Goal: Task Accomplishment & Management: Manage account settings

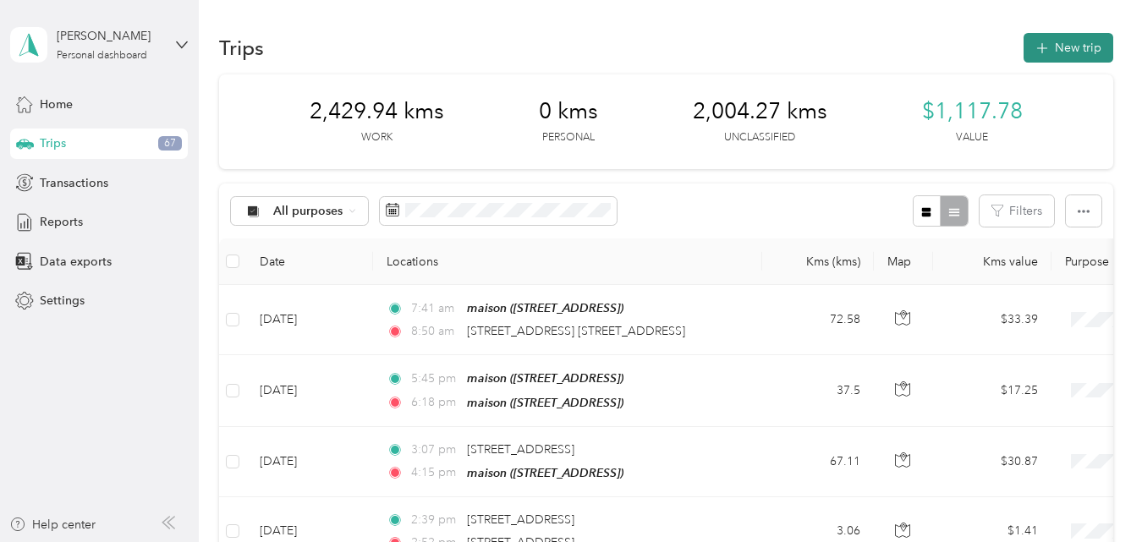
click at [1058, 47] on button "New trip" at bounding box center [1068, 48] width 90 height 30
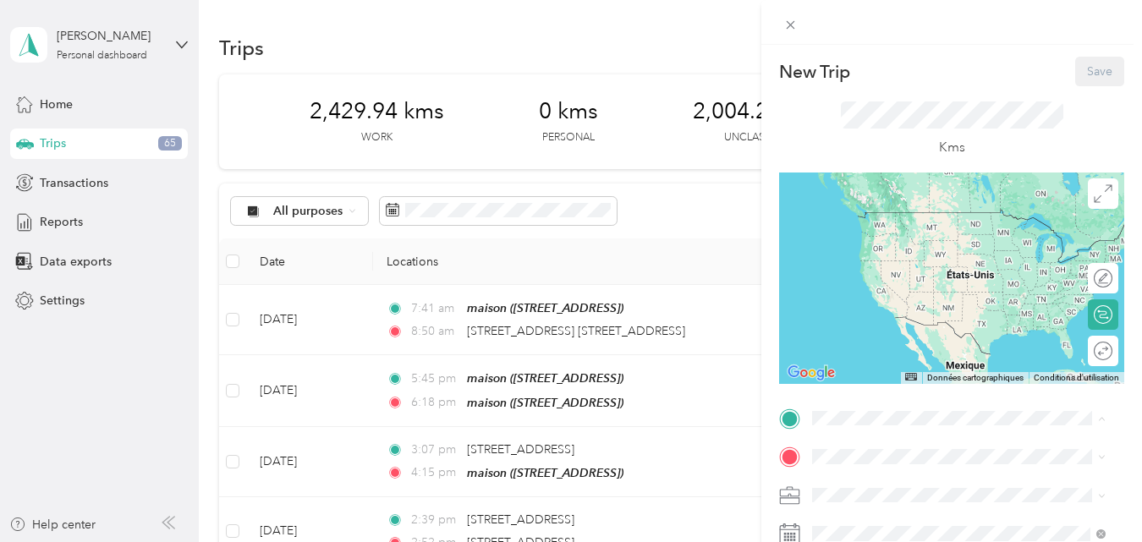
click at [868, 409] on strong "maison" at bounding box center [864, 416] width 40 height 15
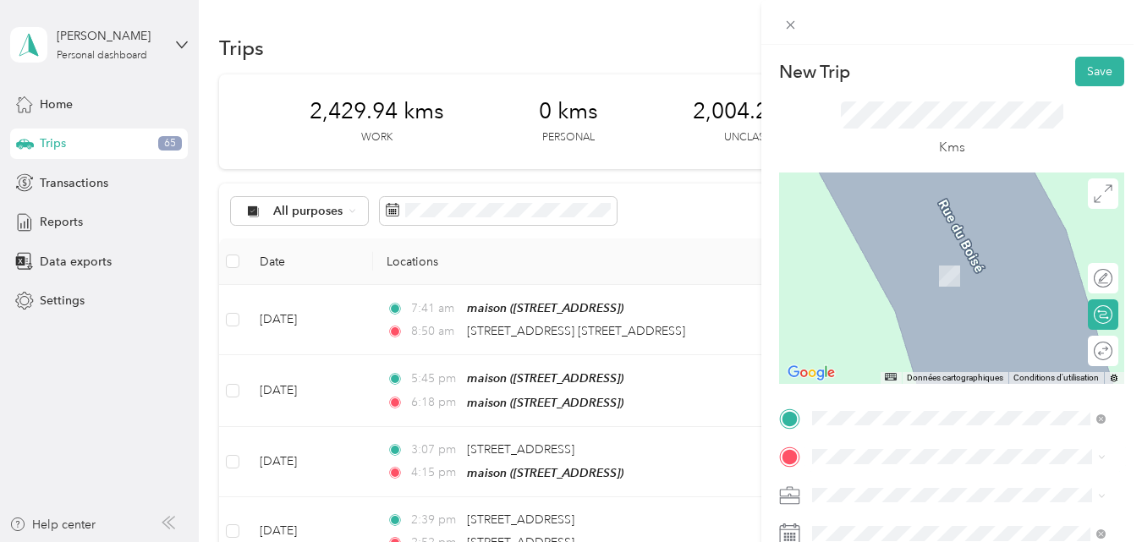
click at [893, 320] on span "[STREET_ADDRESS][PERSON_NAME]" at bounding box center [944, 312] width 201 height 15
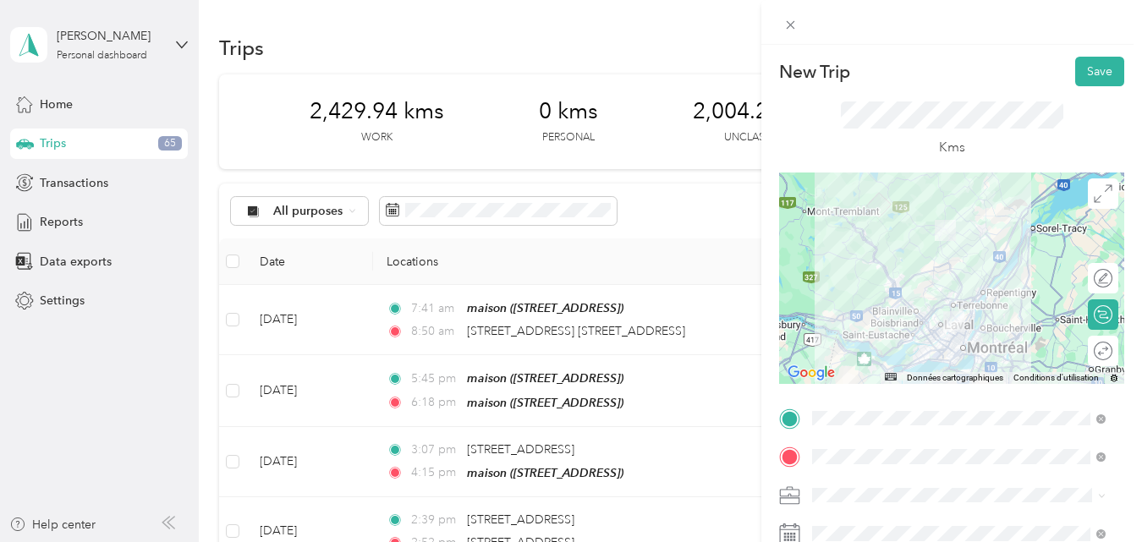
scroll to position [169, 0]
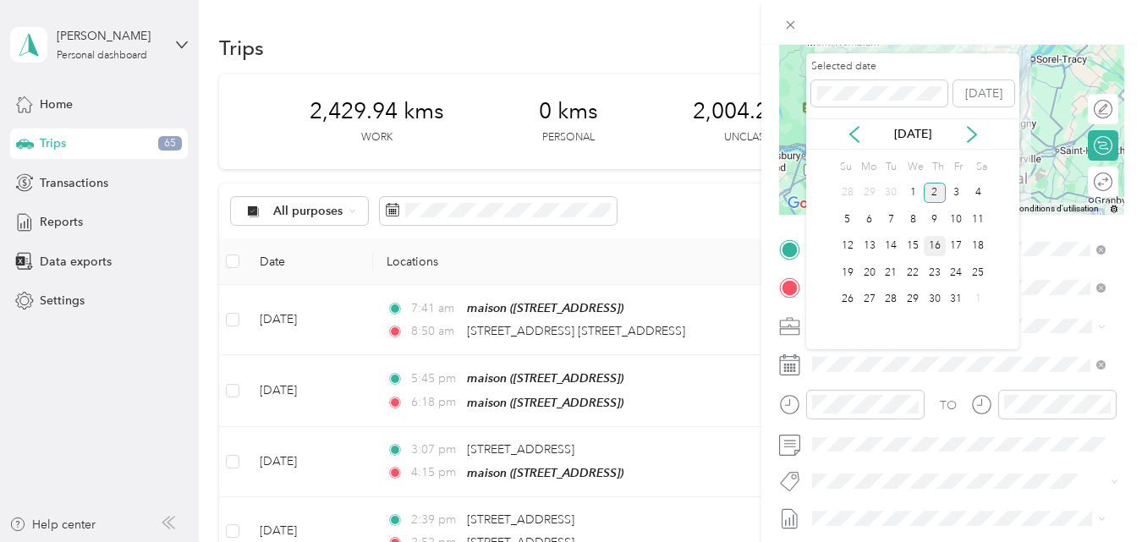
click at [934, 246] on div "16" at bounding box center [934, 246] width 22 height 21
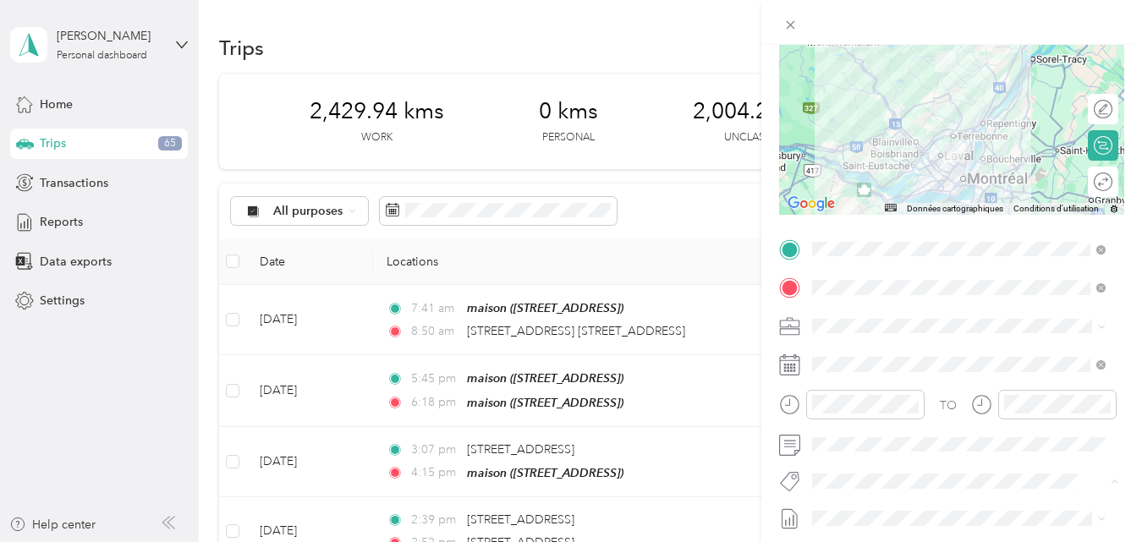
click at [865, 388] on button "Fab Beiersdorf" at bounding box center [864, 386] width 92 height 21
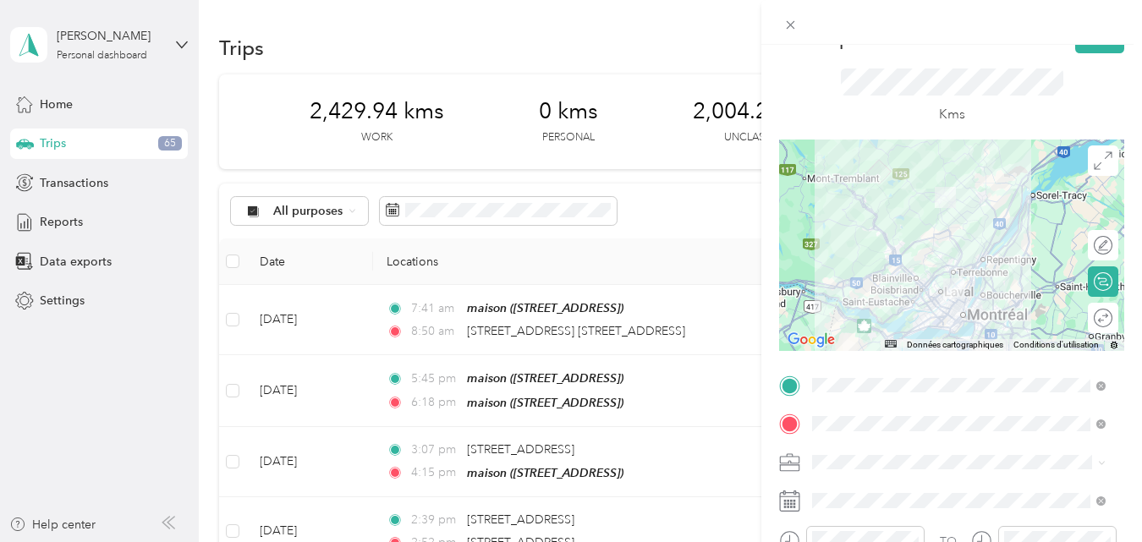
scroll to position [0, 0]
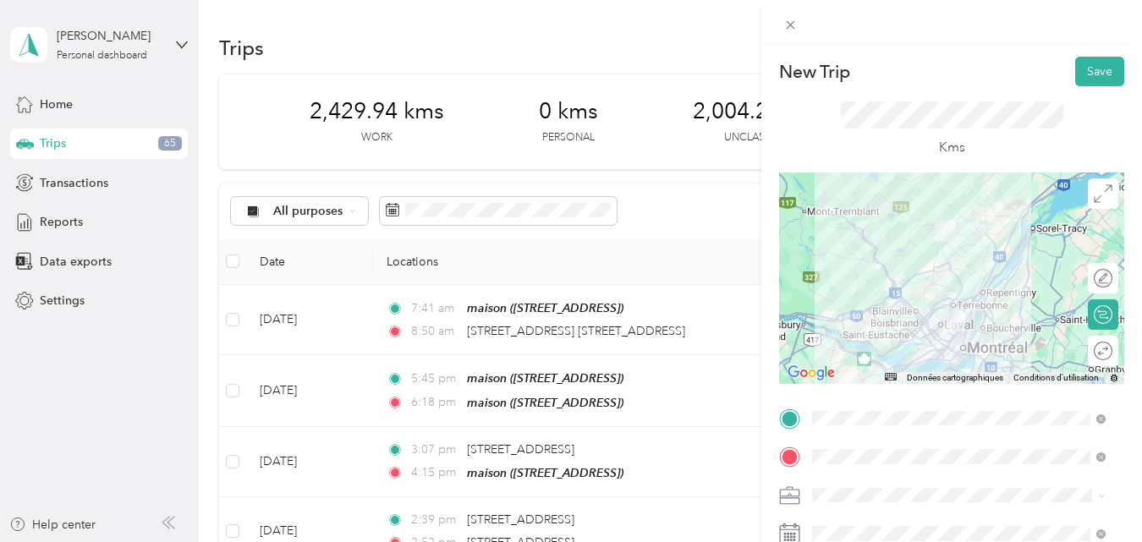
click at [965, 304] on div at bounding box center [951, 278] width 345 height 211
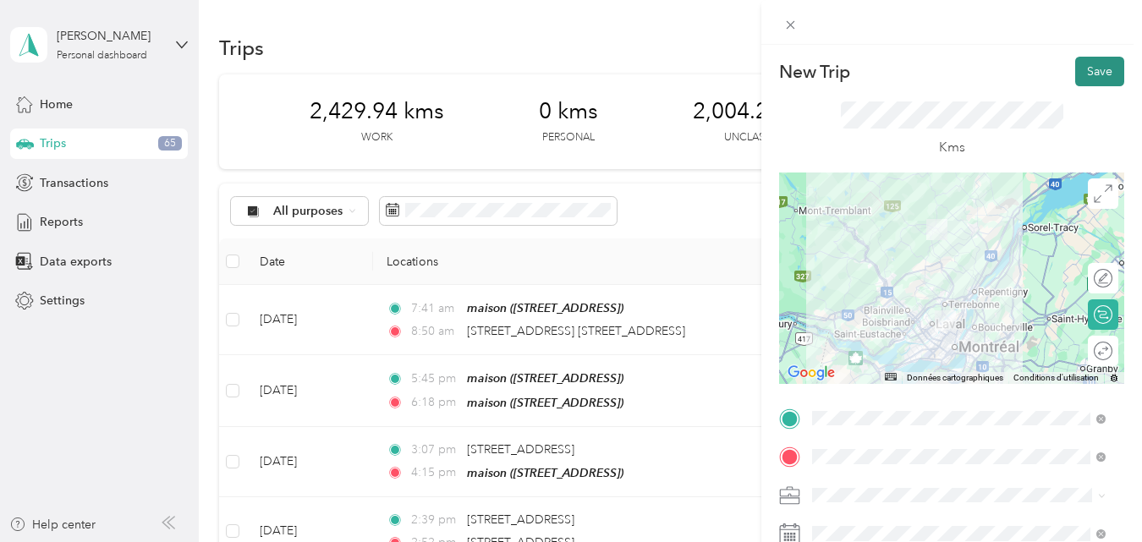
click at [1085, 75] on button "Save" at bounding box center [1099, 72] width 49 height 30
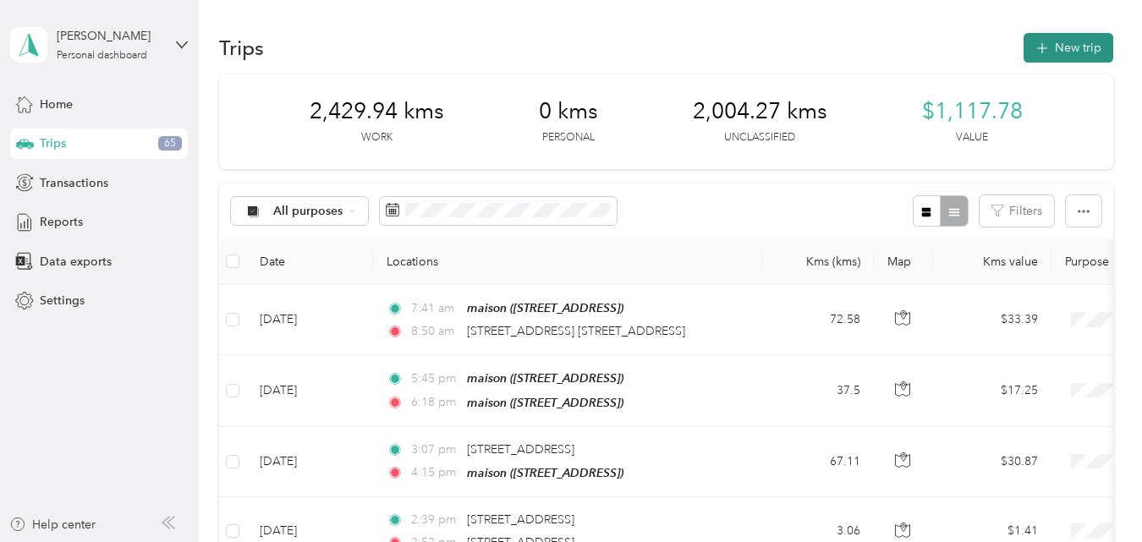
click at [1062, 42] on button "New trip" at bounding box center [1068, 48] width 90 height 30
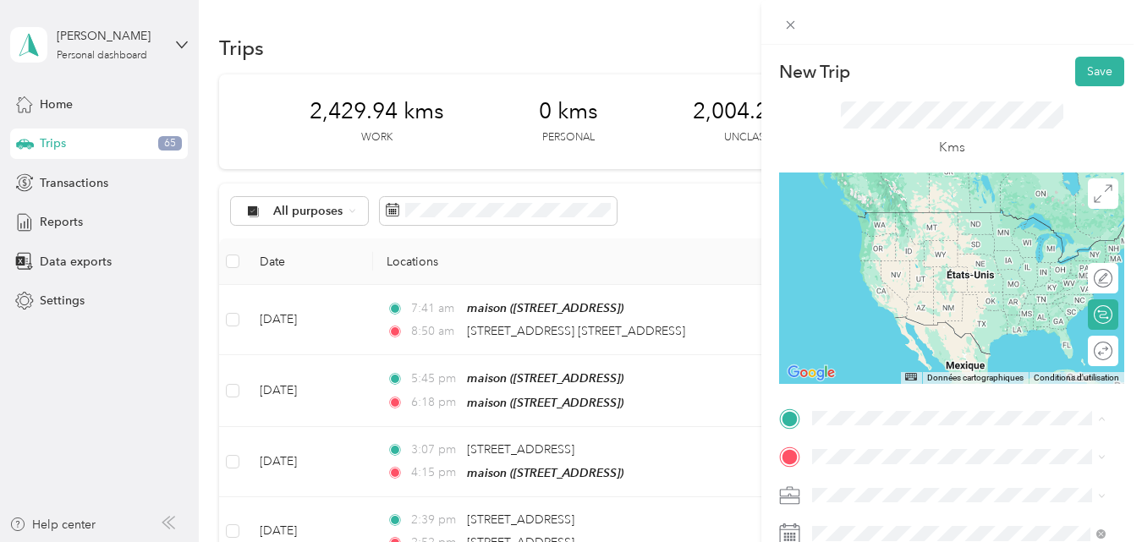
click at [866, 285] on span "[STREET_ADDRESS][PERSON_NAME]" at bounding box center [944, 277] width 201 height 15
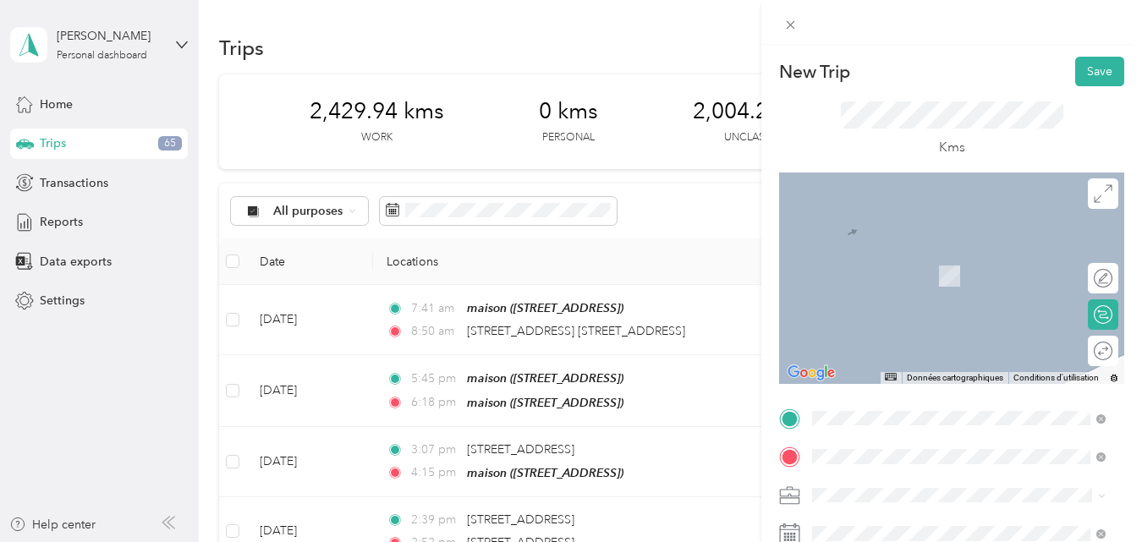
click at [884, 255] on span "7275 Rue Sherbrooke Est Montréal, Quebec H1N 1E9, Canada" at bounding box center [897, 251] width 107 height 15
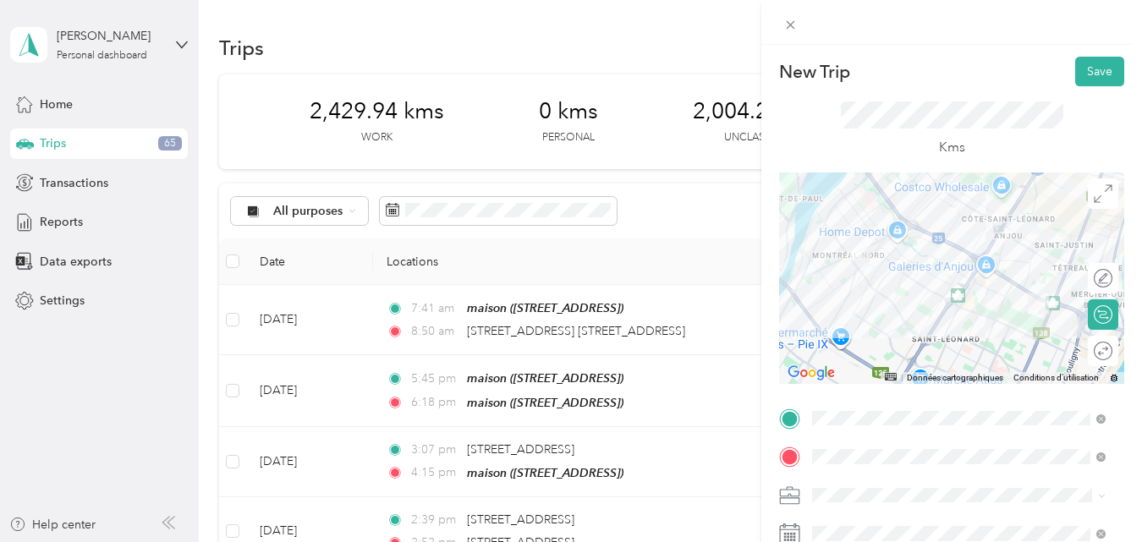
scroll to position [85, 0]
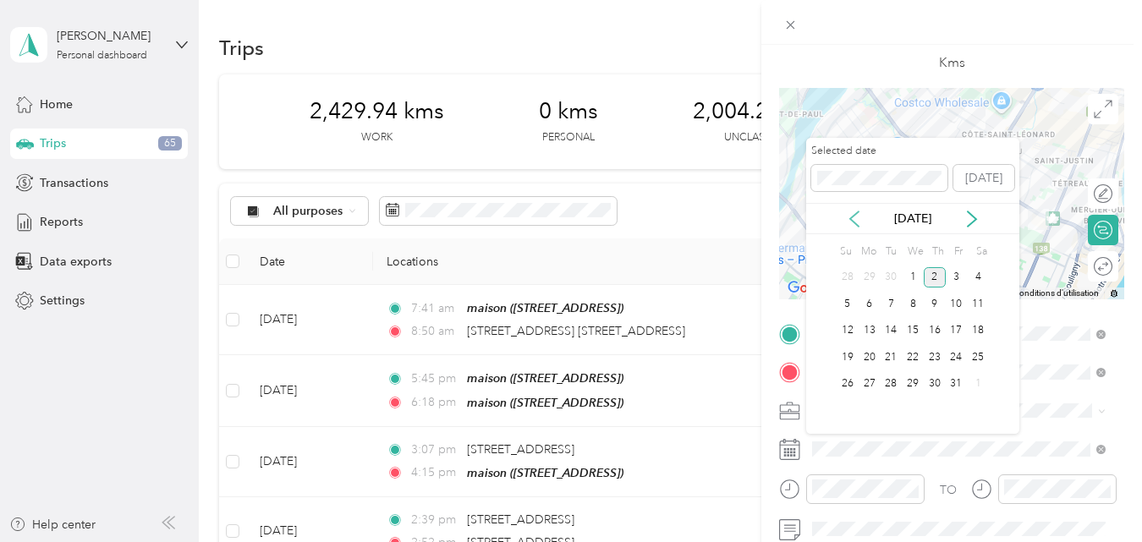
click at [856, 219] on icon at bounding box center [854, 219] width 17 height 17
click at [893, 329] on div "16" at bounding box center [890, 330] width 22 height 21
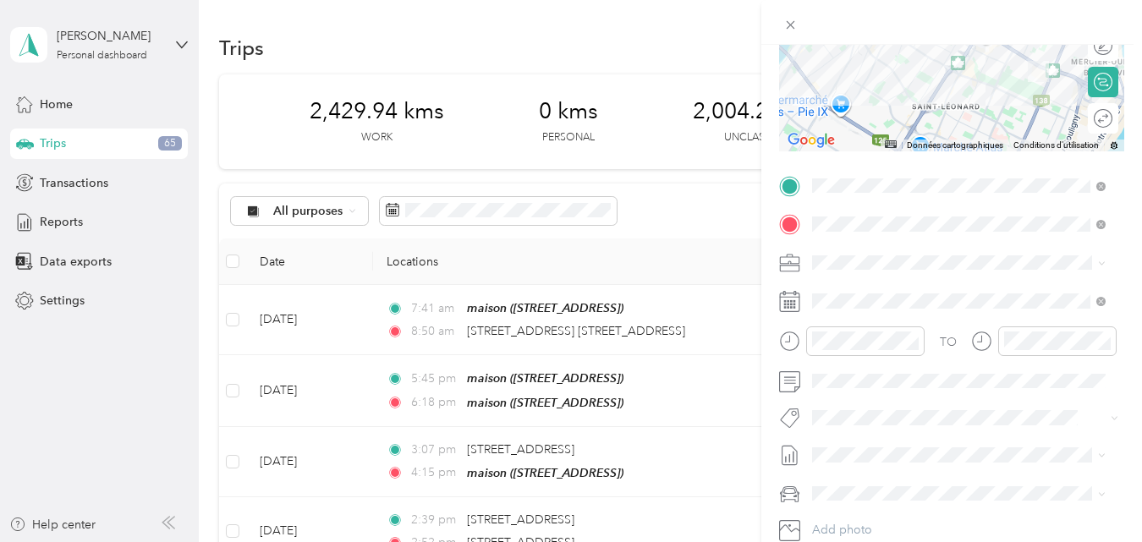
scroll to position [254, 0]
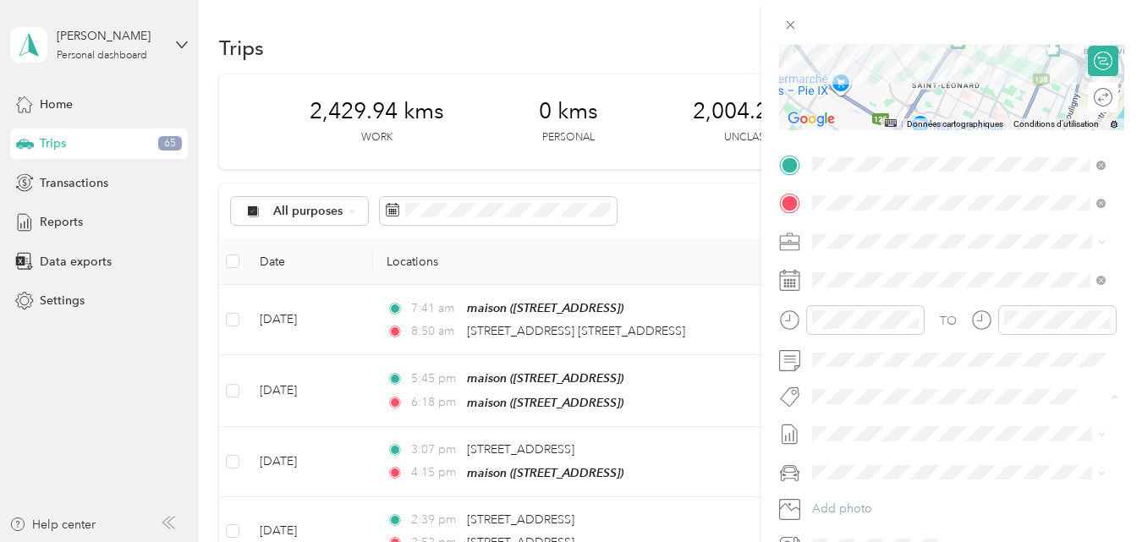
click at [865, 495] on li "Fab Team - R" at bounding box center [958, 491] width 305 height 33
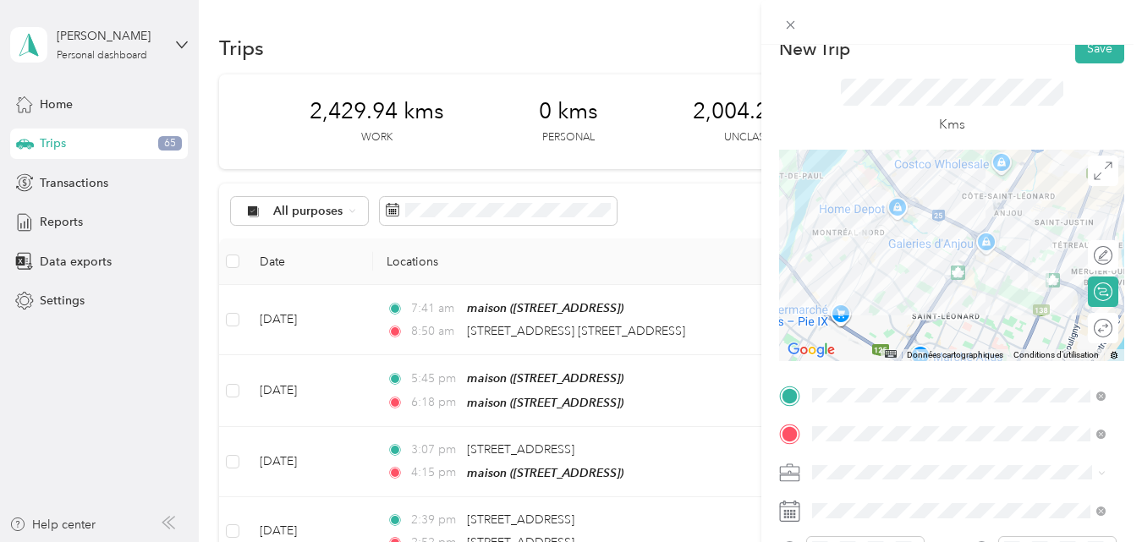
scroll to position [0, 0]
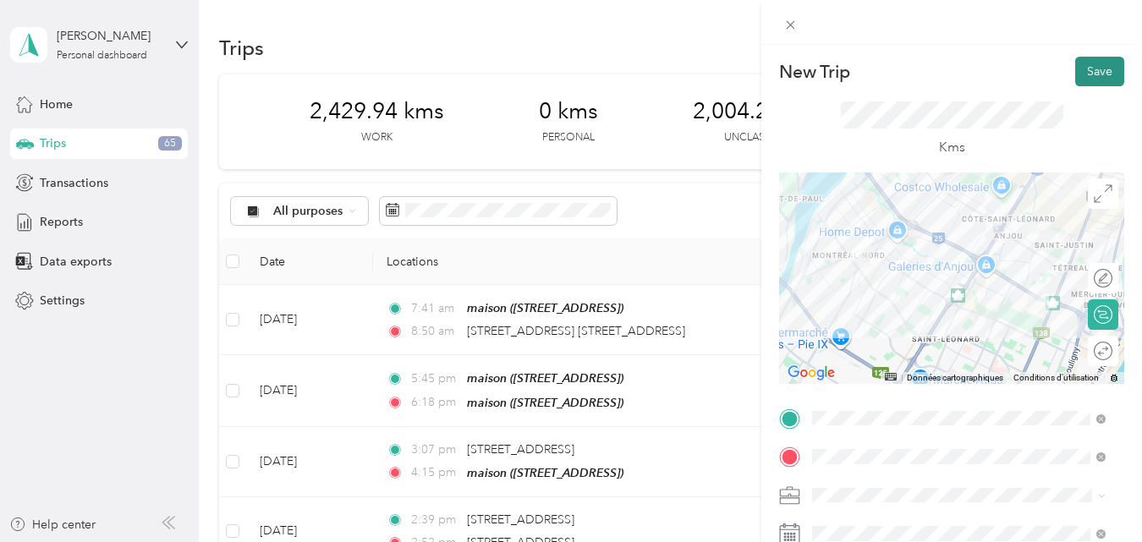
click at [1085, 68] on button "Save" at bounding box center [1099, 72] width 49 height 30
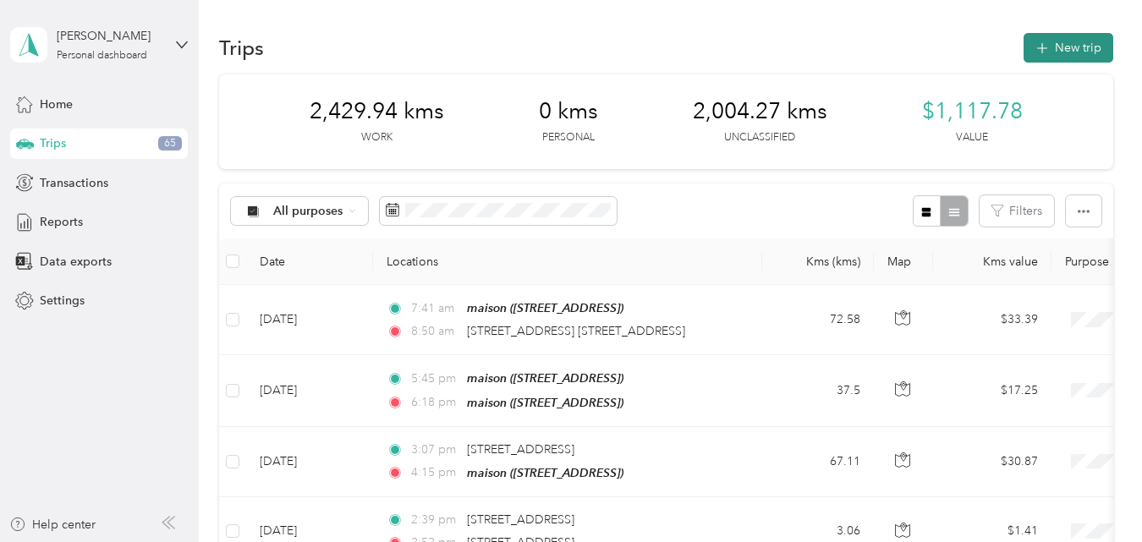
click at [1071, 47] on button "New trip" at bounding box center [1068, 48] width 90 height 30
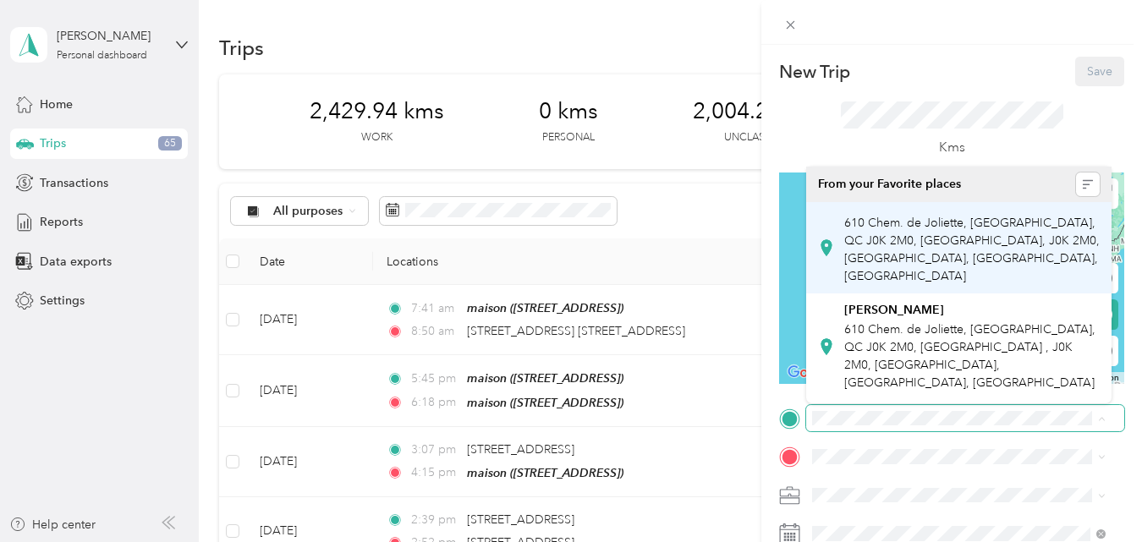
scroll to position [0, 90]
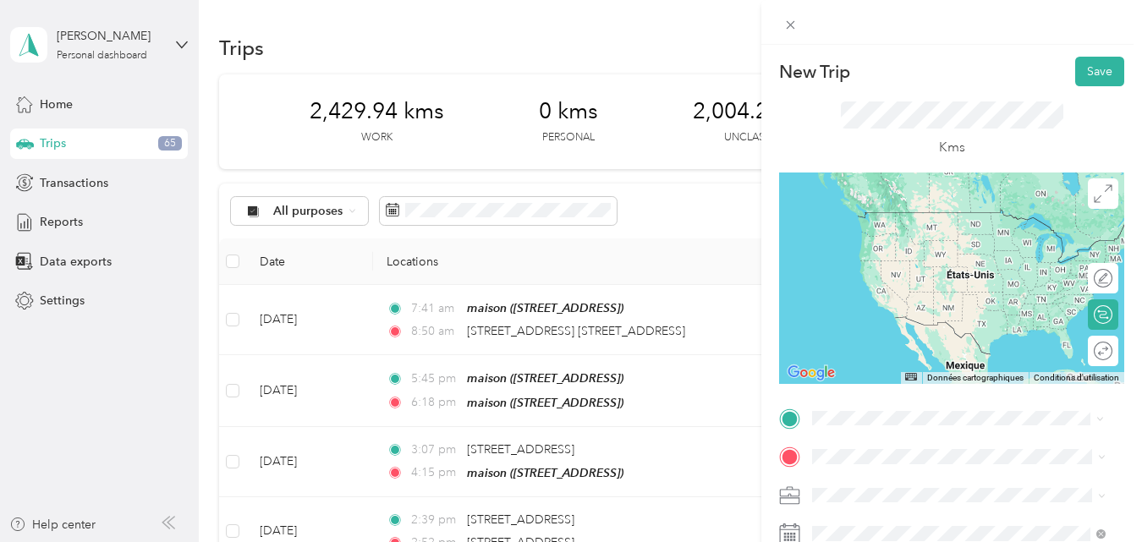
click at [912, 210] on span "7275 Rue Sherbrooke Est Montréal, Quebec H1N 1E9, Canada" at bounding box center [897, 212] width 107 height 15
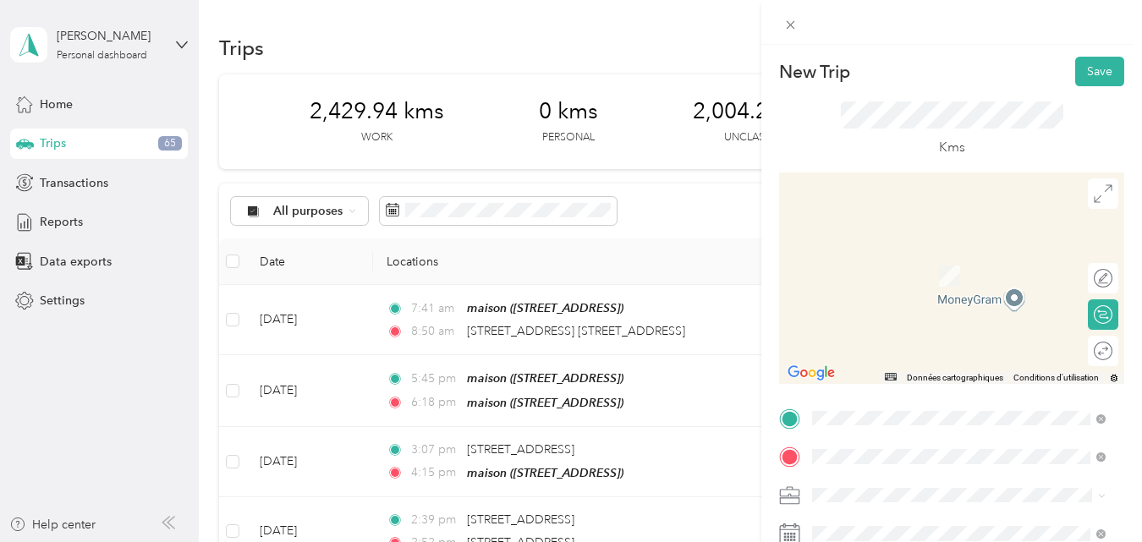
scroll to position [0, 0]
click at [951, 257] on span "[STREET_ADDRESS]" at bounding box center [897, 251] width 107 height 15
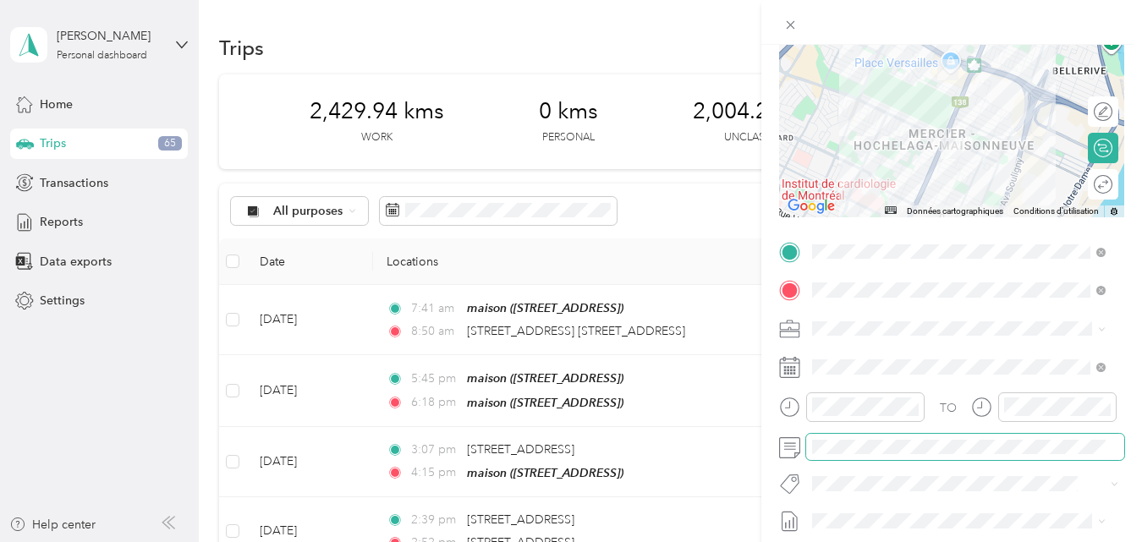
scroll to position [169, 0]
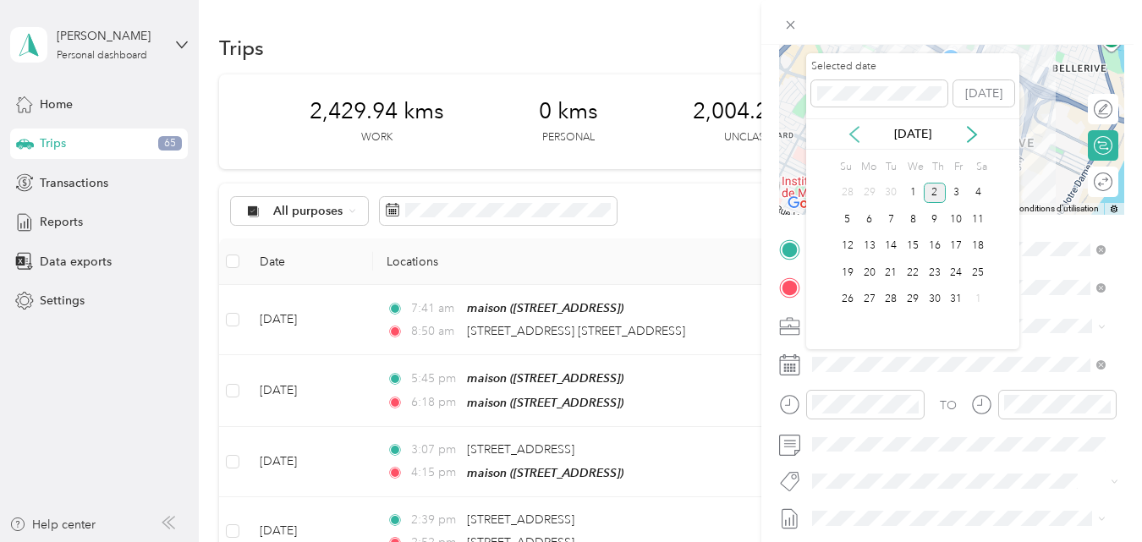
click at [856, 137] on icon at bounding box center [854, 134] width 17 height 17
click at [890, 246] on div "16" at bounding box center [890, 246] width 22 height 21
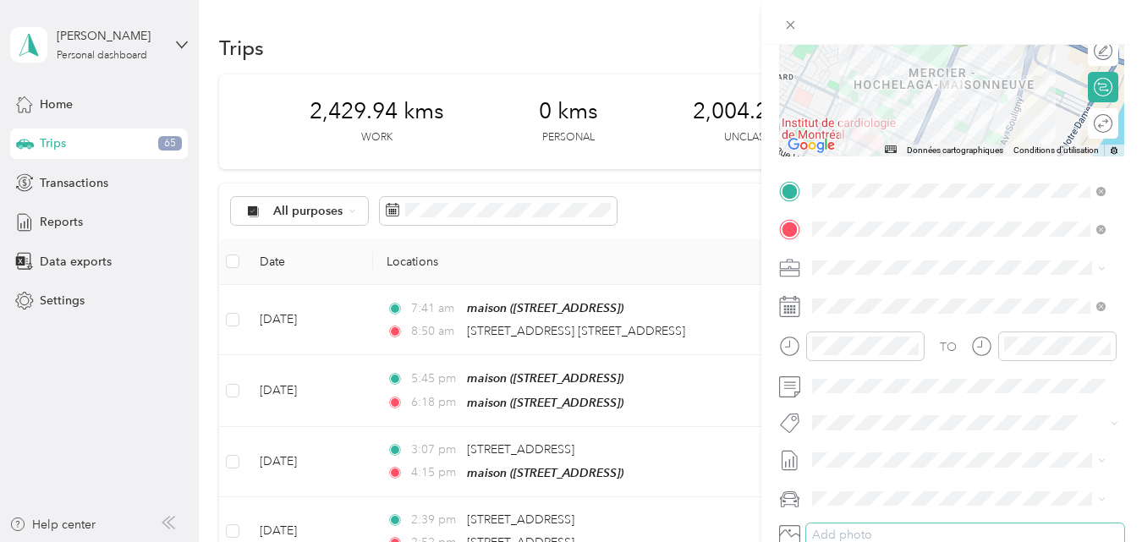
scroll to position [338, 0]
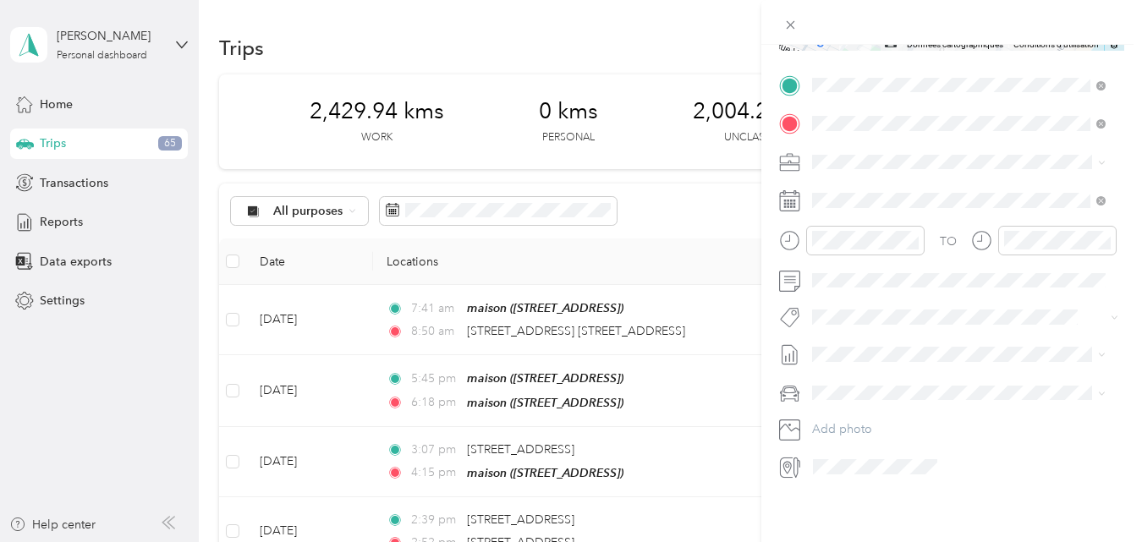
click at [873, 373] on span "Fab Team - C" at bounding box center [861, 373] width 63 height 15
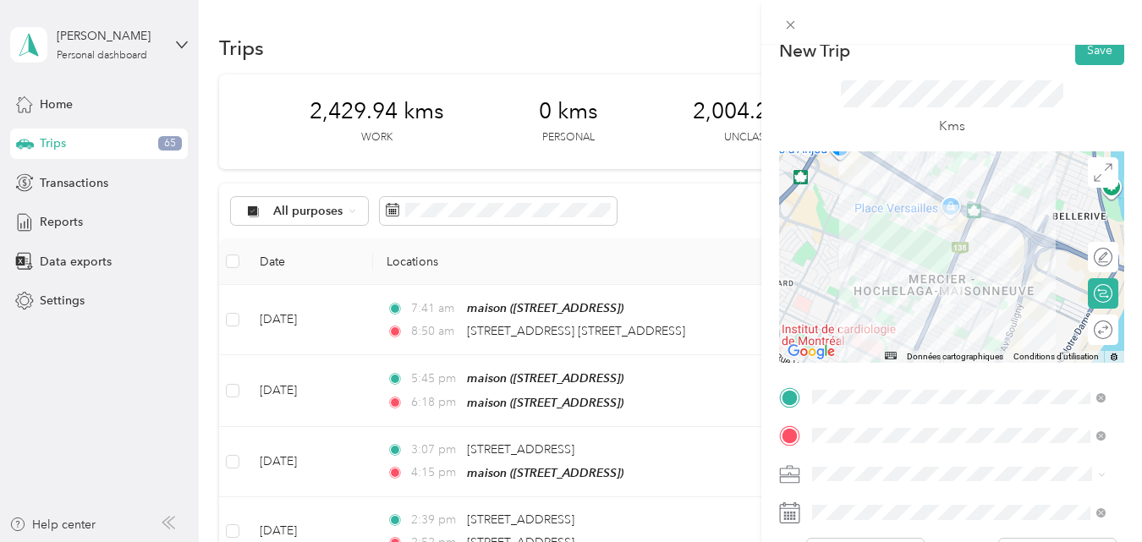
scroll to position [0, 0]
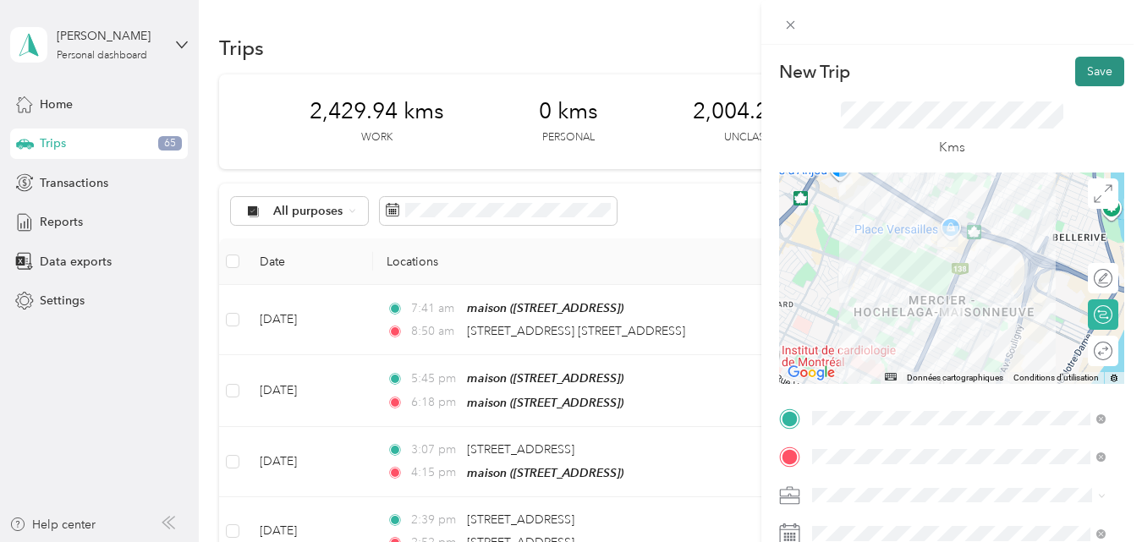
click at [1077, 68] on button "Save" at bounding box center [1099, 72] width 49 height 30
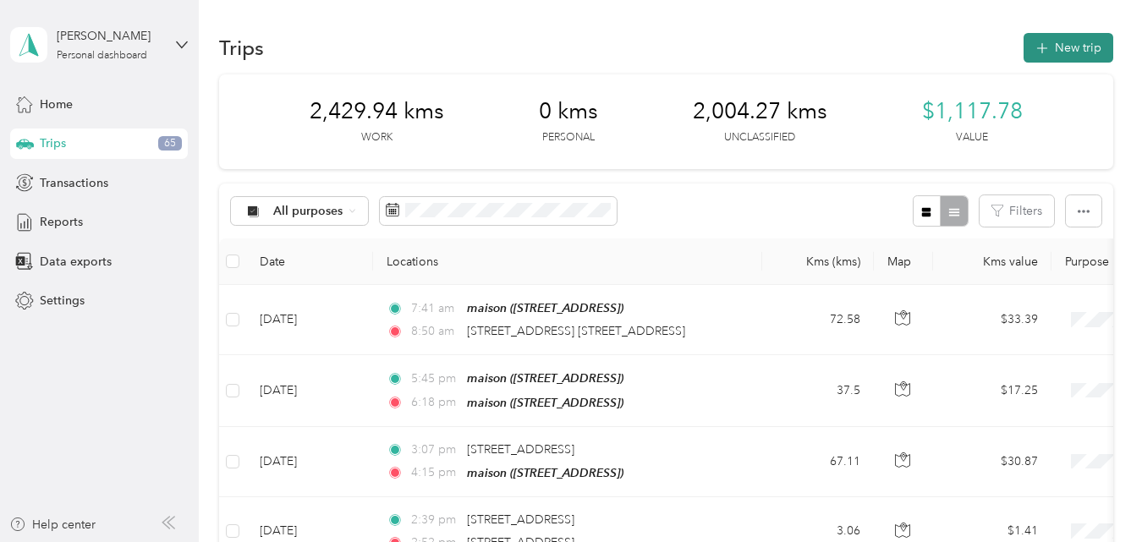
click at [1061, 47] on button "New trip" at bounding box center [1068, 48] width 90 height 30
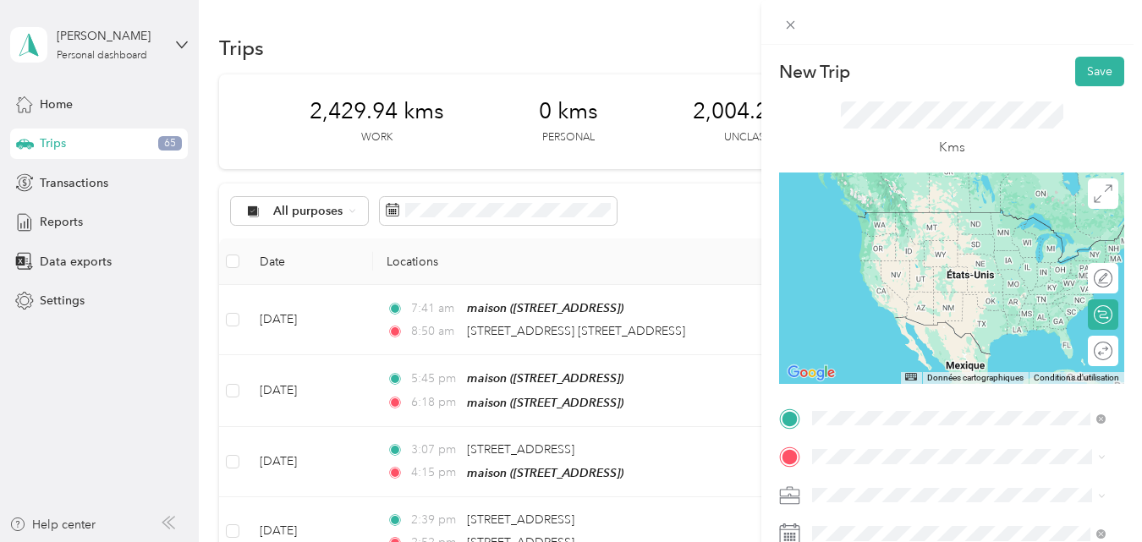
click at [877, 216] on span "[STREET_ADDRESS]" at bounding box center [897, 212] width 107 height 15
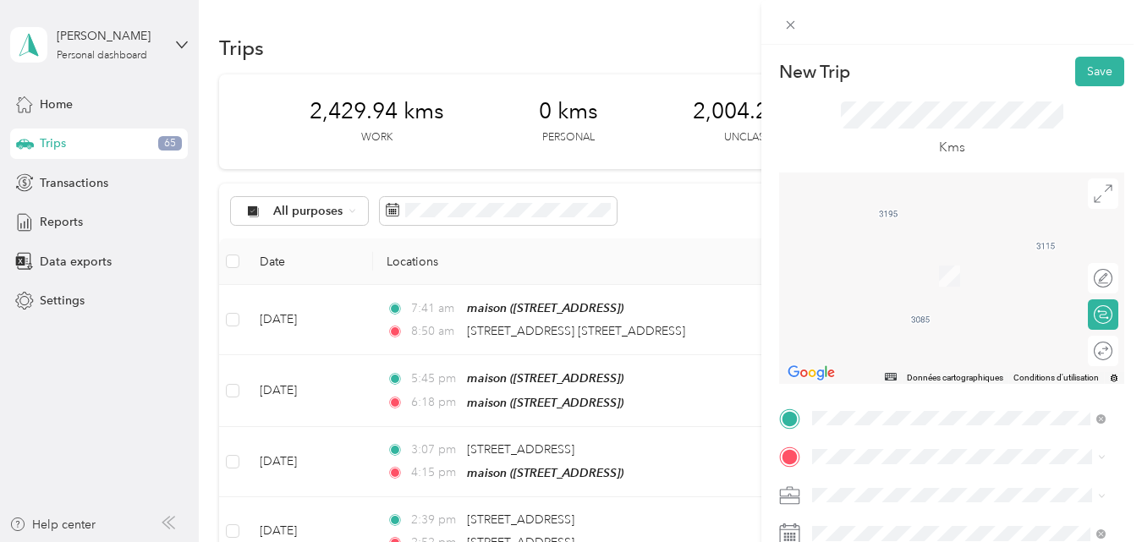
click at [963, 251] on span "[STREET_ADDRESS][PERSON_NAME][PERSON_NAME]" at bounding box center [944, 245] width 201 height 15
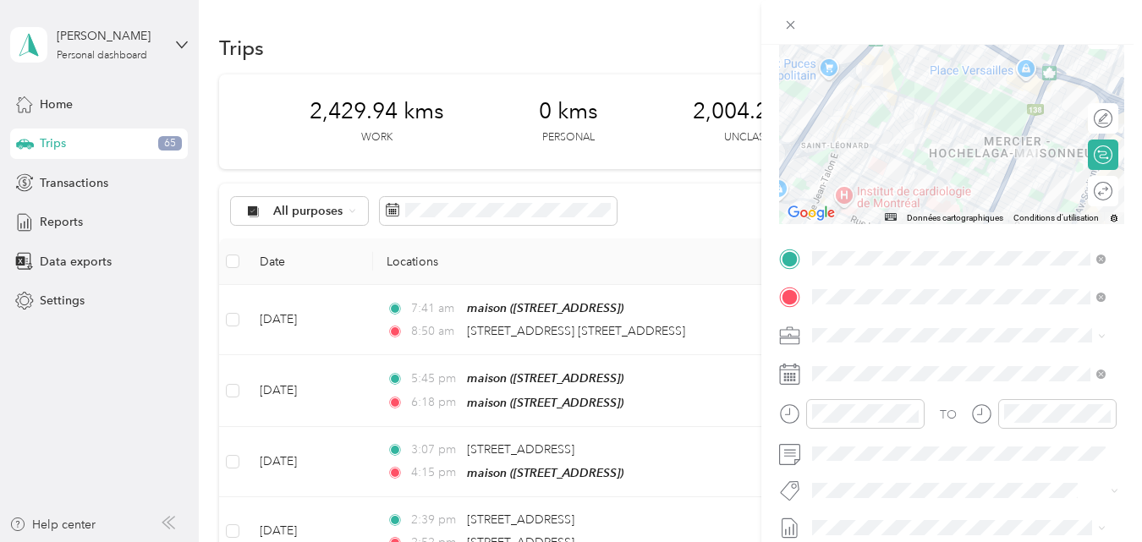
scroll to position [169, 0]
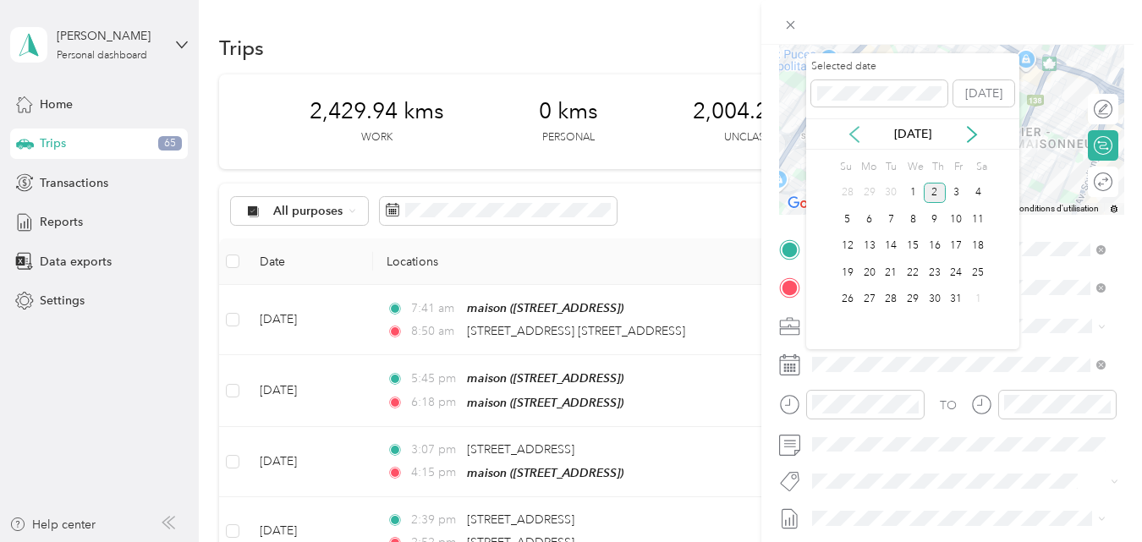
click at [857, 136] on icon at bounding box center [854, 134] width 17 height 17
click at [892, 249] on div "16" at bounding box center [890, 246] width 22 height 21
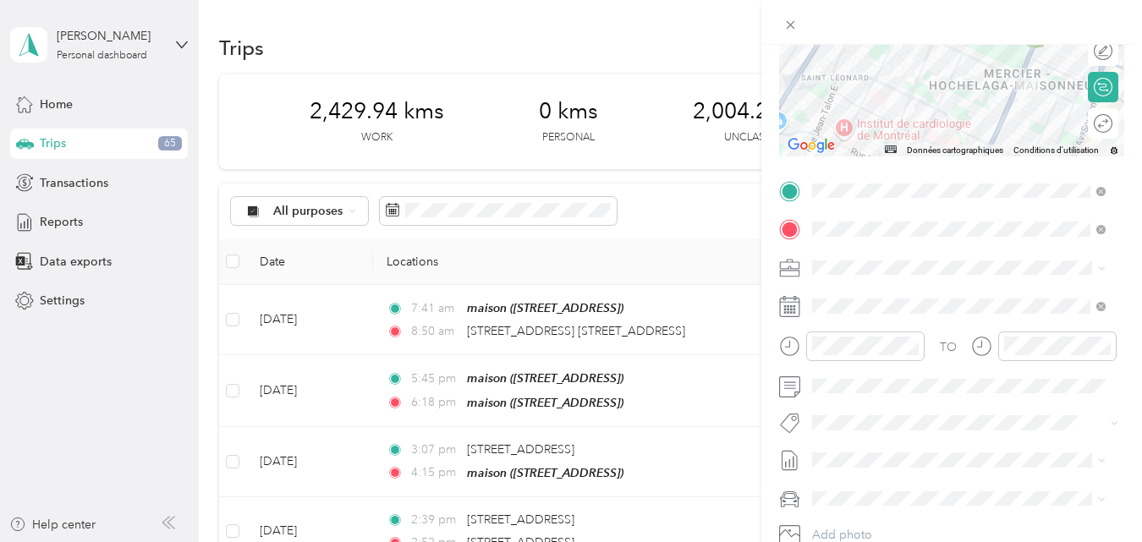
scroll to position [254, 0]
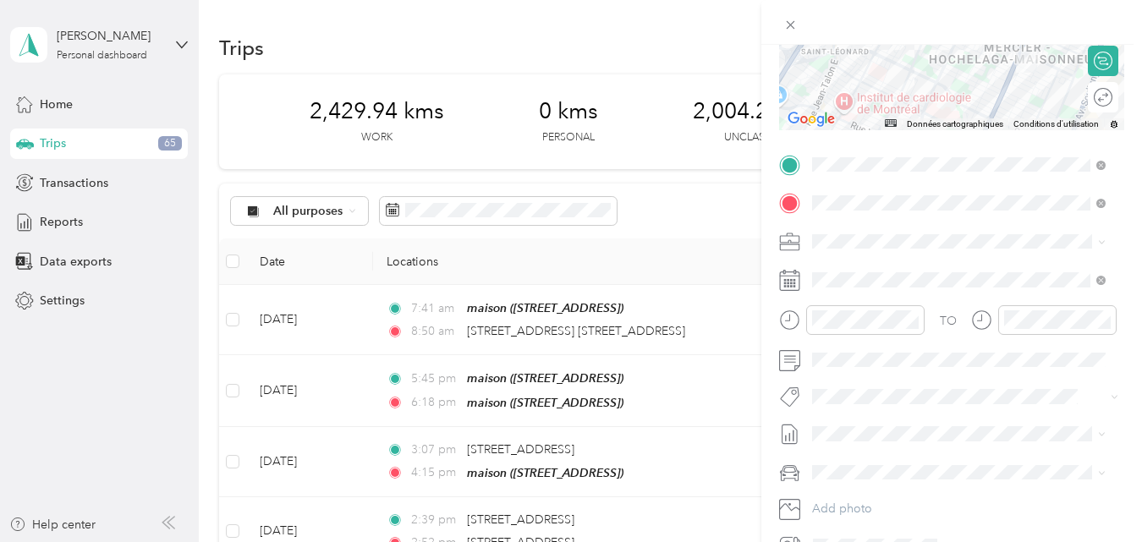
click at [884, 430] on li "Fab Beiersdorf" at bounding box center [958, 424] width 305 height 33
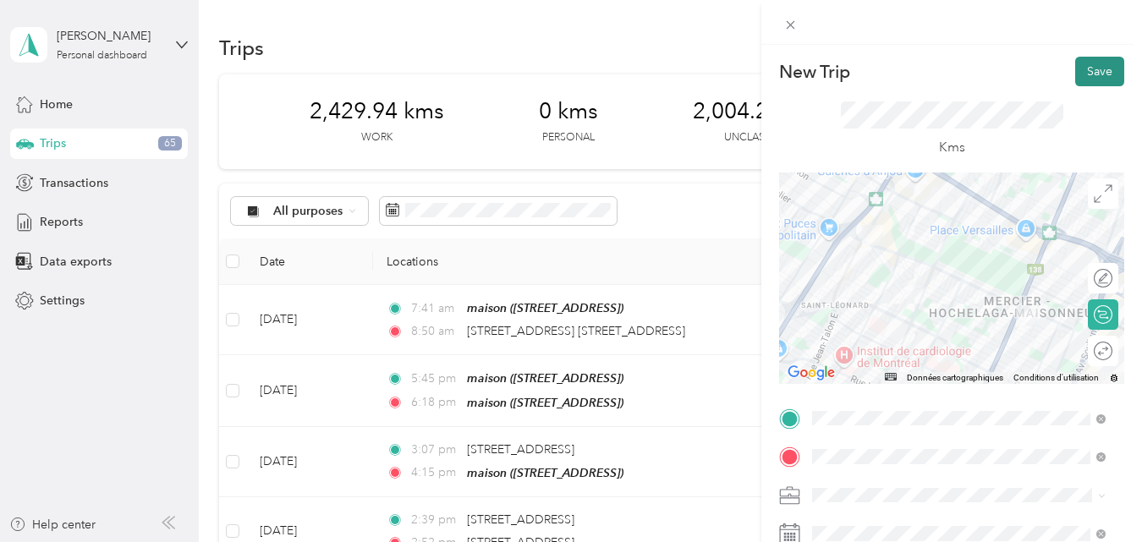
click at [1084, 72] on button "Save" at bounding box center [1099, 72] width 49 height 30
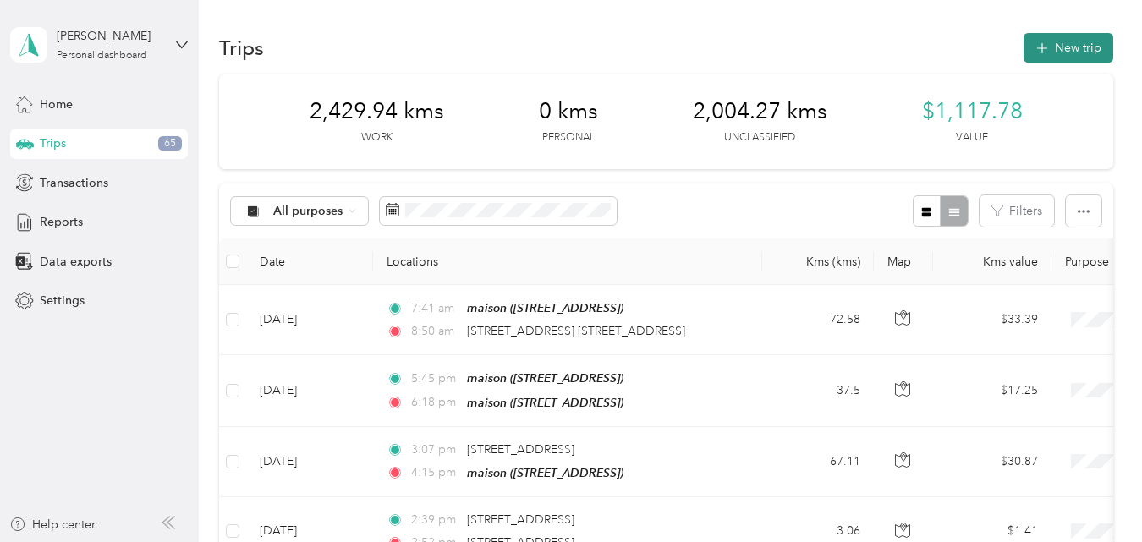
click at [1066, 49] on button "New trip" at bounding box center [1068, 48] width 90 height 30
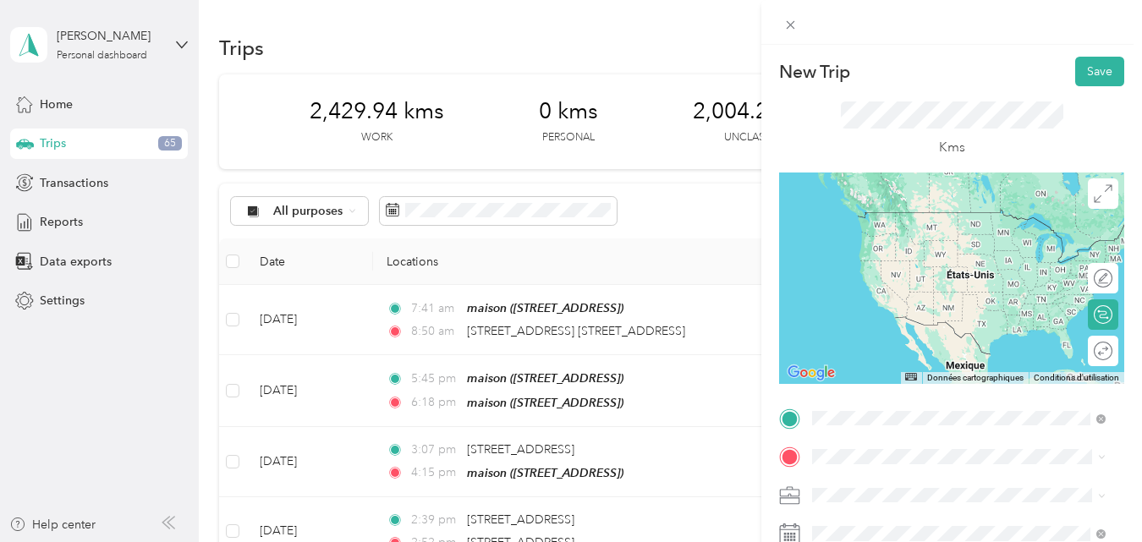
click at [871, 216] on span "[STREET_ADDRESS][PERSON_NAME][PERSON_NAME]" at bounding box center [944, 212] width 201 height 15
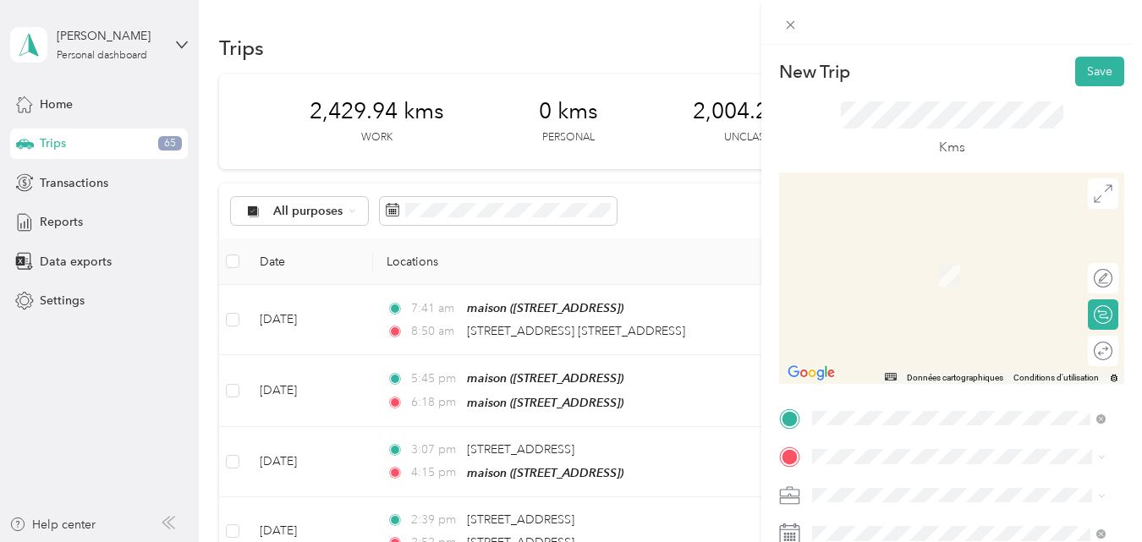
click at [866, 447] on div "maison [STREET_ADDRESS]" at bounding box center [897, 465] width 107 height 36
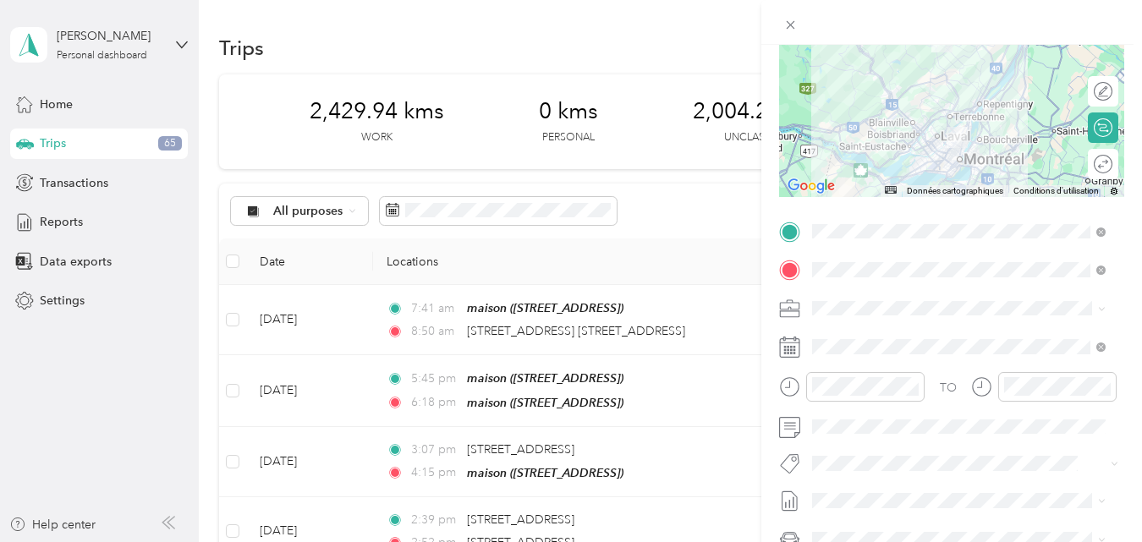
scroll to position [254, 0]
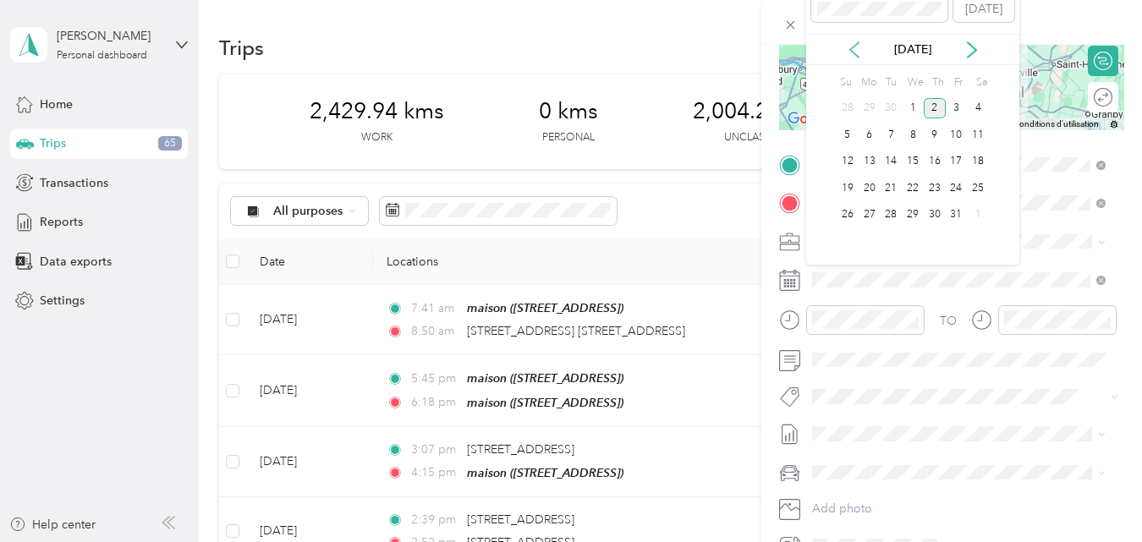
click at [856, 50] on icon at bounding box center [854, 49] width 17 height 17
click at [894, 161] on div "16" at bounding box center [890, 161] width 22 height 21
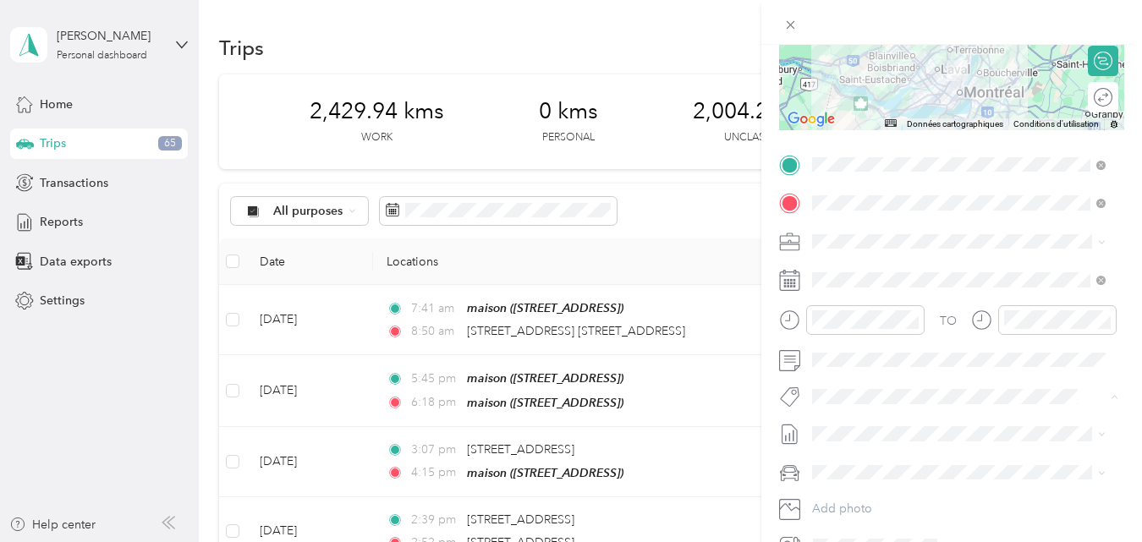
click at [865, 457] on span "Fab Team - C" at bounding box center [861, 459] width 63 height 15
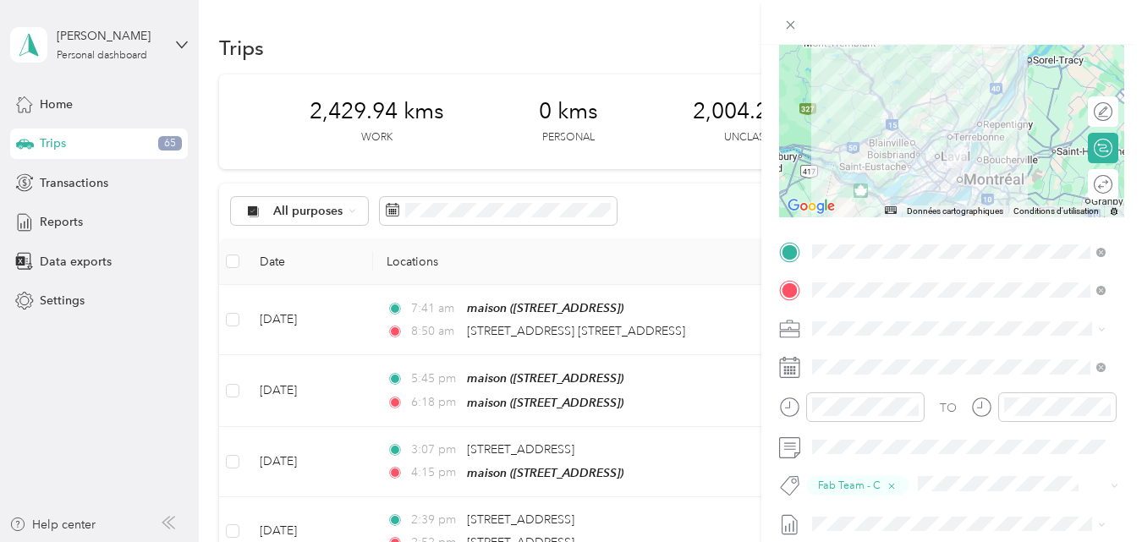
scroll to position [0, 0]
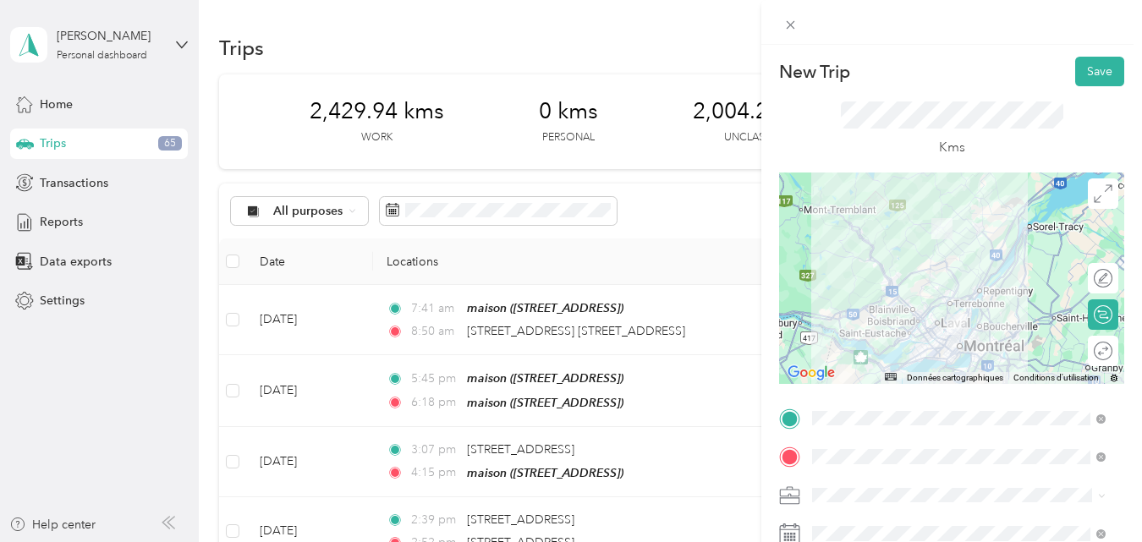
click at [962, 302] on div at bounding box center [951, 278] width 345 height 211
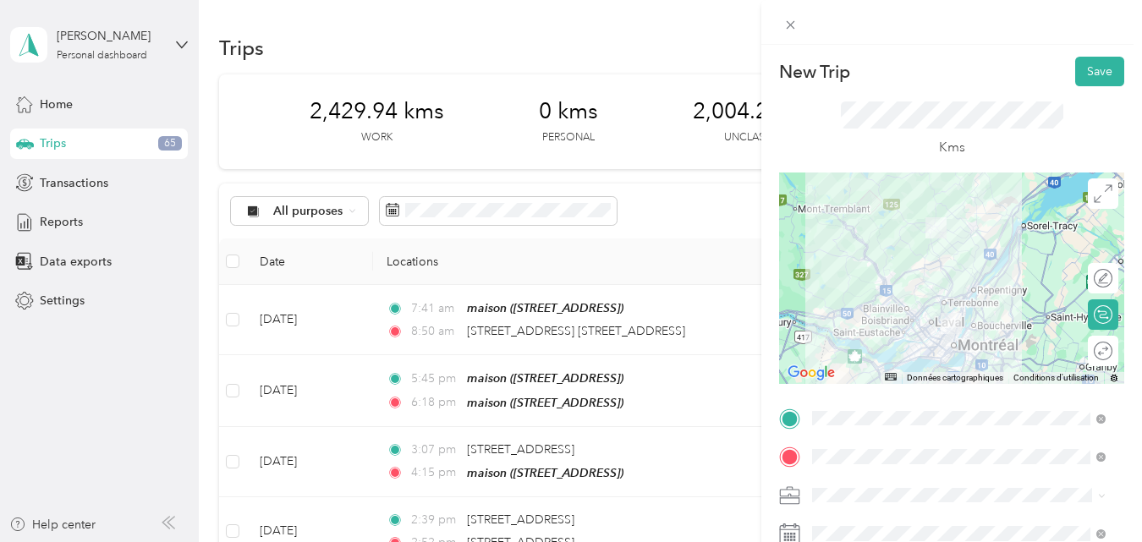
click at [953, 309] on div at bounding box center [951, 278] width 345 height 211
click at [956, 298] on div at bounding box center [951, 278] width 345 height 211
click at [956, 293] on div at bounding box center [951, 278] width 345 height 211
click at [956, 304] on div at bounding box center [951, 278] width 345 height 211
click at [955, 304] on div at bounding box center [951, 278] width 345 height 211
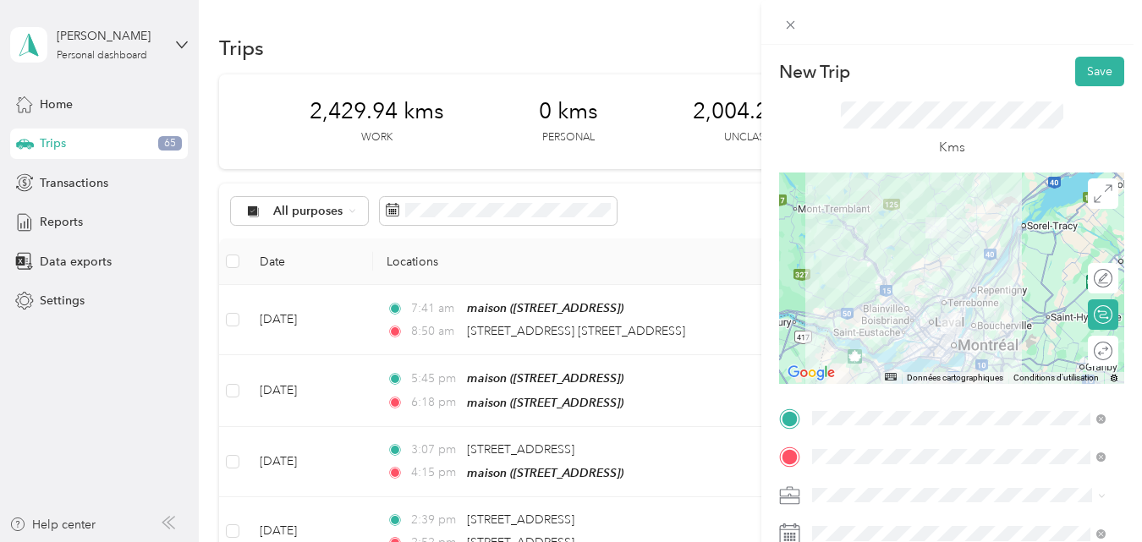
click at [955, 296] on div at bounding box center [951, 278] width 345 height 211
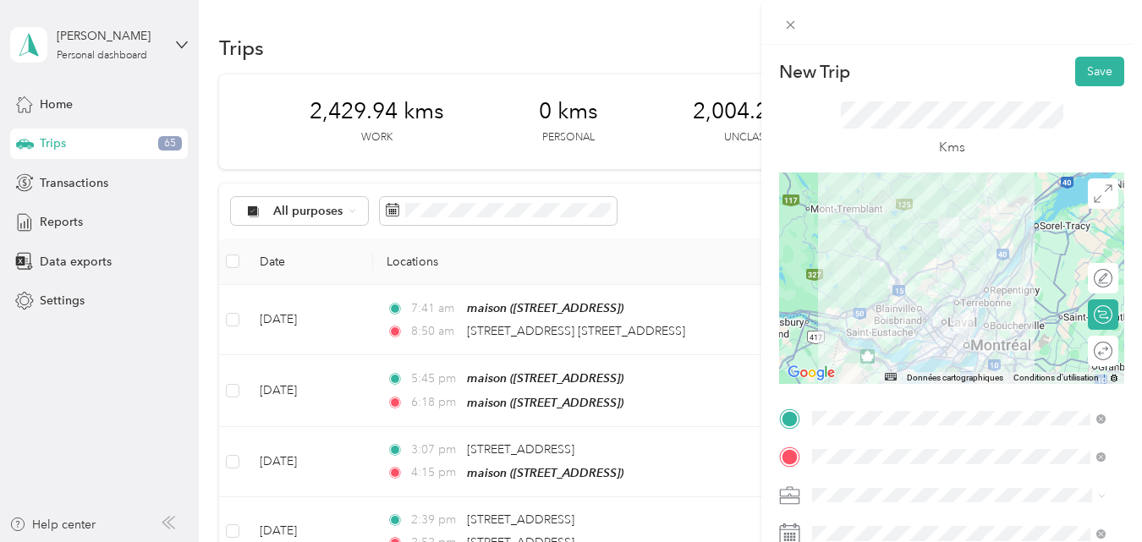
drag, startPoint x: 939, startPoint y: 297, endPoint x: 955, endPoint y: 297, distance: 15.2
click at [955, 297] on div at bounding box center [951, 278] width 345 height 211
click at [969, 297] on div at bounding box center [951, 278] width 345 height 211
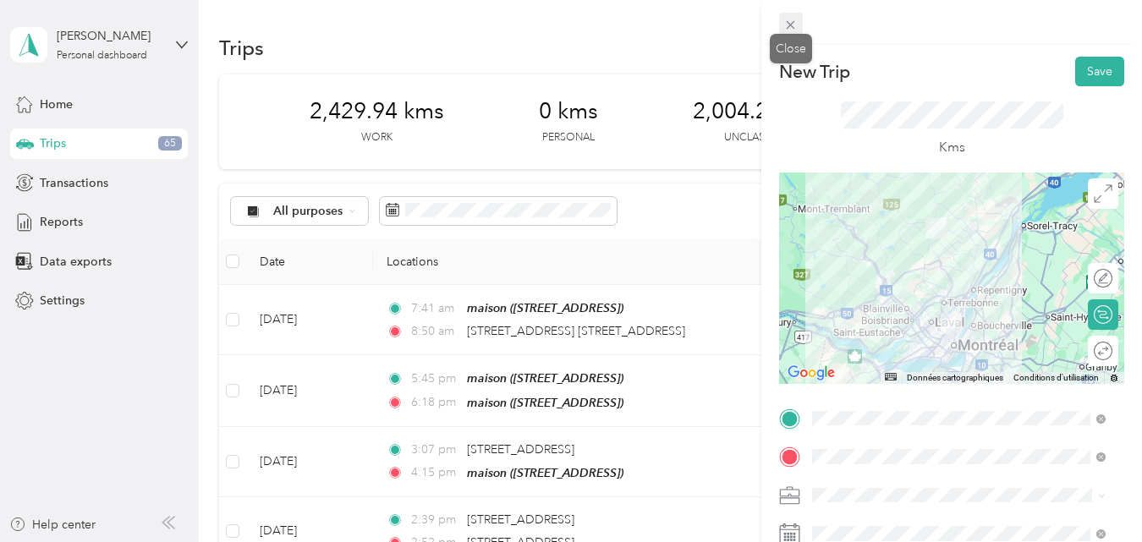
click at [787, 22] on icon at bounding box center [790, 25] width 8 height 8
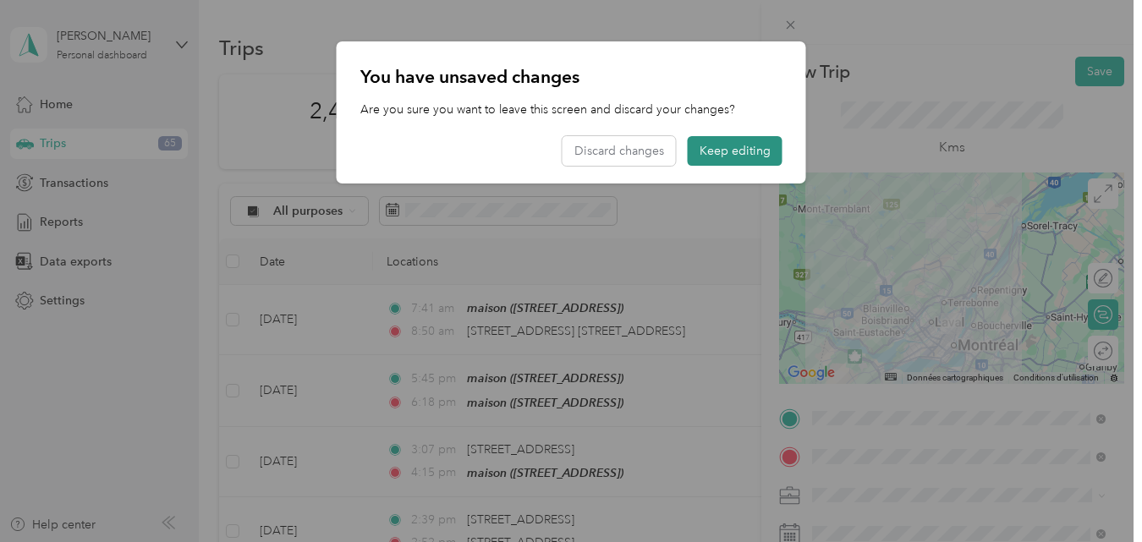
click at [726, 147] on button "Keep editing" at bounding box center [734, 151] width 95 height 30
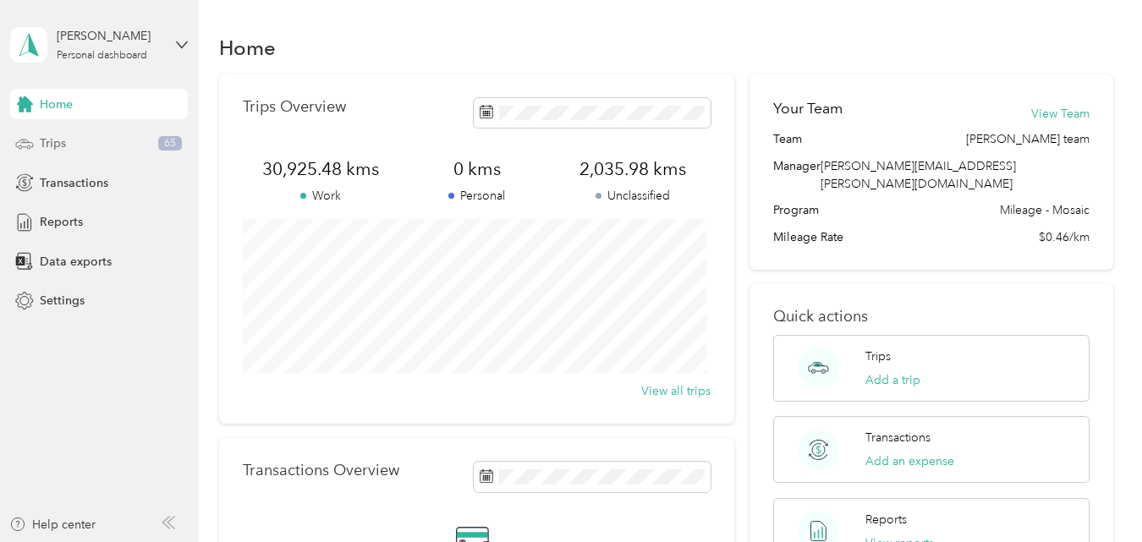
click at [58, 144] on span "Trips" at bounding box center [53, 143] width 26 height 18
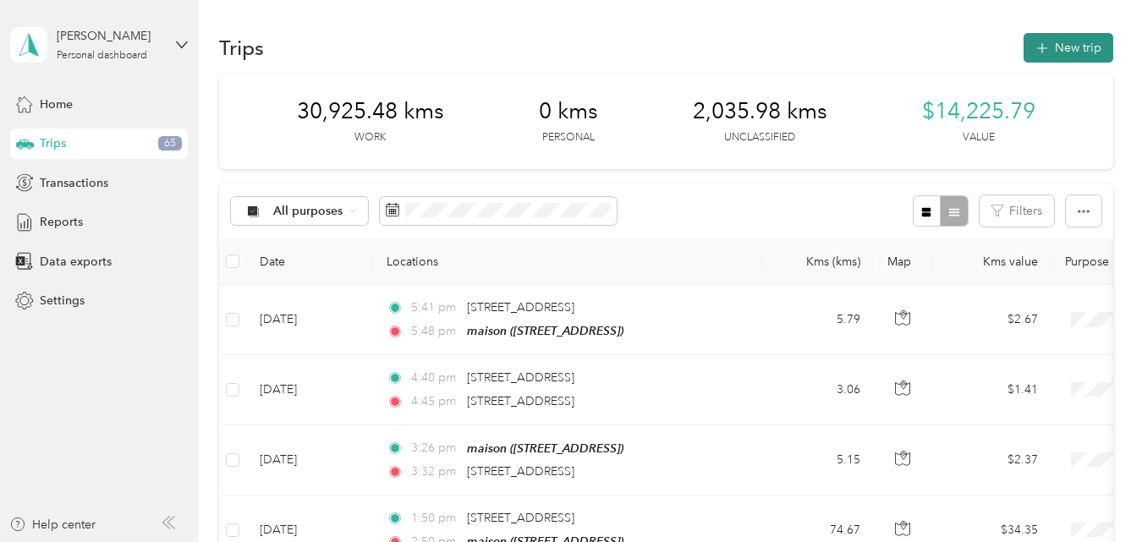
click at [1060, 47] on button "New trip" at bounding box center [1068, 48] width 90 height 30
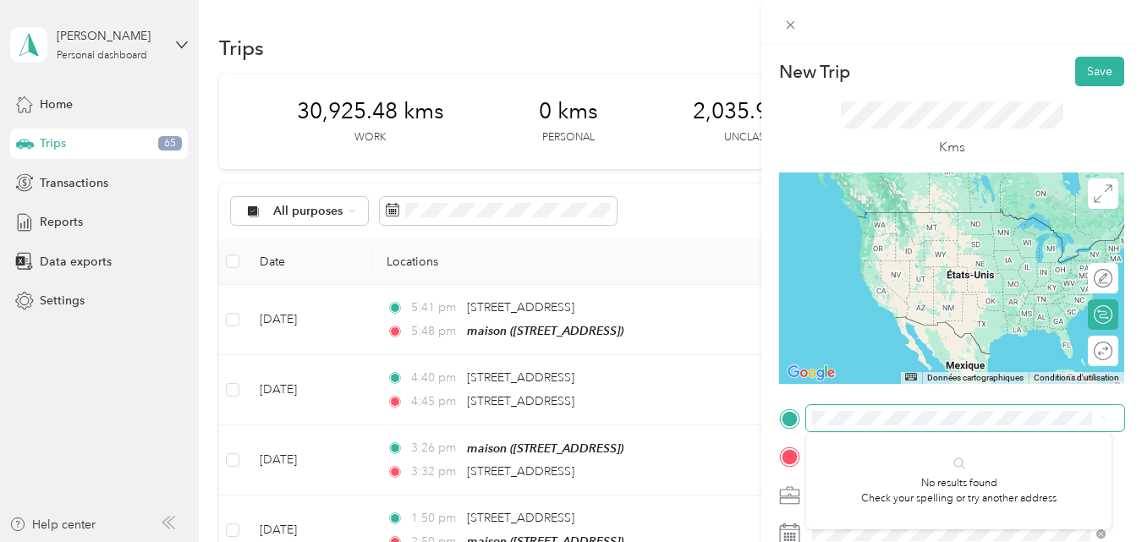
scroll to position [0, 42]
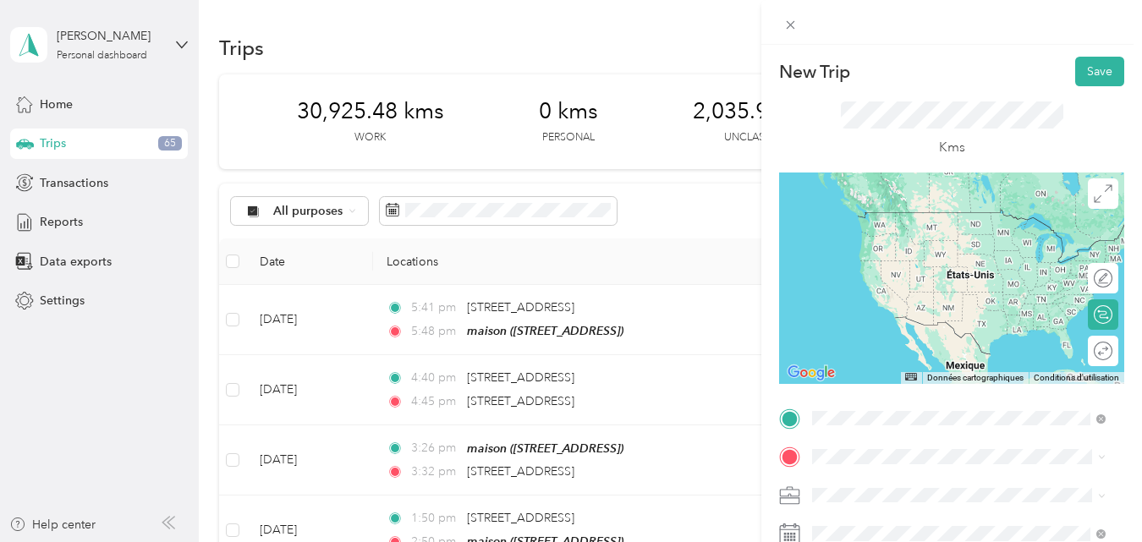
click at [880, 211] on span "[STREET_ADDRESS][PERSON_NAME][PERSON_NAME]" at bounding box center [972, 220] width 256 height 30
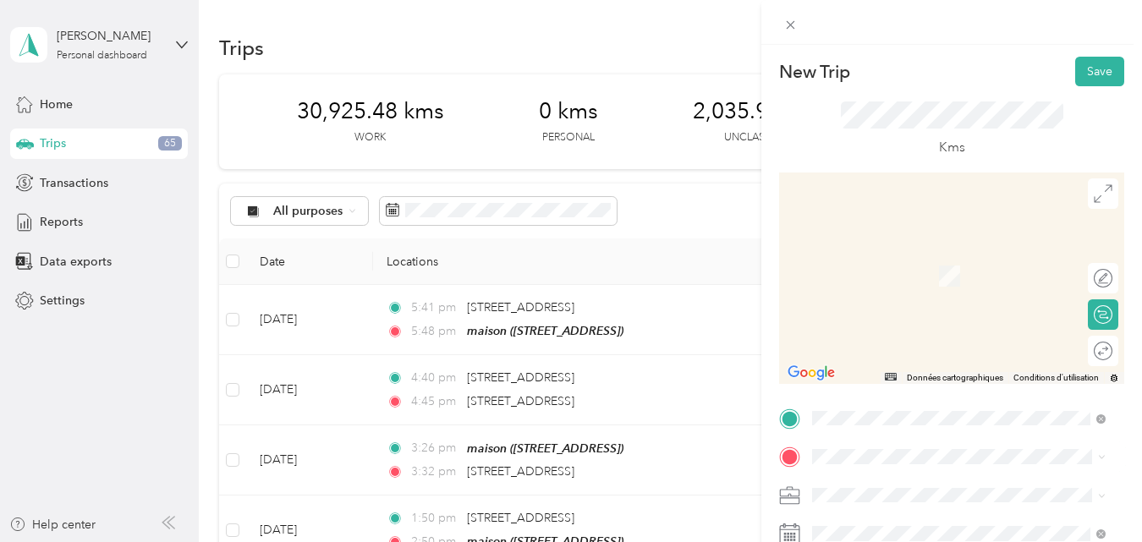
click at [873, 483] on div "maison [STREET_ADDRESS]" at bounding box center [897, 501] width 107 height 36
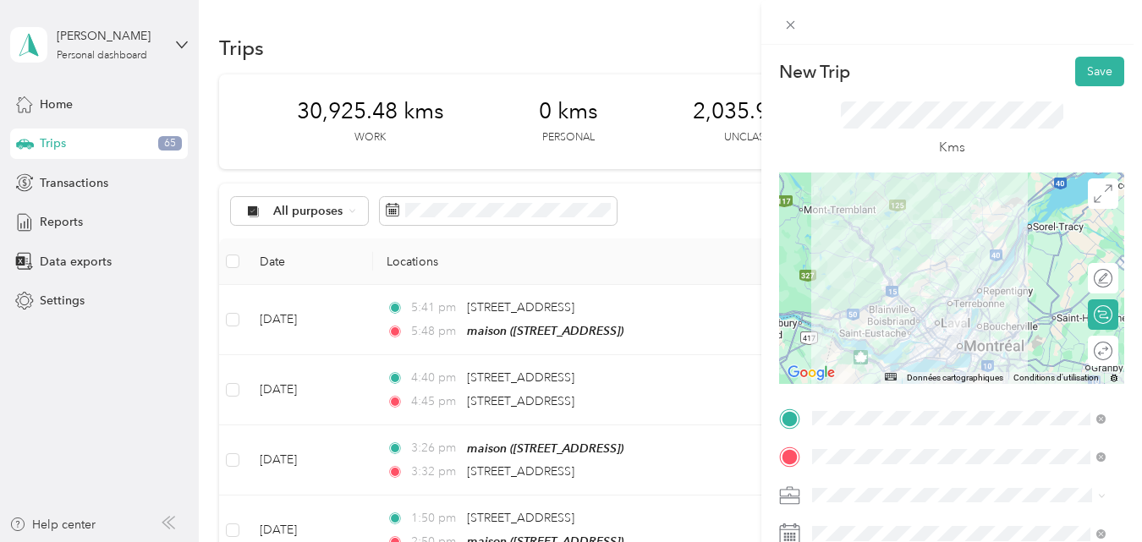
click at [962, 299] on div at bounding box center [951, 278] width 345 height 211
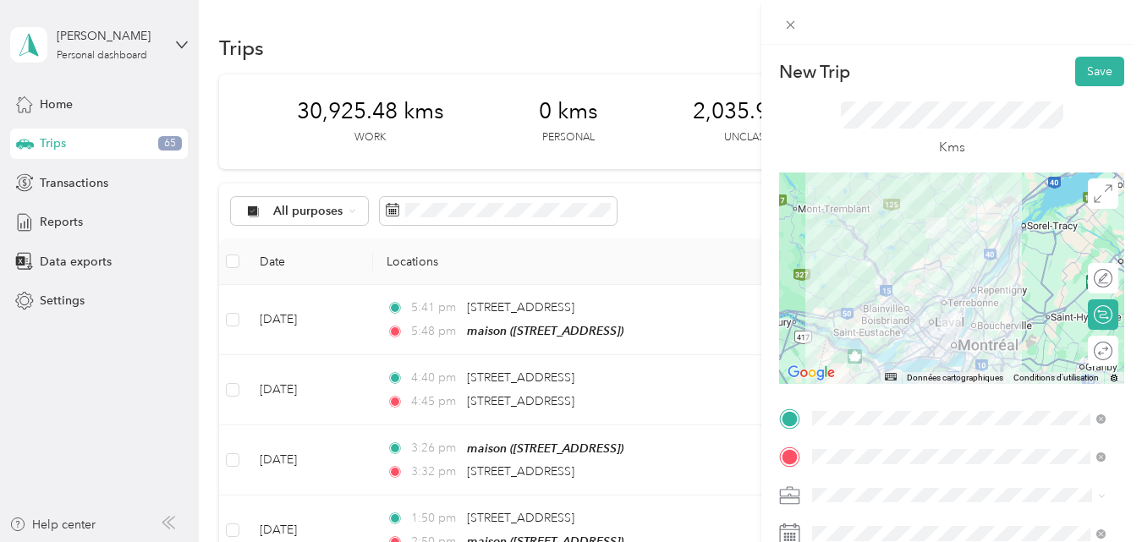
click at [956, 304] on div at bounding box center [951, 278] width 345 height 211
click at [956, 302] on div at bounding box center [951, 278] width 345 height 211
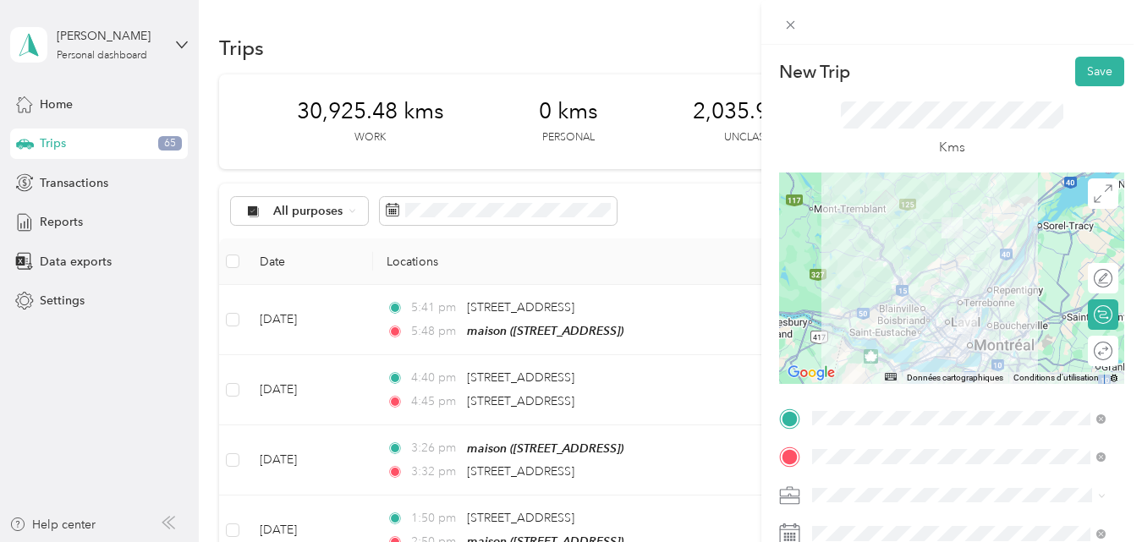
drag, startPoint x: 942, startPoint y: 295, endPoint x: 961, endPoint y: 294, distance: 19.5
click at [961, 294] on div at bounding box center [951, 278] width 345 height 211
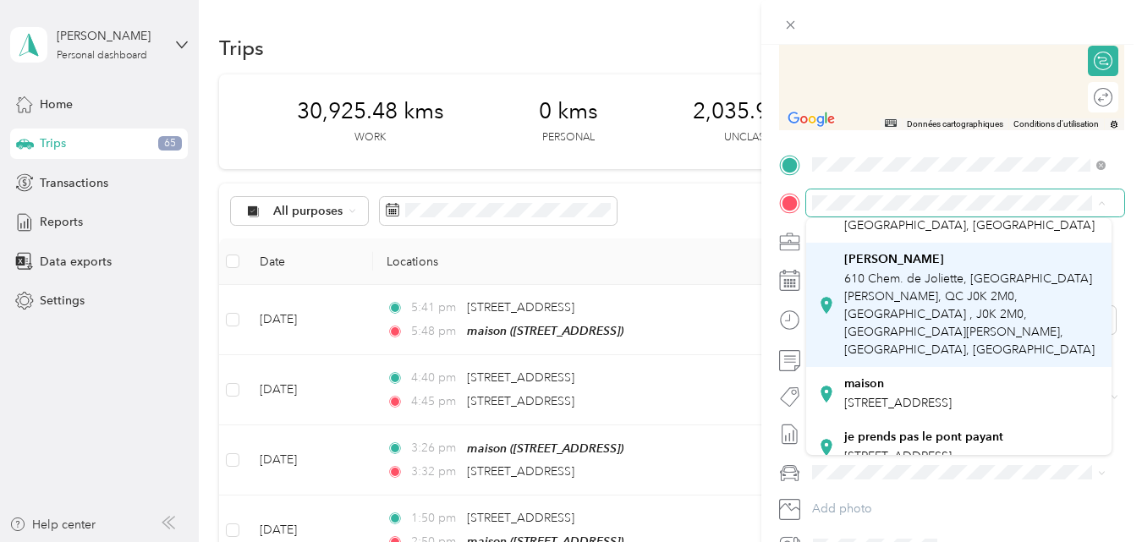
scroll to position [121, 0]
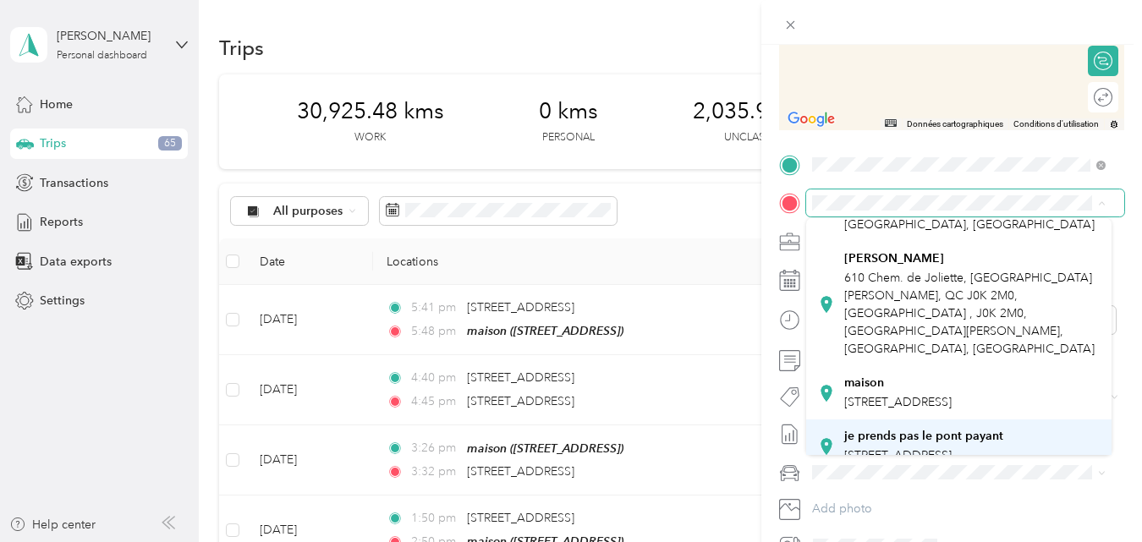
click at [951, 448] on span "[STREET_ADDRESS]" at bounding box center [897, 455] width 107 height 14
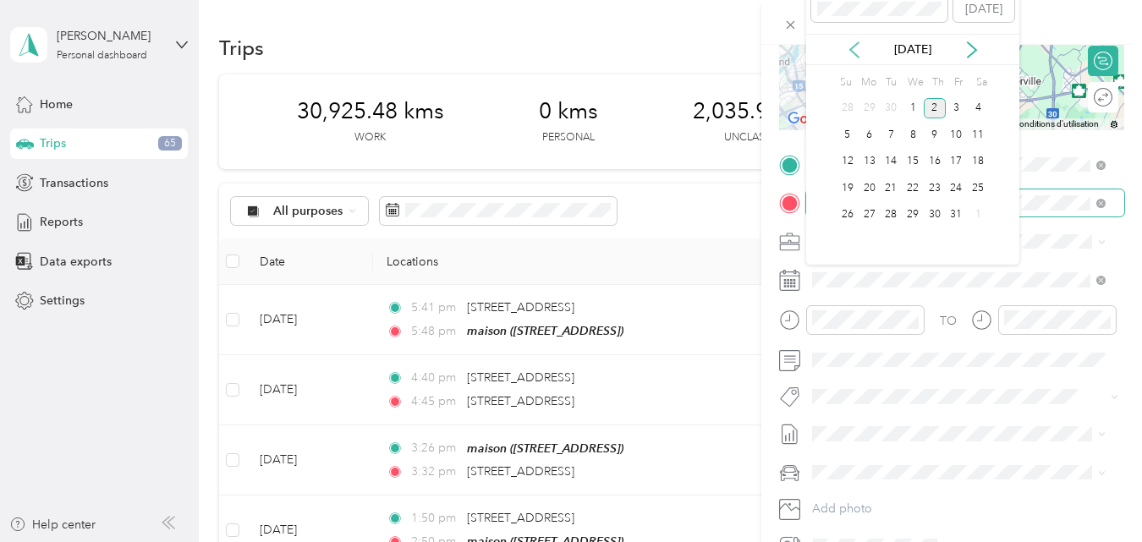
click at [856, 47] on icon at bounding box center [854, 49] width 17 height 17
click at [890, 161] on div "16" at bounding box center [890, 161] width 22 height 21
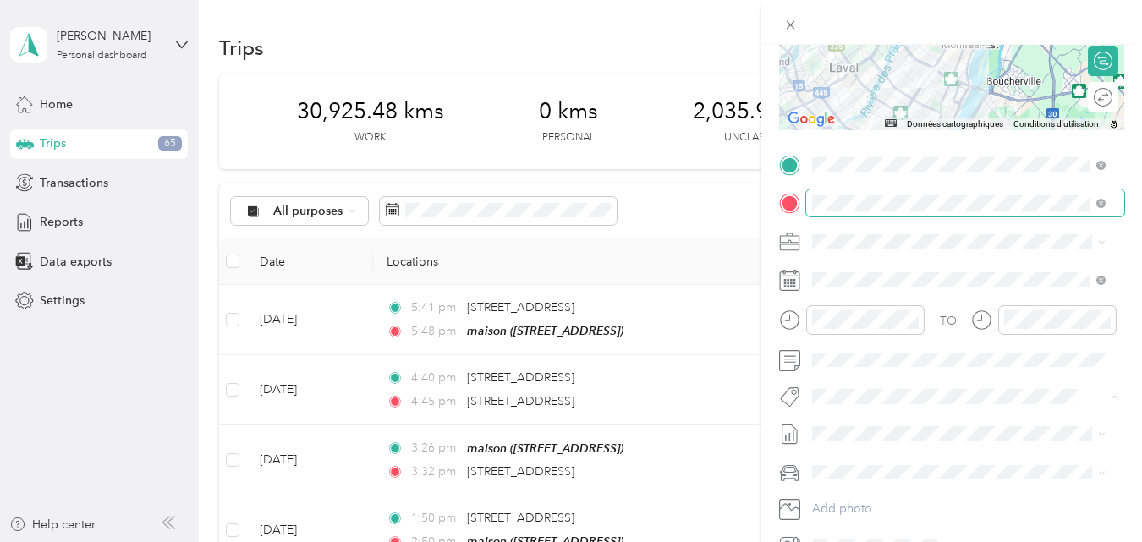
click at [878, 456] on span "Fab Team - C" at bounding box center [861, 459] width 63 height 15
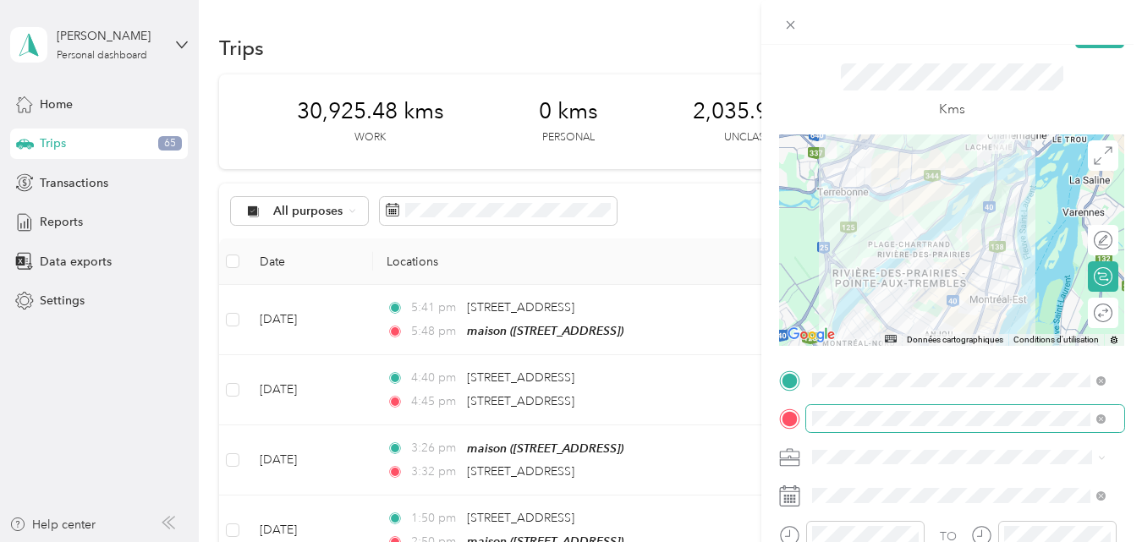
scroll to position [0, 0]
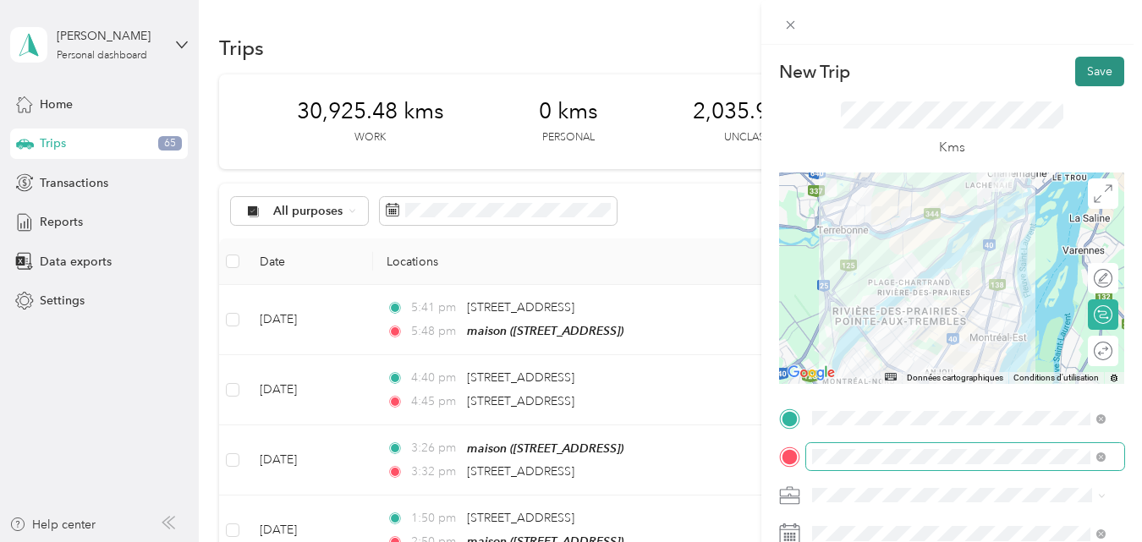
click at [1083, 73] on button "Save" at bounding box center [1099, 72] width 49 height 30
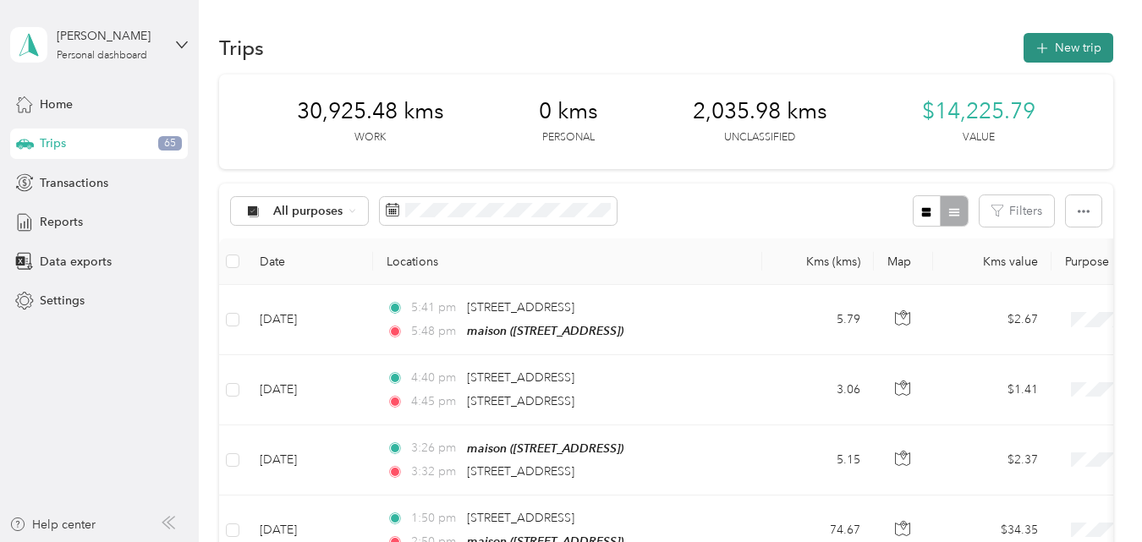
click at [1052, 48] on button "New trip" at bounding box center [1068, 48] width 90 height 30
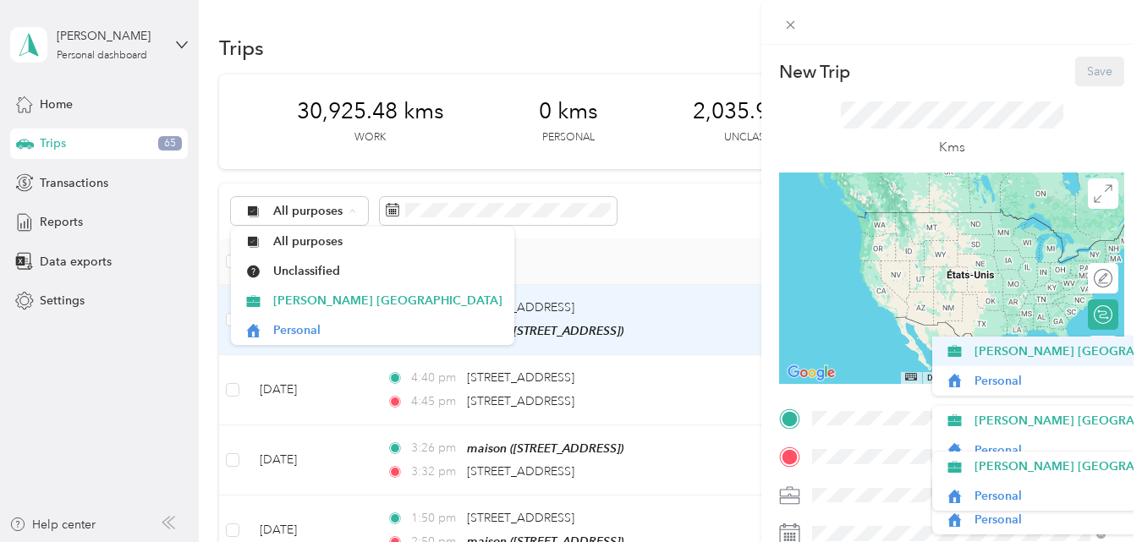
scroll to position [121, 0]
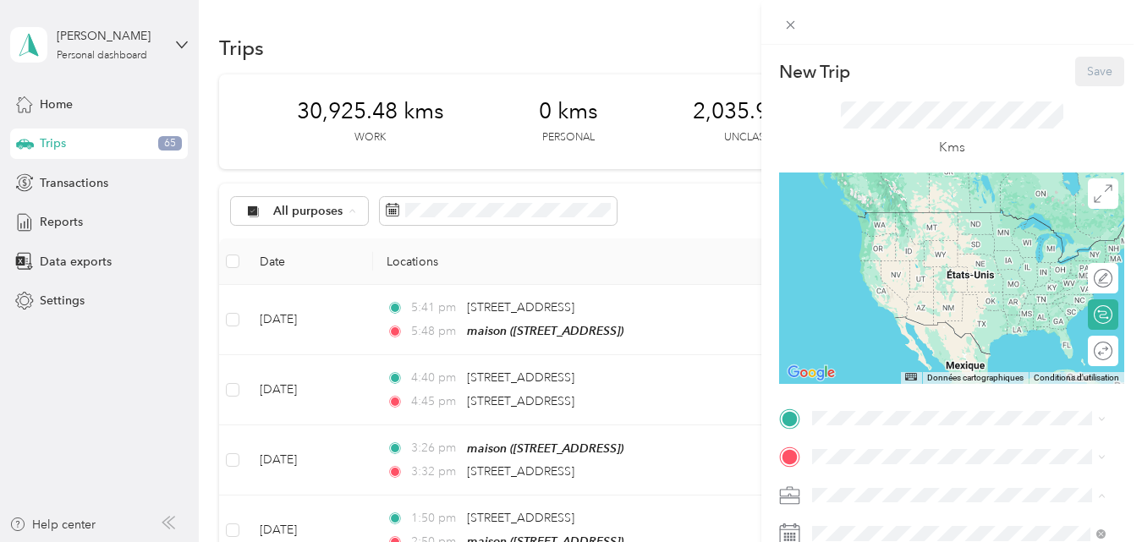
click at [841, 135] on div "Kms" at bounding box center [952, 129] width 222 height 57
click at [917, 397] on span "[STREET_ADDRESS]" at bounding box center [897, 404] width 107 height 14
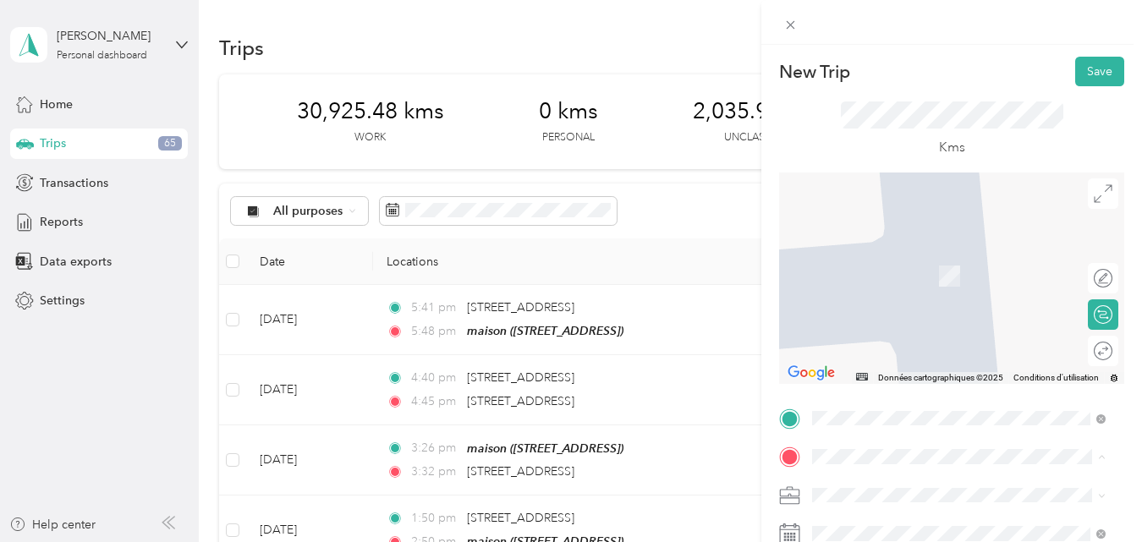
click at [873, 483] on div "maison [STREET_ADDRESS]" at bounding box center [897, 501] width 107 height 36
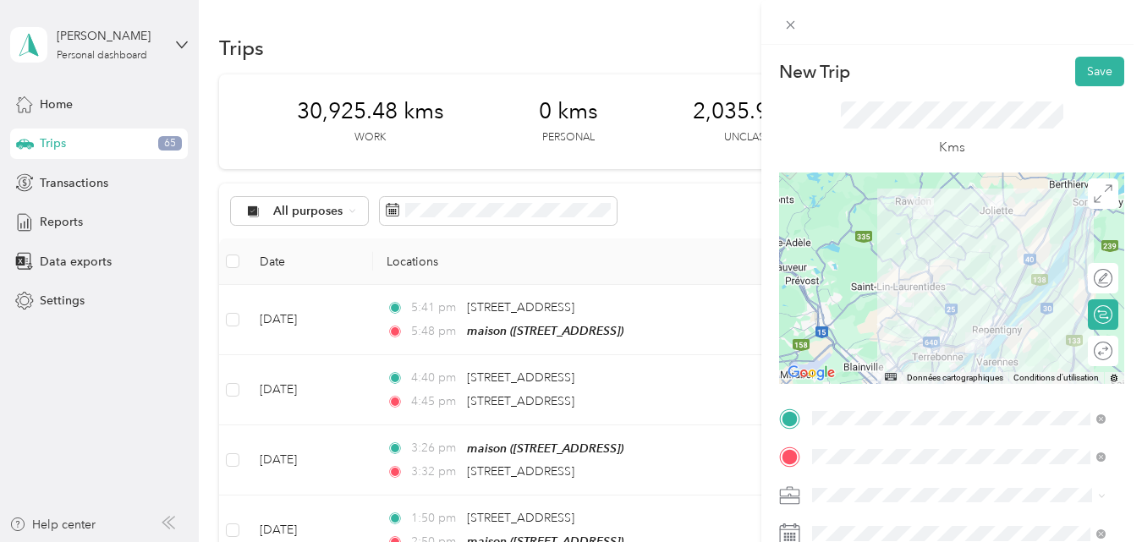
scroll to position [169, 0]
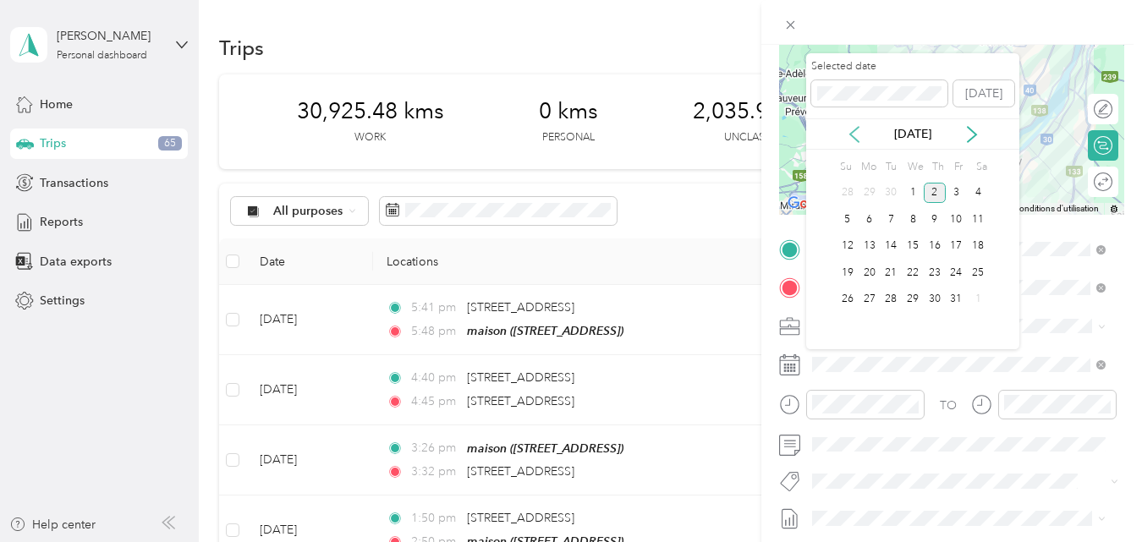
click at [857, 139] on icon at bounding box center [854, 134] width 17 height 17
click at [891, 249] on div "16" at bounding box center [890, 246] width 22 height 21
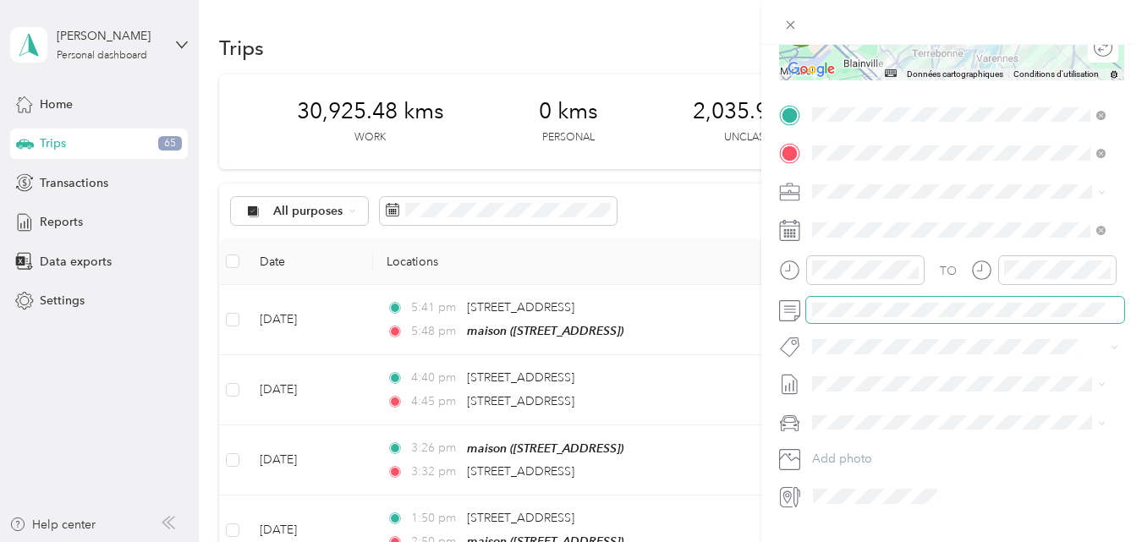
scroll to position [338, 0]
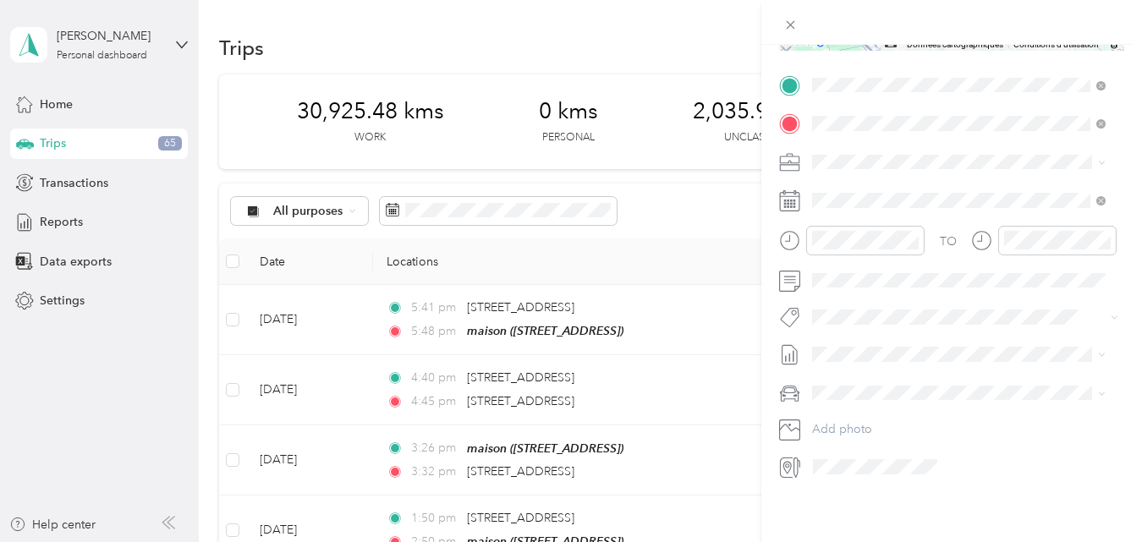
click at [841, 375] on button "Fab Team - C" at bounding box center [861, 374] width 86 height 21
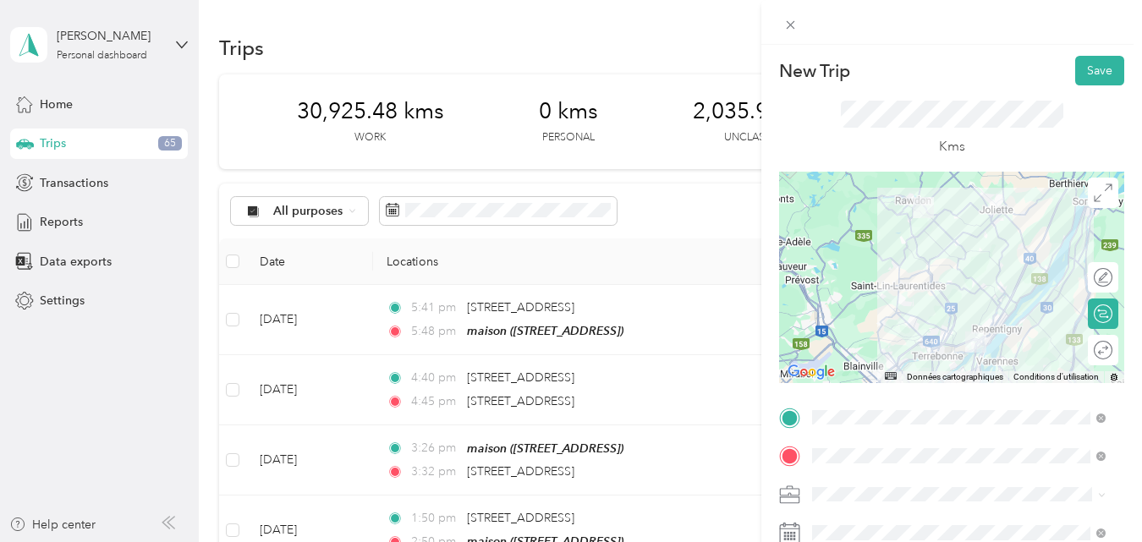
scroll to position [0, 0]
click at [971, 236] on div at bounding box center [951, 278] width 345 height 211
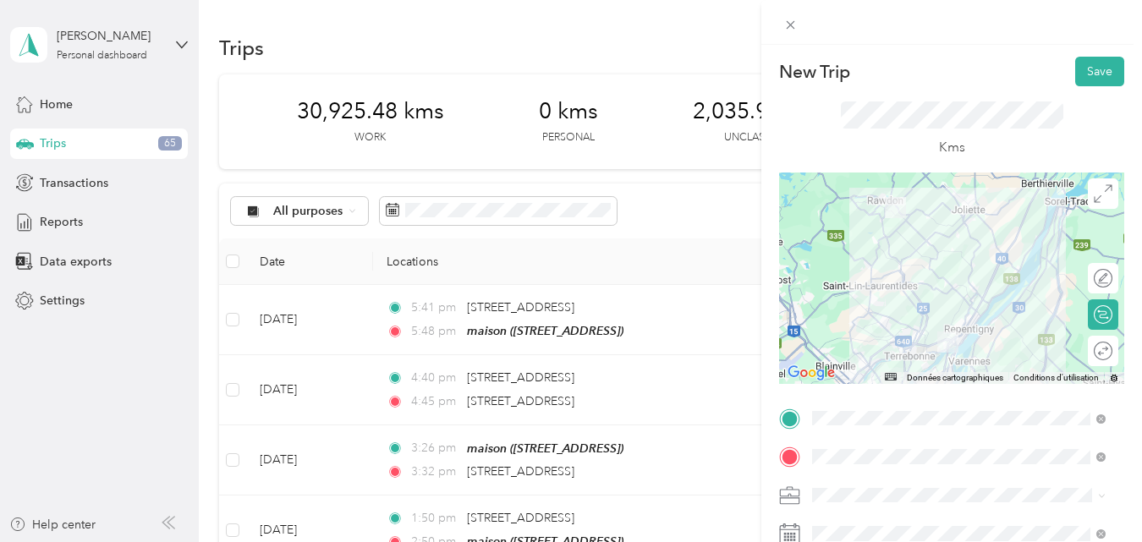
click at [932, 255] on div at bounding box center [951, 278] width 345 height 211
click at [935, 250] on div at bounding box center [951, 278] width 345 height 211
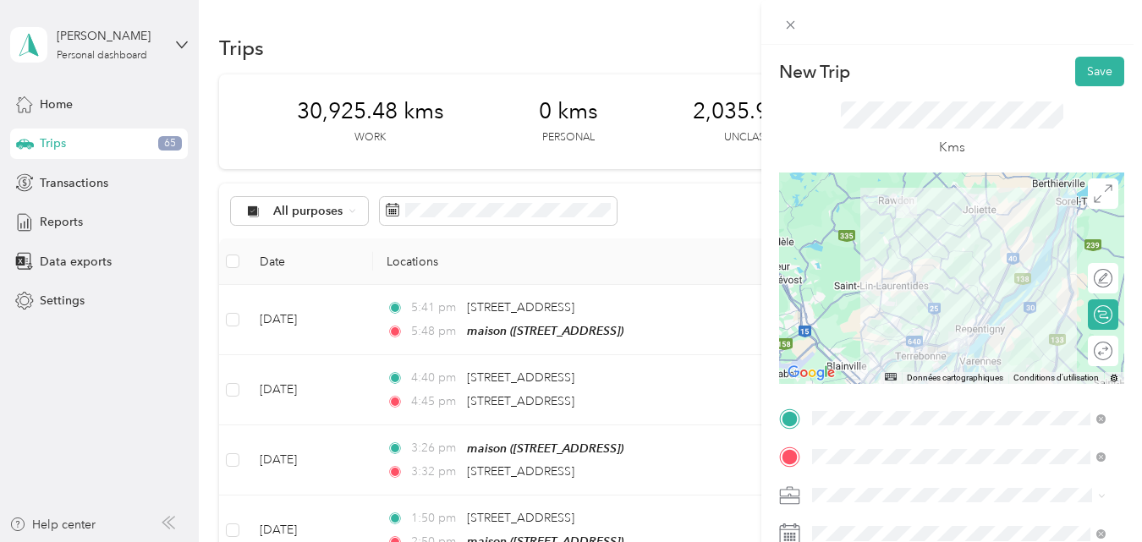
click at [913, 255] on div at bounding box center [951, 278] width 345 height 211
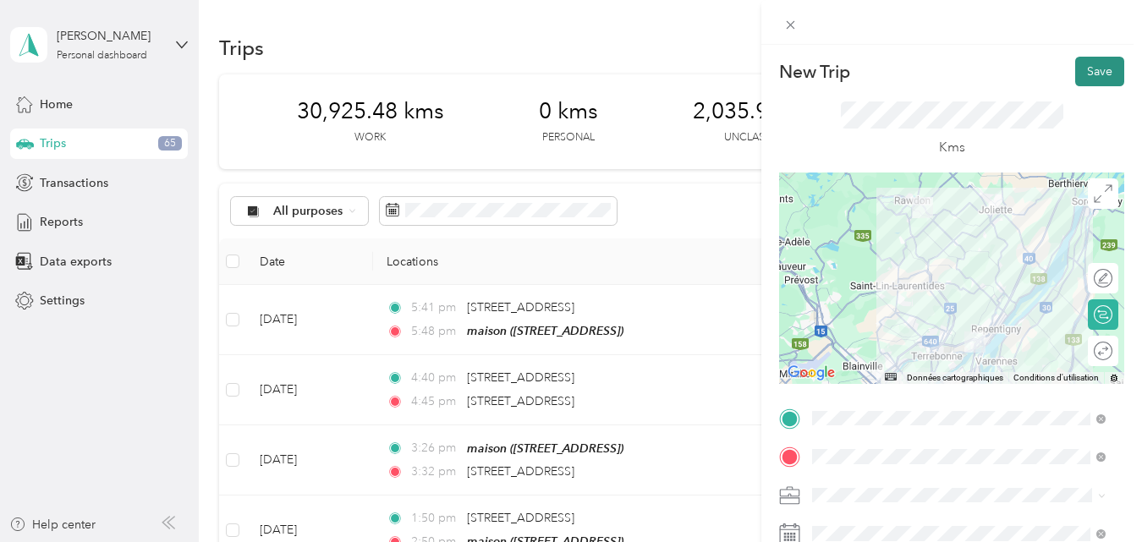
click at [1093, 71] on button "Save" at bounding box center [1099, 72] width 49 height 30
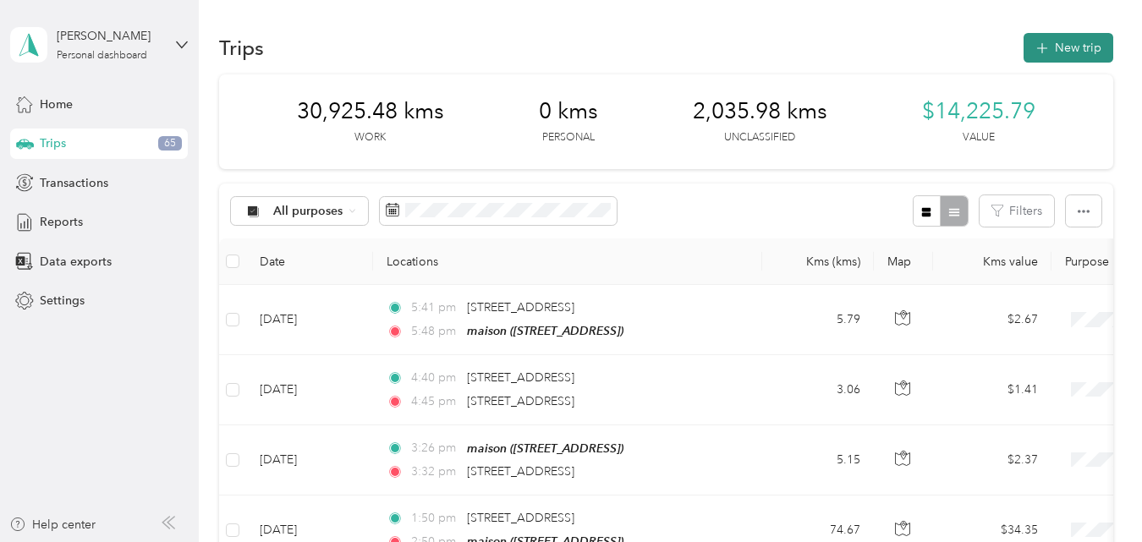
click at [1070, 47] on button "New trip" at bounding box center [1068, 48] width 90 height 30
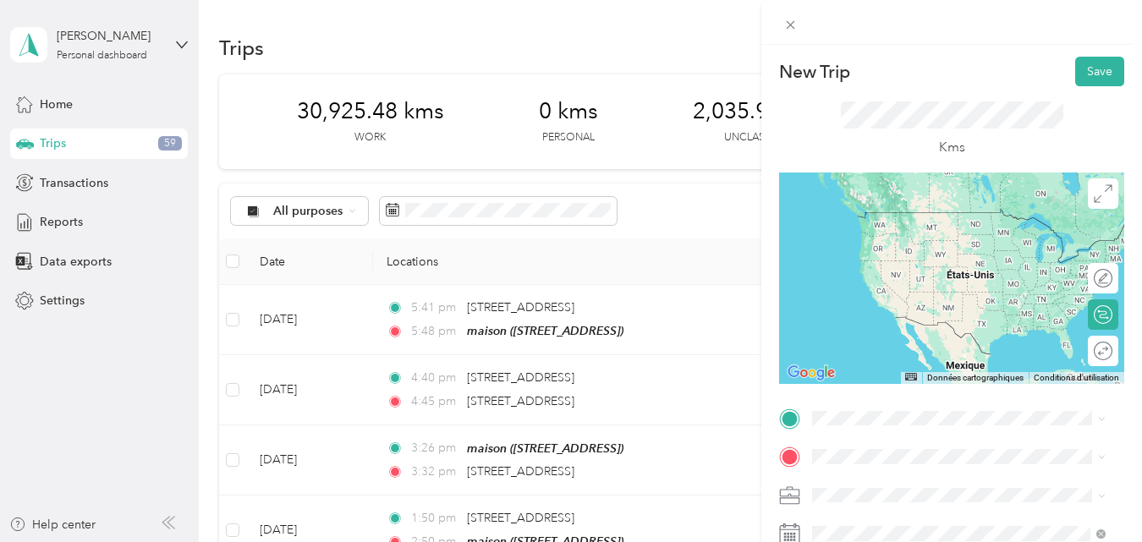
click at [940, 217] on span "[STREET_ADDRESS]" at bounding box center [897, 209] width 107 height 15
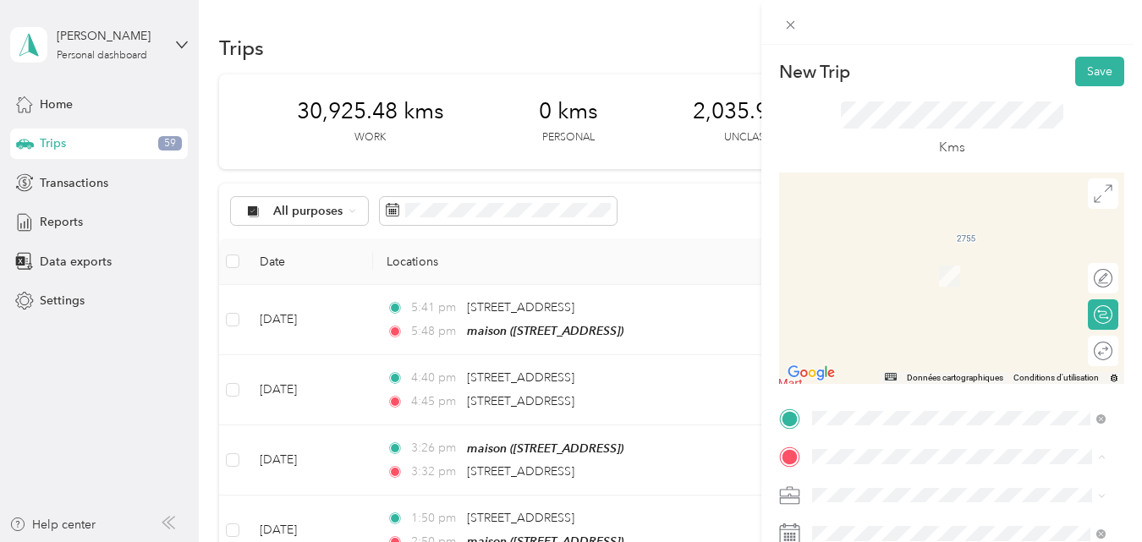
click at [866, 483] on strong "maison" at bounding box center [864, 490] width 40 height 15
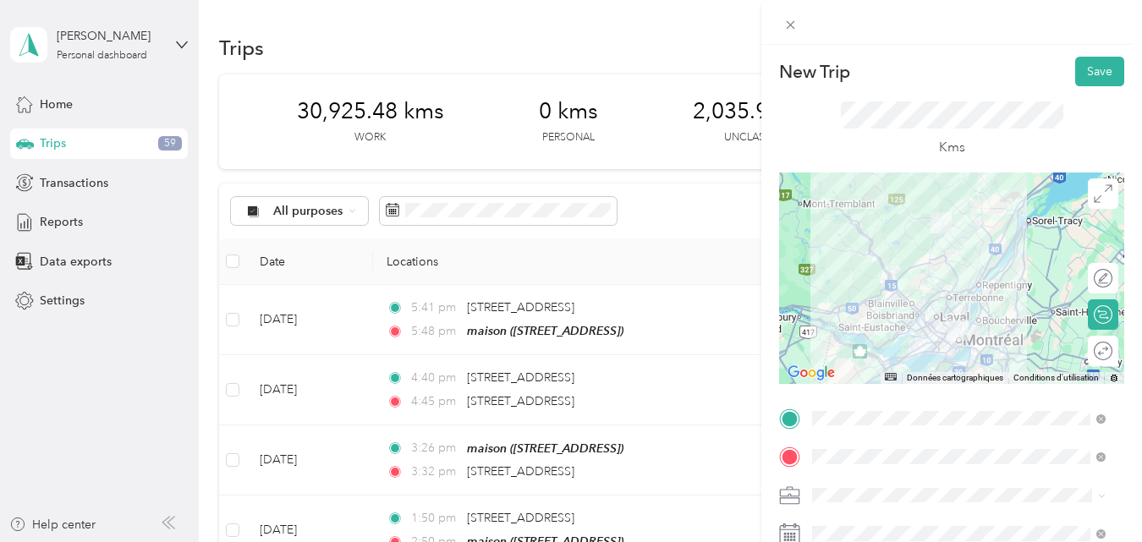
click at [962, 295] on div at bounding box center [951, 278] width 345 height 211
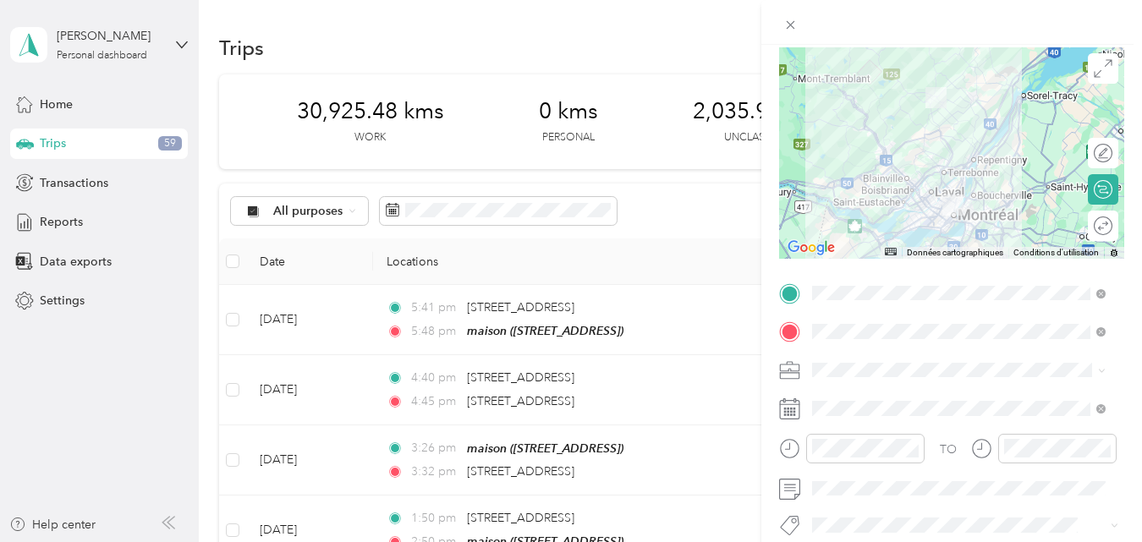
scroll to position [169, 0]
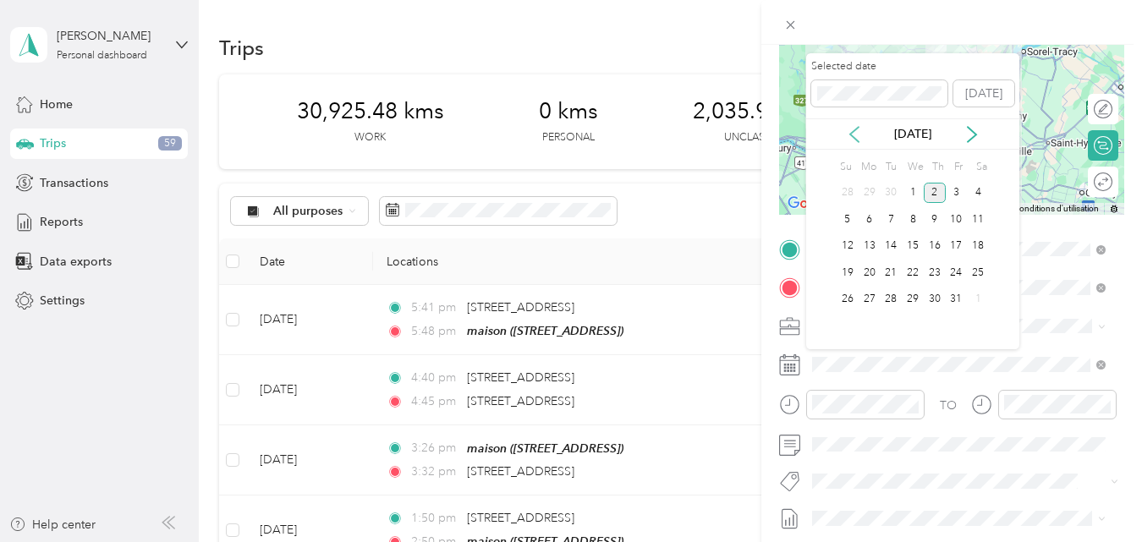
click at [851, 132] on icon at bounding box center [854, 134] width 8 height 15
click at [937, 246] on div "18" at bounding box center [934, 246] width 22 height 21
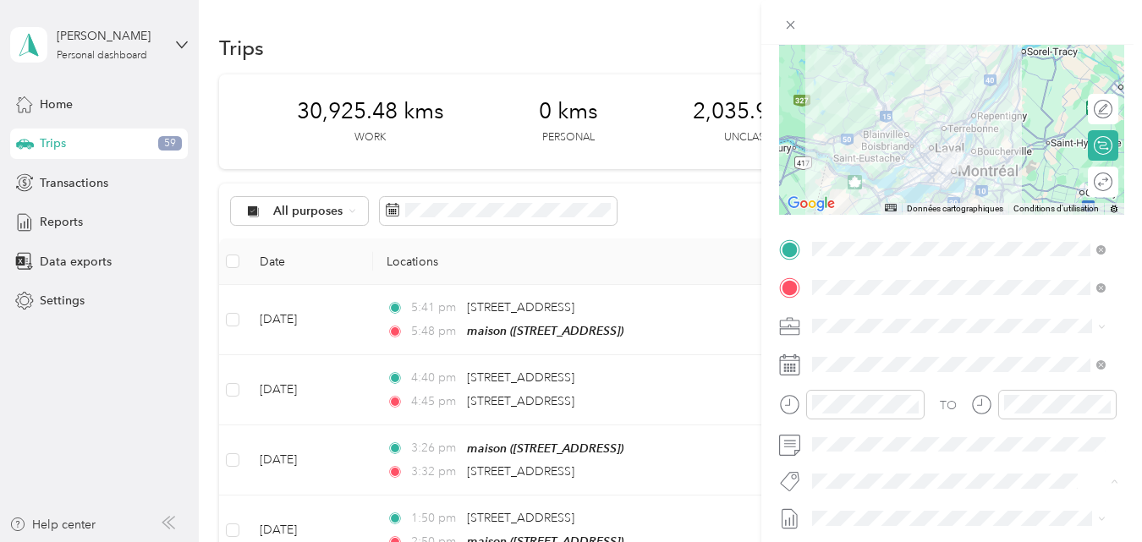
click at [879, 451] on span "Fab Team - R" at bounding box center [860, 451] width 61 height 15
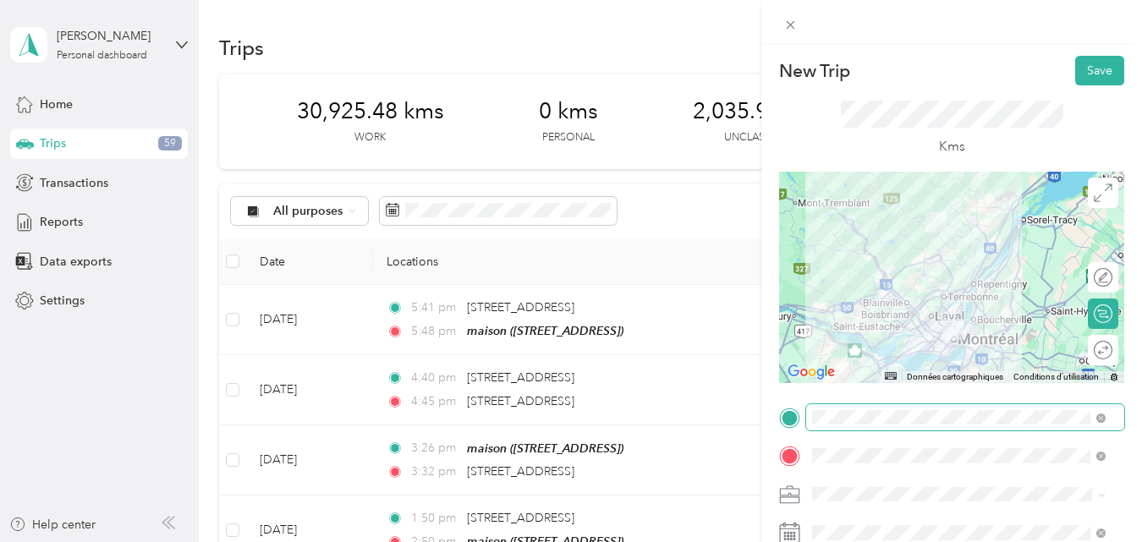
scroll to position [0, 0]
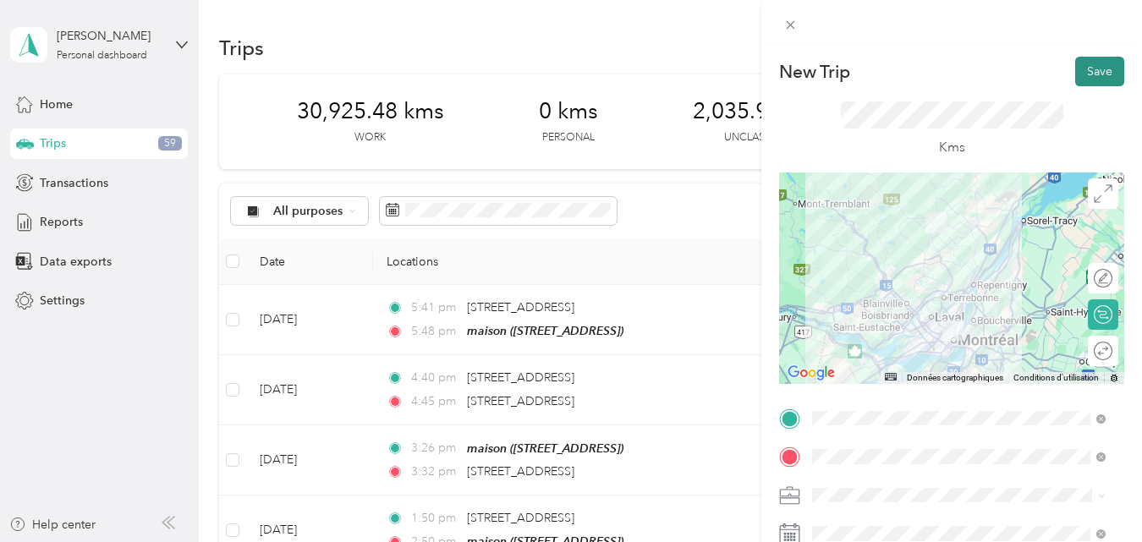
click at [1089, 69] on button "Save" at bounding box center [1099, 72] width 49 height 30
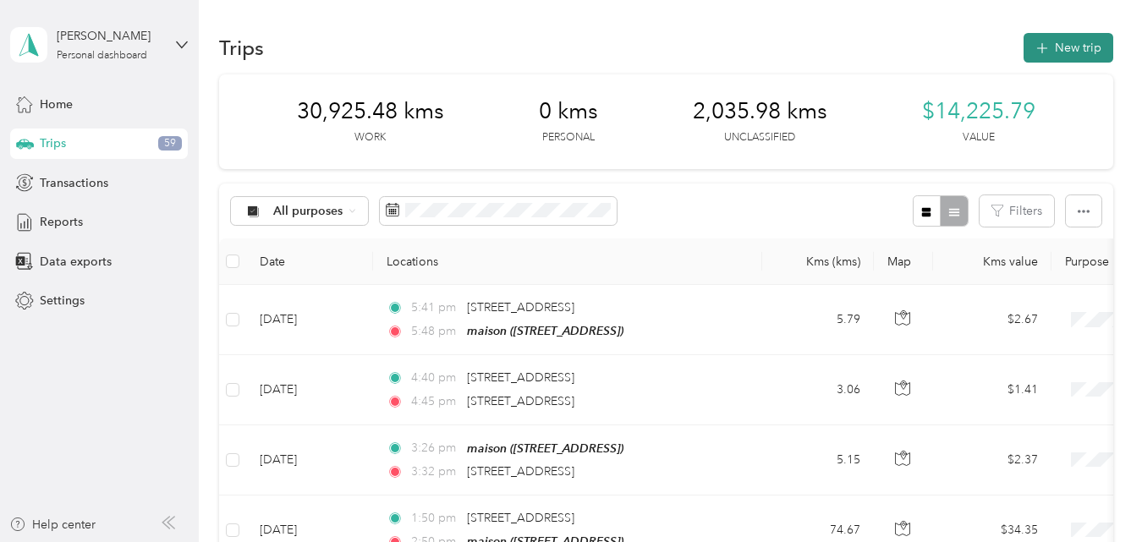
click at [1063, 44] on button "New trip" at bounding box center [1068, 48] width 90 height 30
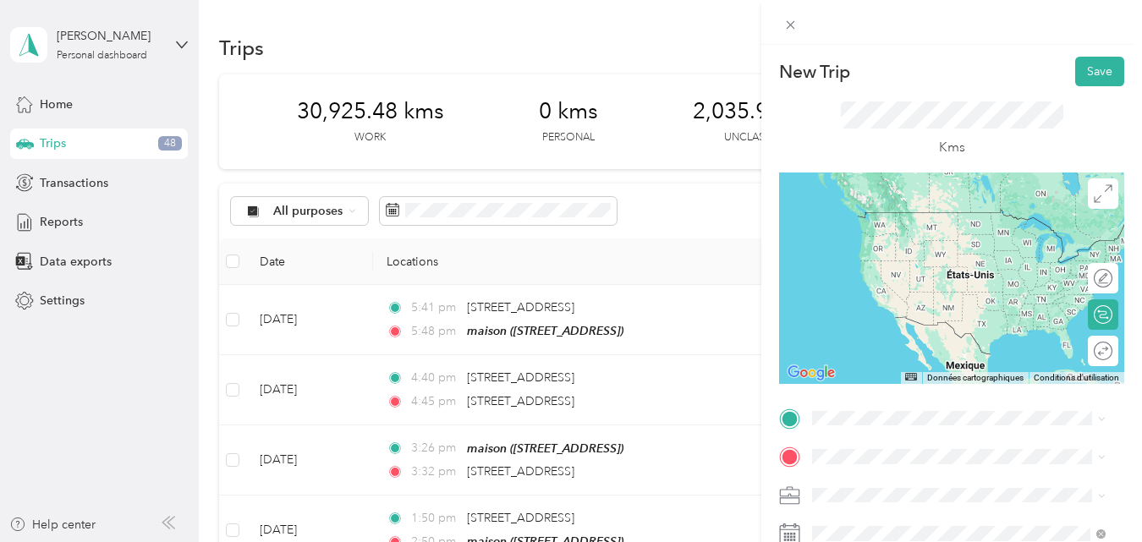
click at [895, 217] on span "[STREET_ADDRESS]" at bounding box center [897, 210] width 107 height 15
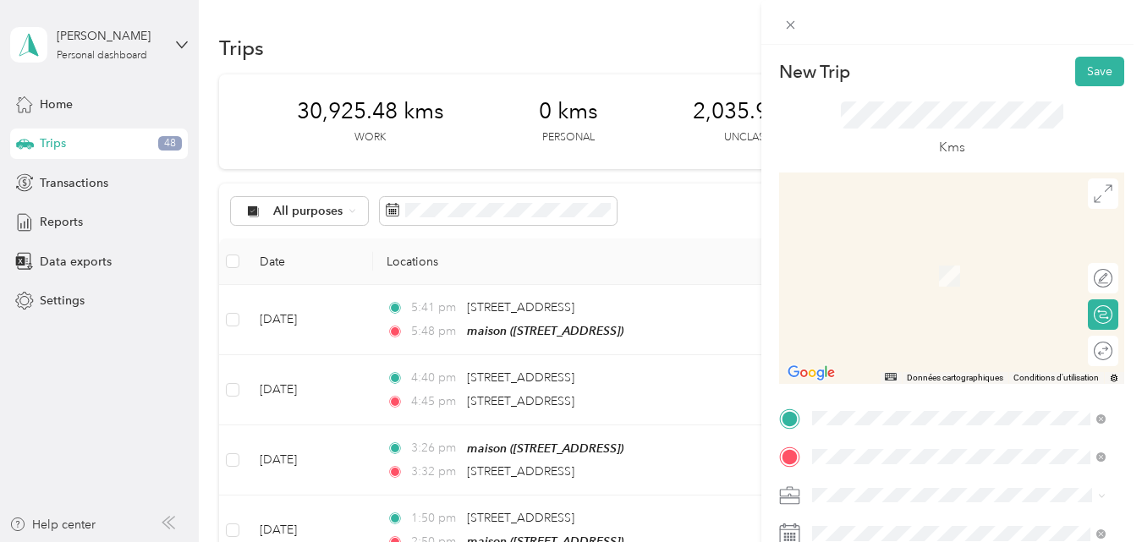
click at [893, 258] on span "[STREET_ADDRESS]" at bounding box center [897, 251] width 107 height 15
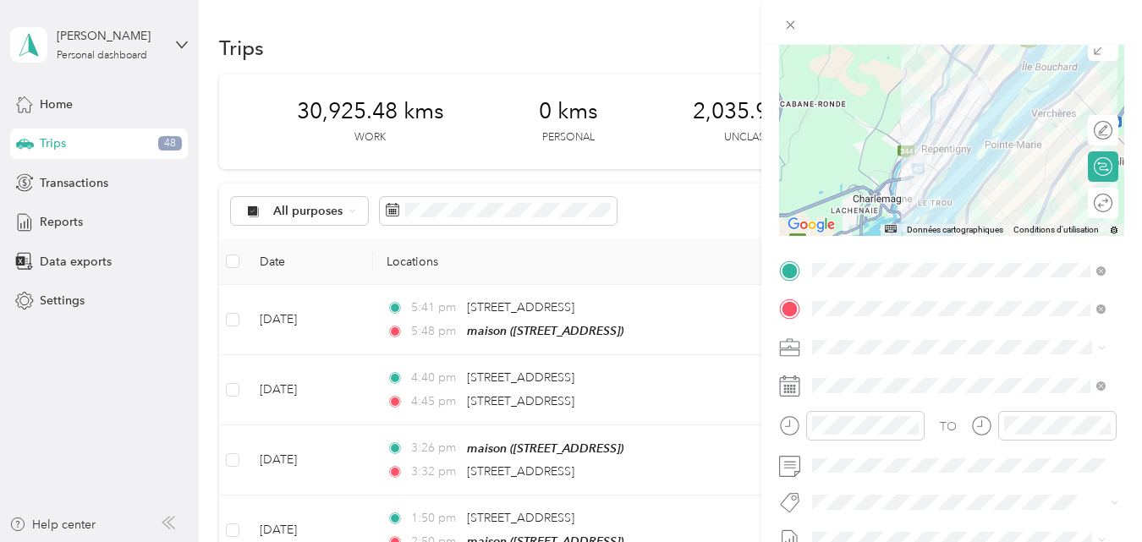
scroll to position [169, 0]
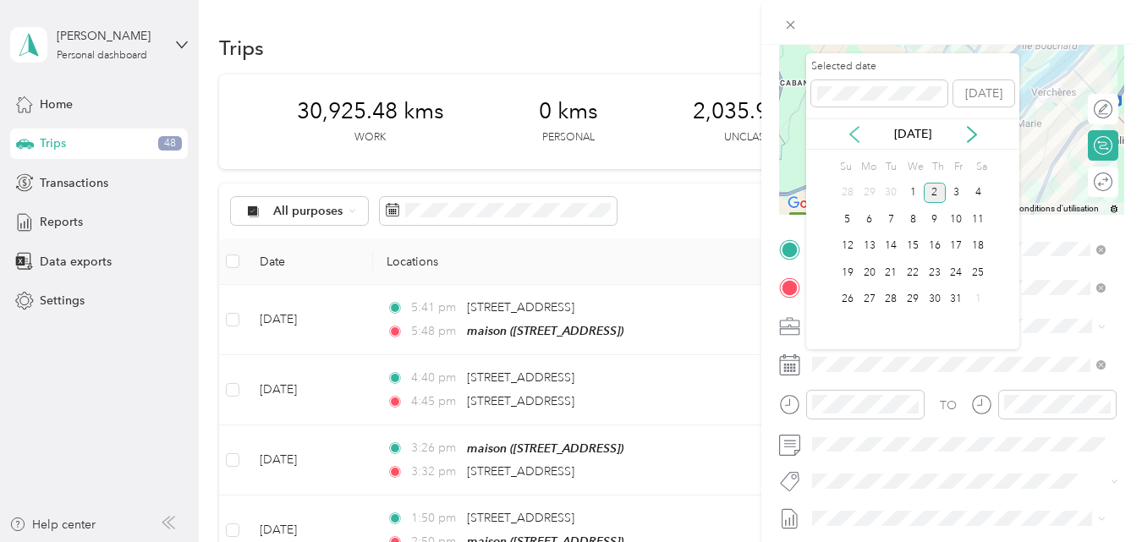
click at [854, 135] on icon at bounding box center [854, 134] width 17 height 17
click at [957, 241] on div "19" at bounding box center [956, 246] width 22 height 21
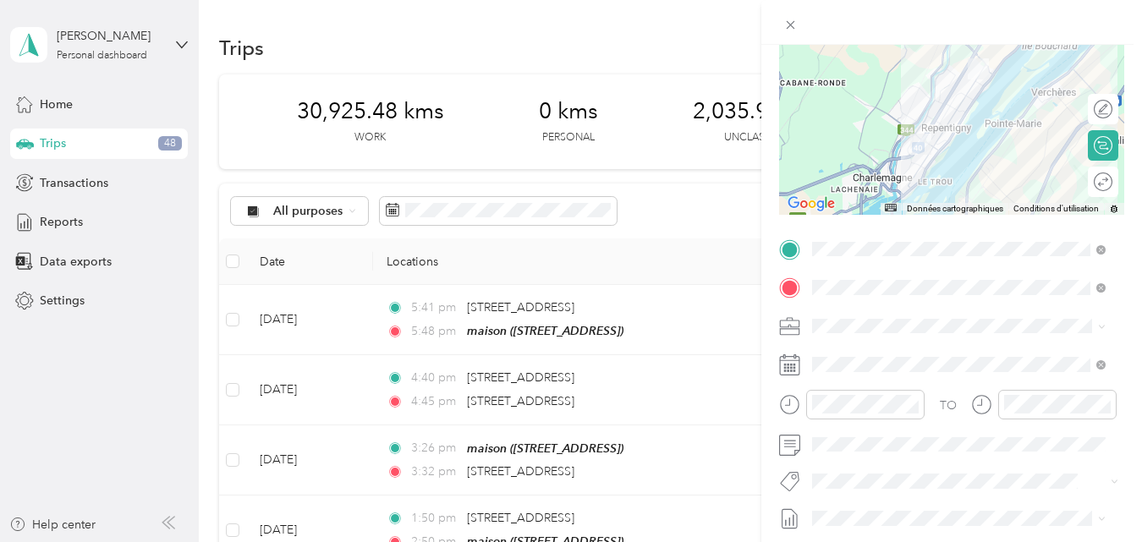
click at [870, 389] on li "Fab Beiersdorf" at bounding box center [958, 386] width 305 height 33
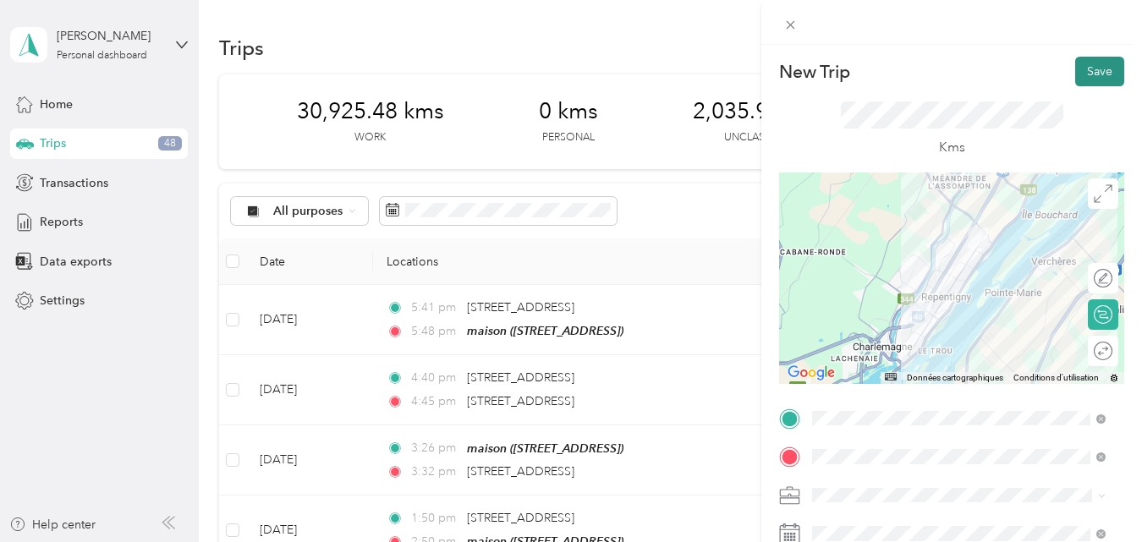
click at [1078, 68] on button "Save" at bounding box center [1099, 72] width 49 height 30
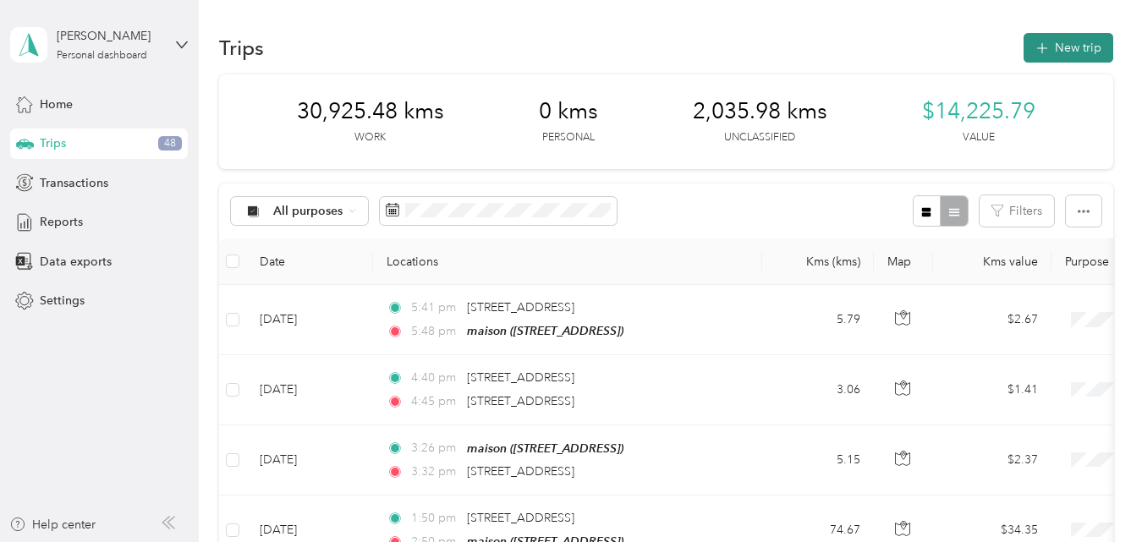
click at [1076, 47] on button "New trip" at bounding box center [1068, 48] width 90 height 30
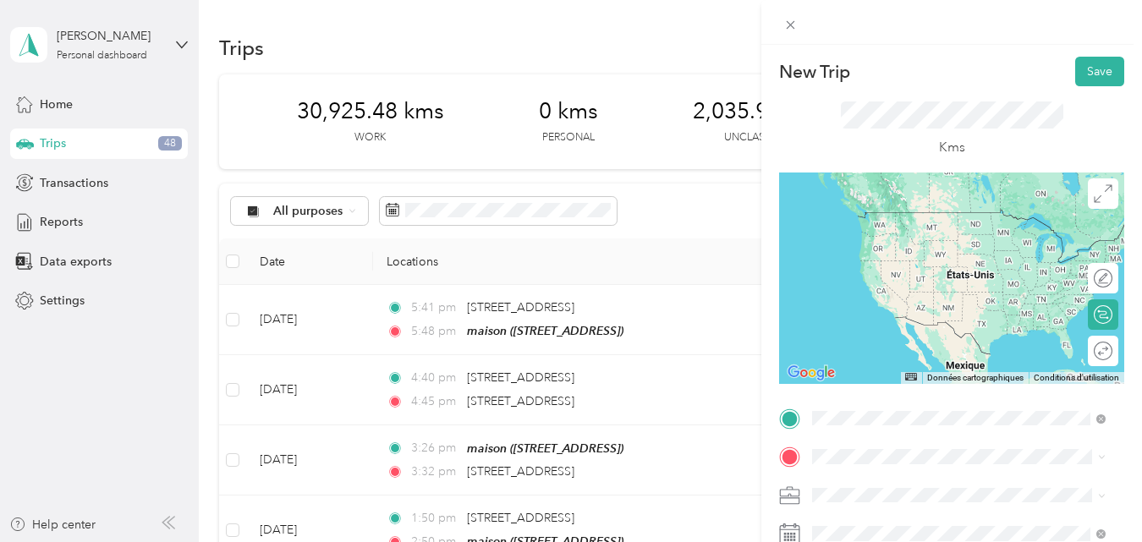
click at [895, 212] on span "[STREET_ADDRESS]" at bounding box center [897, 212] width 107 height 15
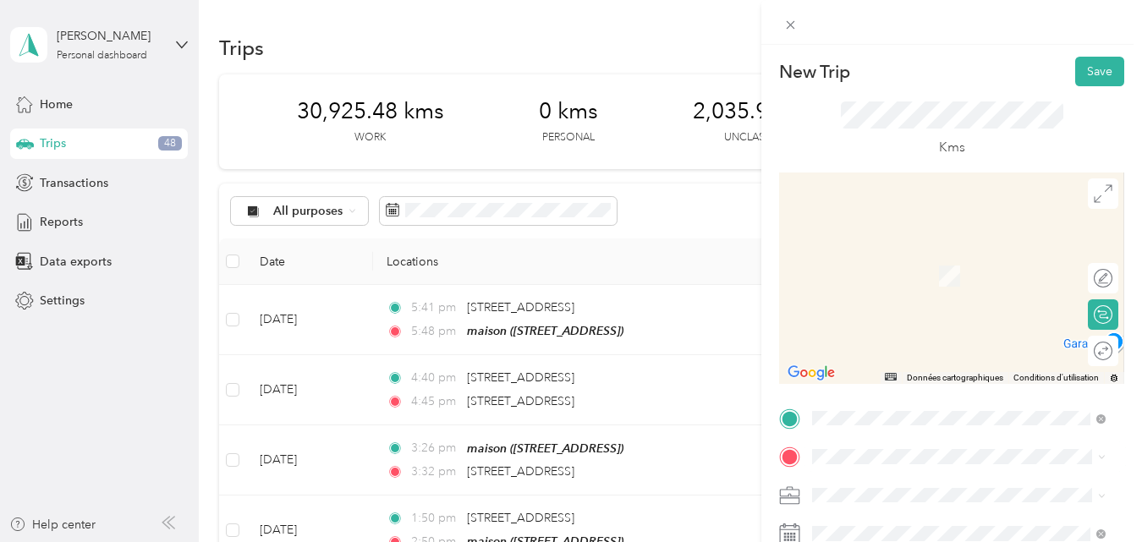
click at [910, 247] on span "[STREET_ADDRESS][PERSON_NAME]" at bounding box center [944, 244] width 201 height 15
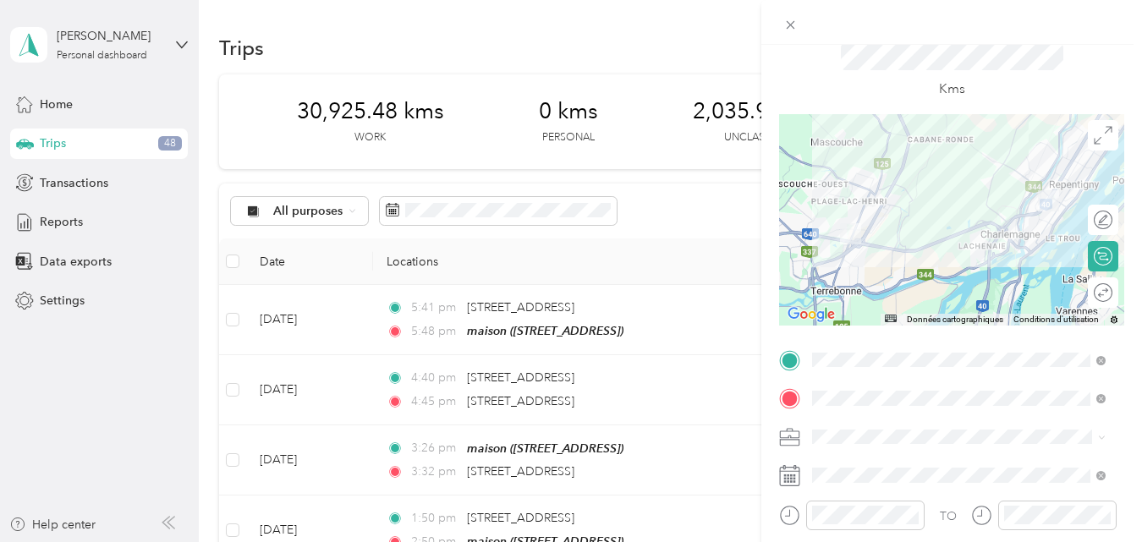
scroll to position [169, 0]
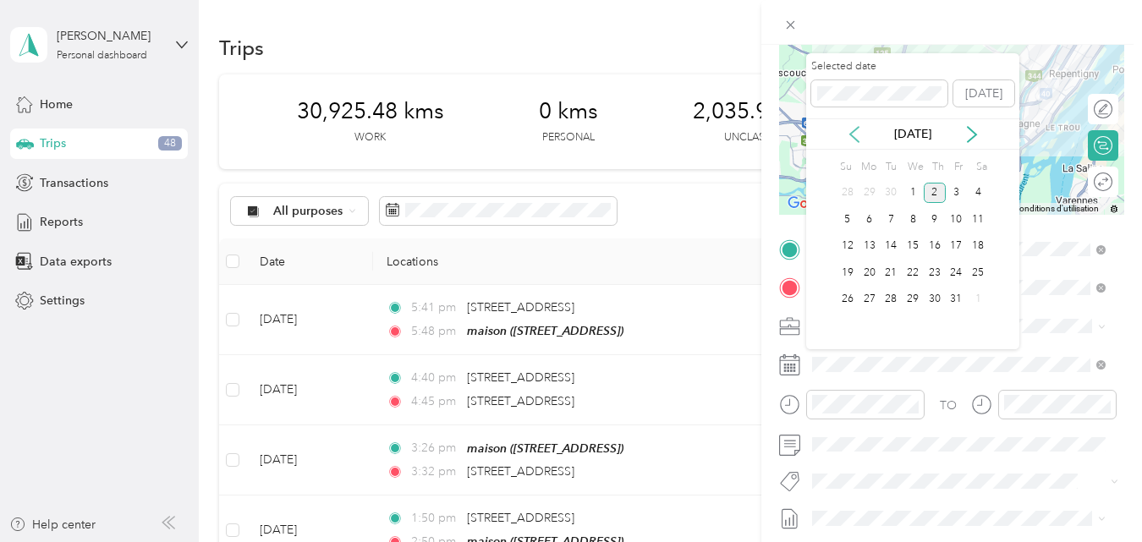
click at [854, 133] on icon at bounding box center [854, 134] width 17 height 17
click at [867, 272] on div "22" at bounding box center [869, 272] width 22 height 21
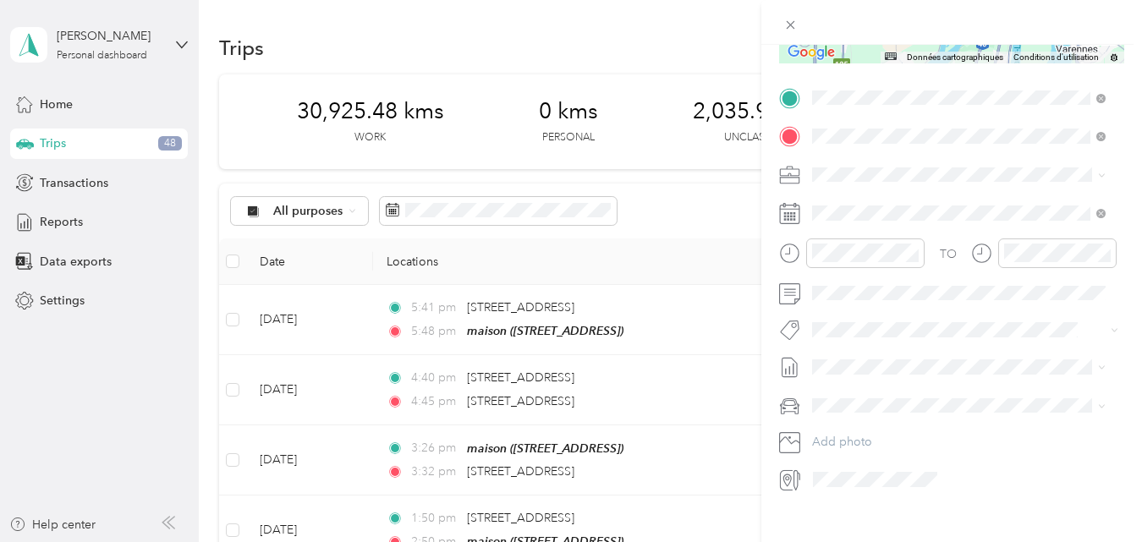
scroll to position [346, 0]
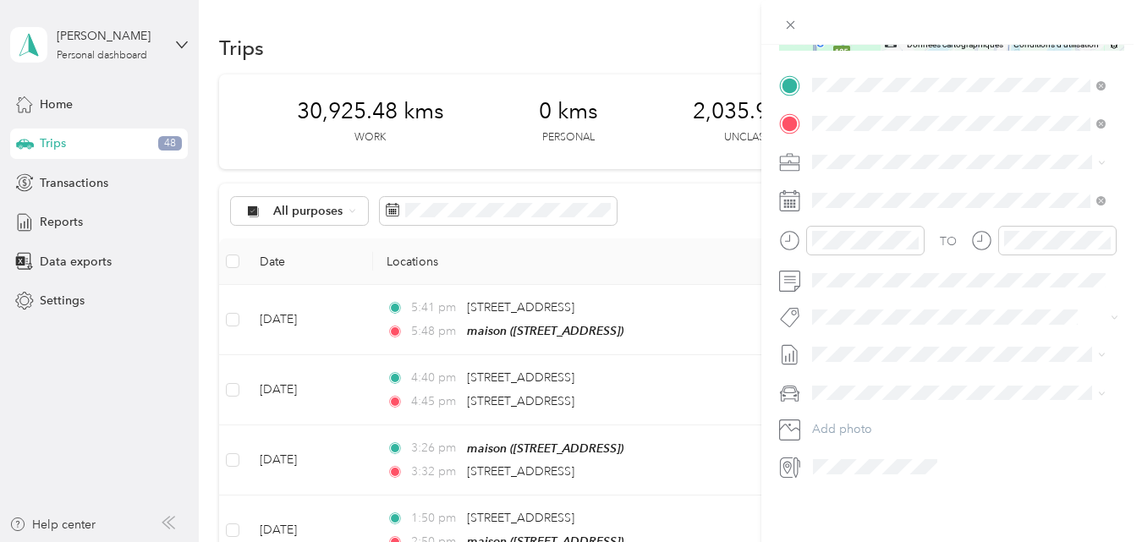
click at [873, 332] on span "Fab Beiersdorf" at bounding box center [864, 327] width 68 height 15
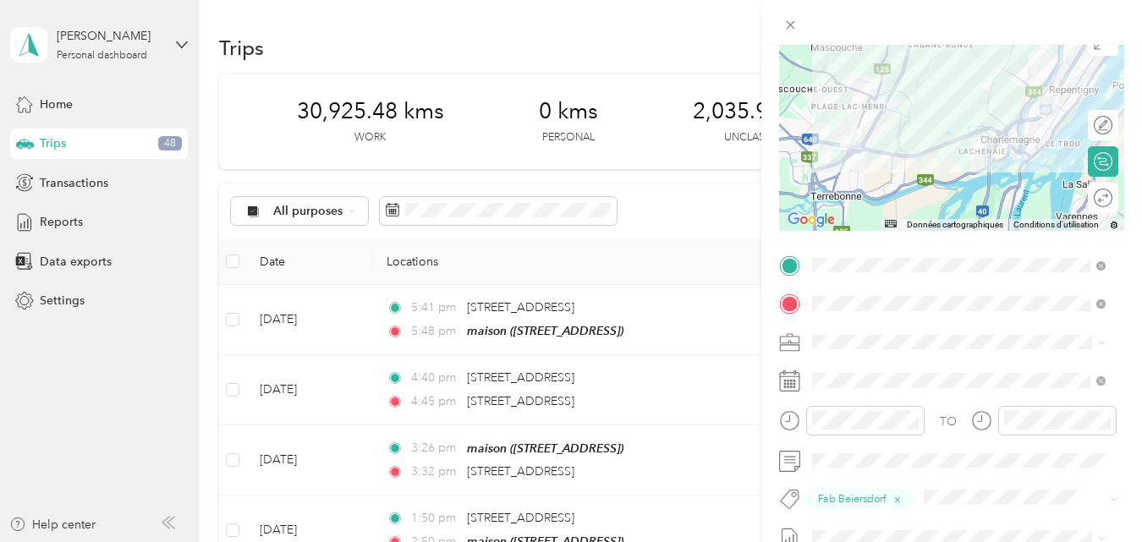
scroll to position [0, 0]
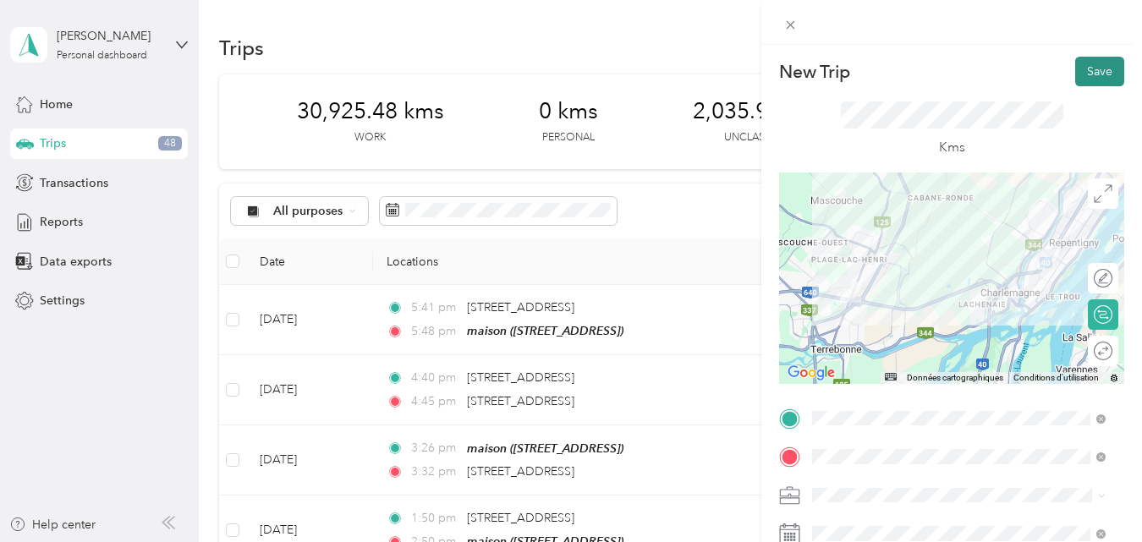
click at [1095, 74] on button "Save" at bounding box center [1099, 72] width 49 height 30
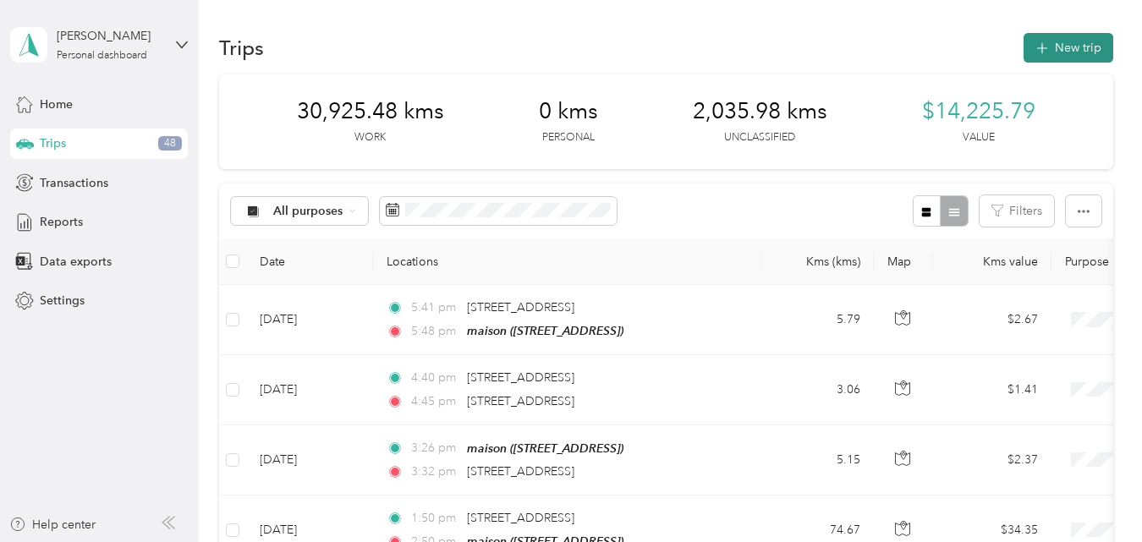
click at [1065, 47] on button "New trip" at bounding box center [1068, 48] width 90 height 30
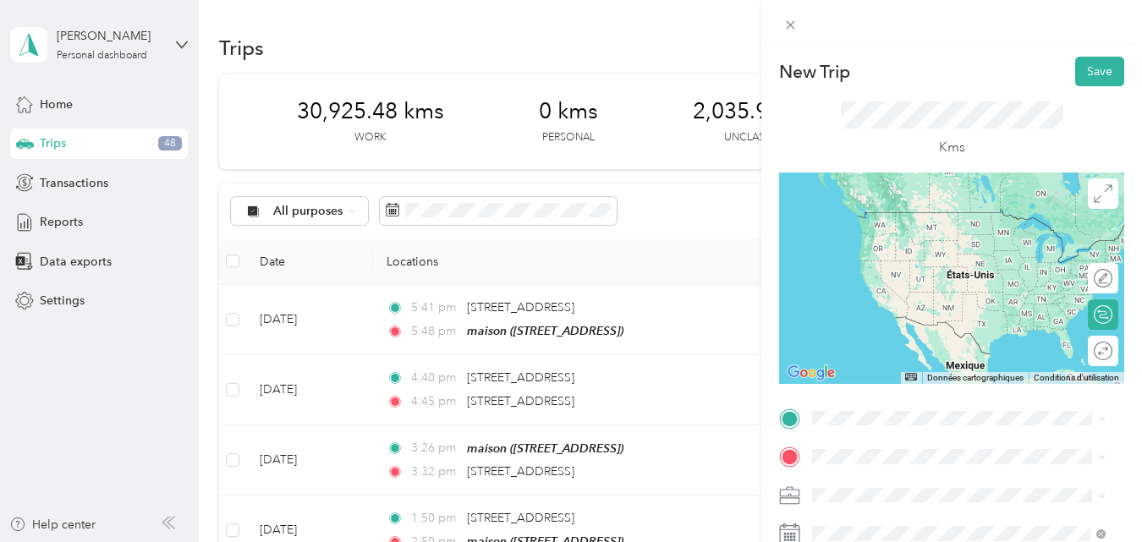
click at [897, 212] on span "[STREET_ADDRESS][PERSON_NAME]" at bounding box center [944, 208] width 201 height 15
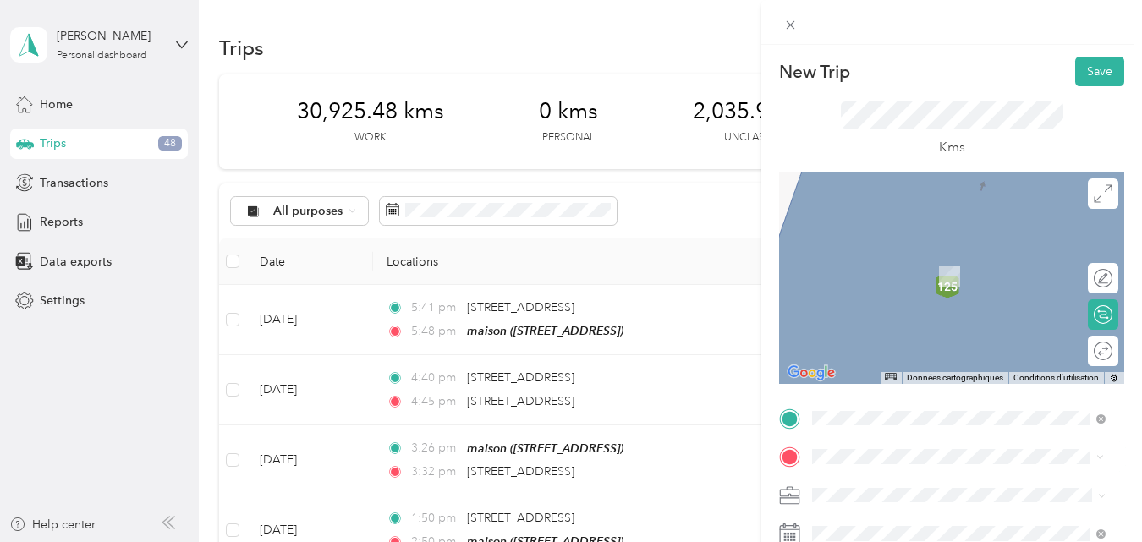
click at [901, 254] on span "[STREET_ADDRESS]" at bounding box center [897, 251] width 107 height 15
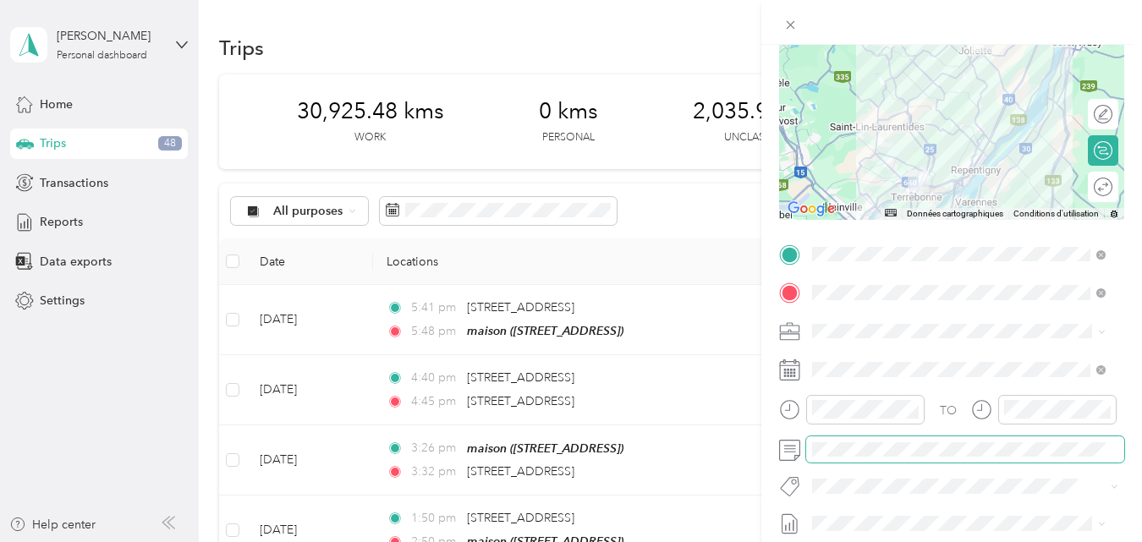
scroll to position [169, 0]
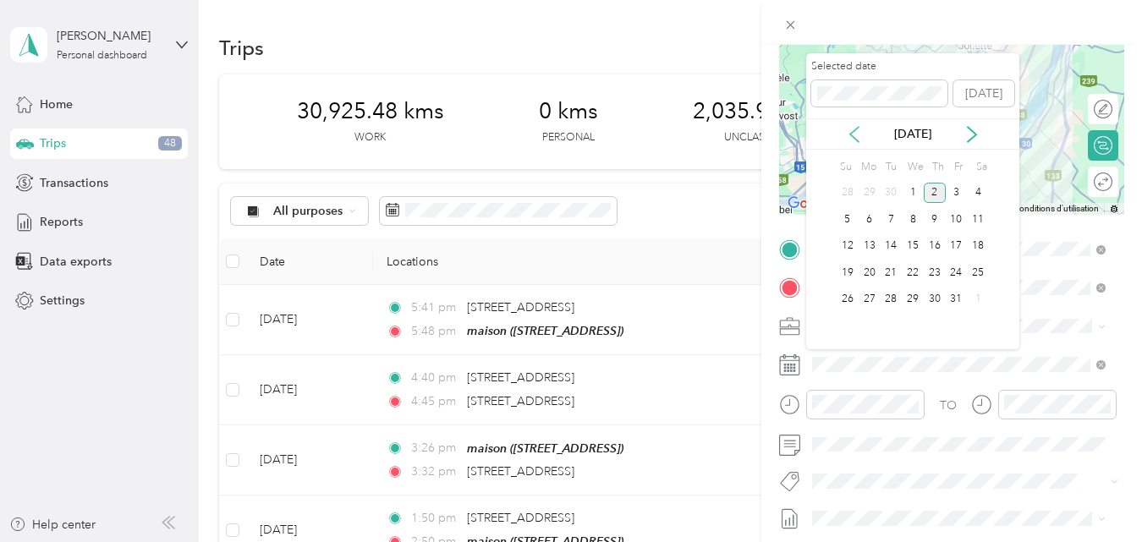
click at [855, 137] on icon at bounding box center [854, 134] width 17 height 17
click at [866, 269] on div "22" at bounding box center [869, 272] width 22 height 21
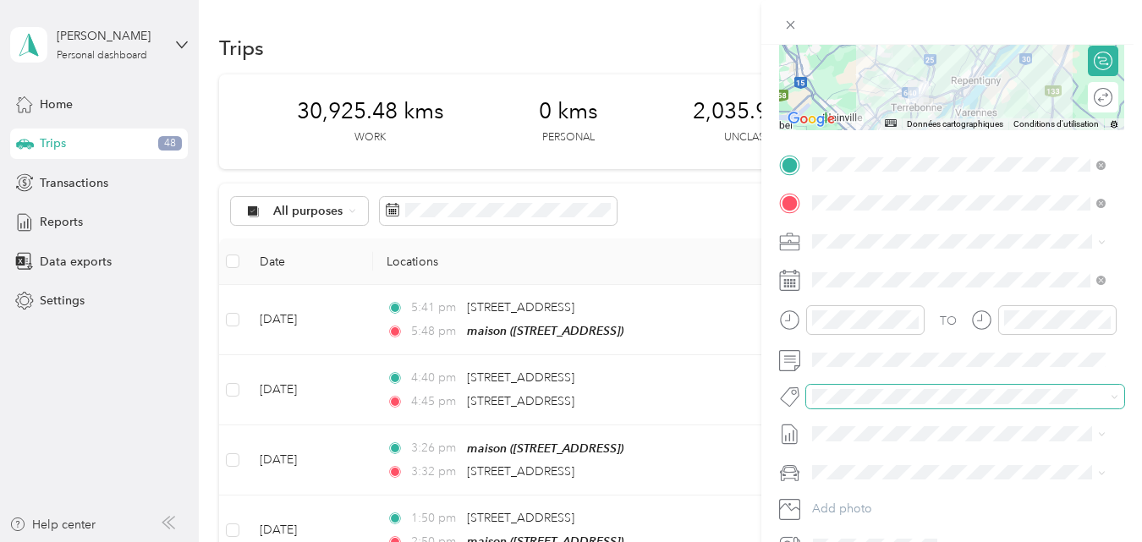
scroll to position [338, 0]
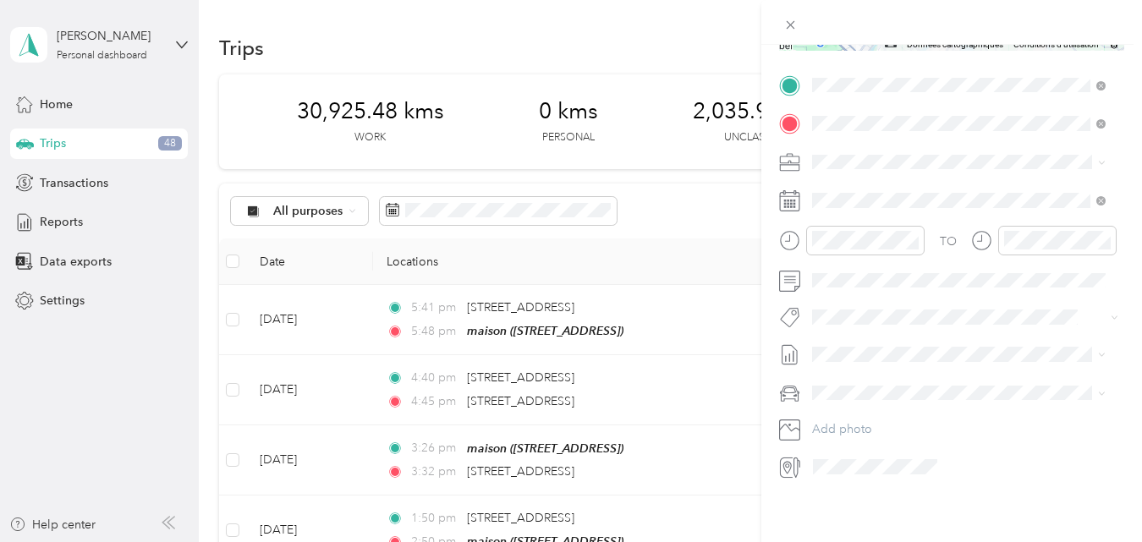
click at [861, 337] on span "Fab Beiersdorf" at bounding box center [864, 340] width 68 height 15
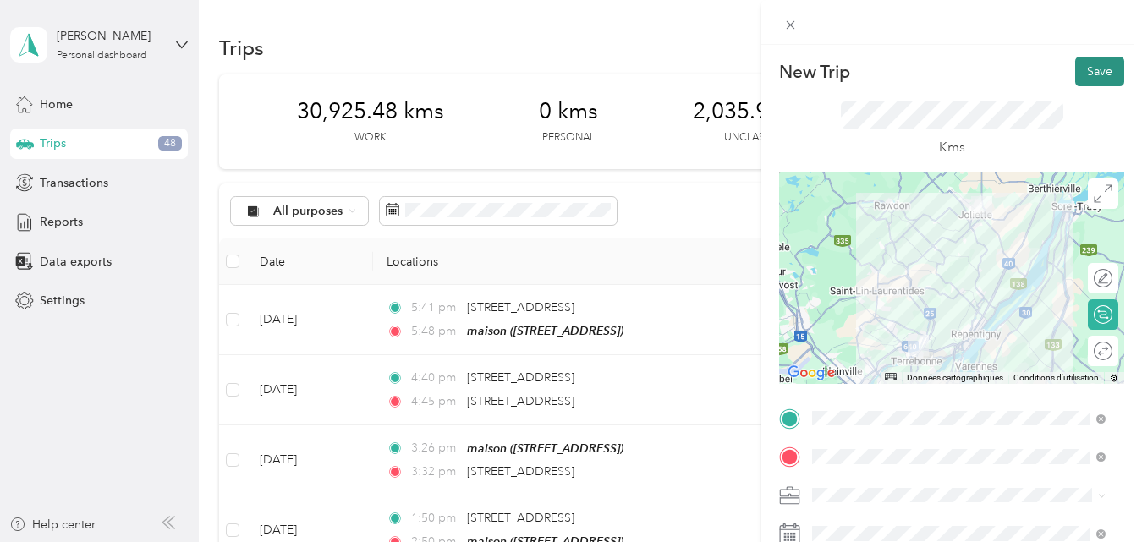
click at [1079, 67] on button "Save" at bounding box center [1099, 72] width 49 height 30
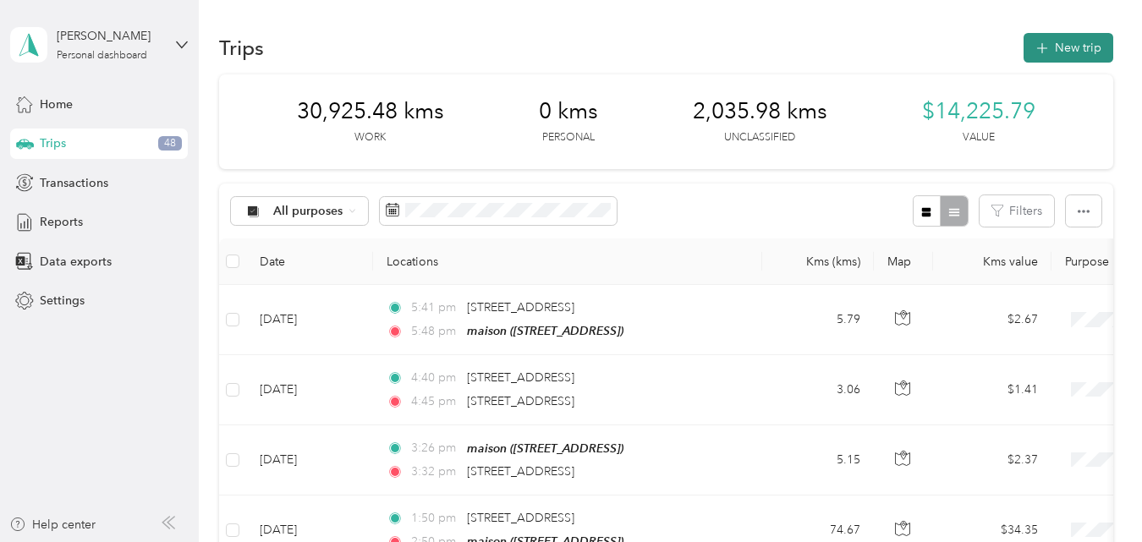
click at [1055, 46] on button "New trip" at bounding box center [1068, 48] width 90 height 30
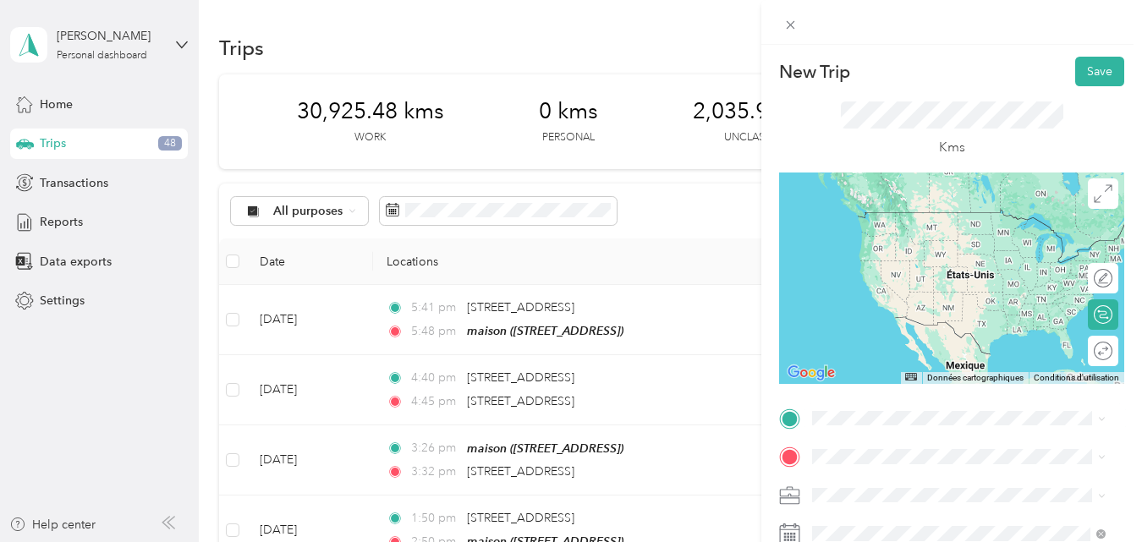
click at [900, 215] on span "[STREET_ADDRESS]" at bounding box center [897, 207] width 107 height 15
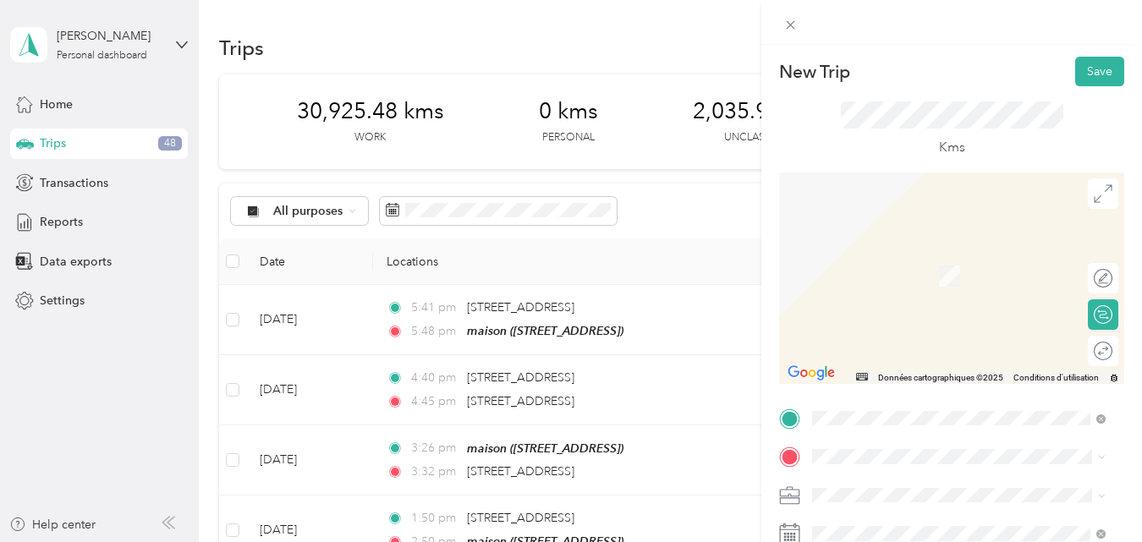
click at [928, 271] on span "[STREET_ADDRESS][PERSON_NAME][PERSON_NAME]" at bounding box center [972, 269] width 256 height 30
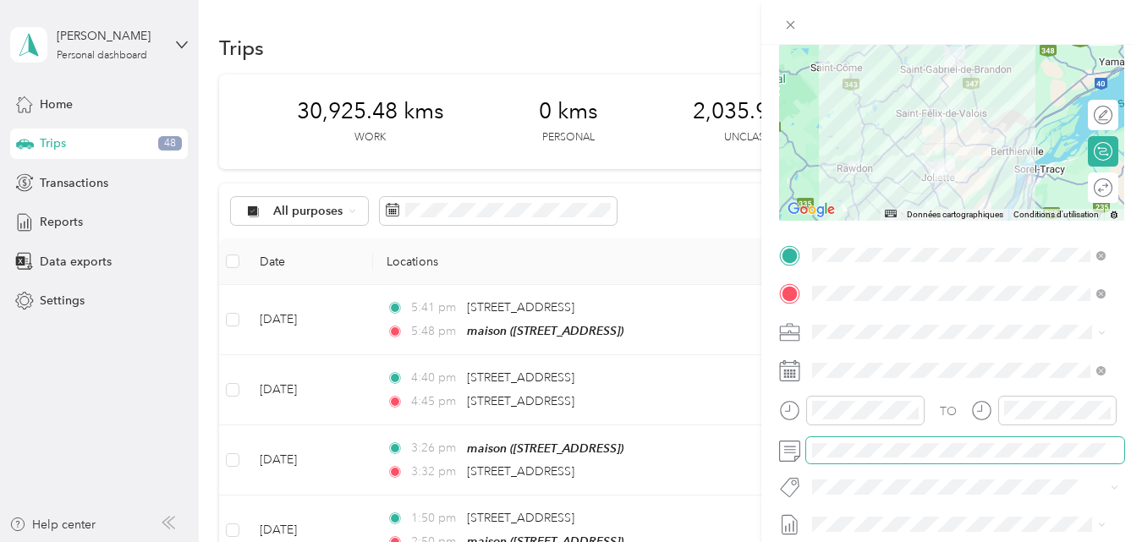
scroll to position [169, 0]
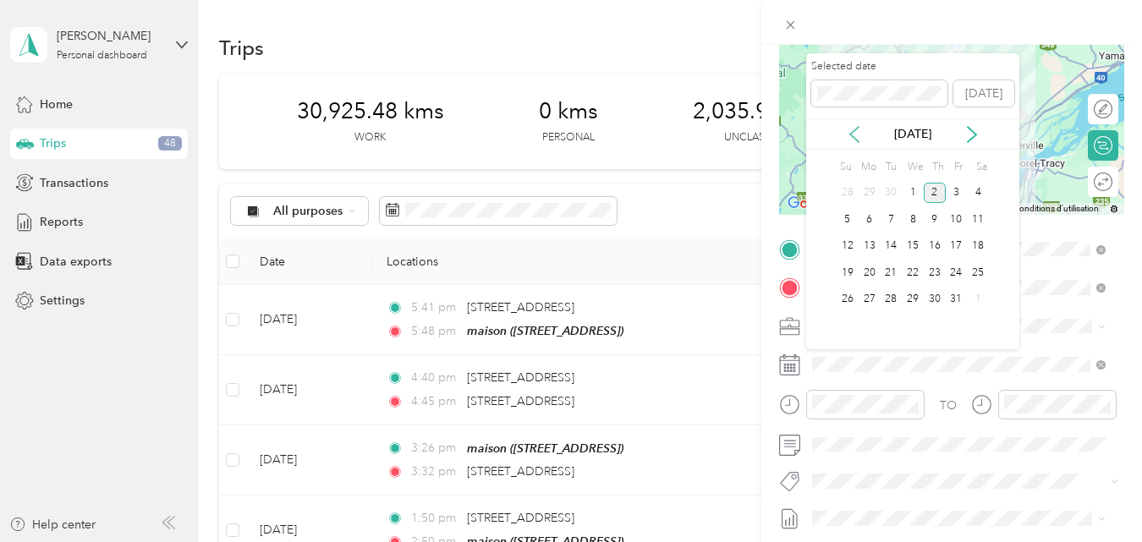
click at [854, 135] on icon at bounding box center [854, 134] width 17 height 17
click at [869, 272] on div "22" at bounding box center [869, 272] width 22 height 21
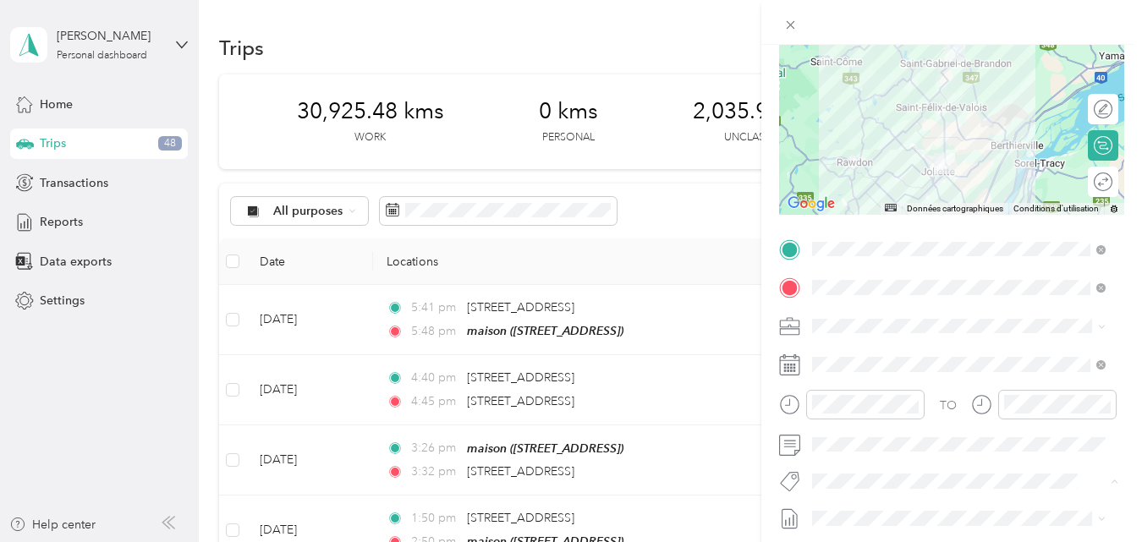
click at [858, 386] on span "Fab Beiersdorf" at bounding box center [864, 386] width 68 height 15
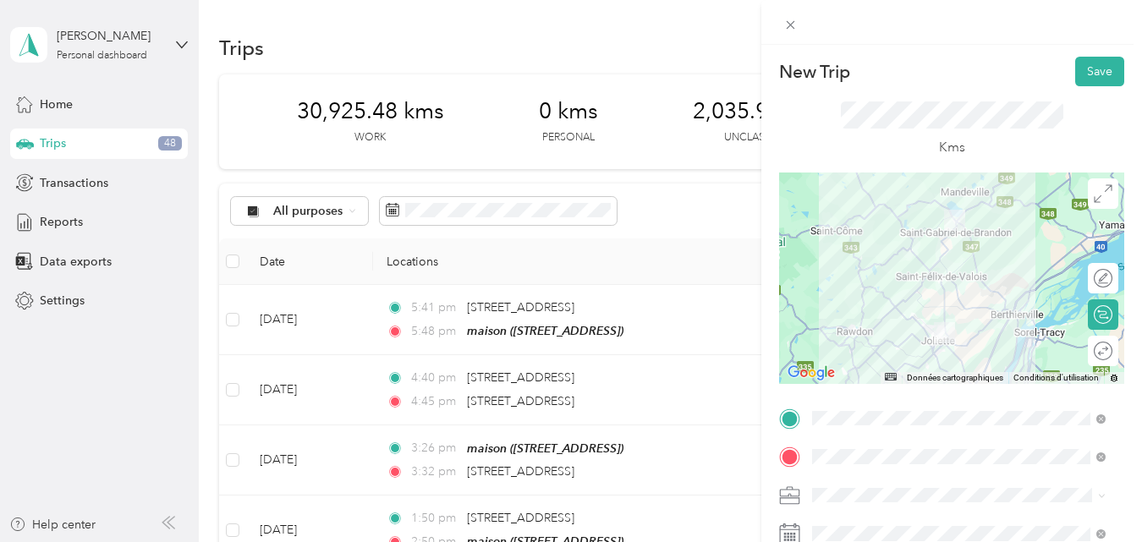
click at [959, 296] on div at bounding box center [951, 278] width 345 height 211
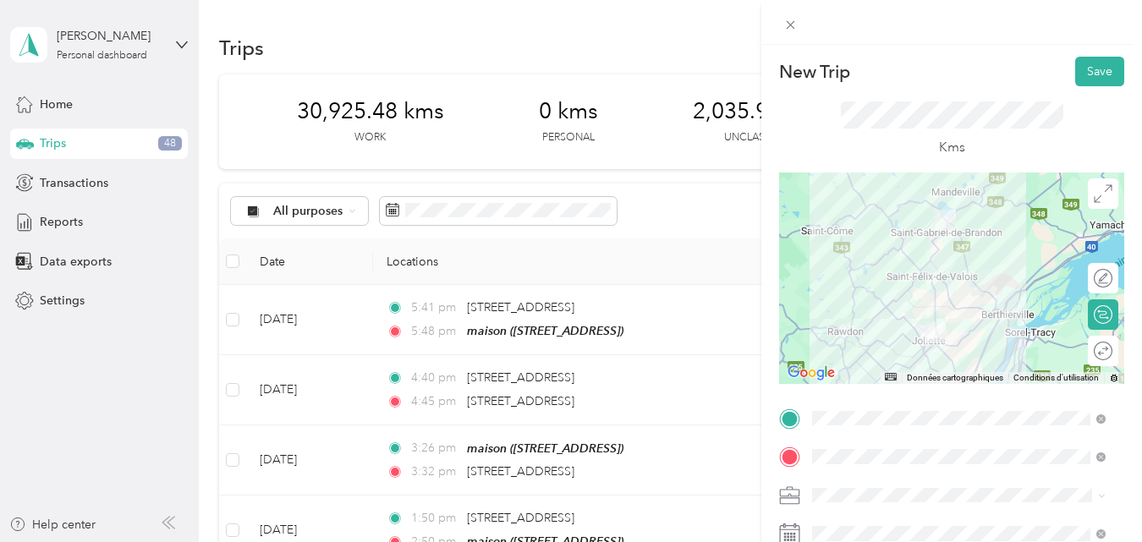
click at [912, 305] on div at bounding box center [951, 278] width 345 height 211
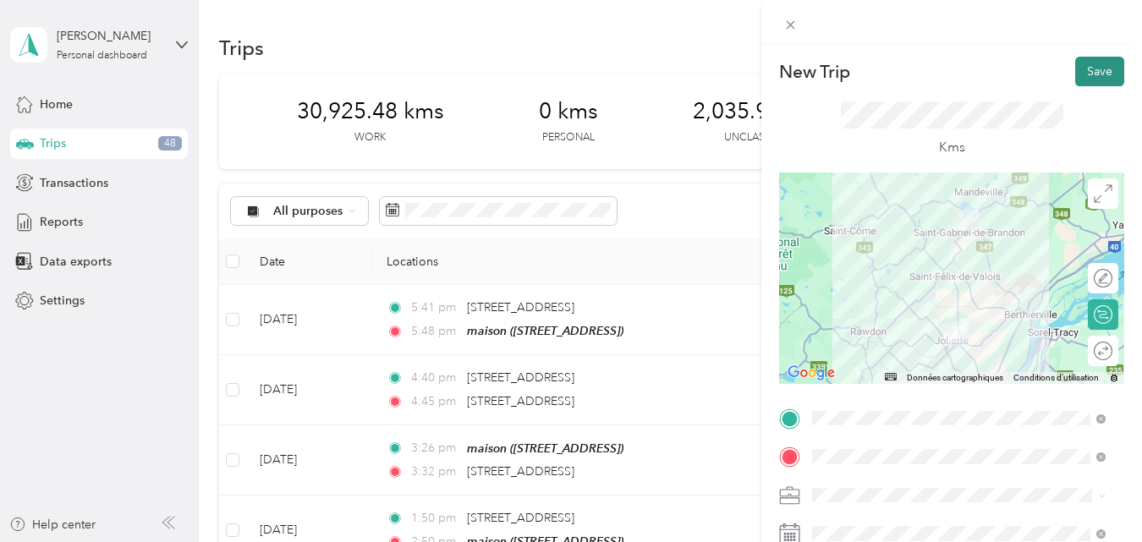
click at [1089, 69] on button "Save" at bounding box center [1099, 72] width 49 height 30
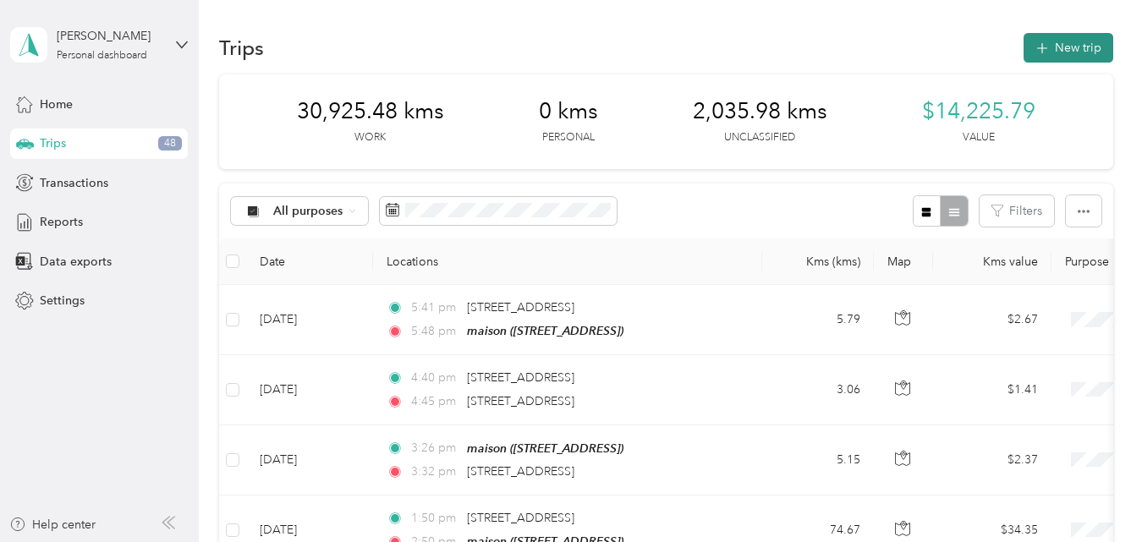
click at [1080, 44] on button "New trip" at bounding box center [1068, 48] width 90 height 30
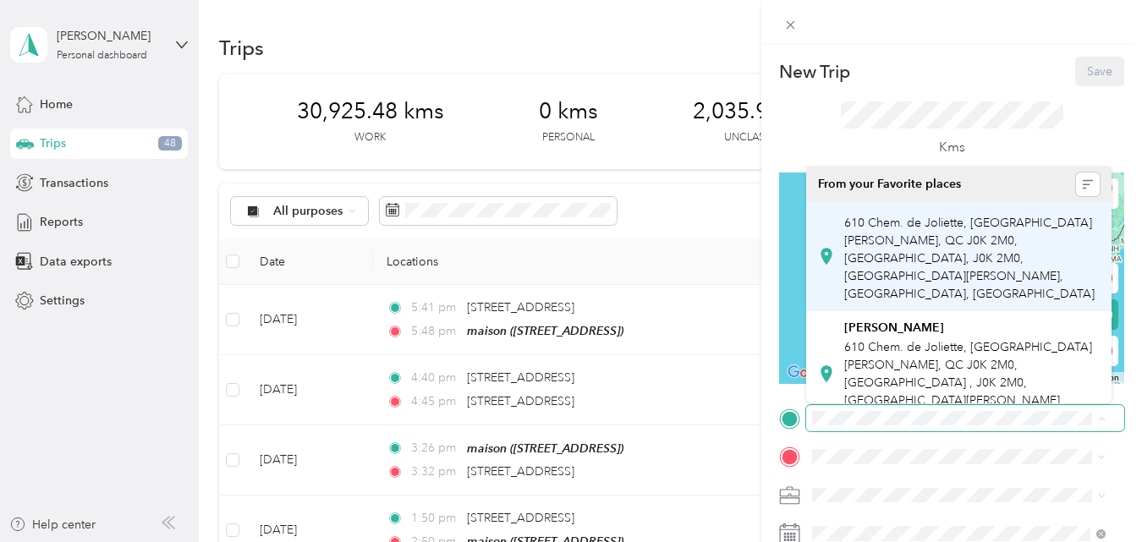
scroll to position [0, 203]
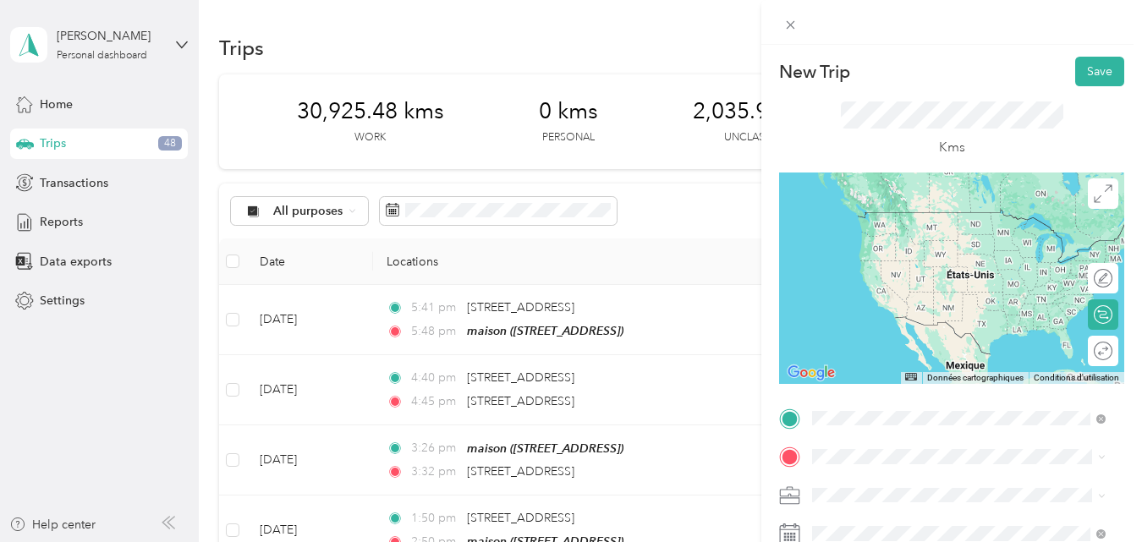
click at [943, 229] on span "[STREET_ADDRESS][PERSON_NAME][PERSON_NAME]" at bounding box center [972, 237] width 256 height 30
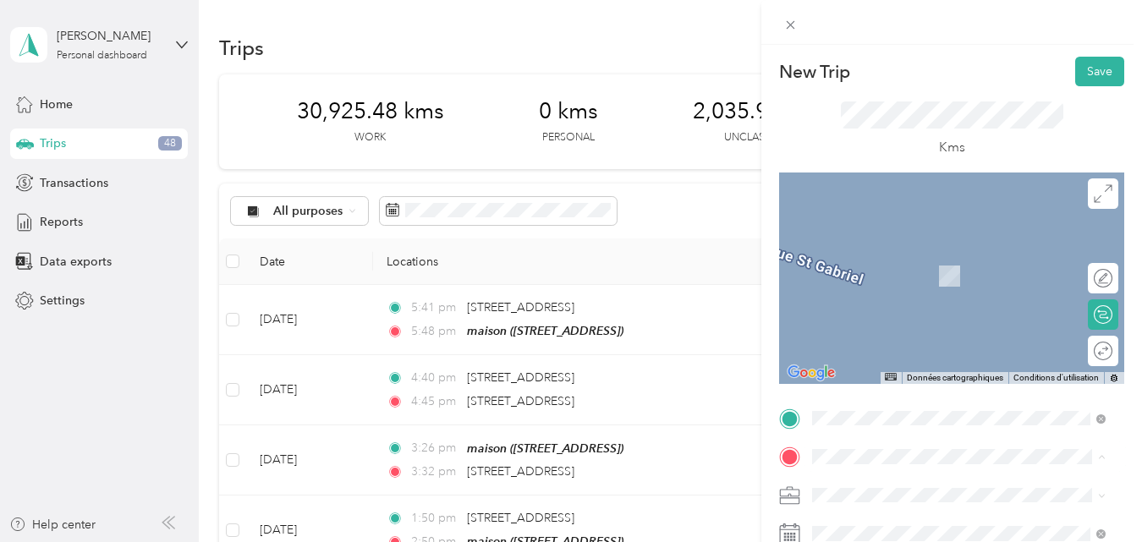
click at [873, 483] on strong "maison" at bounding box center [864, 490] width 40 height 15
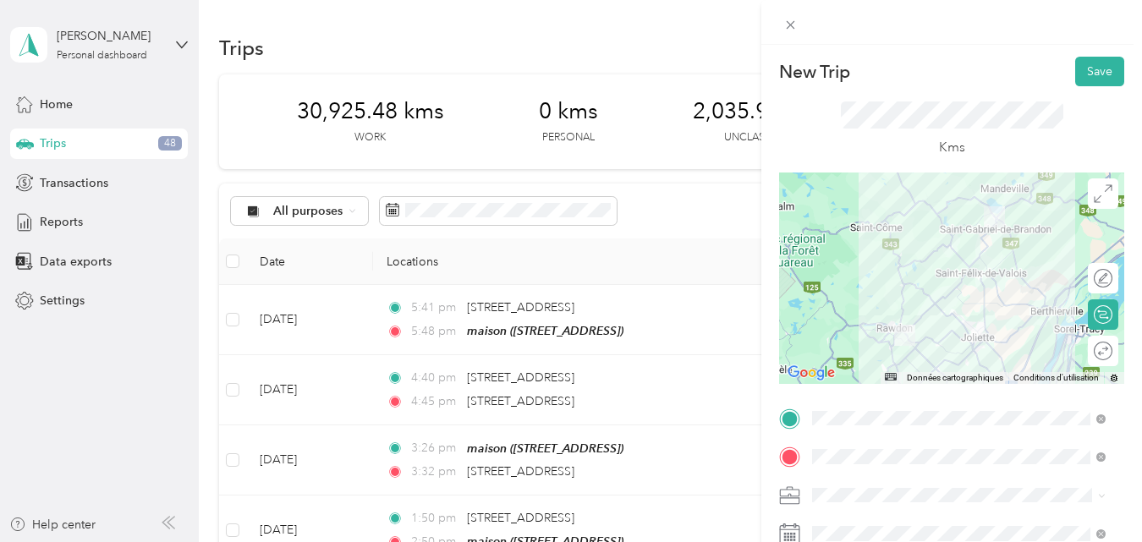
click at [948, 313] on div at bounding box center [951, 278] width 345 height 211
click at [943, 316] on div at bounding box center [951, 278] width 345 height 211
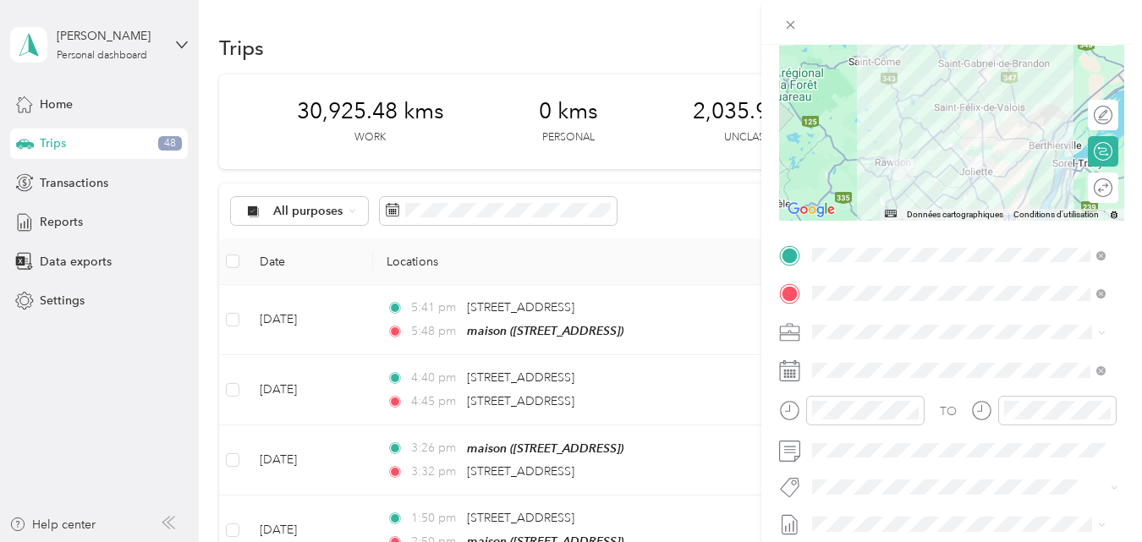
scroll to position [169, 0]
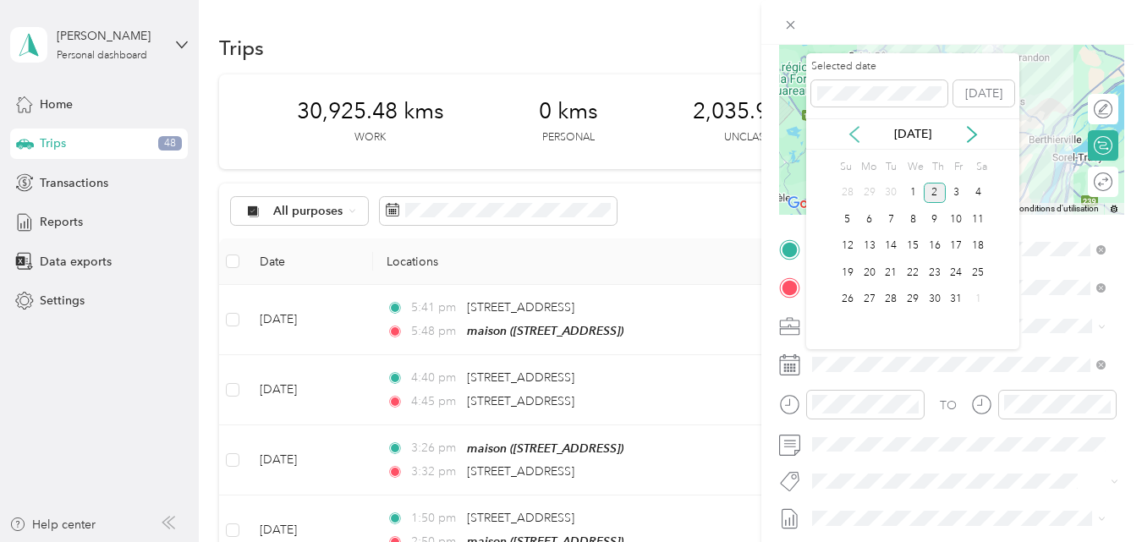
click at [854, 132] on icon at bounding box center [854, 134] width 17 height 17
click at [869, 273] on div "22" at bounding box center [869, 272] width 22 height 21
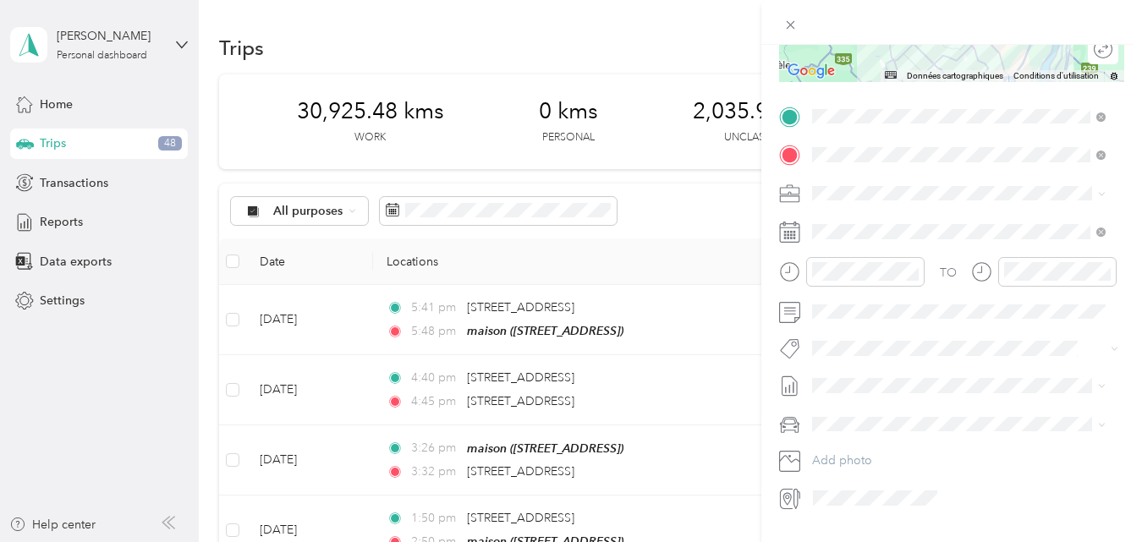
scroll to position [338, 0]
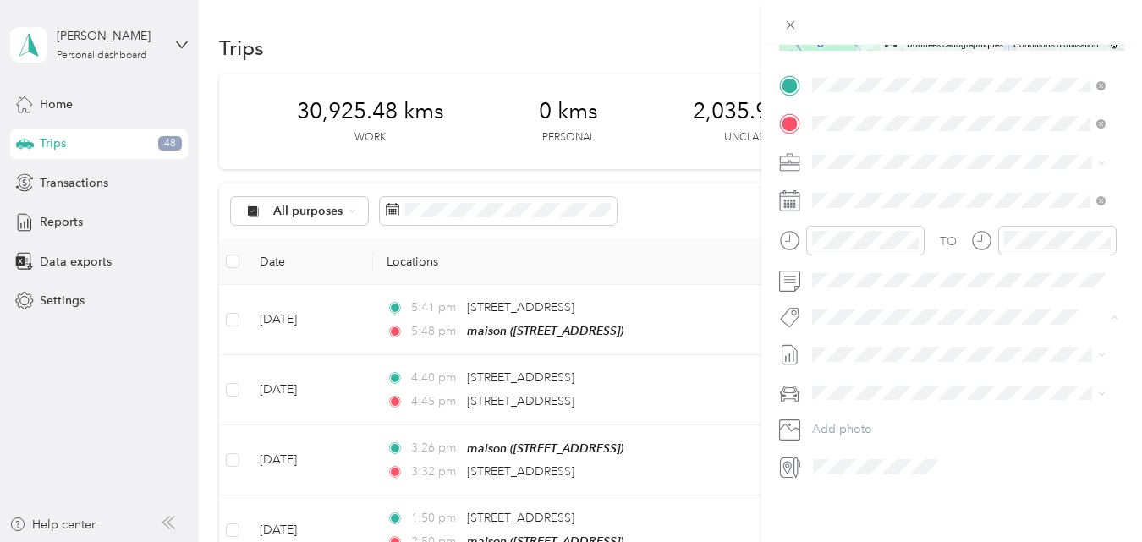
click at [874, 339] on span "Fab Beiersdorf" at bounding box center [864, 342] width 68 height 15
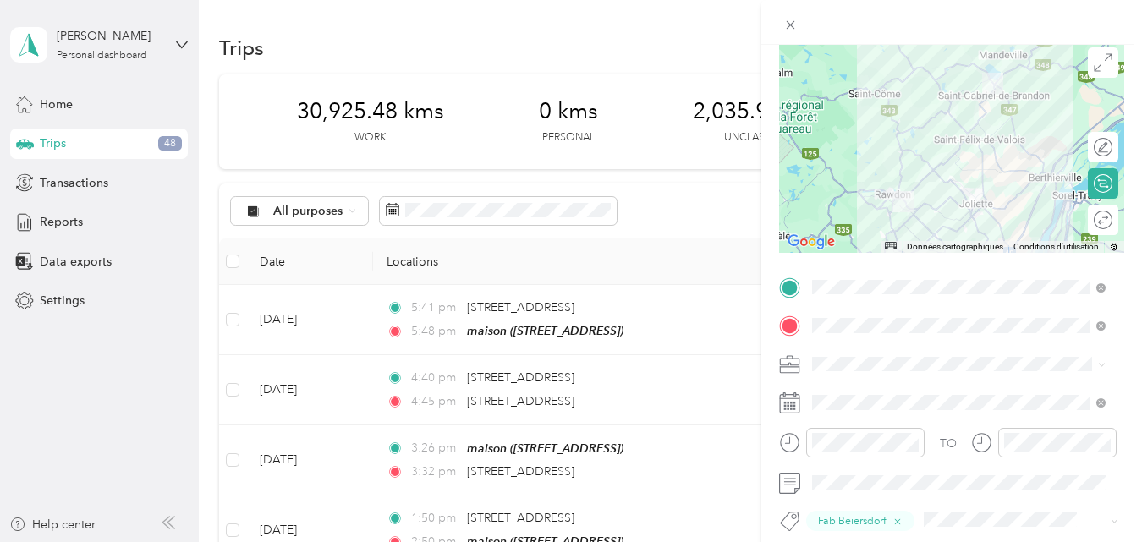
scroll to position [0, 0]
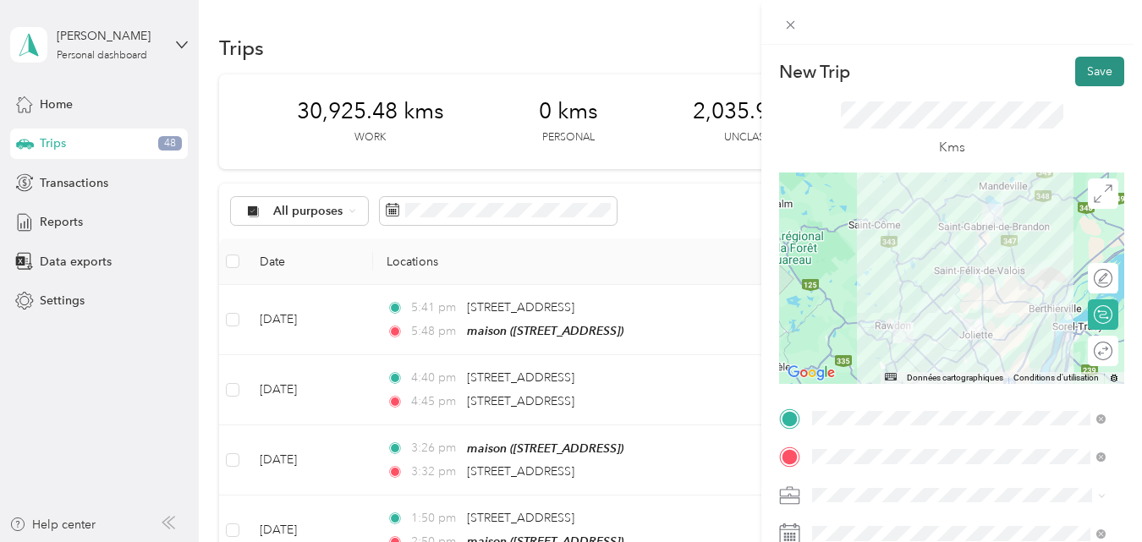
click at [1086, 69] on button "Save" at bounding box center [1099, 72] width 49 height 30
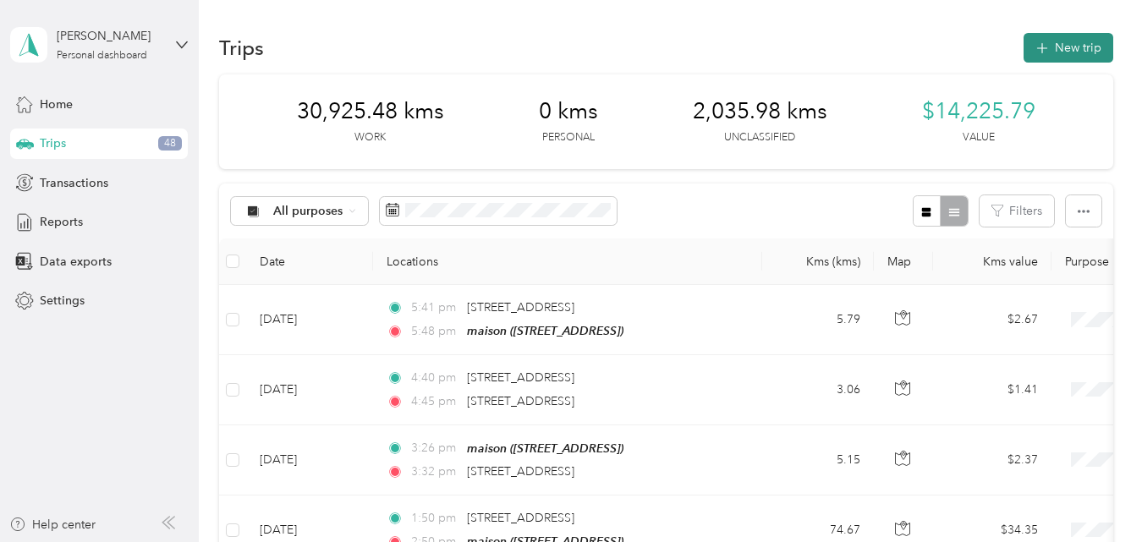
click at [1054, 46] on button "New trip" at bounding box center [1068, 48] width 90 height 30
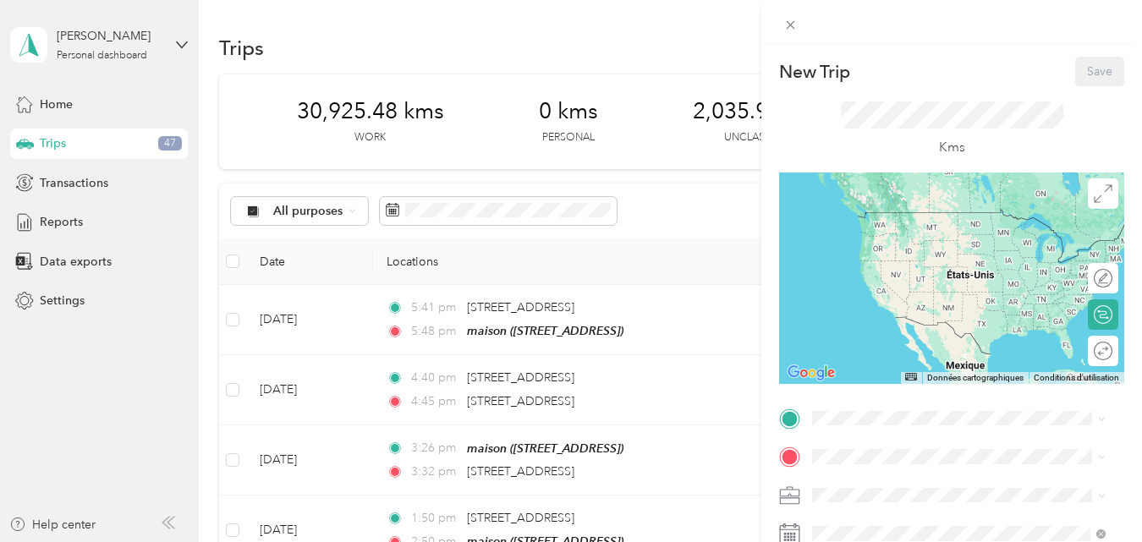
click at [850, 444] on strong "maison" at bounding box center [864, 451] width 40 height 15
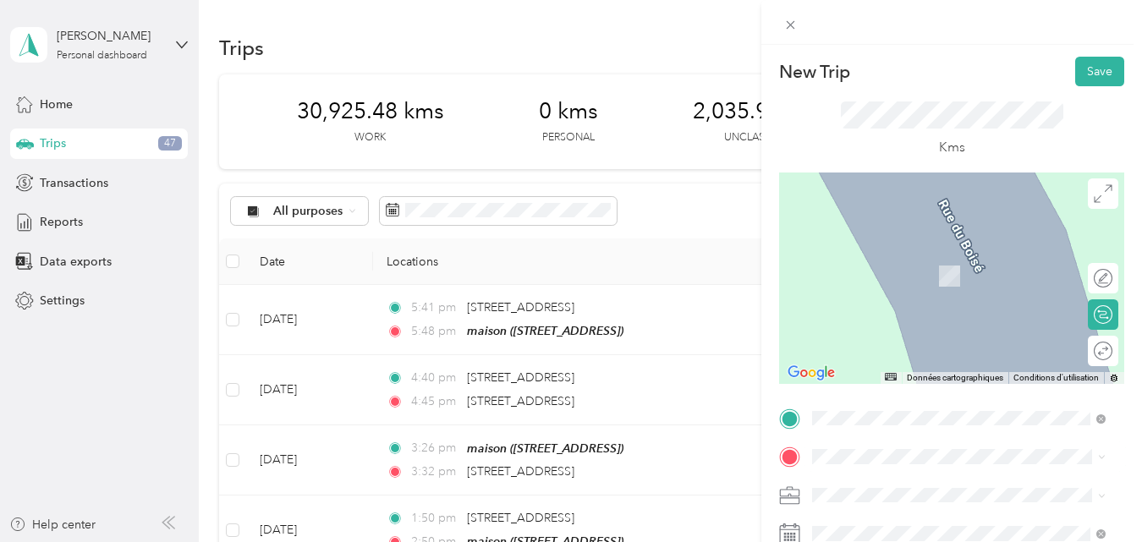
click at [915, 255] on span "[STREET_ADDRESS][PERSON_NAME]" at bounding box center [944, 247] width 201 height 15
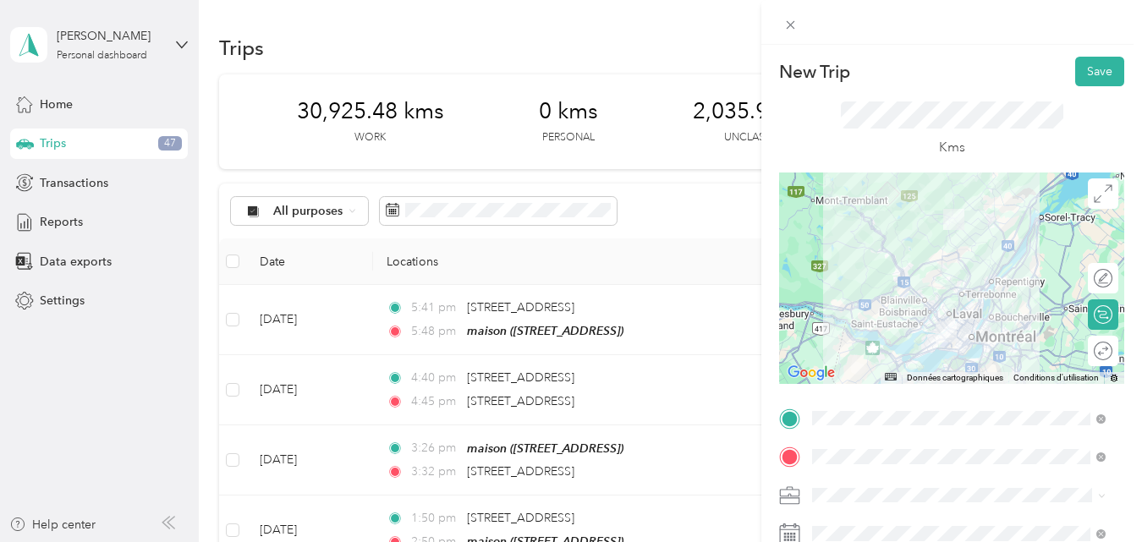
click at [907, 293] on span "[STREET_ADDRESS][PERSON_NAME]" at bounding box center [944, 285] width 201 height 15
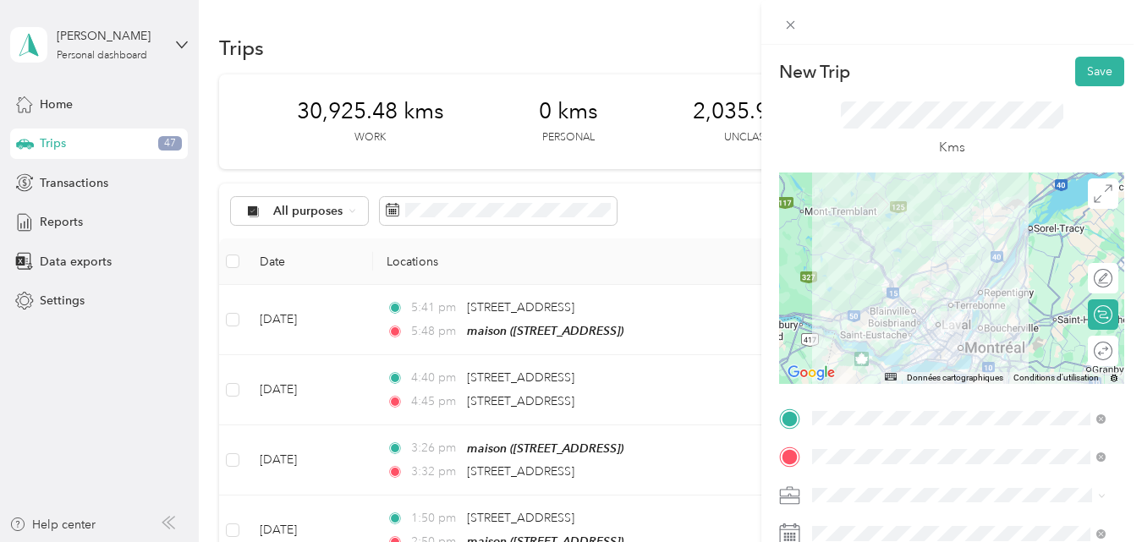
click at [961, 305] on div at bounding box center [951, 278] width 345 height 211
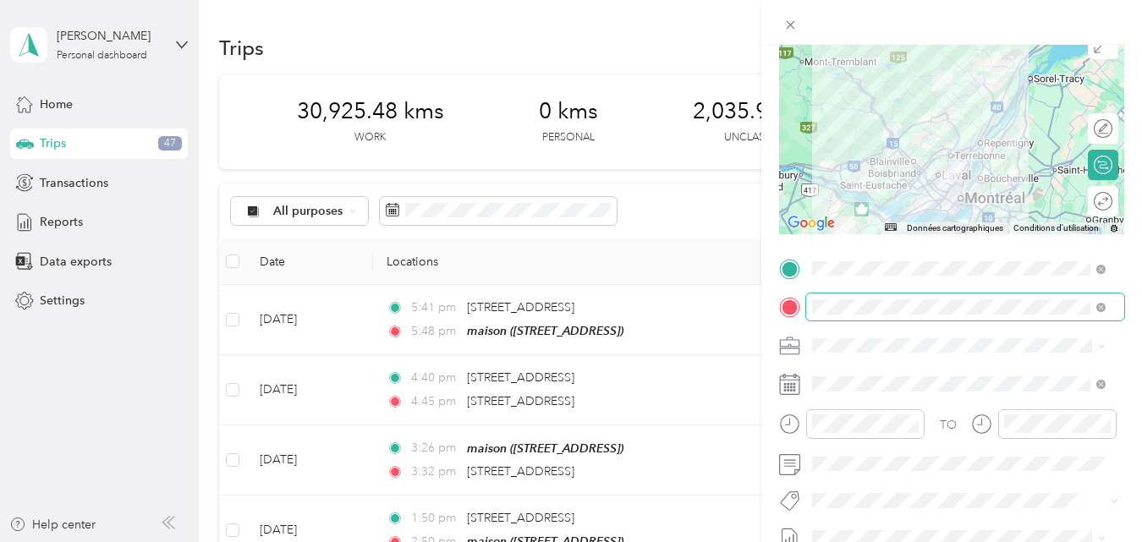
scroll to position [169, 0]
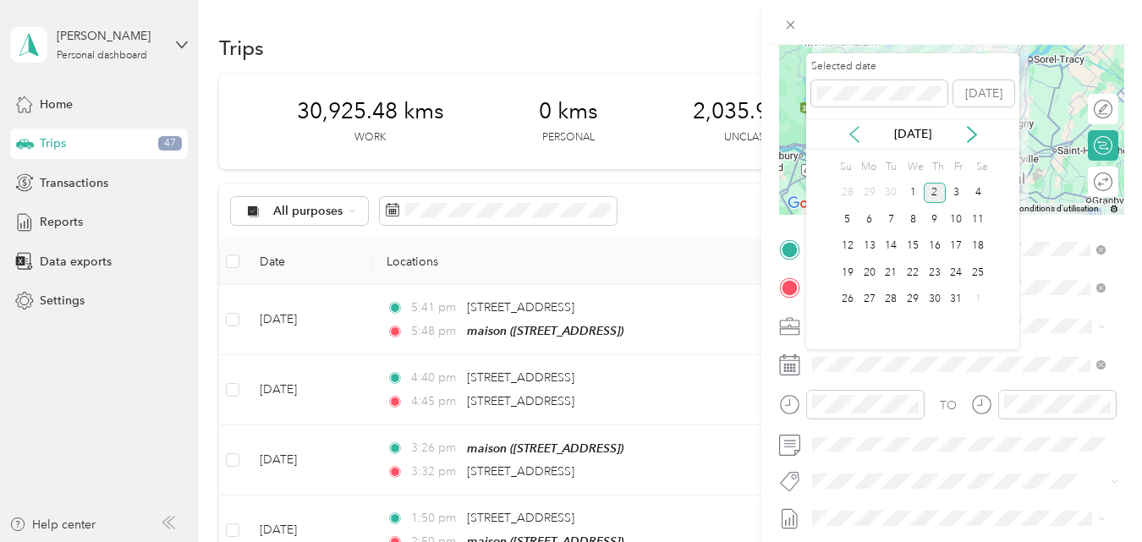
click at [850, 133] on icon at bounding box center [854, 134] width 8 height 15
click at [890, 272] on div "23" at bounding box center [890, 272] width 22 height 21
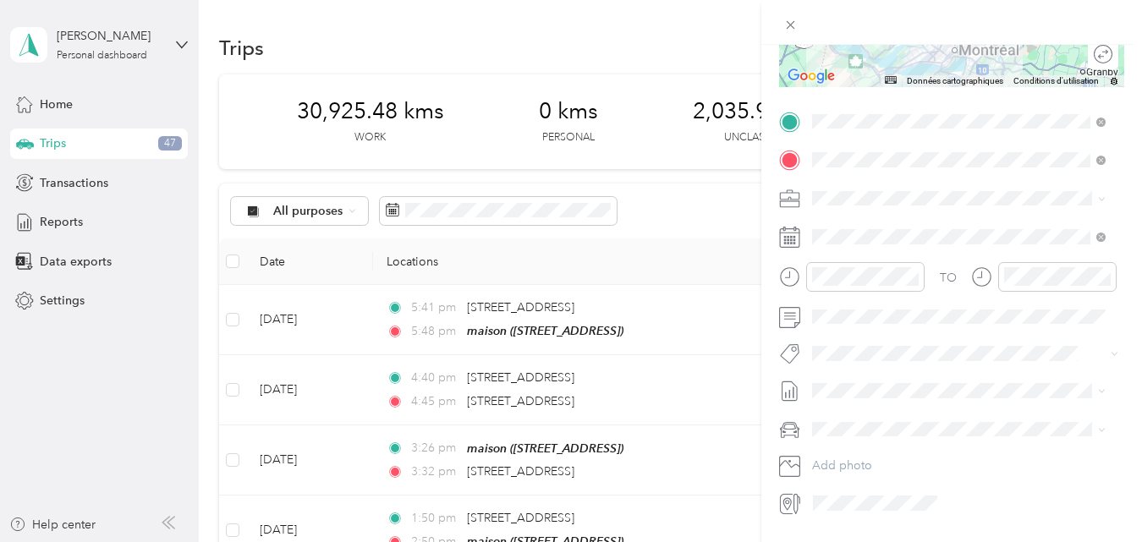
scroll to position [338, 0]
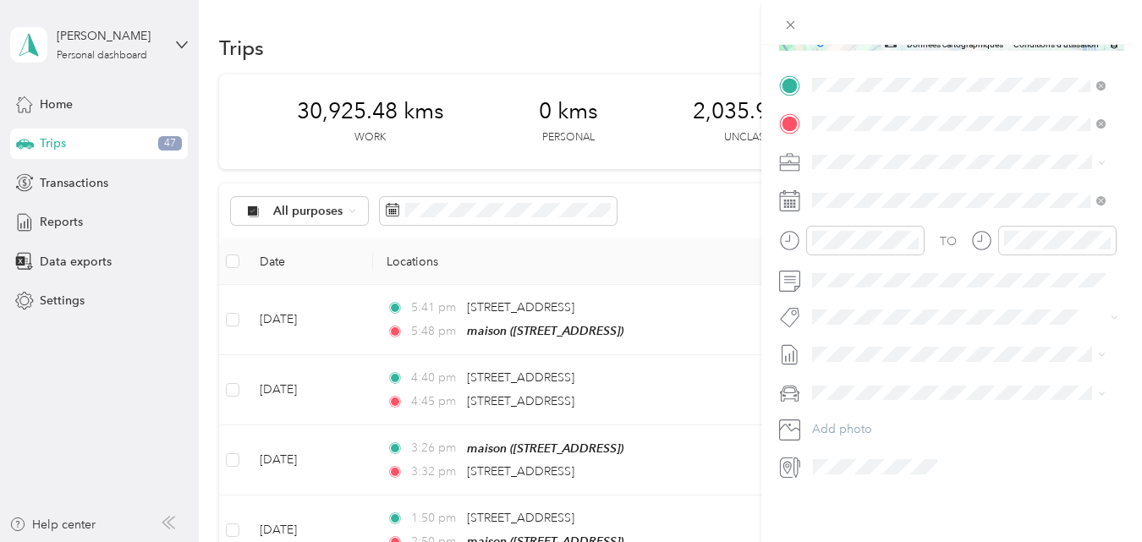
click at [869, 342] on button "Fab Beiersdorf" at bounding box center [864, 339] width 92 height 21
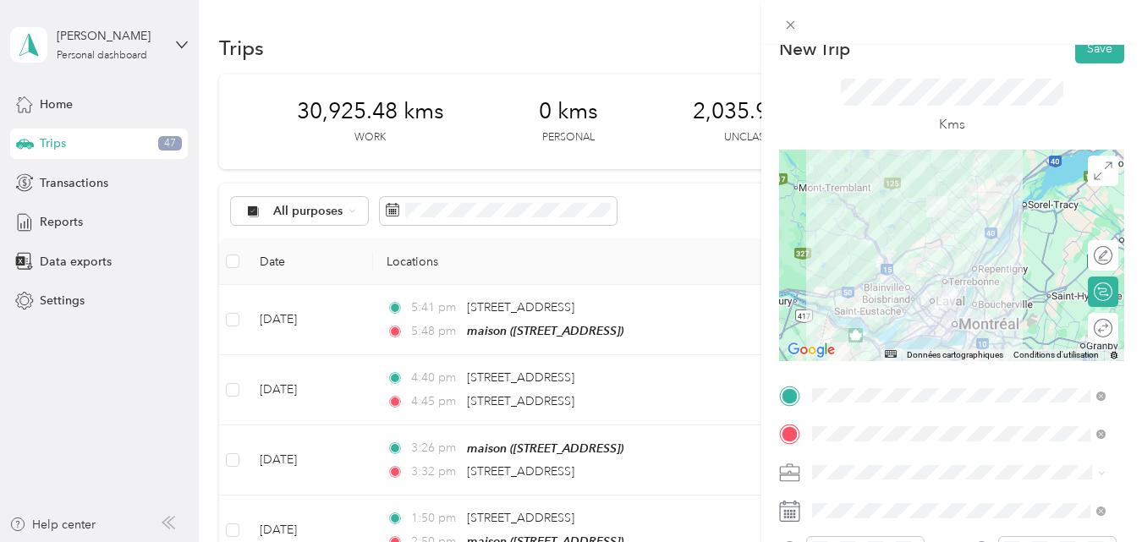
scroll to position [10, 0]
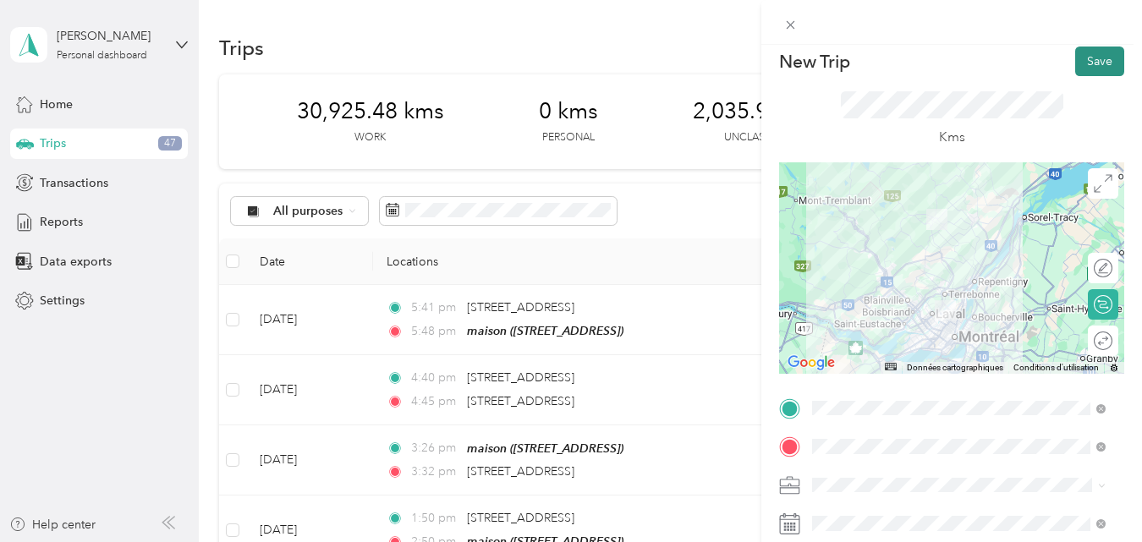
click at [1087, 58] on button "Save" at bounding box center [1099, 62] width 49 height 30
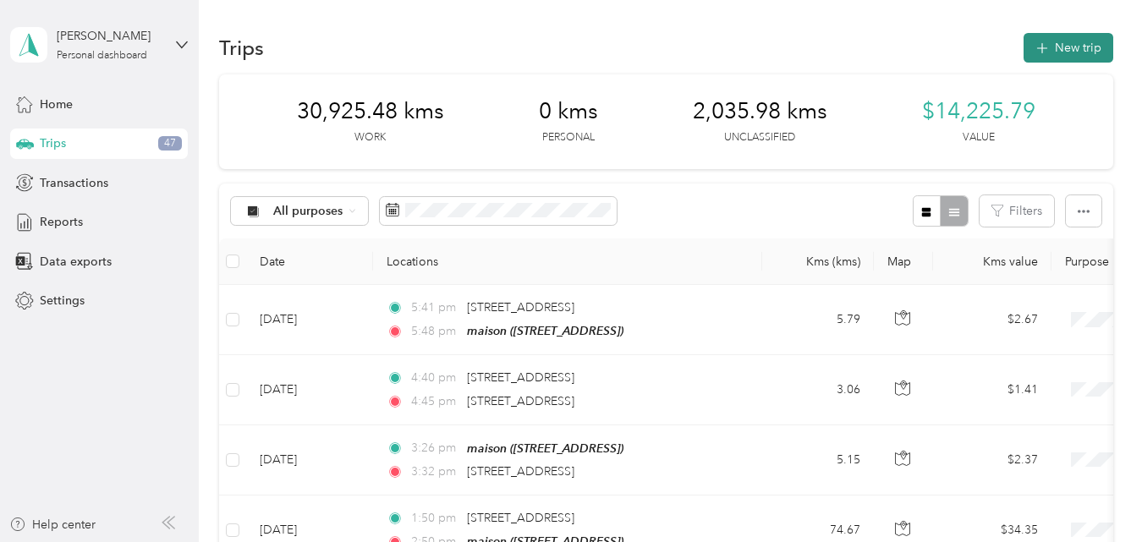
click at [1053, 45] on button "New trip" at bounding box center [1068, 48] width 90 height 30
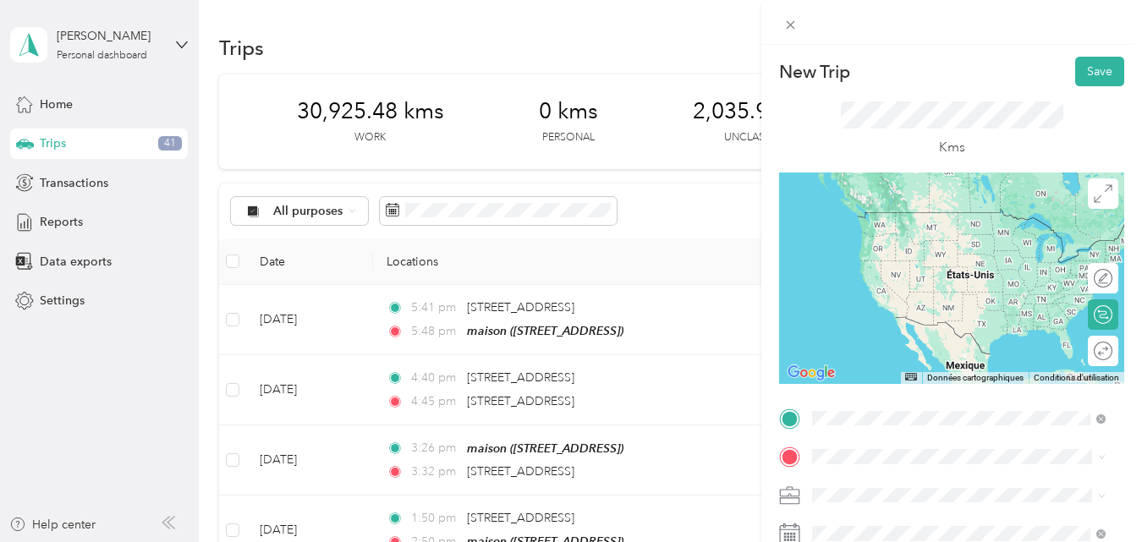
scroll to position [0, 0]
click at [937, 216] on span "[STREET_ADDRESS]" at bounding box center [897, 212] width 107 height 15
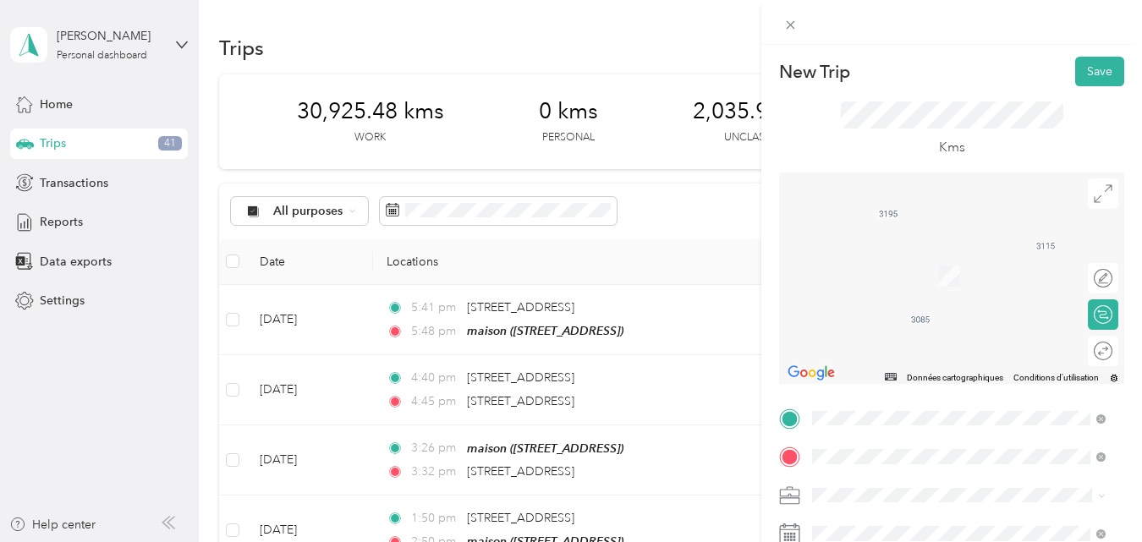
click at [945, 259] on span "[STREET_ADDRESS]" at bounding box center [897, 251] width 107 height 15
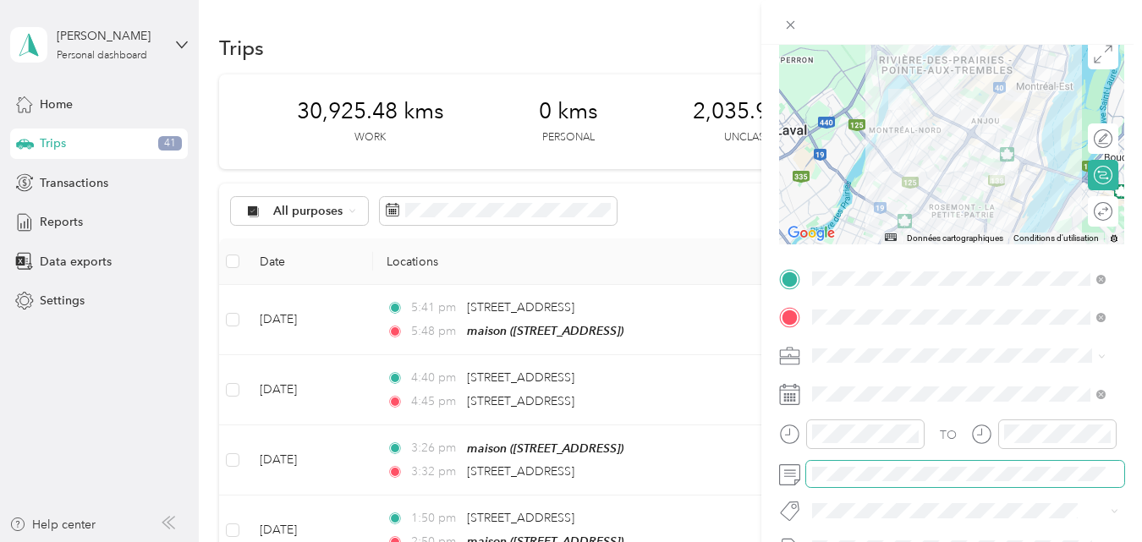
scroll to position [169, 0]
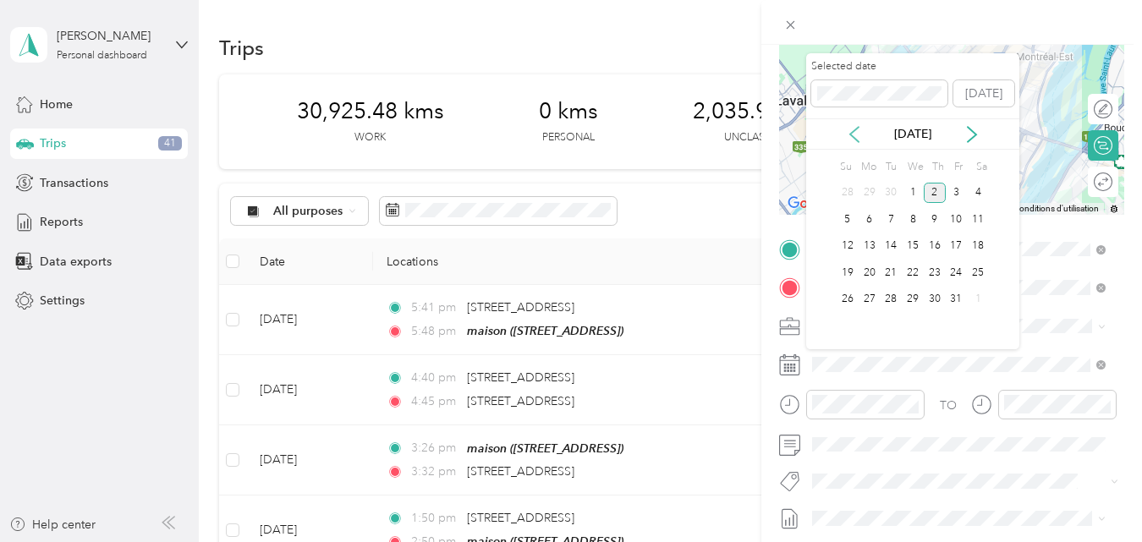
click at [853, 138] on icon at bounding box center [854, 134] width 17 height 17
click at [889, 270] on div "23" at bounding box center [890, 272] width 22 height 21
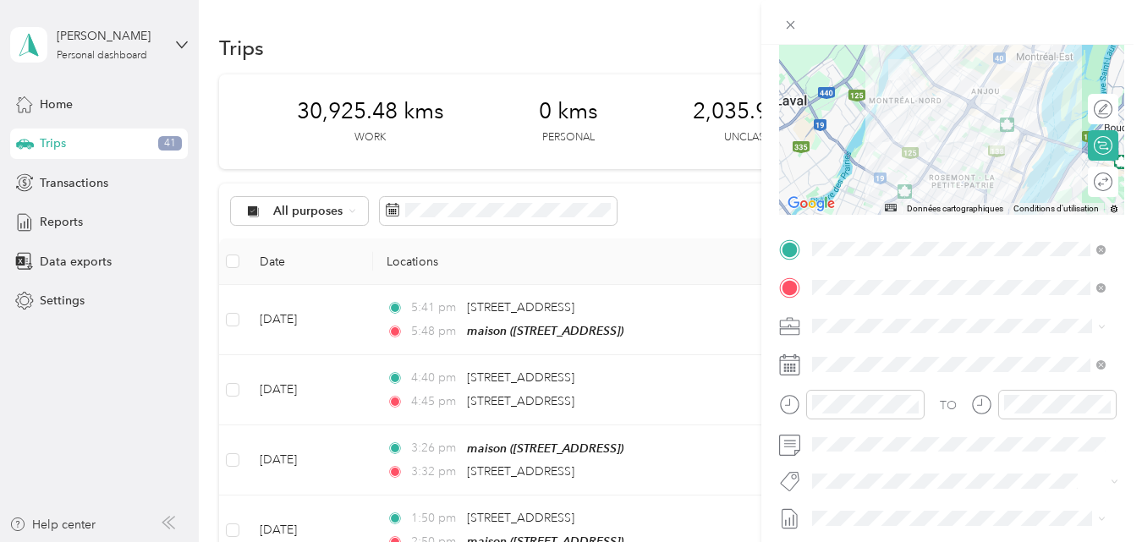
scroll to position [254, 0]
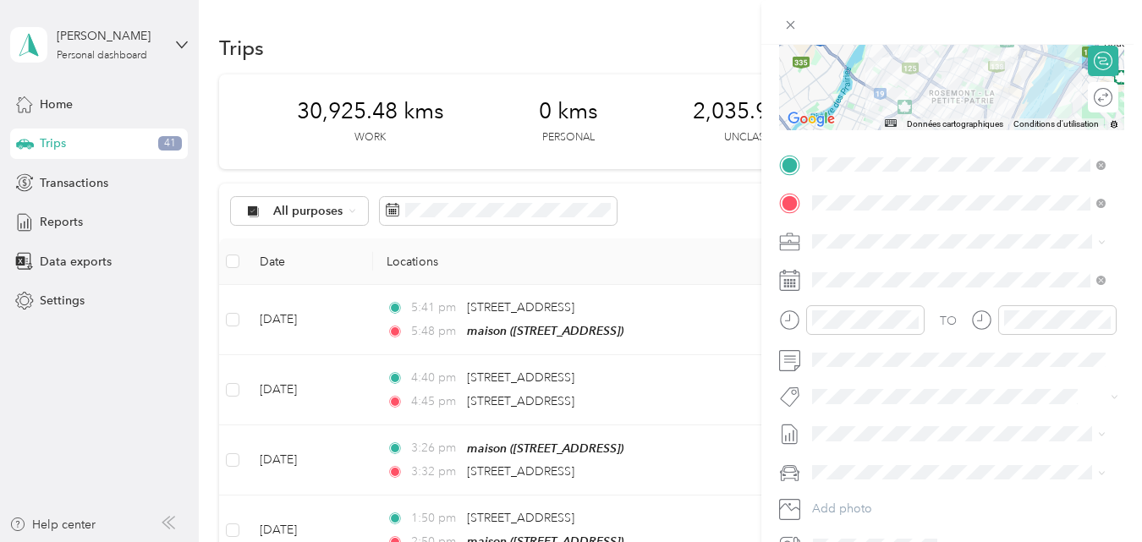
click at [859, 493] on li "Fab Team - R" at bounding box center [958, 484] width 305 height 33
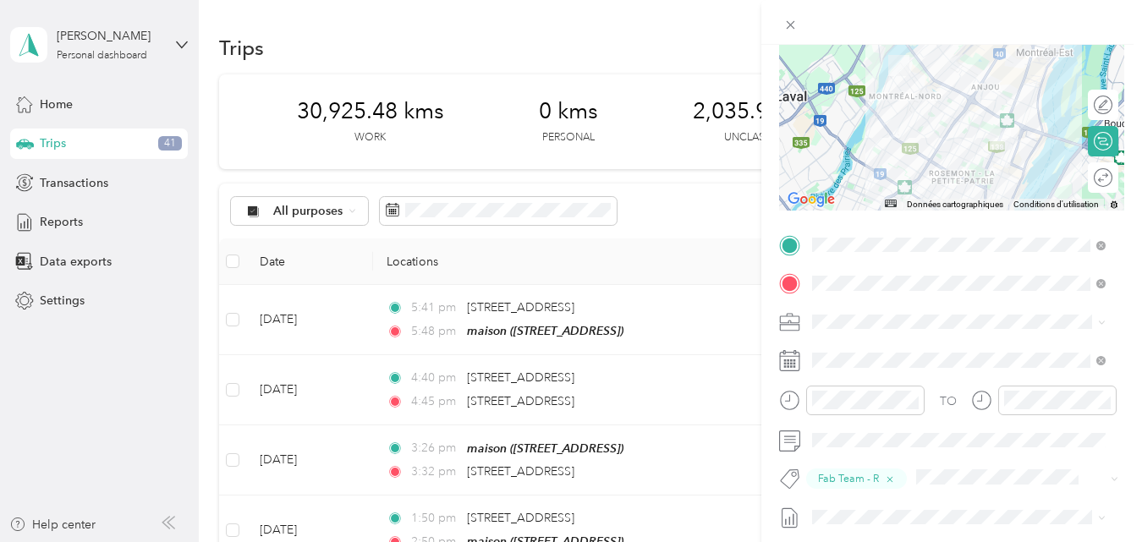
scroll to position [0, 0]
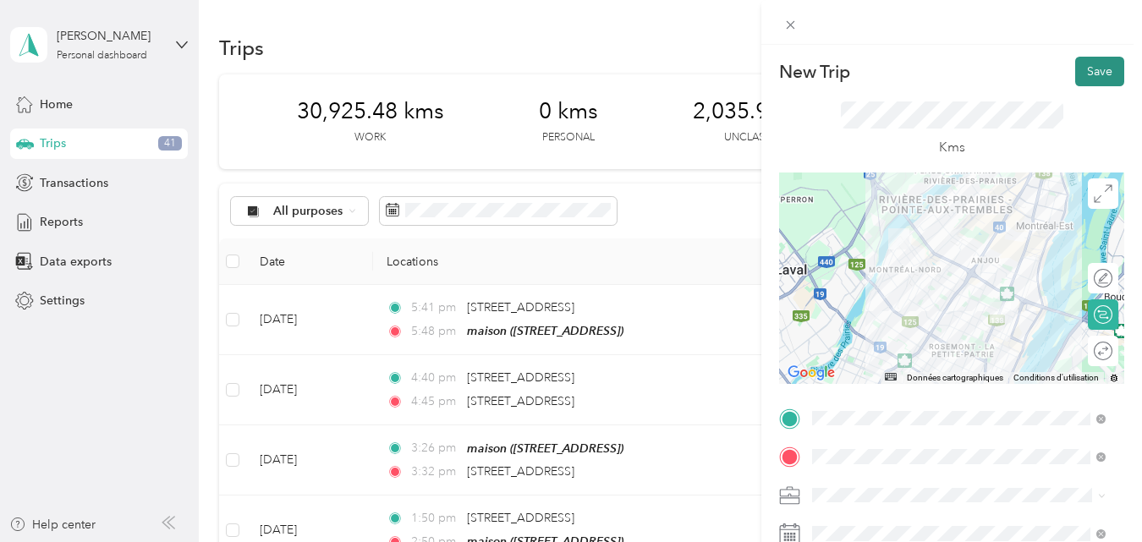
click at [1087, 72] on button "Save" at bounding box center [1099, 72] width 49 height 30
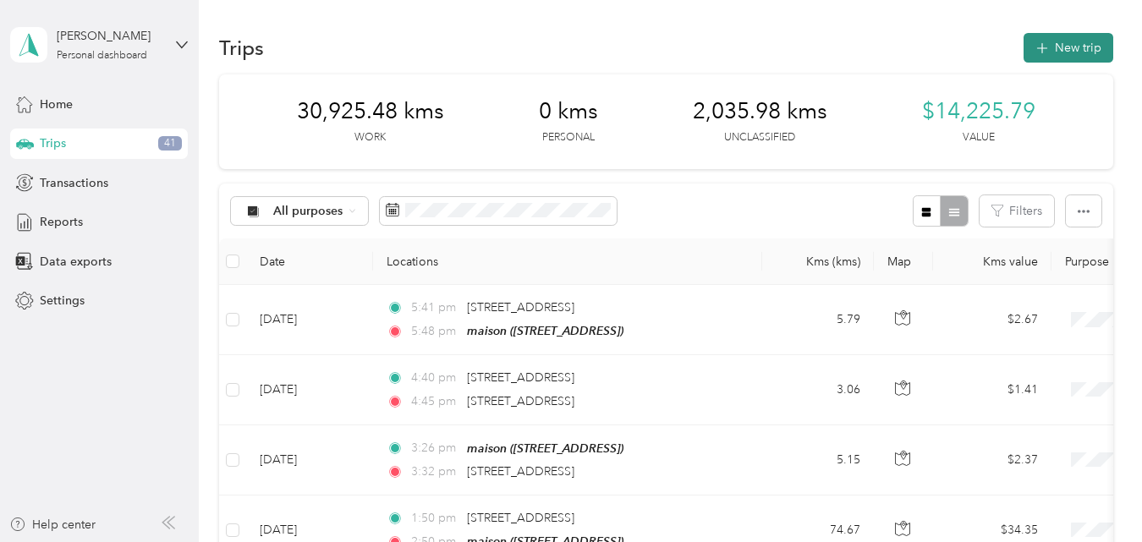
click at [1051, 44] on button "New trip" at bounding box center [1068, 48] width 90 height 30
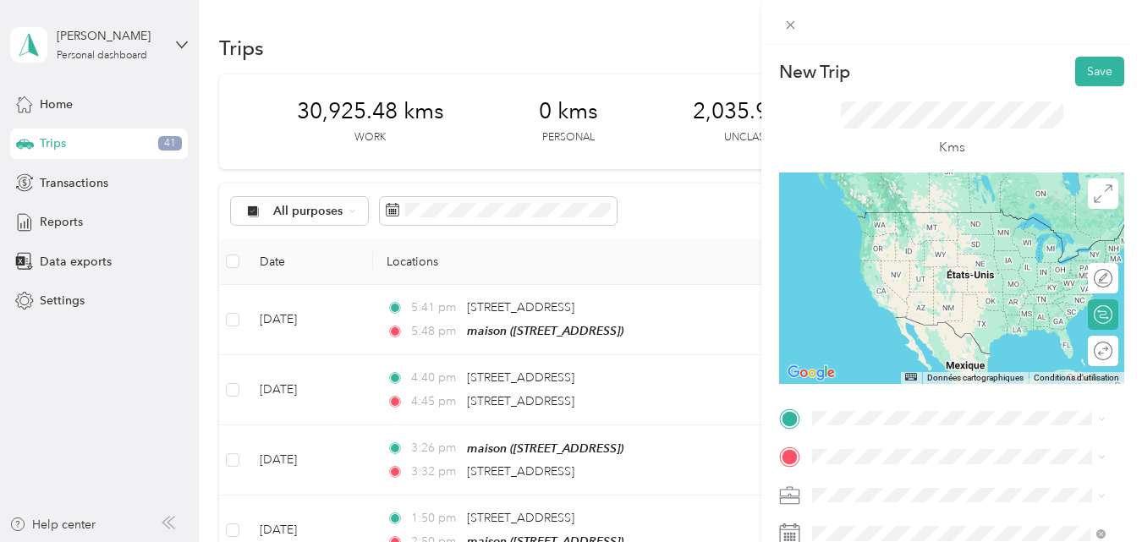
click at [898, 217] on span "[STREET_ADDRESS]" at bounding box center [897, 210] width 107 height 15
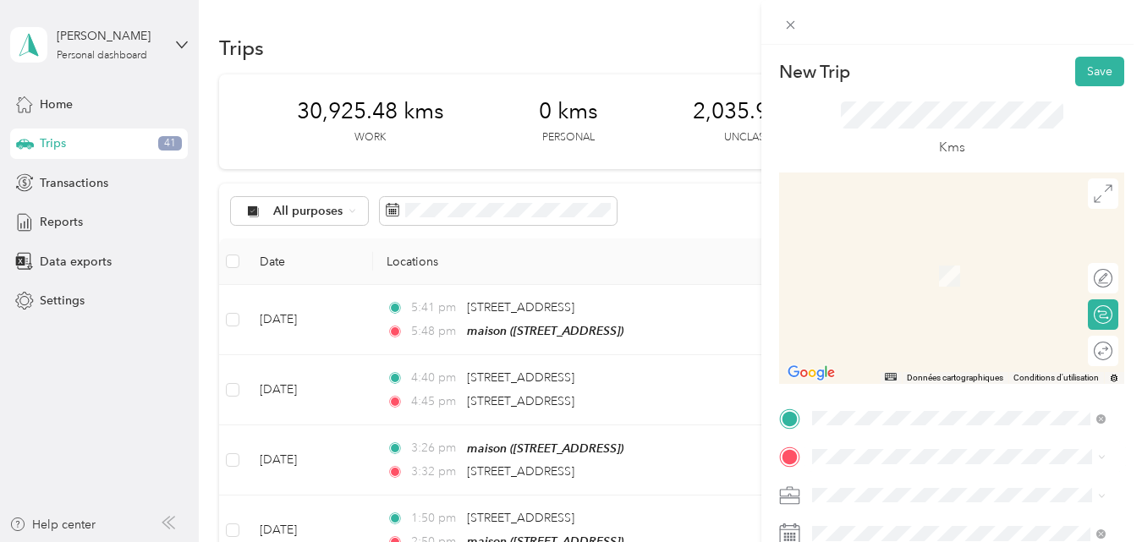
click at [902, 255] on span "[STREET_ADDRESS]" at bounding box center [897, 247] width 107 height 15
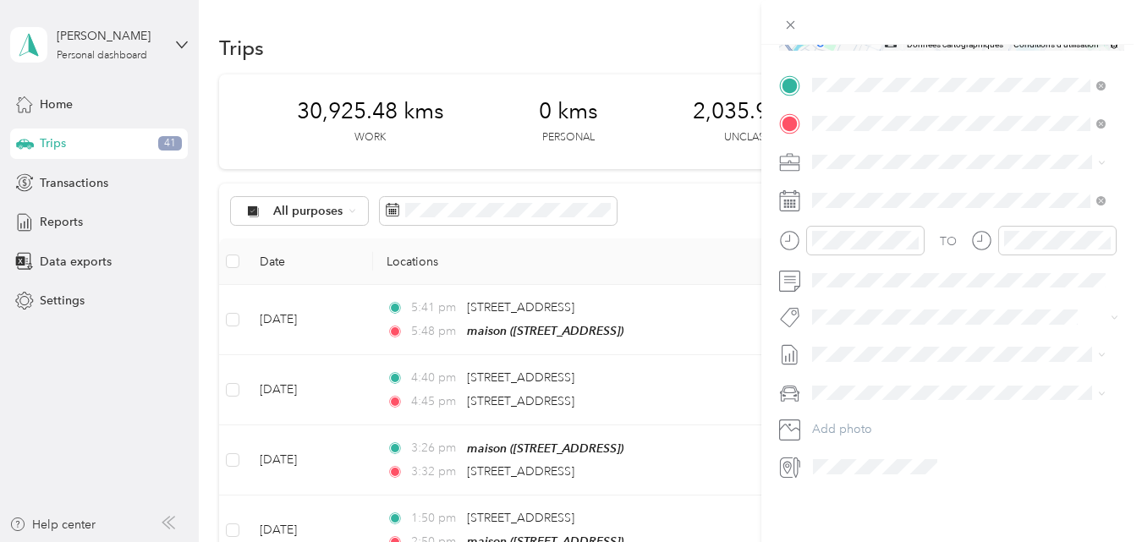
scroll to position [338, 0]
click at [852, 293] on icon at bounding box center [854, 290] width 8 height 15
click at [891, 431] on div "23" at bounding box center [890, 429] width 22 height 21
click at [858, 398] on button "Fab Team - R" at bounding box center [860, 399] width 85 height 21
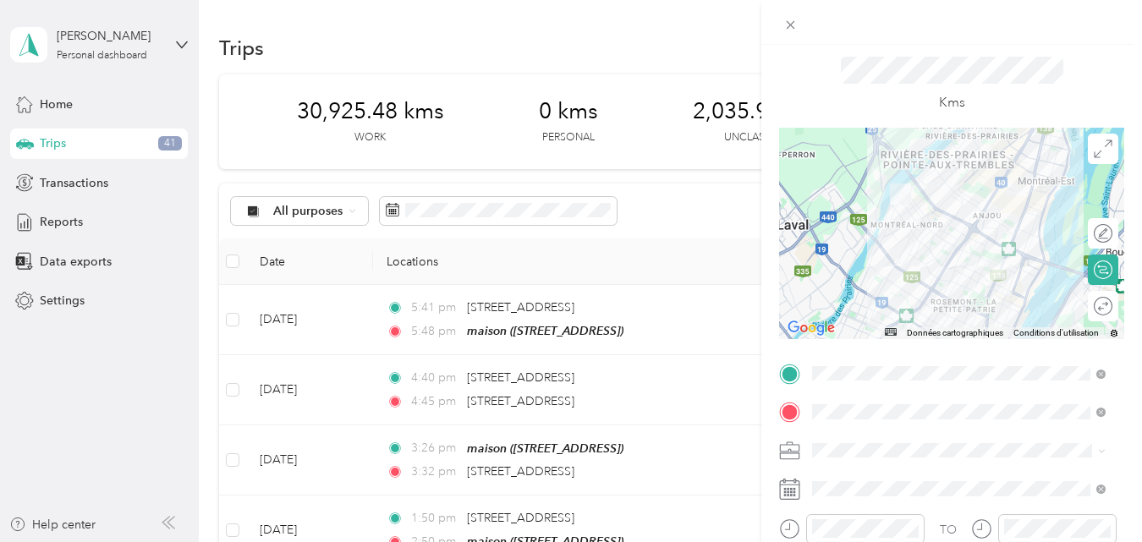
scroll to position [0, 0]
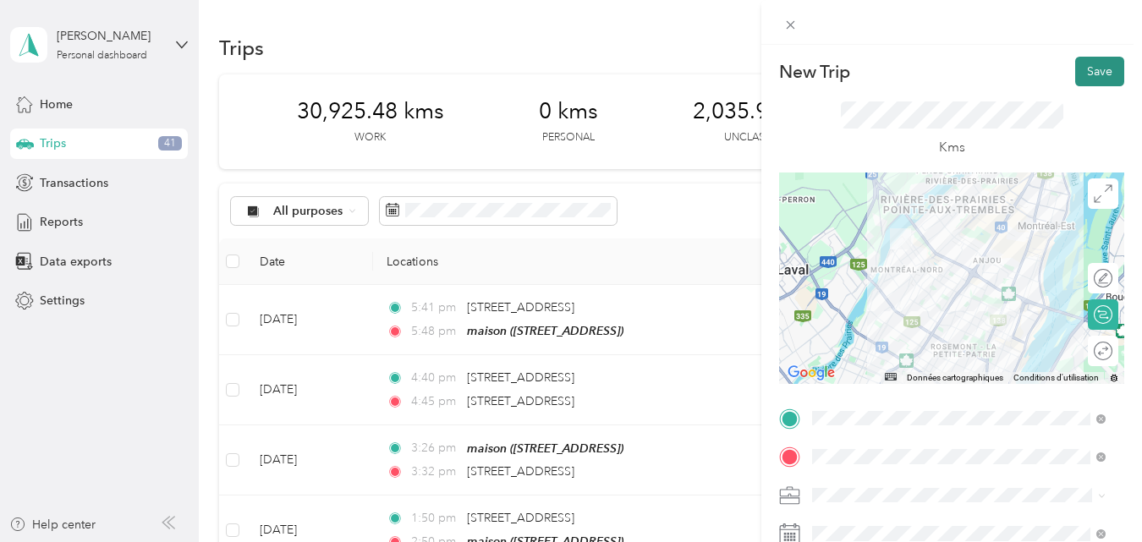
click at [1090, 68] on button "Save" at bounding box center [1099, 72] width 49 height 30
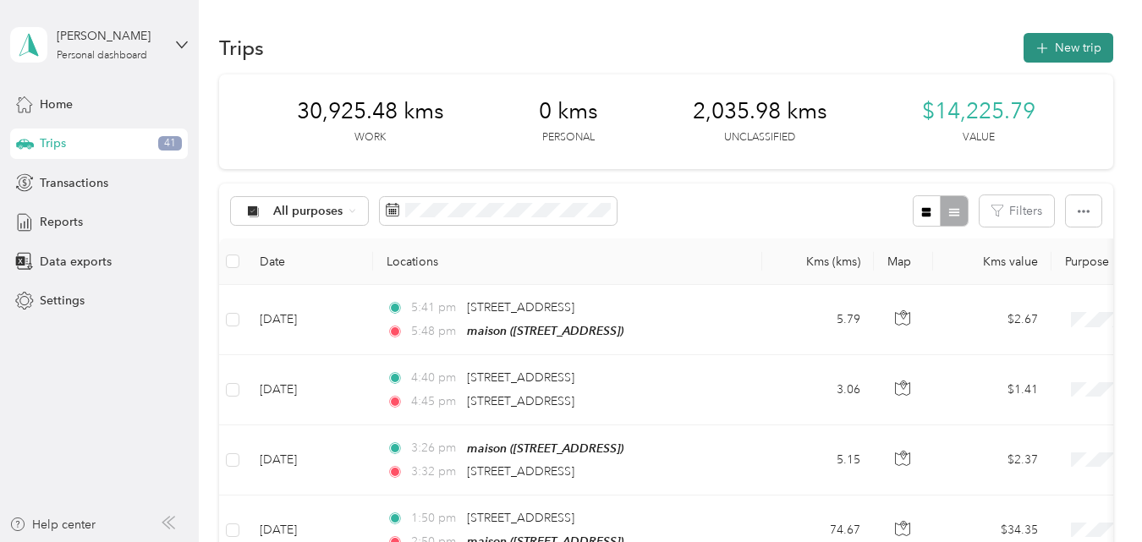
click at [1061, 42] on button "New trip" at bounding box center [1068, 48] width 90 height 30
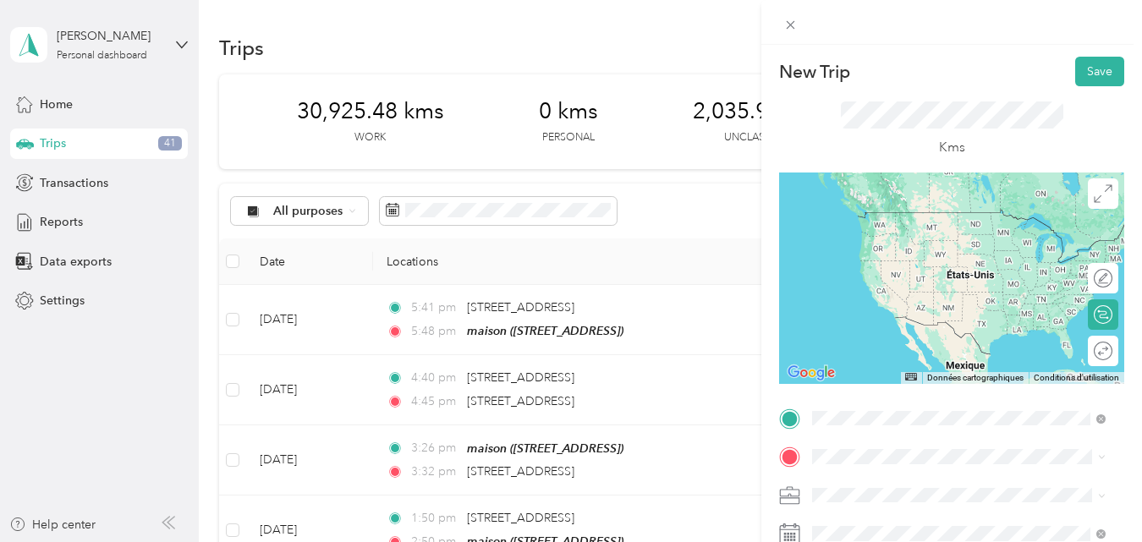
click at [905, 219] on span "[STREET_ADDRESS]" at bounding box center [897, 212] width 107 height 15
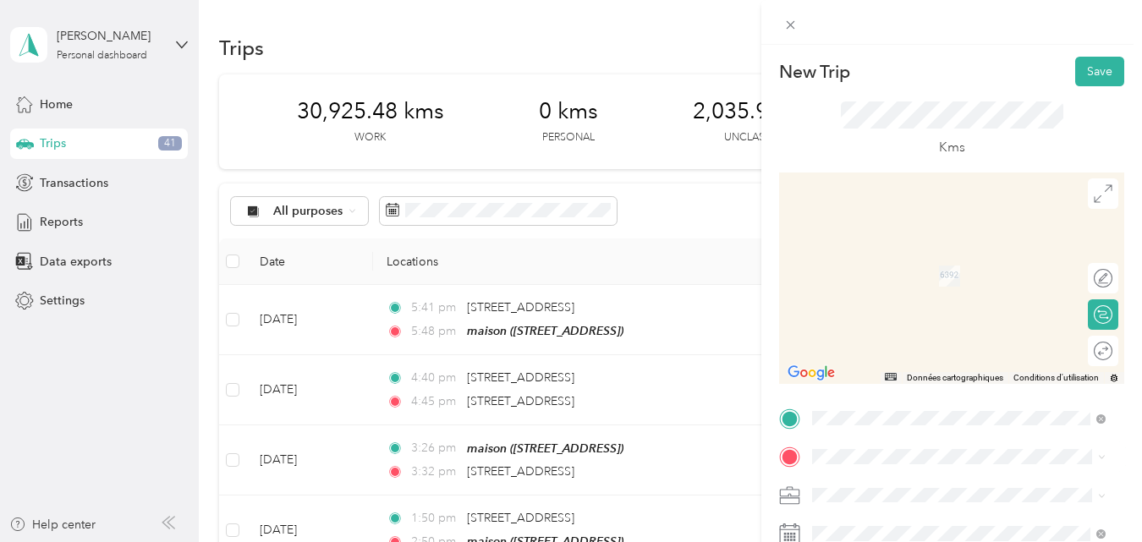
click at [873, 477] on div "maison [STREET_ADDRESS]" at bounding box center [897, 495] width 107 height 36
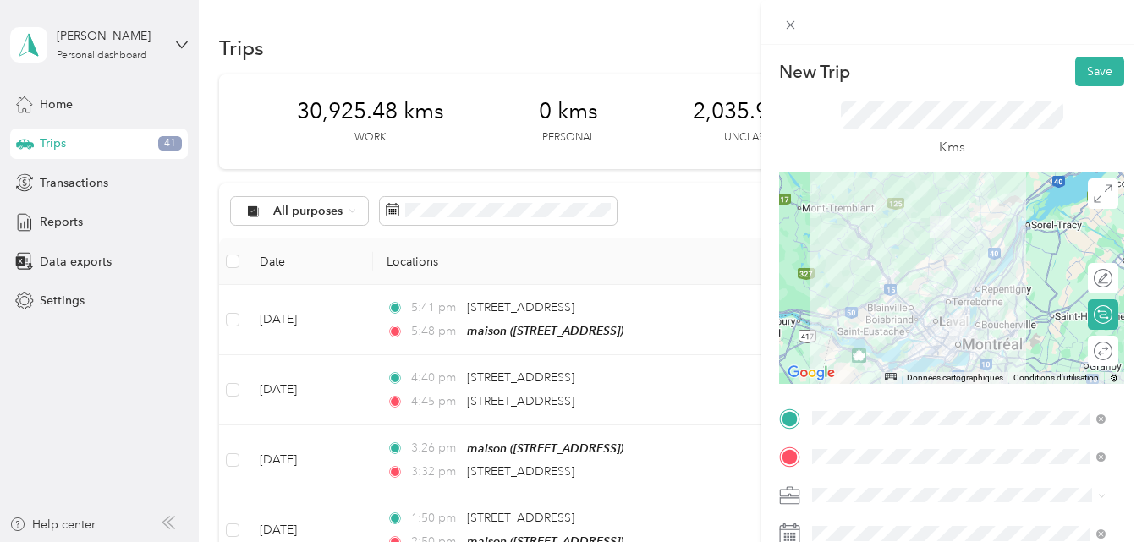
click at [959, 300] on div at bounding box center [951, 278] width 345 height 211
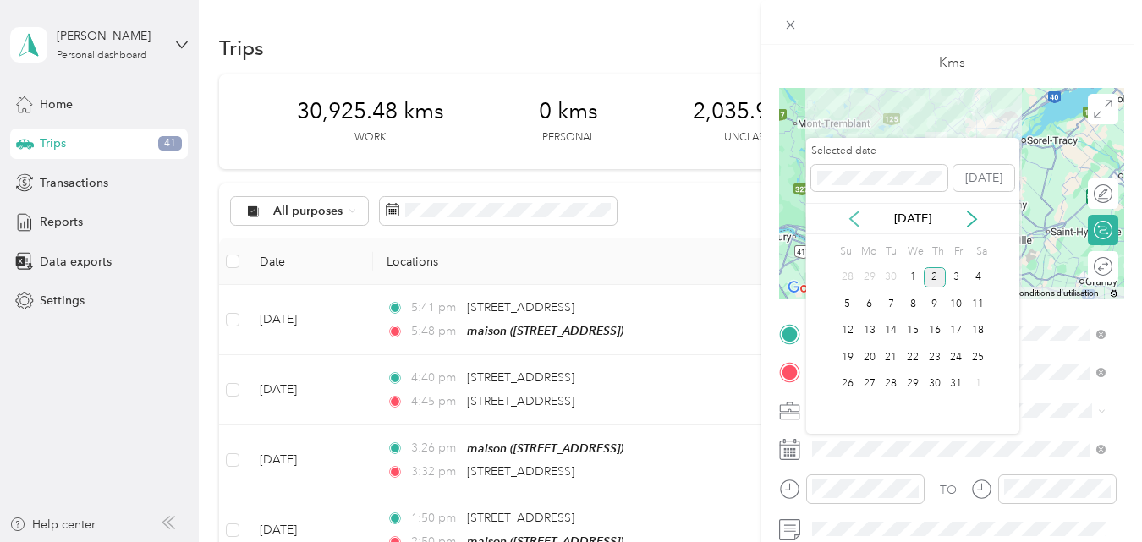
click at [852, 218] on icon at bounding box center [854, 219] width 17 height 17
click at [893, 354] on div "23" at bounding box center [890, 357] width 22 height 21
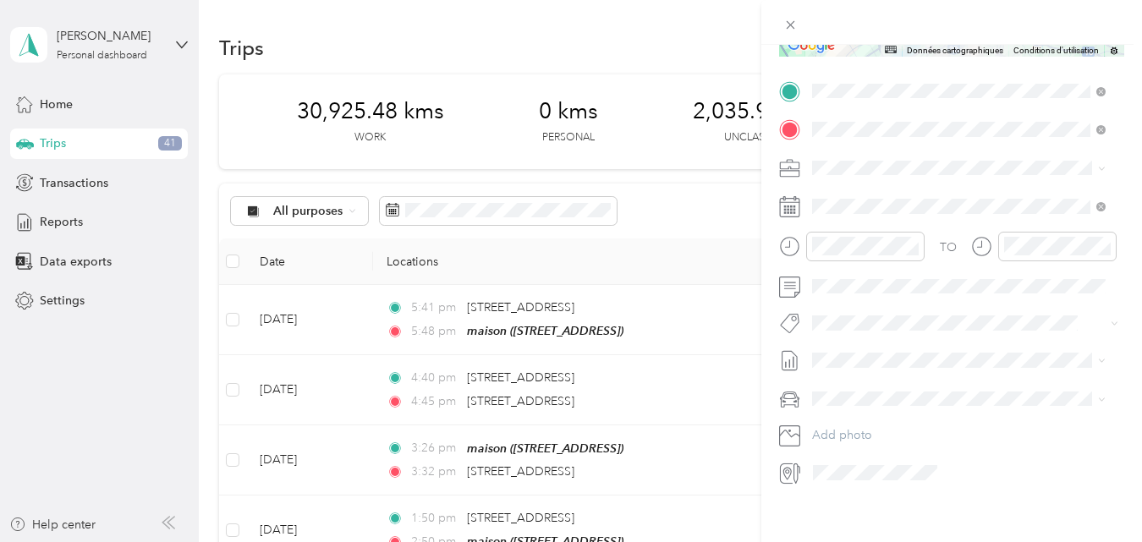
scroll to position [338, 0]
click at [869, 407] on button "Fab Team - R" at bounding box center [860, 402] width 85 height 21
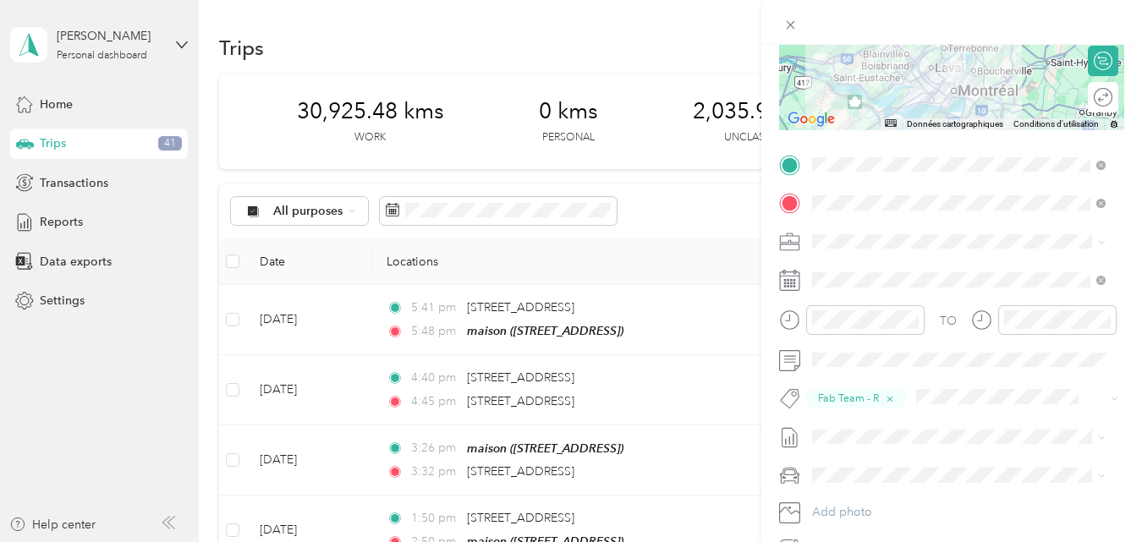
scroll to position [0, 0]
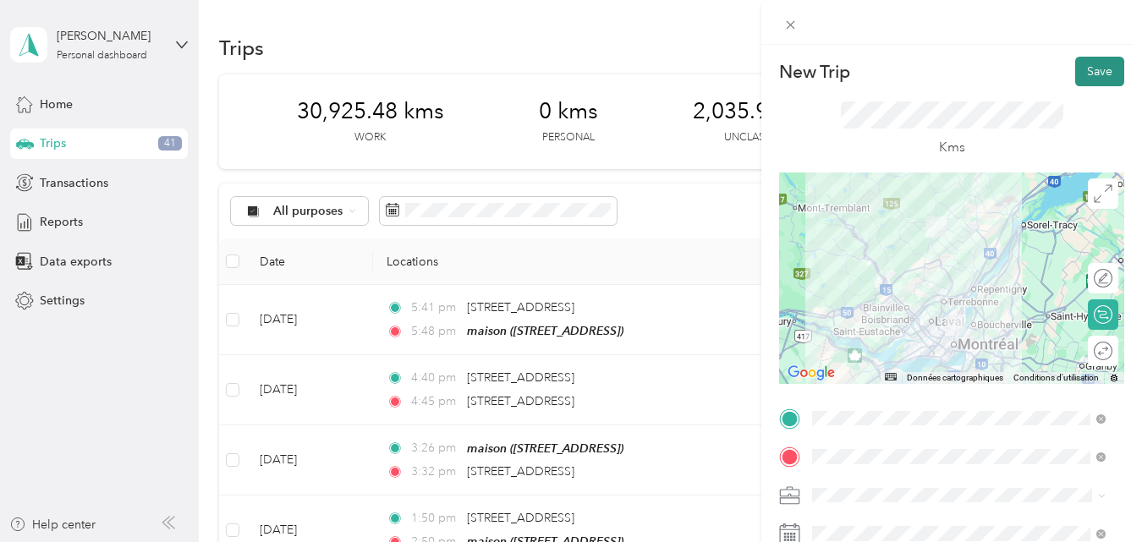
click at [1089, 68] on button "Save" at bounding box center [1099, 72] width 49 height 30
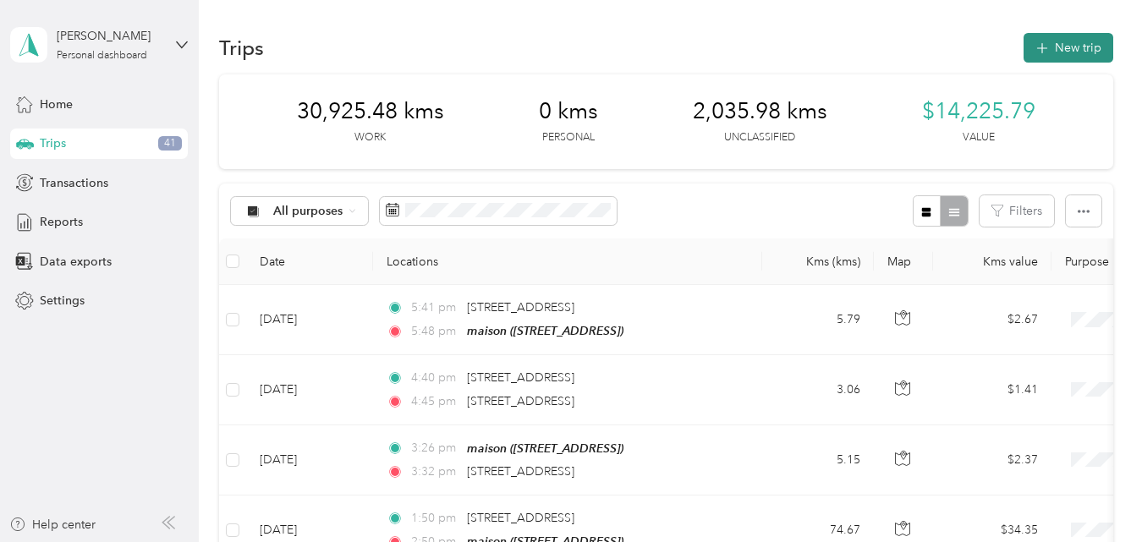
click at [1063, 47] on button "New trip" at bounding box center [1068, 48] width 90 height 30
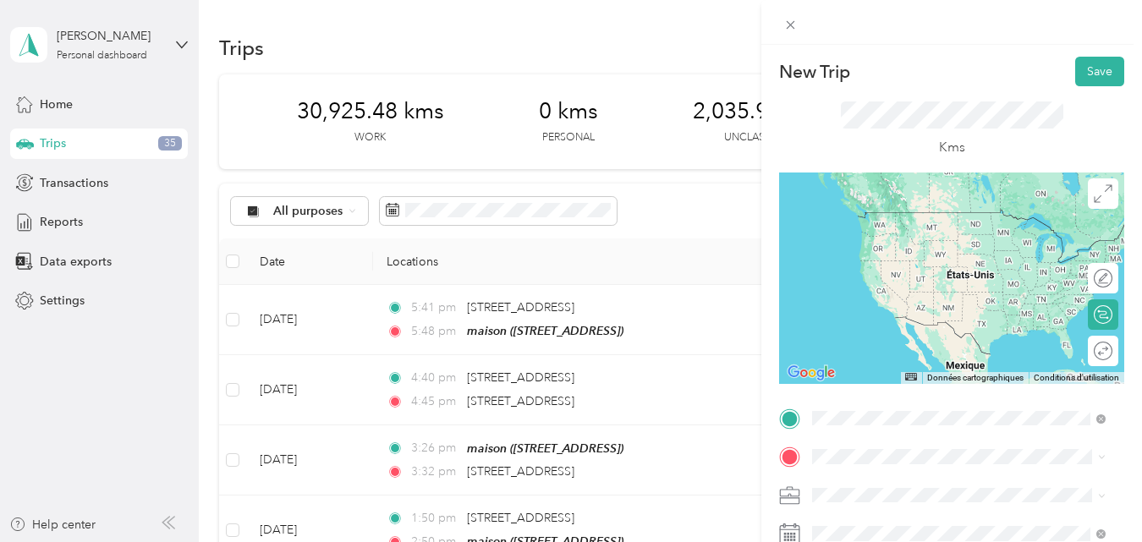
click at [917, 213] on span "[STREET_ADDRESS]" at bounding box center [897, 212] width 107 height 15
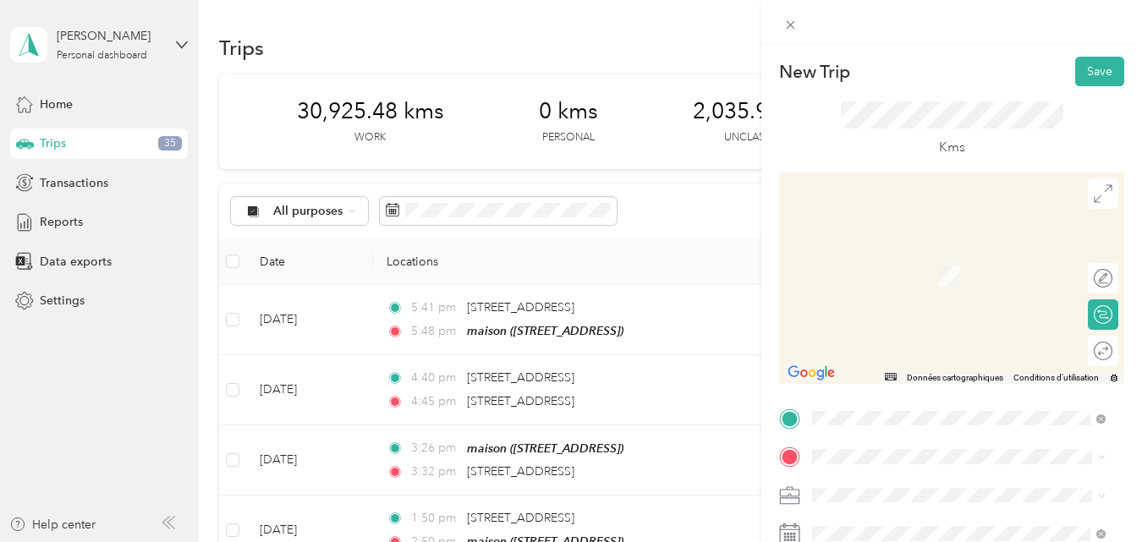
click at [901, 256] on span "[STREET_ADDRESS]" at bounding box center [897, 249] width 107 height 15
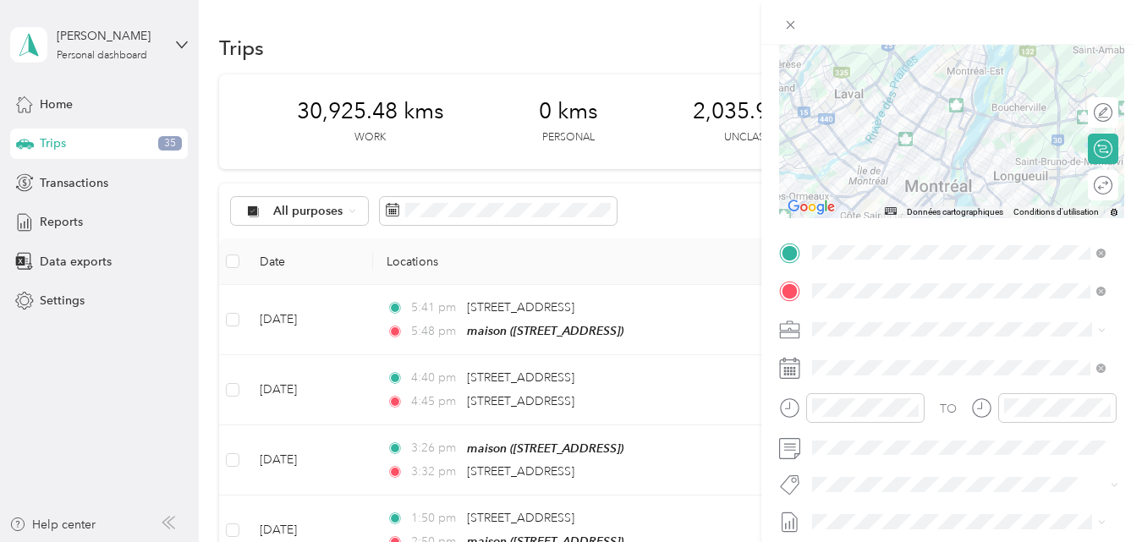
scroll to position [169, 0]
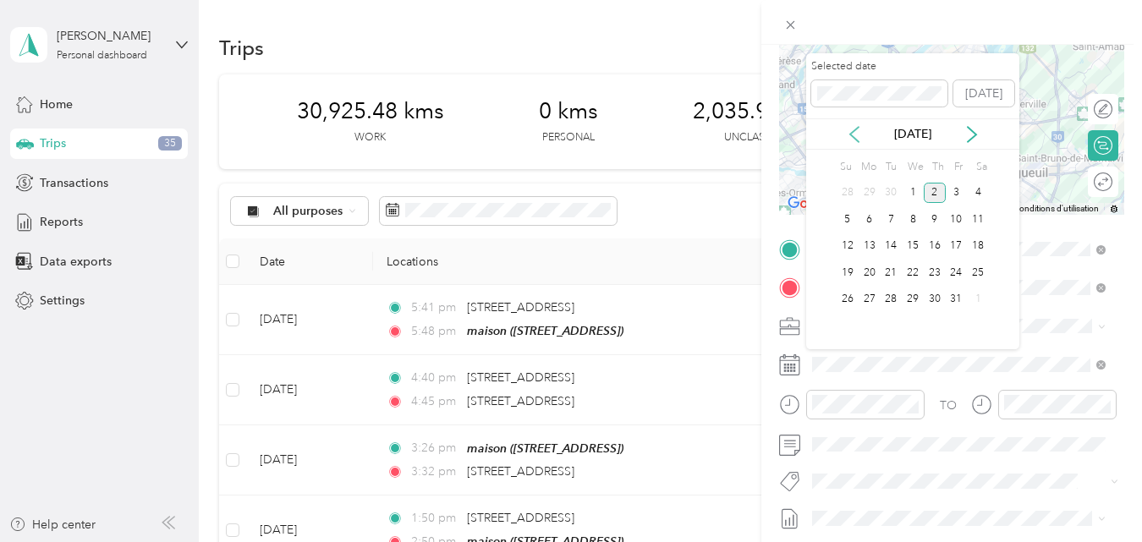
click at [855, 138] on icon at bounding box center [854, 134] width 8 height 15
click at [912, 271] on div "24" at bounding box center [912, 272] width 22 height 21
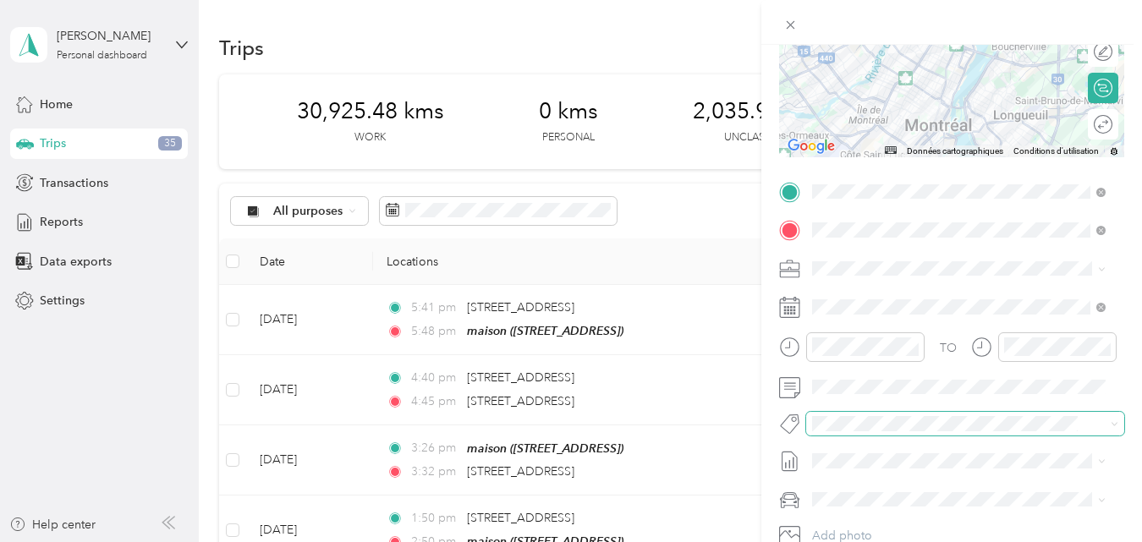
scroll to position [254, 0]
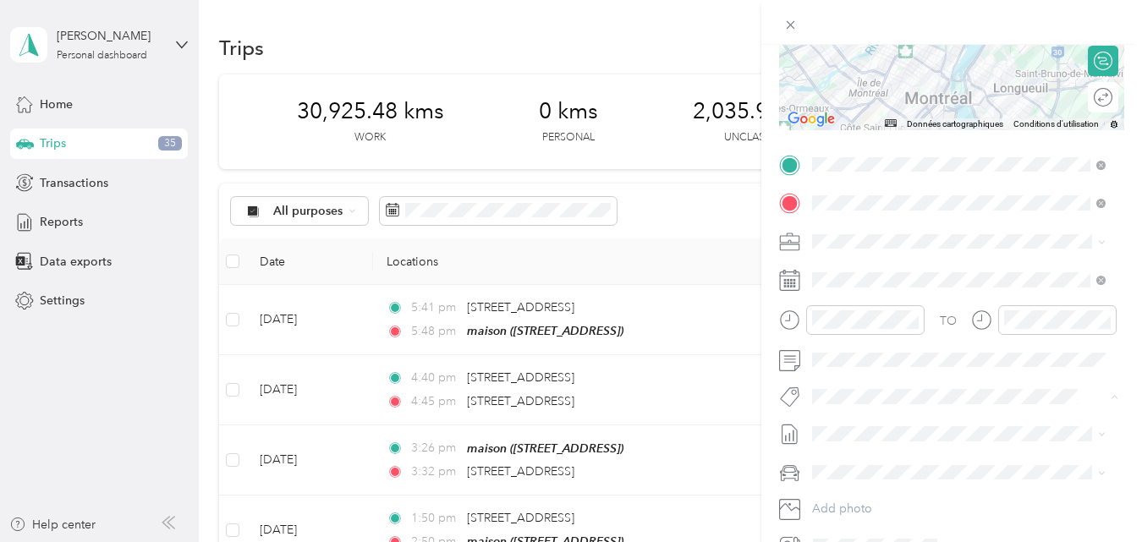
click at [869, 498] on li "Fab Team - R" at bounding box center [958, 491] width 305 height 33
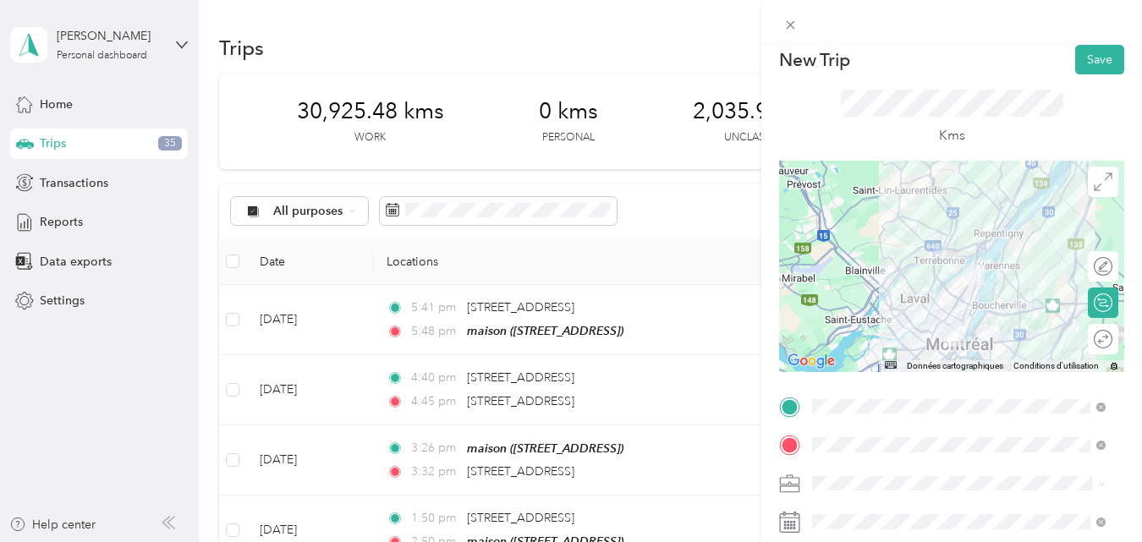
scroll to position [0, 0]
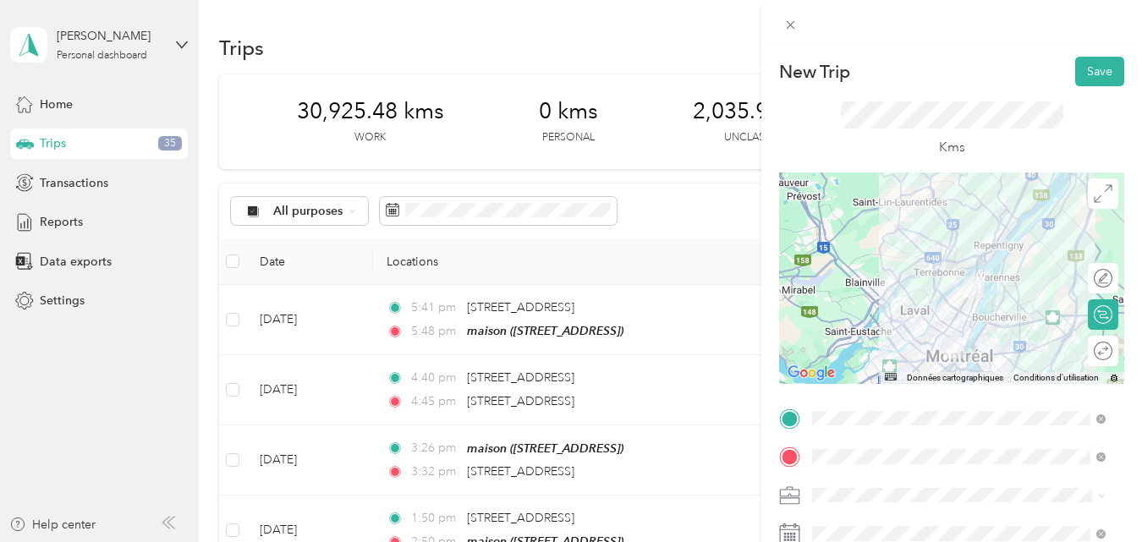
click at [975, 328] on div at bounding box center [951, 278] width 345 height 211
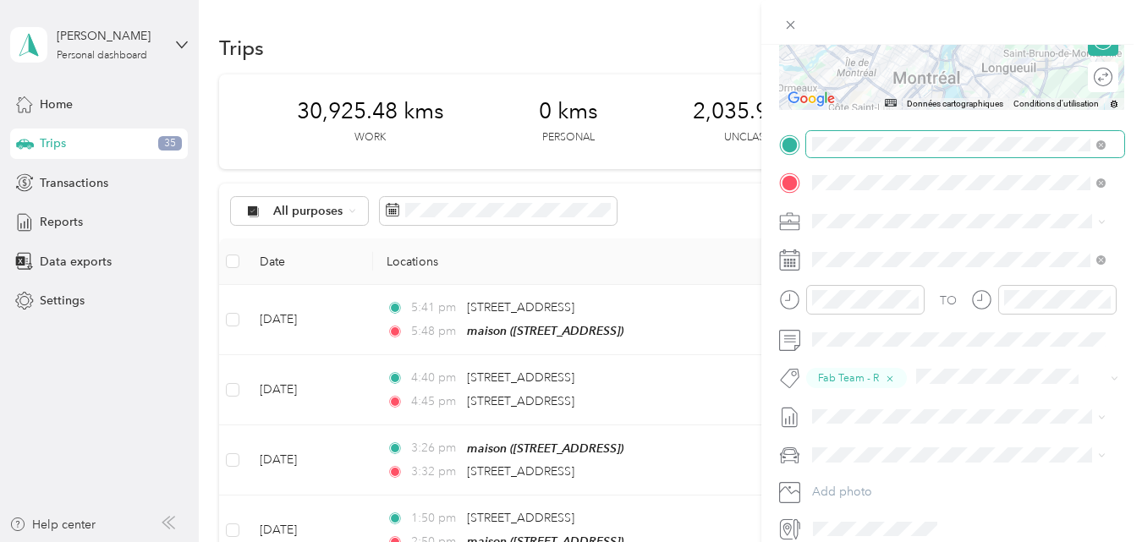
scroll to position [10, 0]
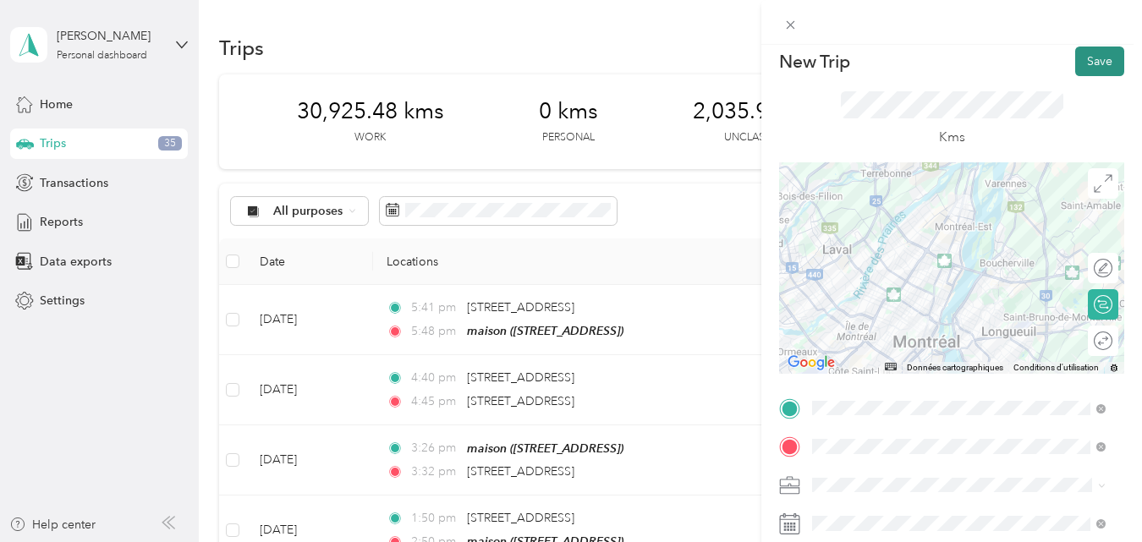
click at [1085, 55] on button "Save" at bounding box center [1099, 62] width 49 height 30
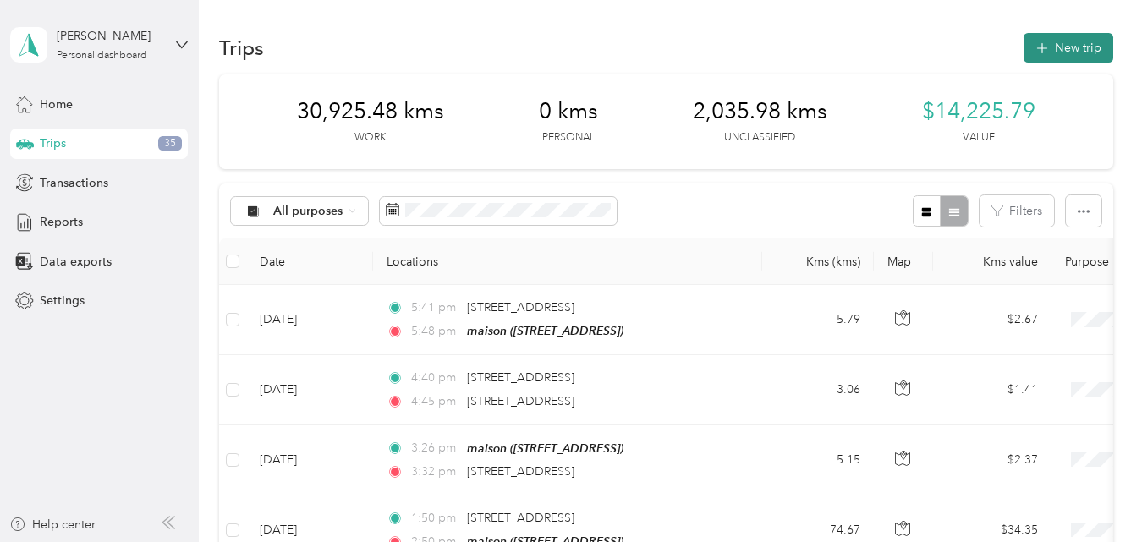
click at [1057, 45] on button "New trip" at bounding box center [1068, 48] width 90 height 30
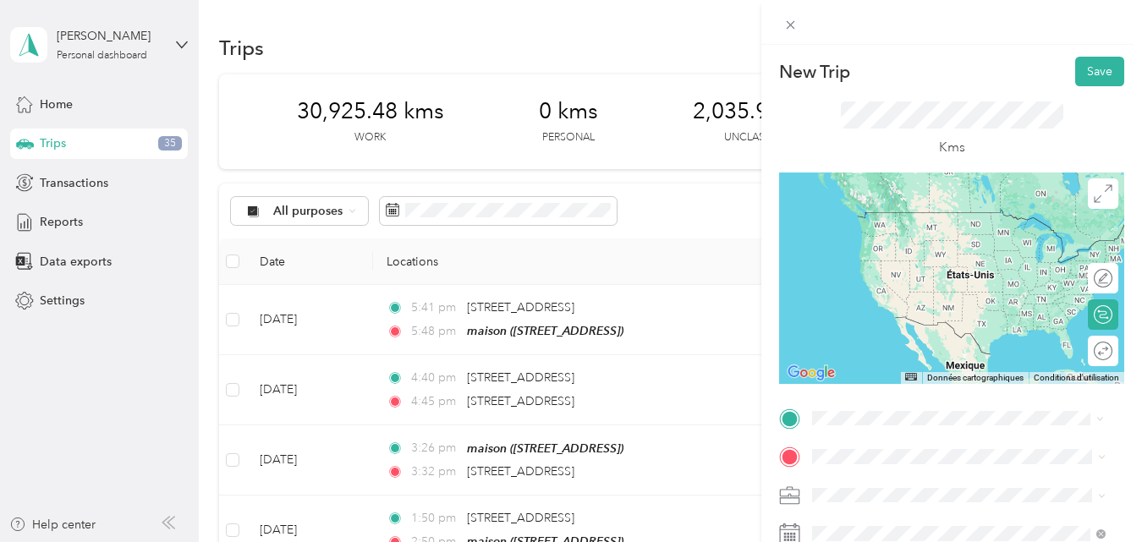
scroll to position [0, 0]
click at [881, 218] on span "[STREET_ADDRESS]" at bounding box center [897, 211] width 107 height 14
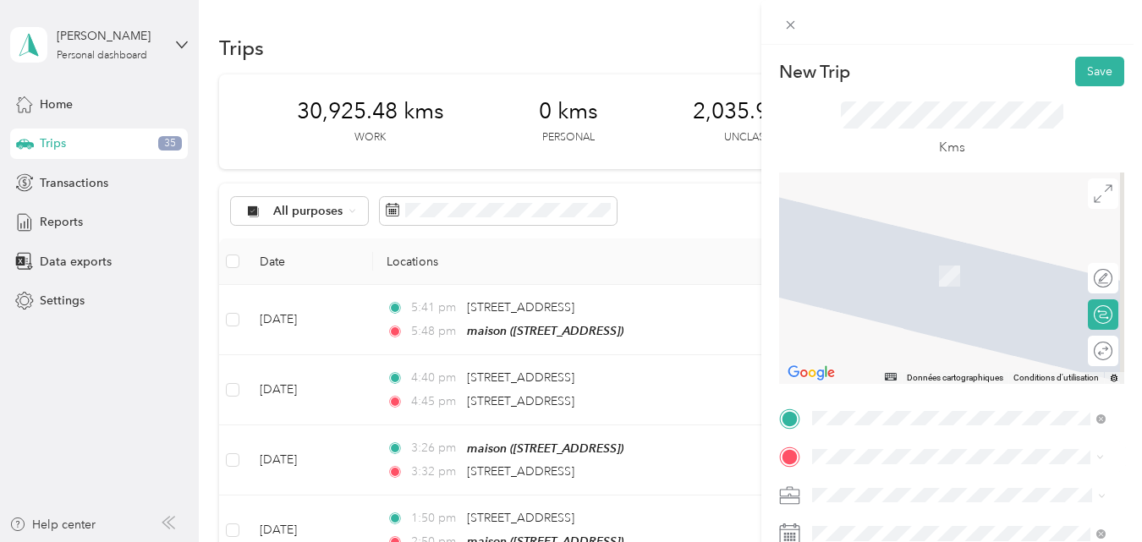
click at [978, 258] on span "[STREET_ADDRESS][PERSON_NAME]" at bounding box center [944, 251] width 201 height 15
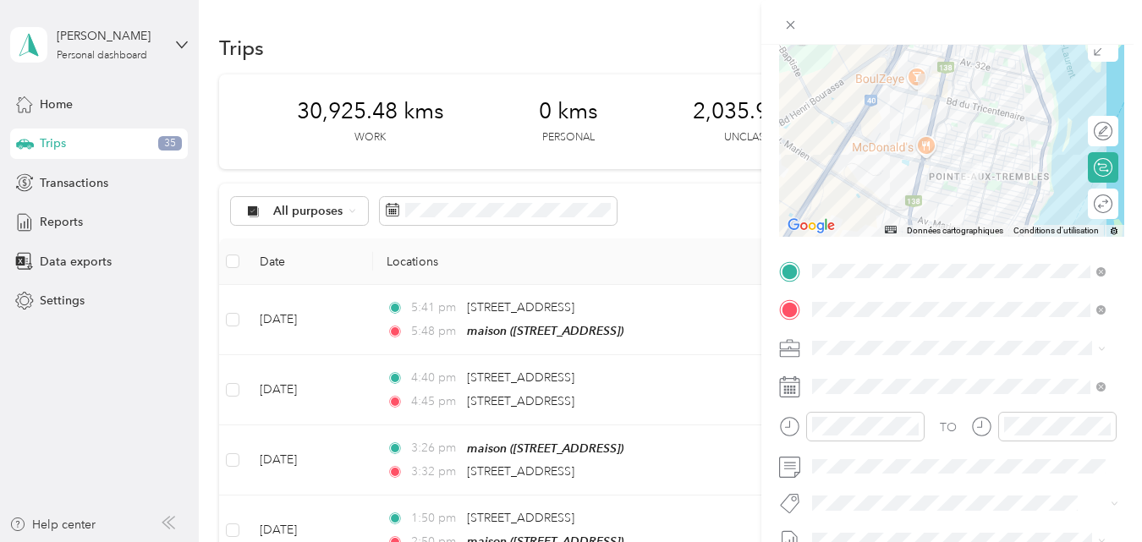
scroll to position [169, 0]
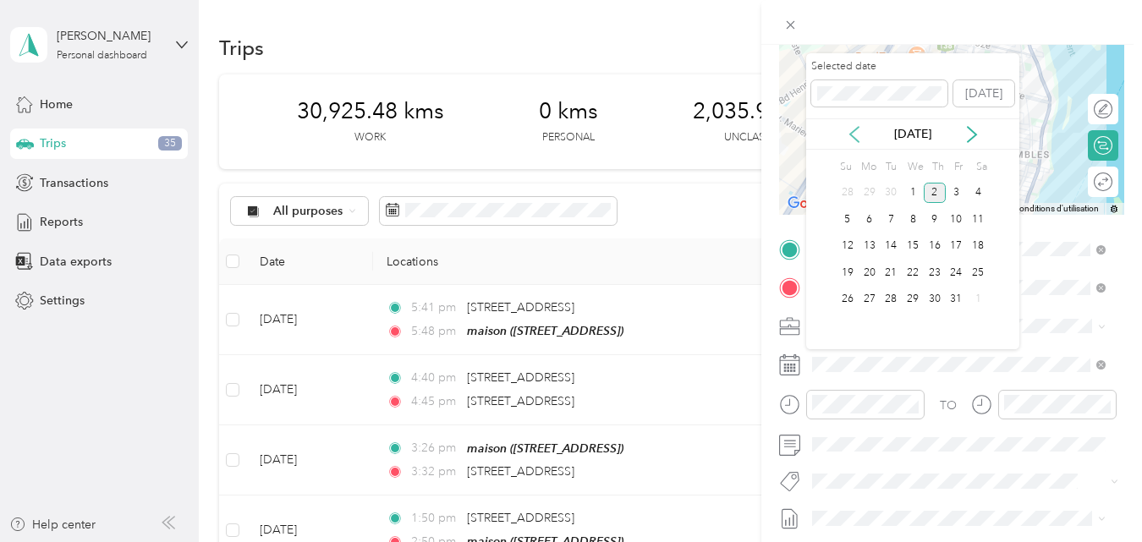
click at [852, 133] on icon at bounding box center [854, 134] width 17 height 17
click at [912, 274] on div "24" at bounding box center [912, 272] width 22 height 21
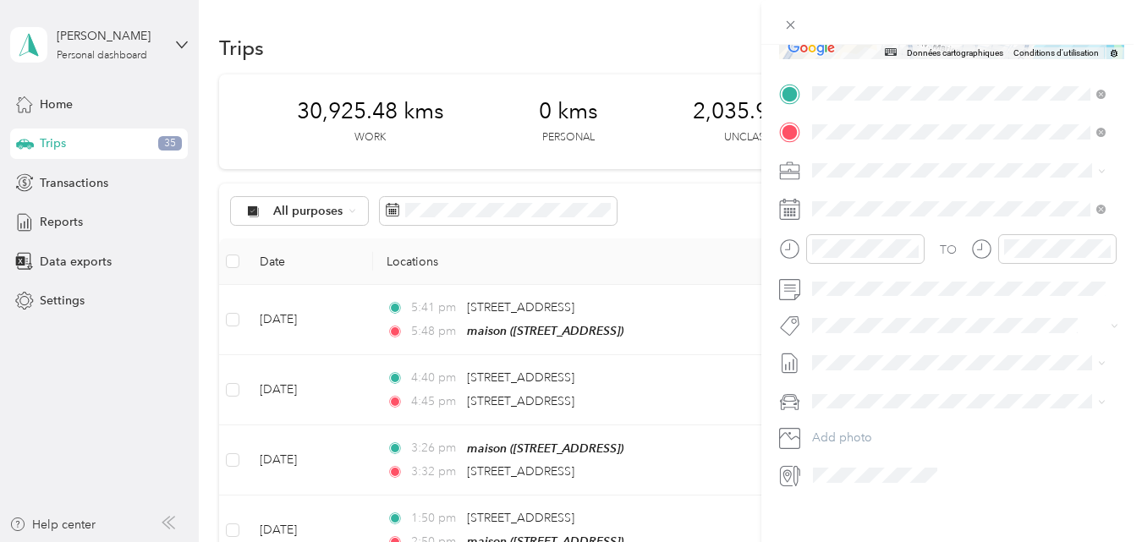
scroll to position [338, 0]
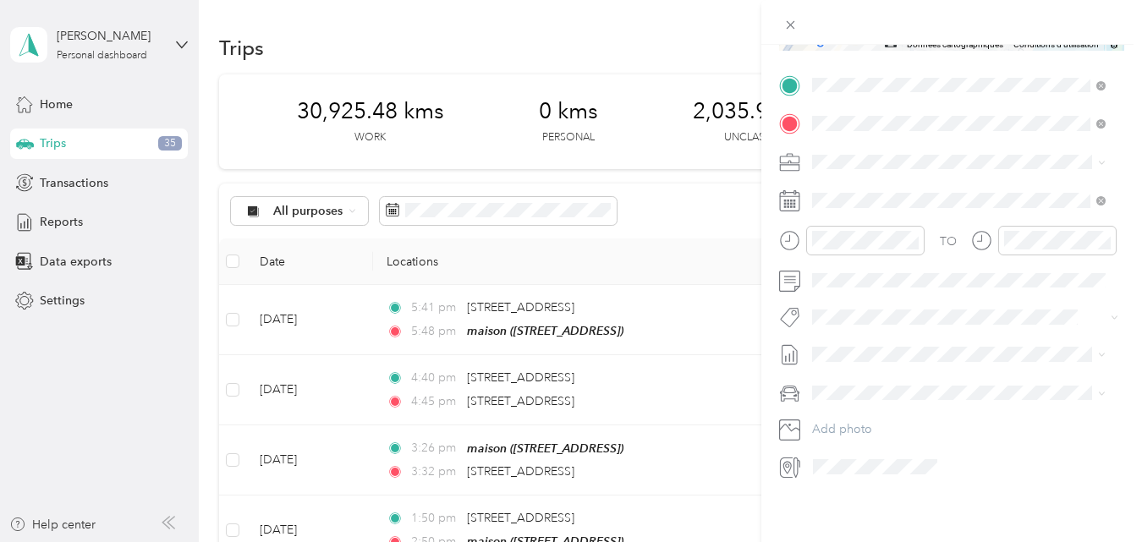
click at [860, 409] on button "Fab Team - R" at bounding box center [860, 407] width 85 height 21
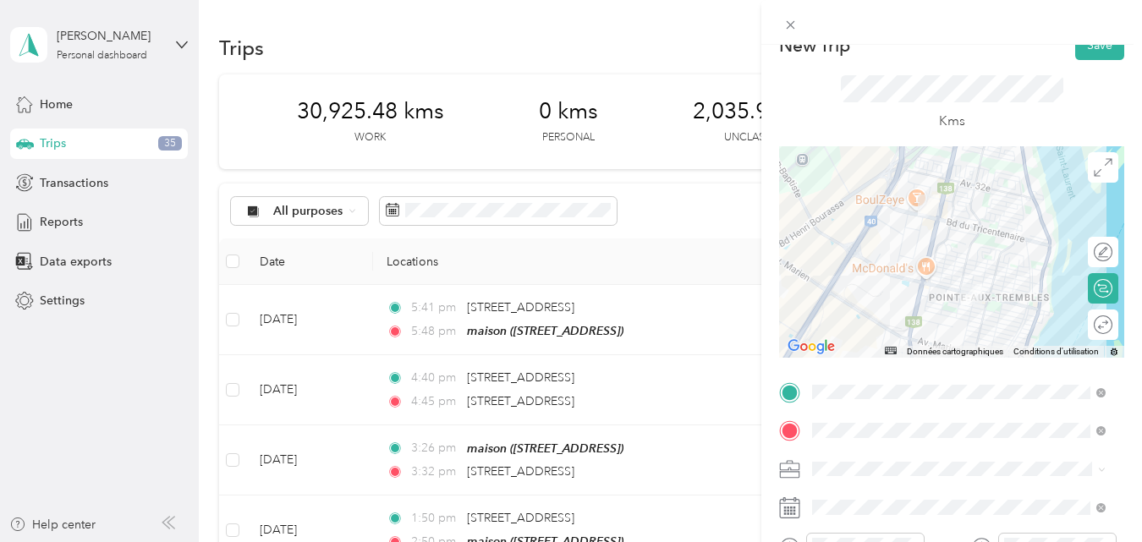
scroll to position [0, 0]
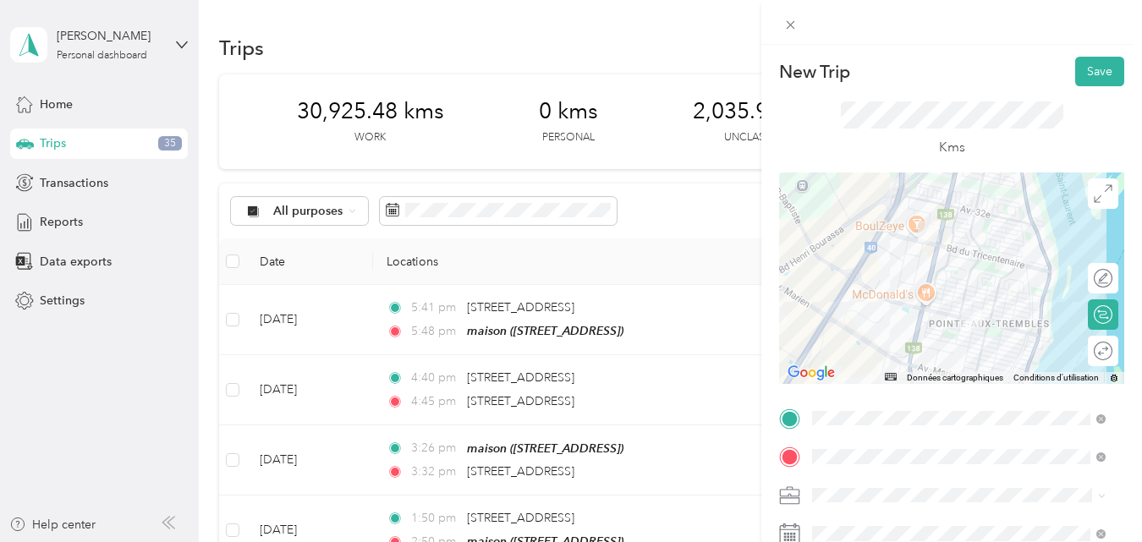
click at [957, 289] on div at bounding box center [951, 278] width 345 height 211
click at [1086, 68] on button "Save" at bounding box center [1099, 72] width 49 height 30
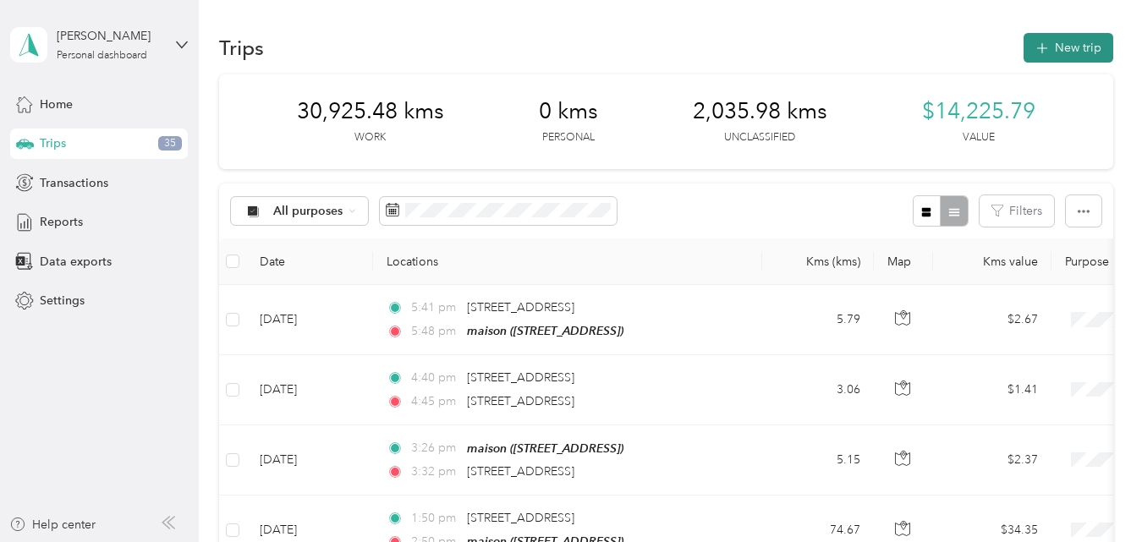
click at [1077, 47] on button "New trip" at bounding box center [1068, 48] width 90 height 30
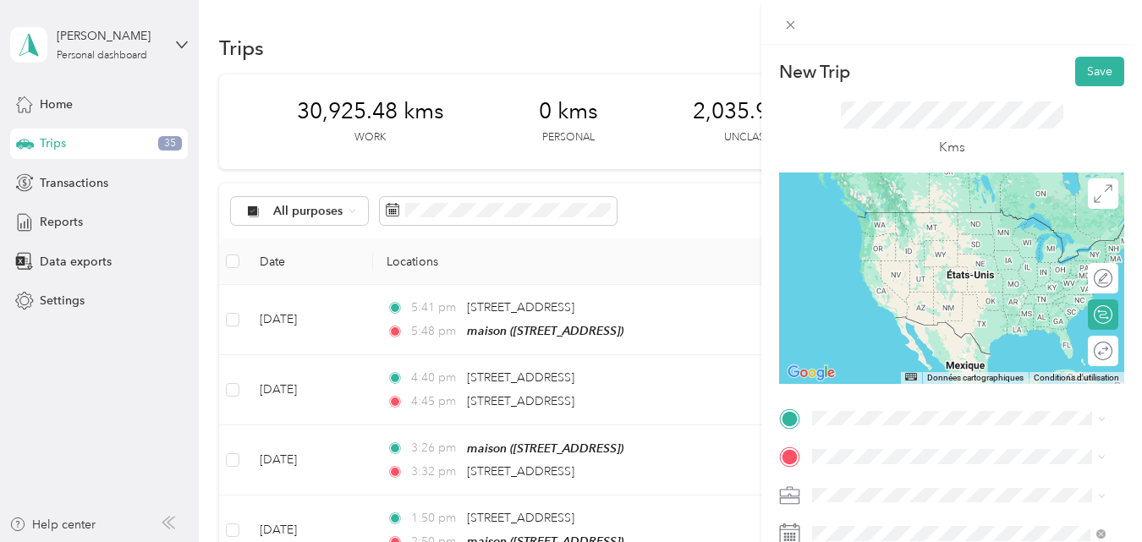
click at [968, 213] on span "[STREET_ADDRESS][PERSON_NAME]" at bounding box center [944, 212] width 201 height 15
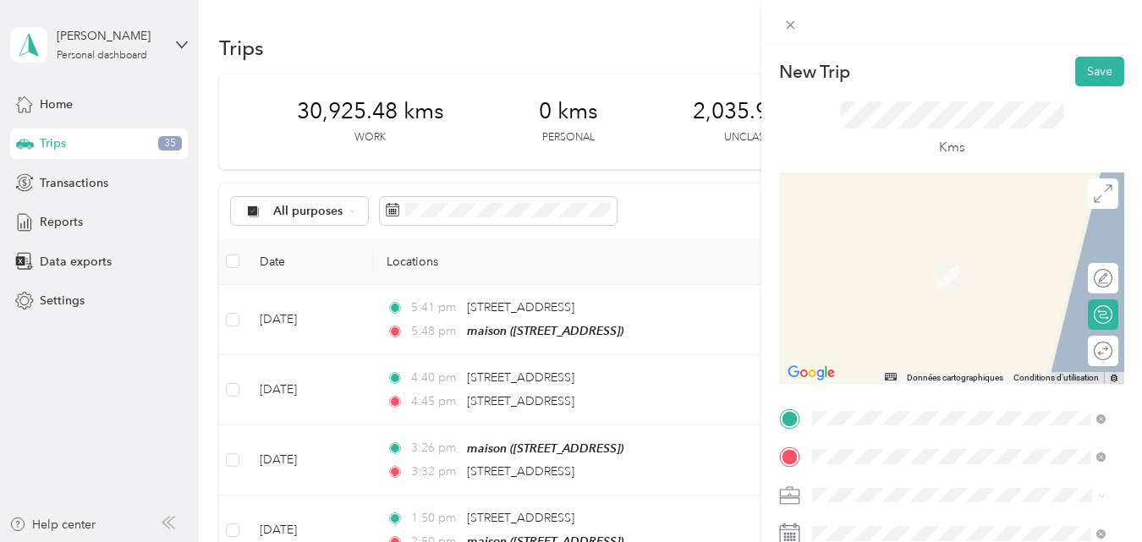
click at [917, 254] on span "[STREET_ADDRESS]" at bounding box center [897, 251] width 107 height 15
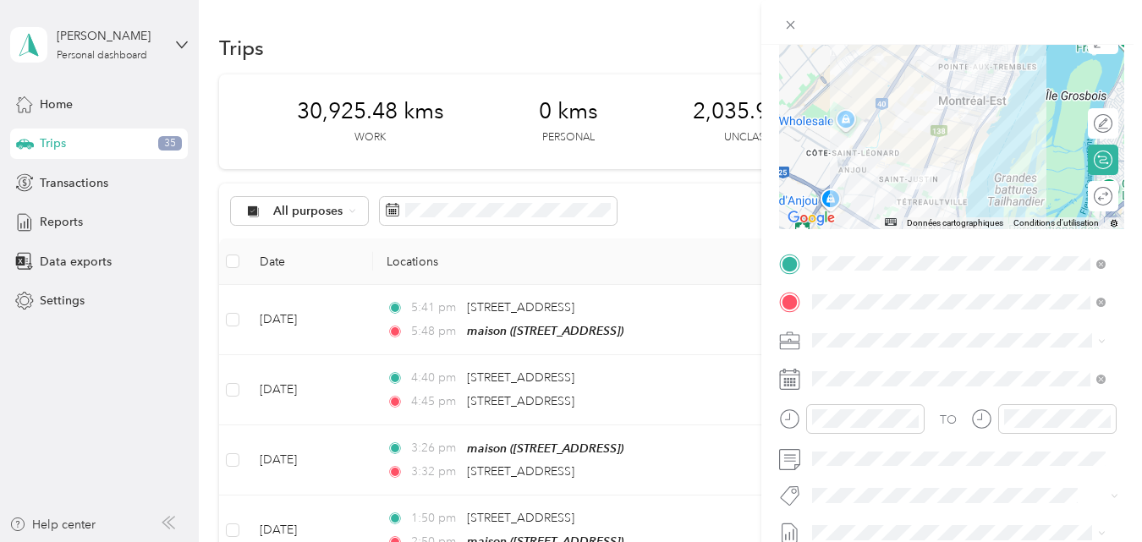
scroll to position [169, 0]
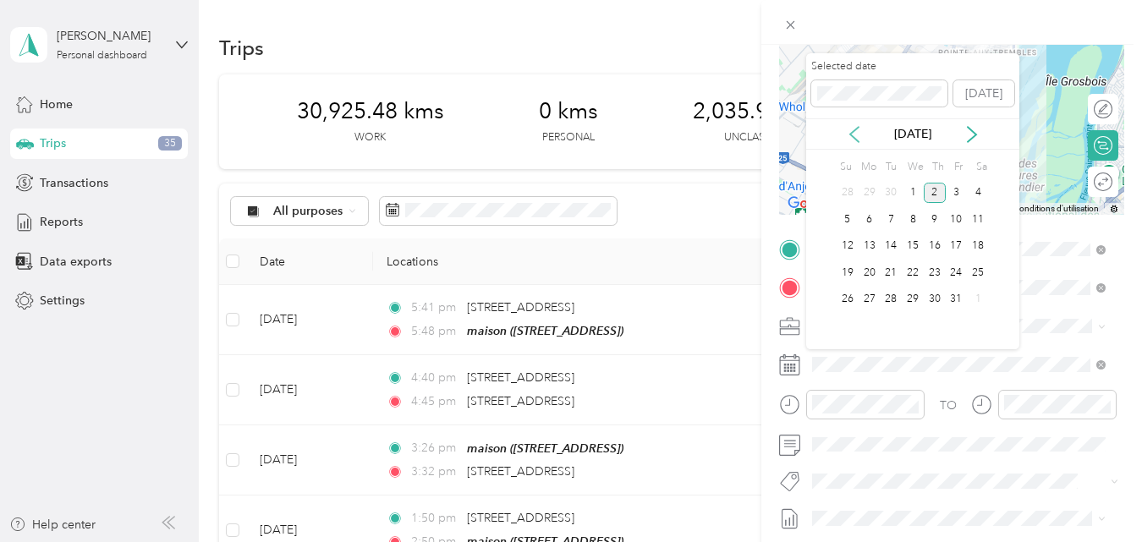
click at [852, 134] on icon at bounding box center [854, 134] width 17 height 17
click at [913, 271] on div "24" at bounding box center [912, 272] width 22 height 21
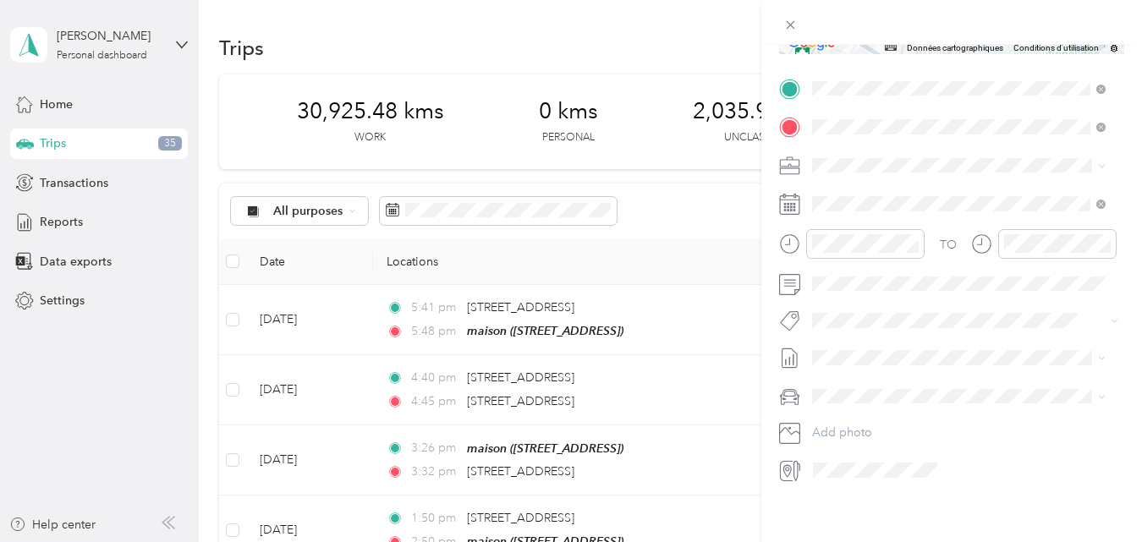
scroll to position [338, 0]
click at [871, 409] on li "Fab Team - R" at bounding box center [958, 407] width 305 height 33
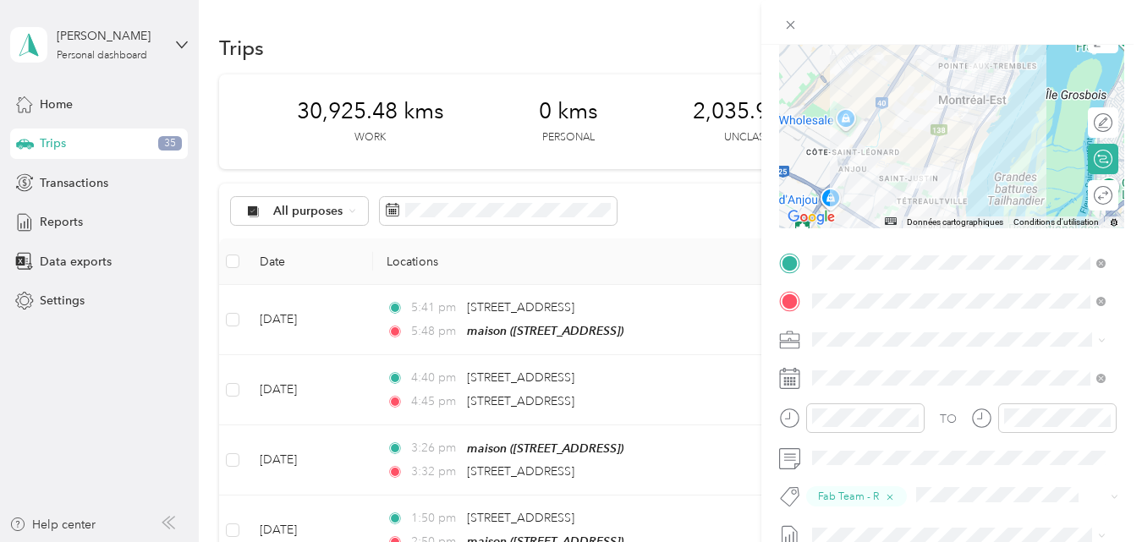
scroll to position [0, 0]
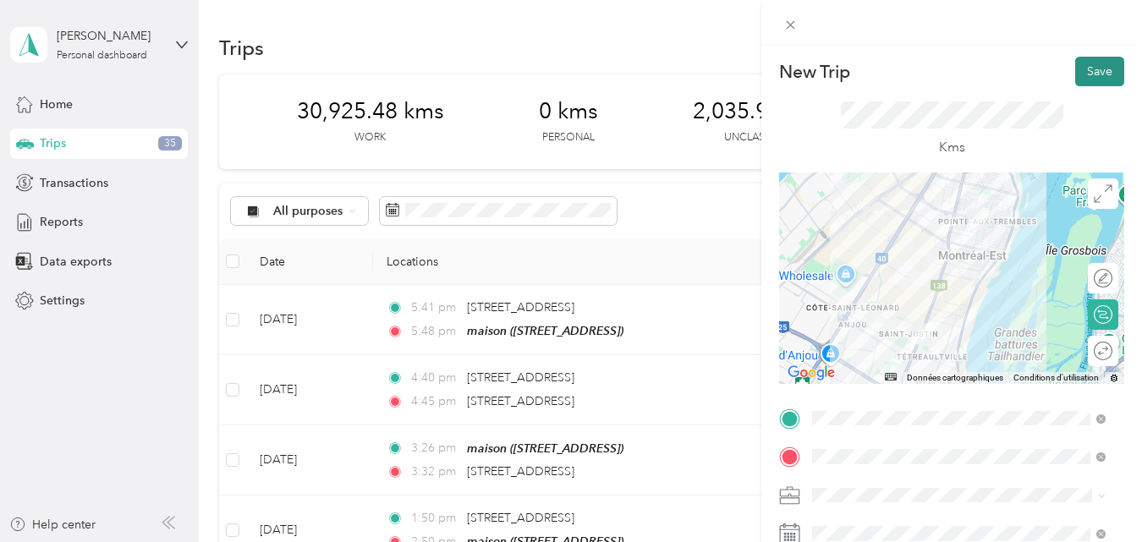
click at [1091, 68] on button "Save" at bounding box center [1099, 72] width 49 height 30
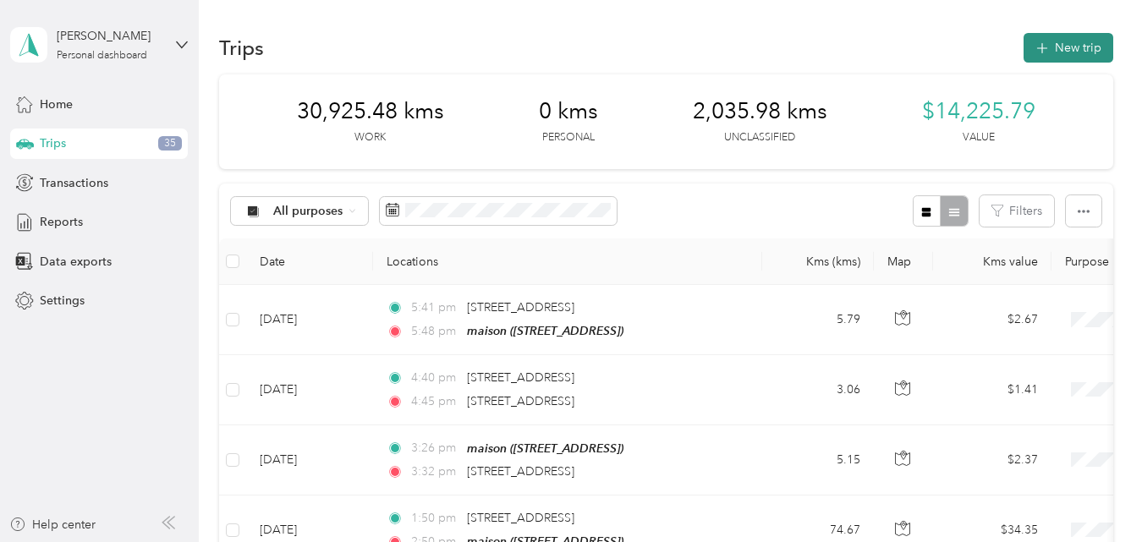
click at [1076, 40] on button "New trip" at bounding box center [1068, 48] width 90 height 30
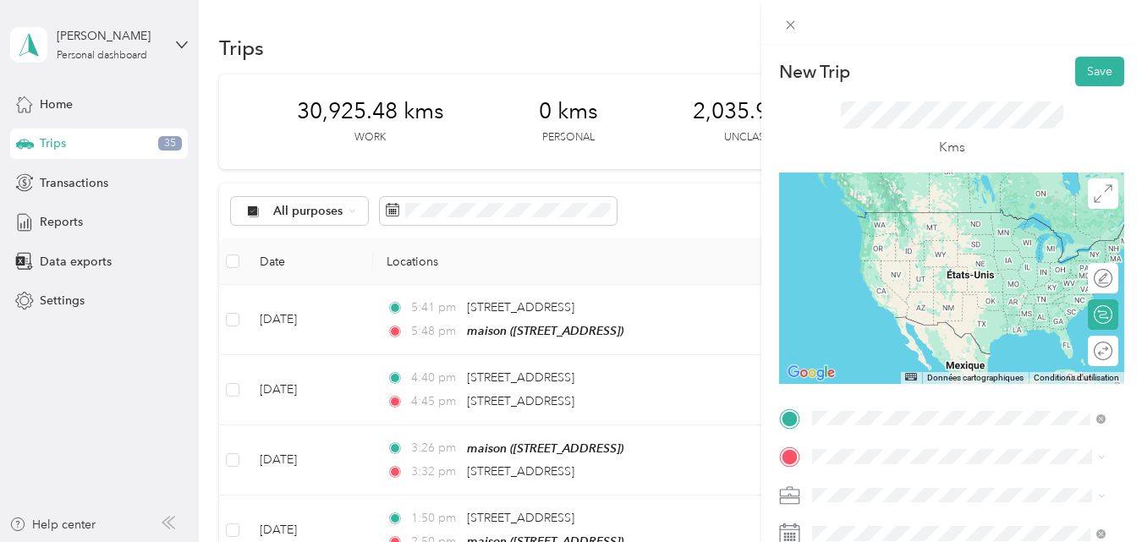
click at [930, 216] on span "[STREET_ADDRESS]" at bounding box center [897, 212] width 107 height 15
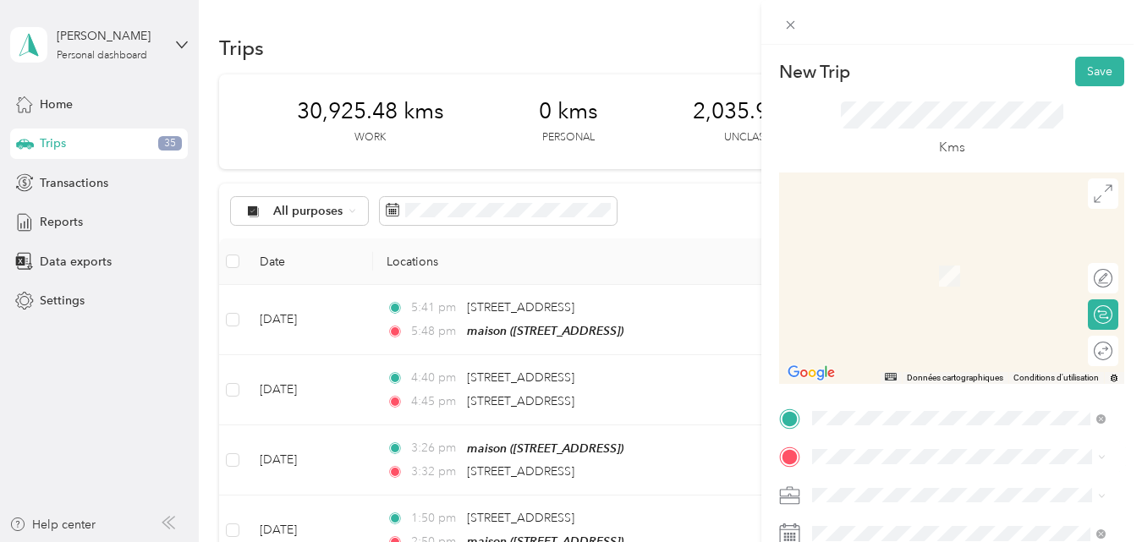
click at [876, 480] on strong "maison" at bounding box center [864, 487] width 40 height 15
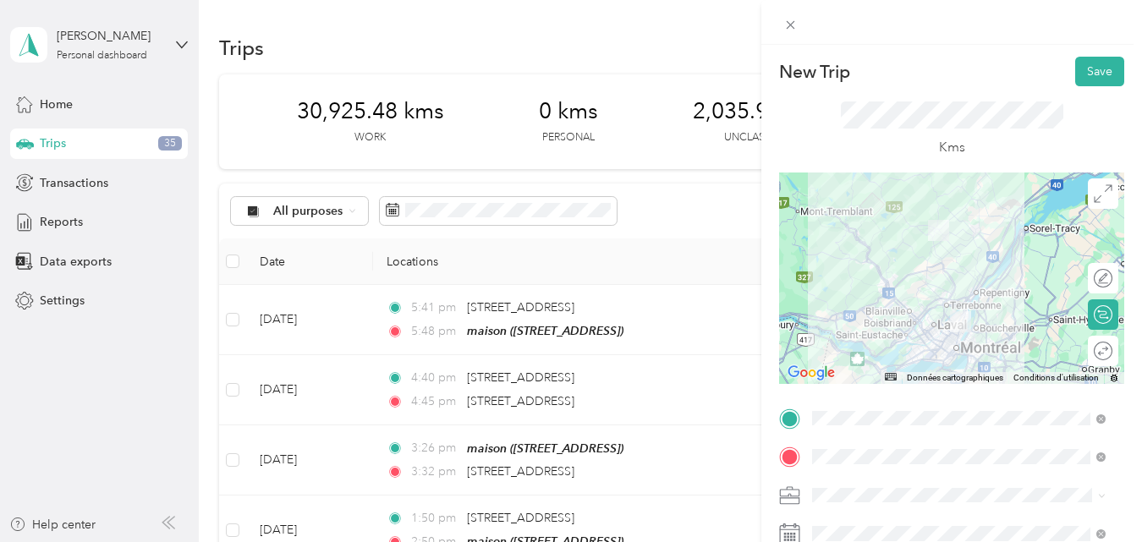
click at [958, 302] on div at bounding box center [951, 278] width 345 height 211
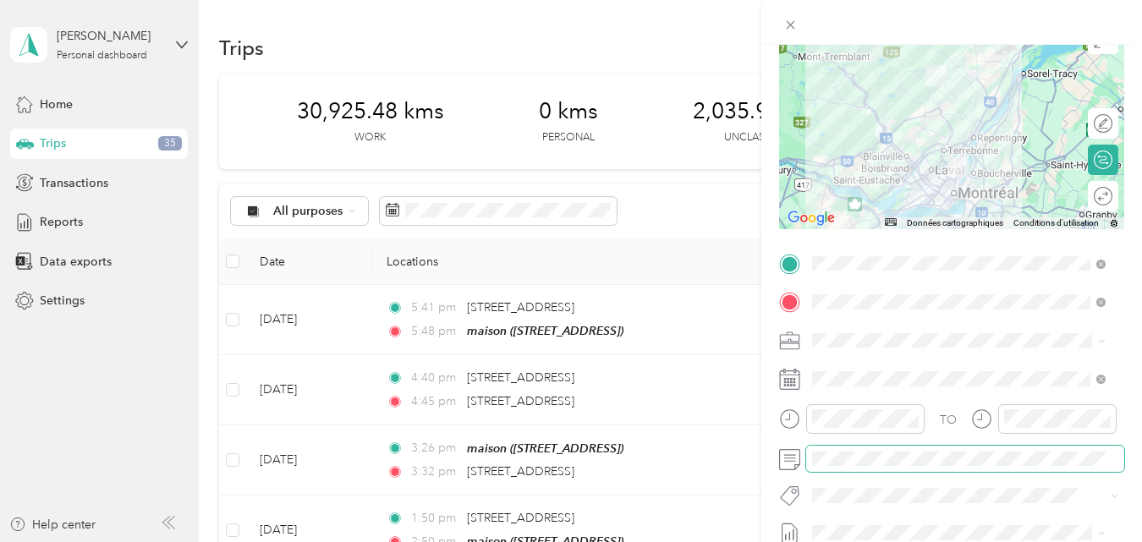
scroll to position [169, 0]
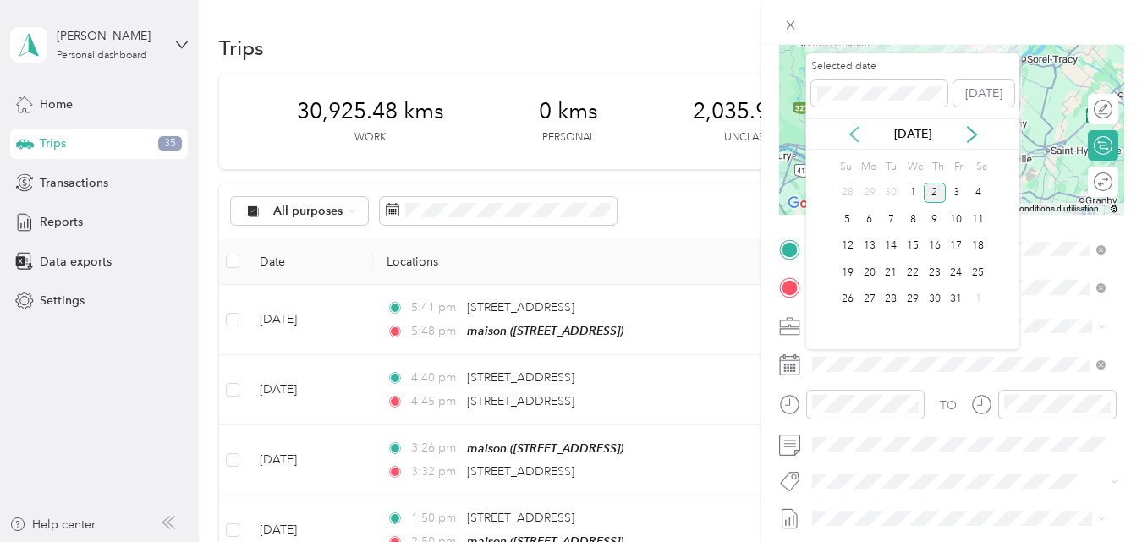
click at [853, 135] on icon at bounding box center [854, 134] width 17 height 17
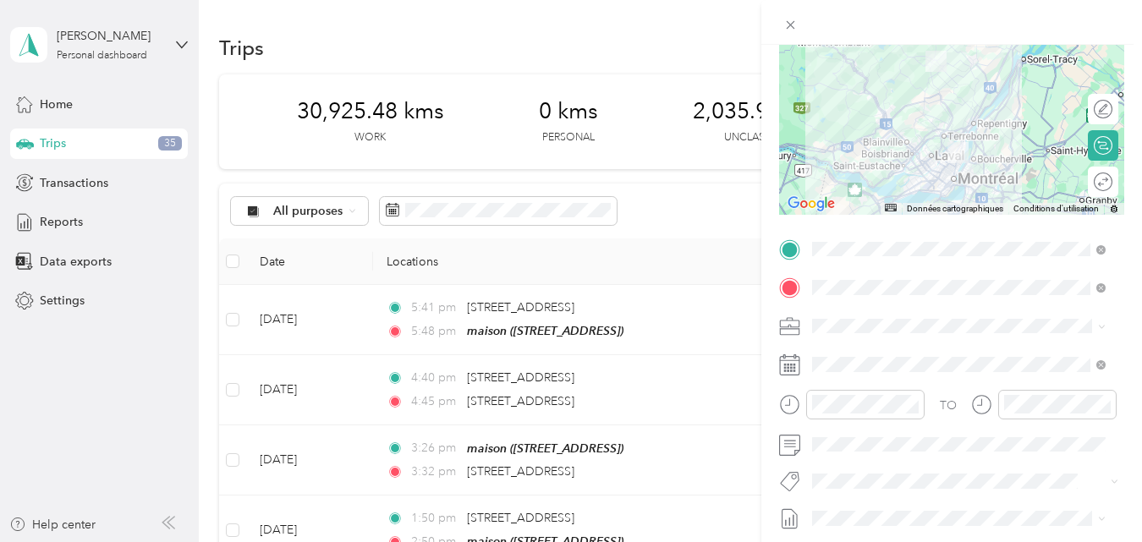
click at [1043, 12] on div at bounding box center [951, 22] width 381 height 45
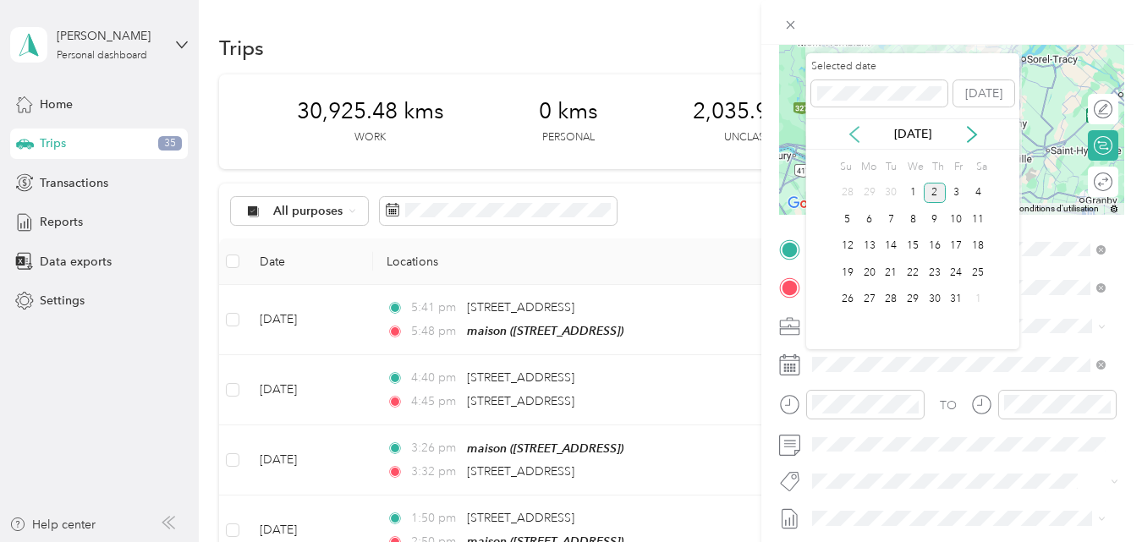
click at [852, 135] on icon at bounding box center [854, 134] width 17 height 17
click at [911, 272] on div "24" at bounding box center [912, 272] width 22 height 21
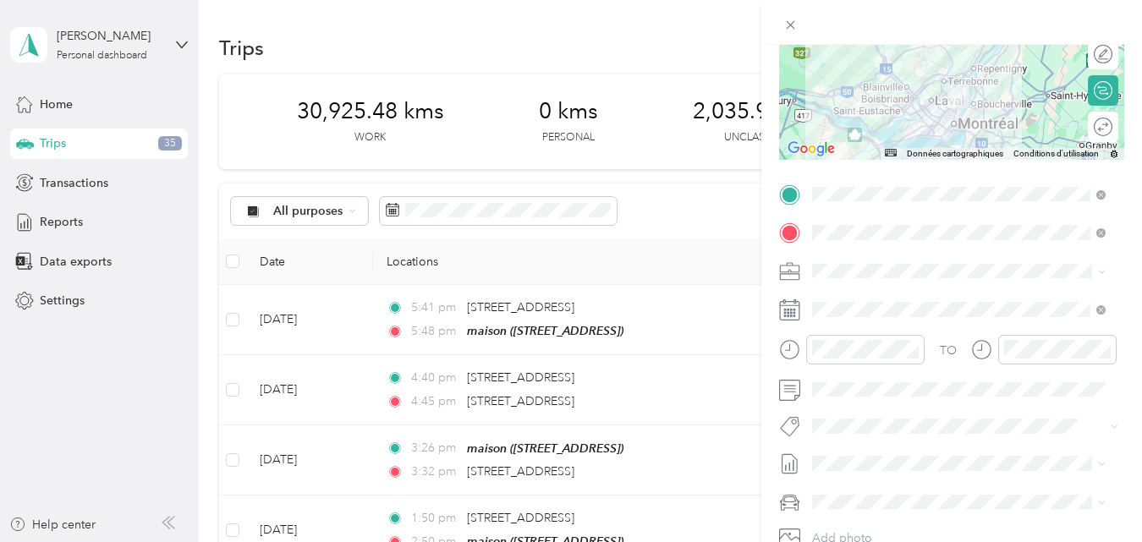
scroll to position [254, 0]
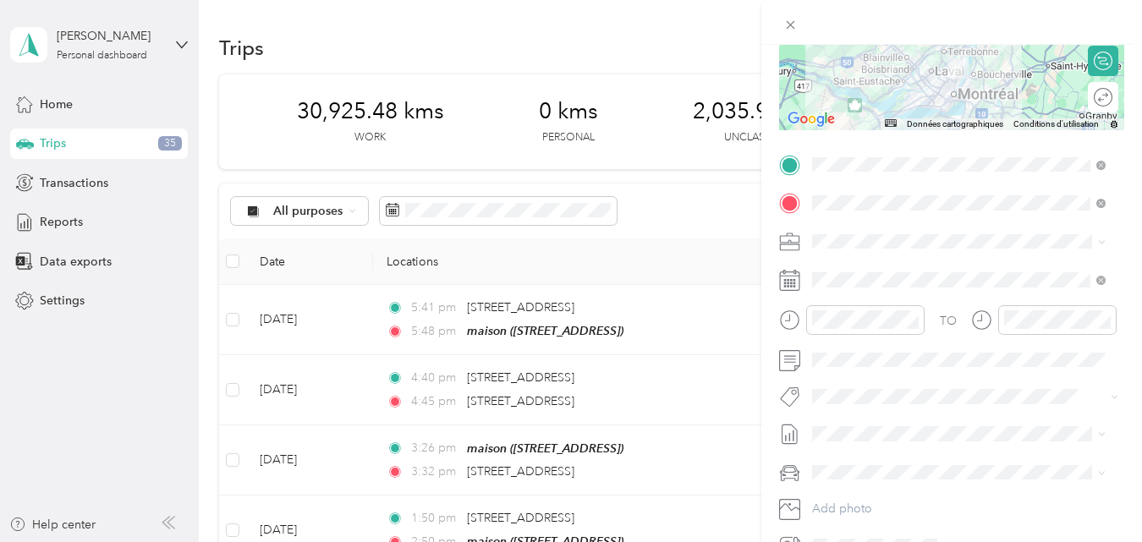
click at [858, 496] on li "Fab Team - R" at bounding box center [958, 491] width 305 height 33
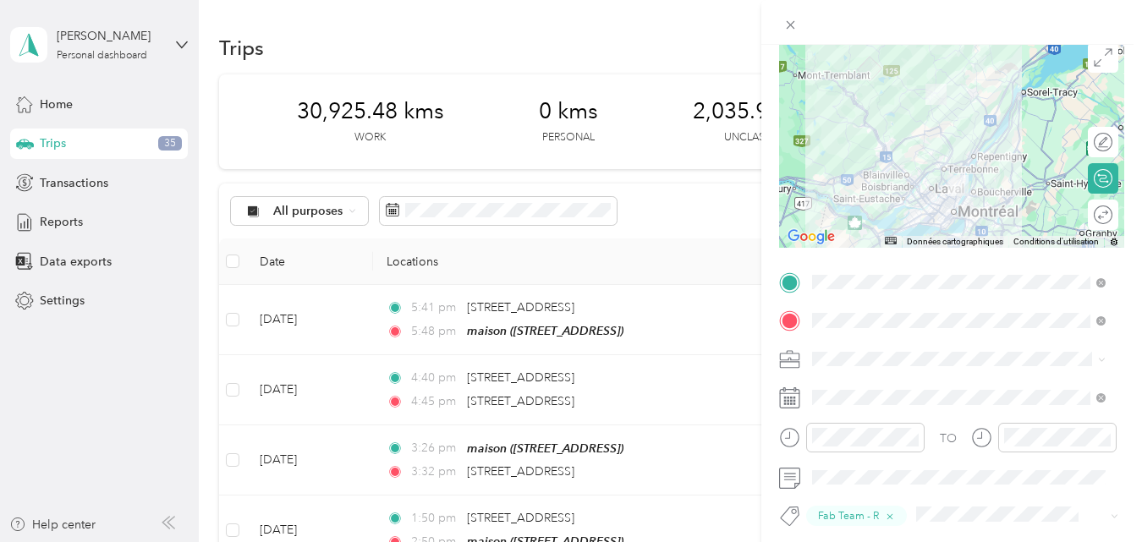
scroll to position [0, 0]
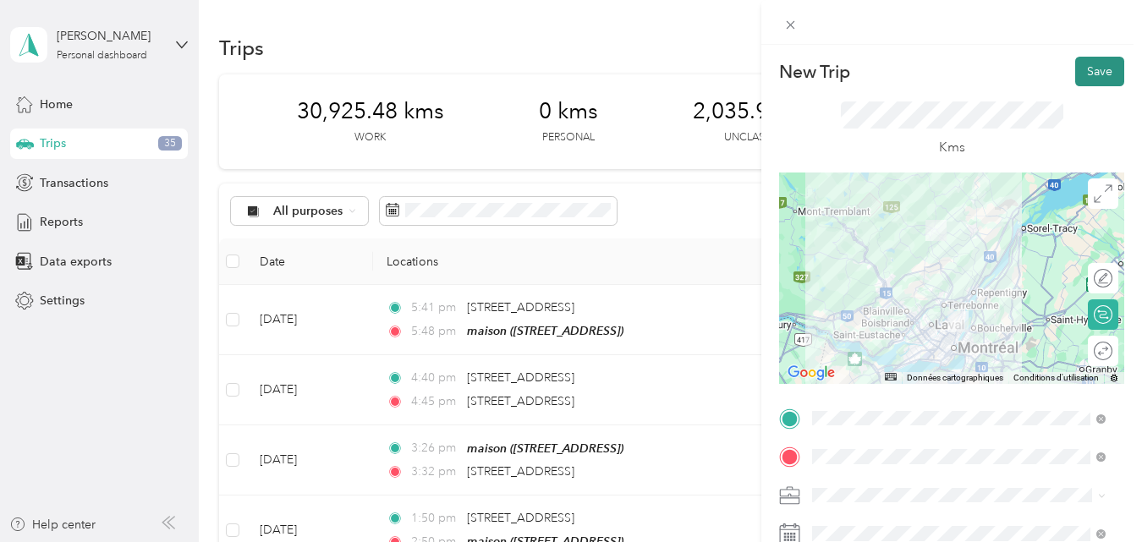
click at [1085, 72] on button "Save" at bounding box center [1099, 72] width 49 height 30
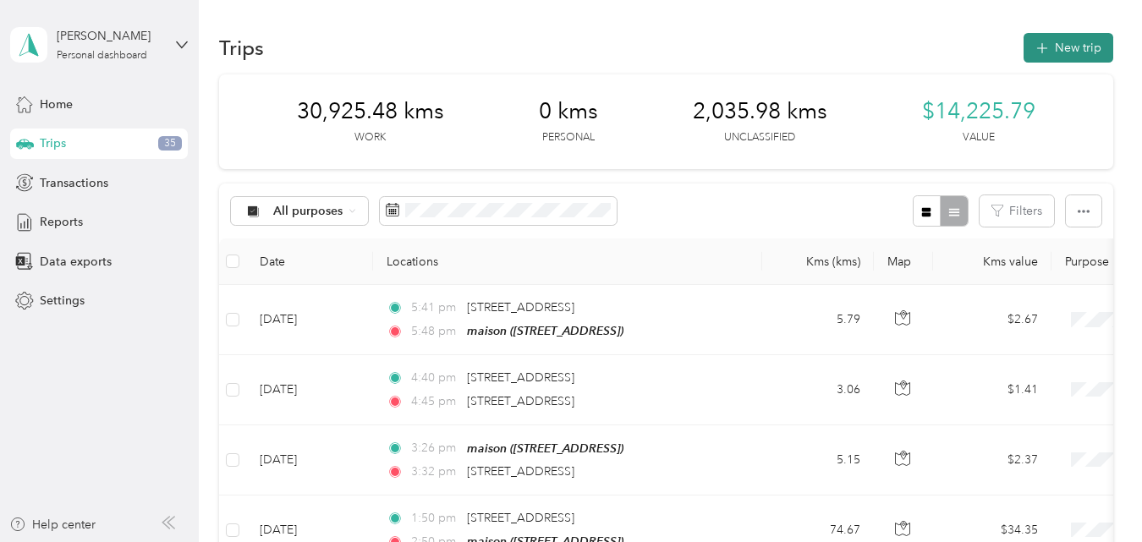
click at [1069, 49] on button "New trip" at bounding box center [1068, 48] width 90 height 30
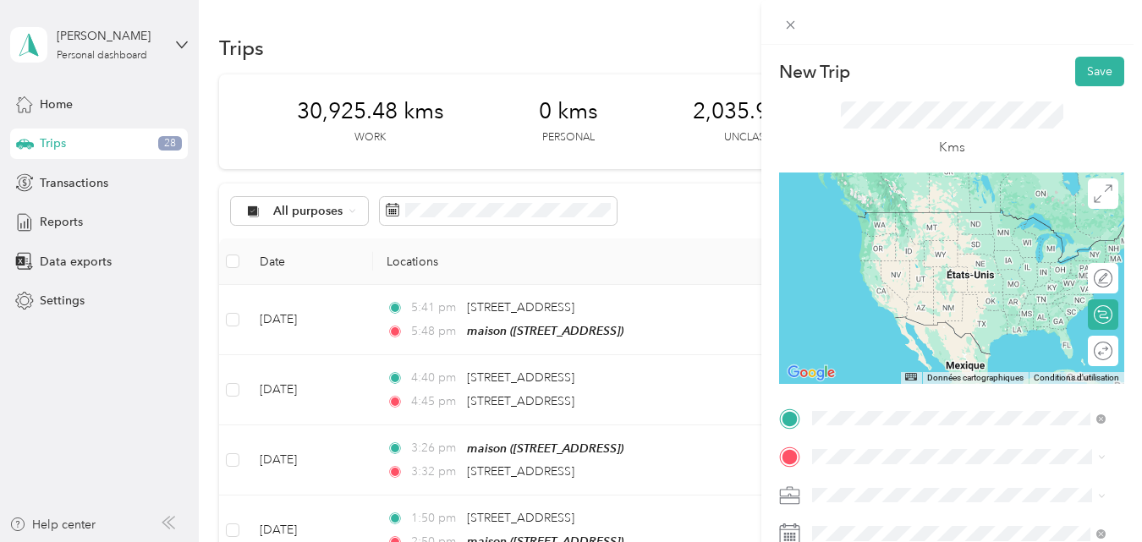
click at [889, 215] on span "[STREET_ADDRESS]" at bounding box center [897, 212] width 107 height 15
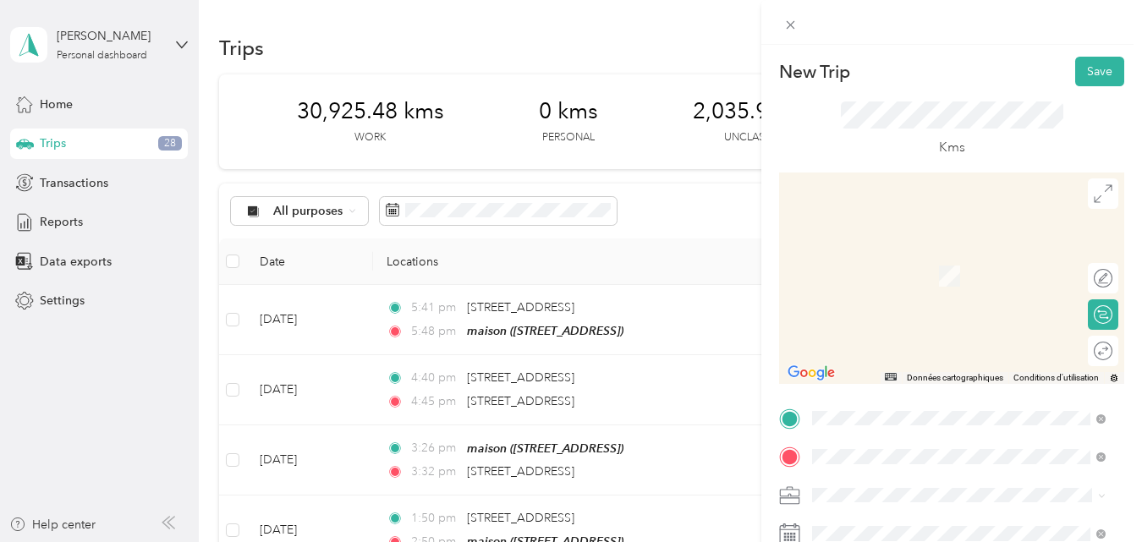
click at [935, 252] on span "[STREET_ADDRESS]" at bounding box center [897, 251] width 107 height 15
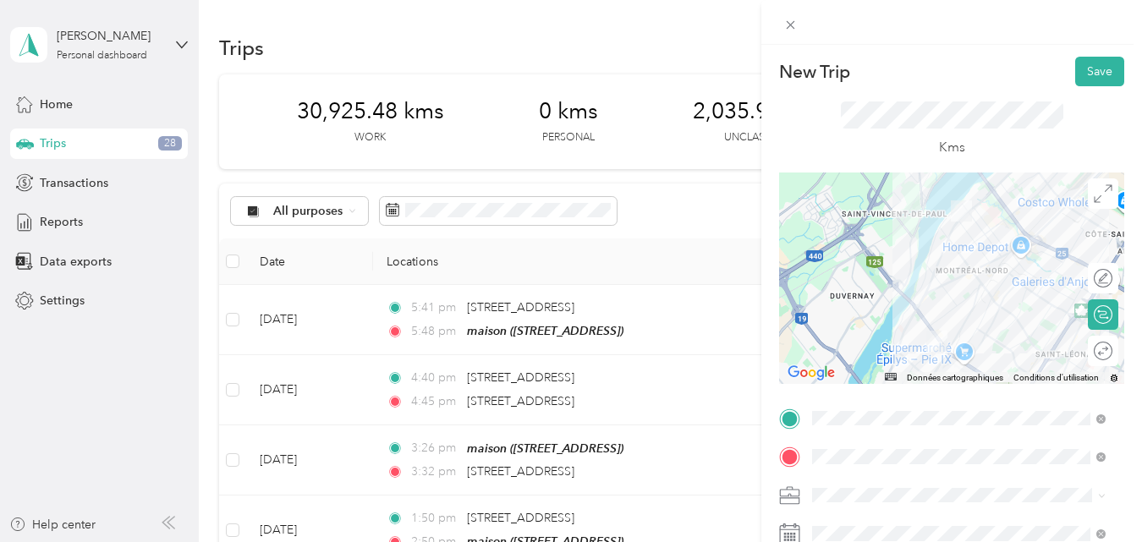
click at [917, 333] on div at bounding box center [951, 278] width 345 height 211
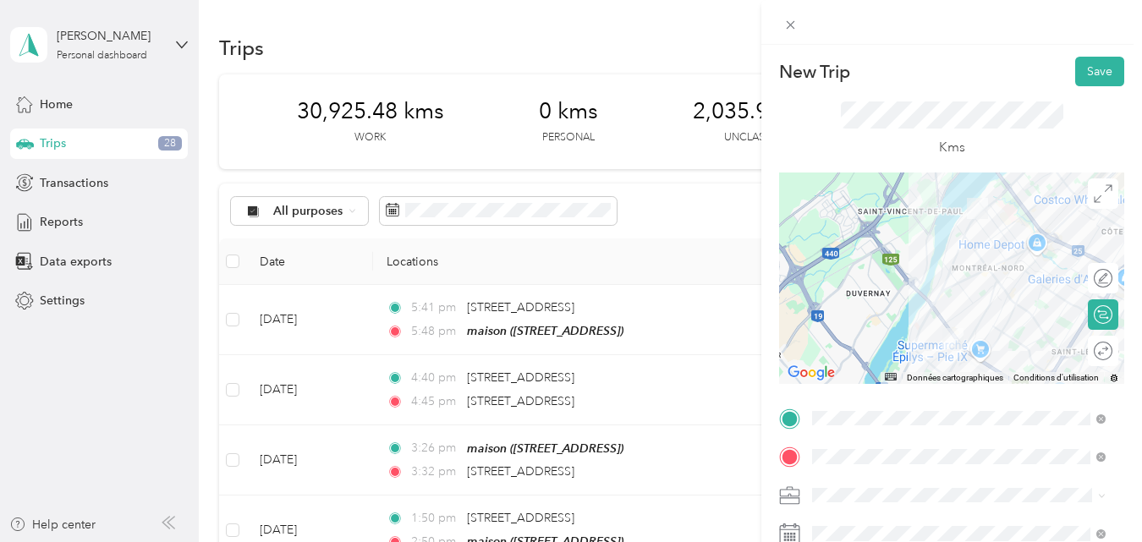
click at [958, 344] on div at bounding box center [951, 278] width 345 height 211
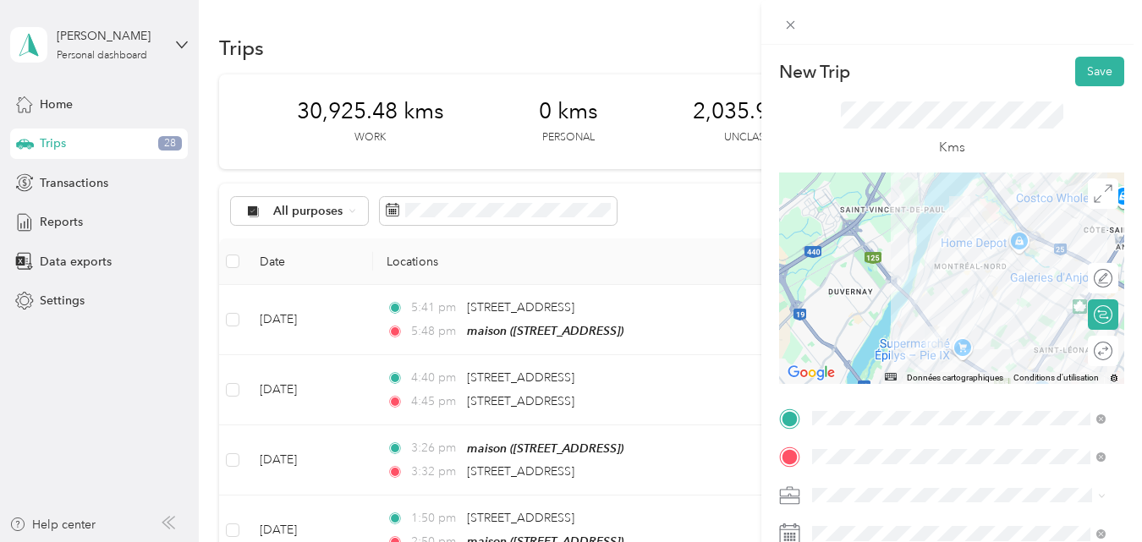
click at [913, 328] on div at bounding box center [951, 278] width 345 height 211
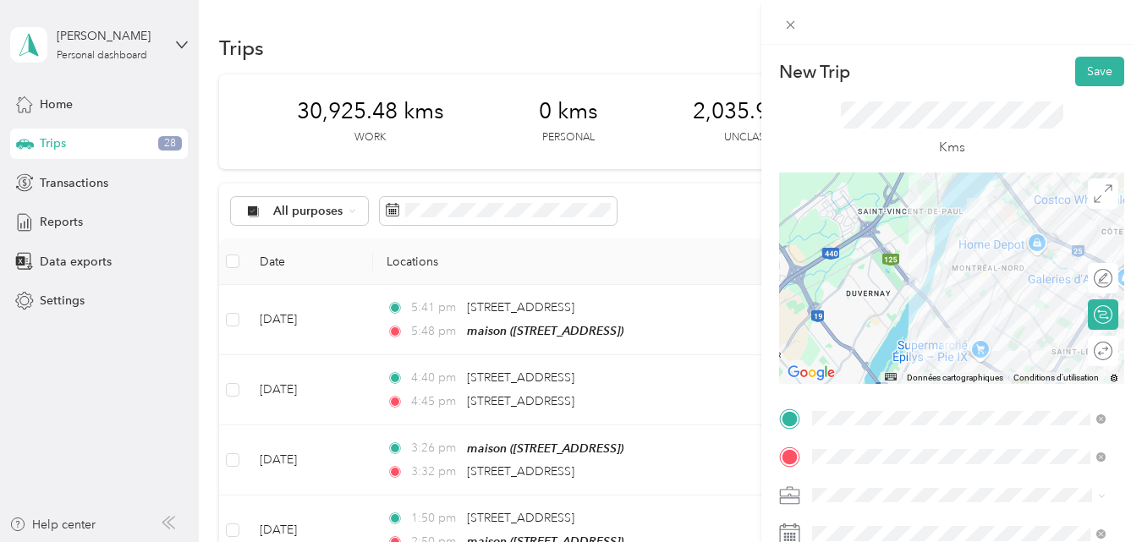
click at [940, 326] on div at bounding box center [951, 278] width 345 height 211
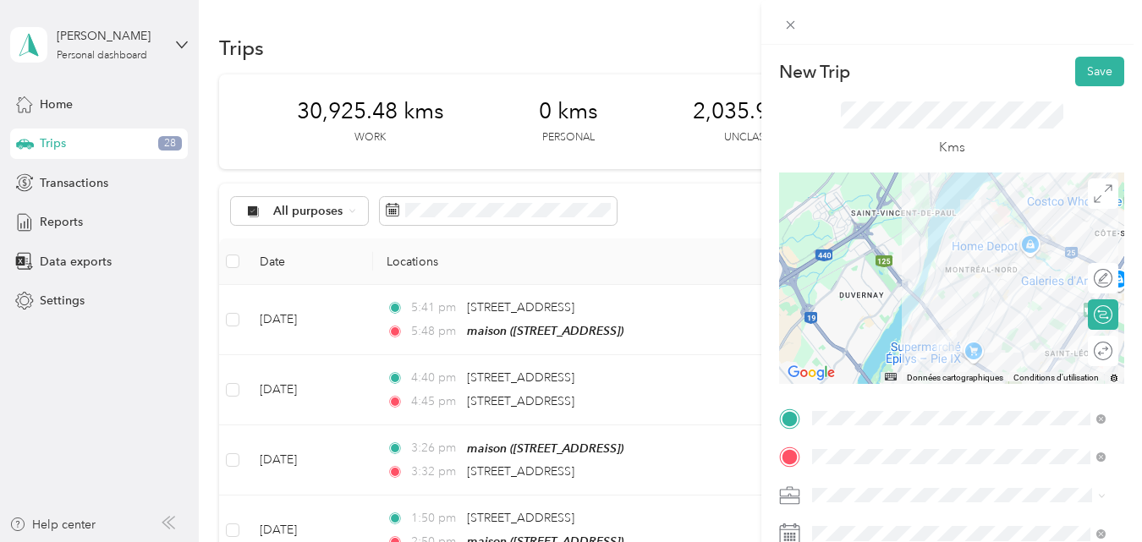
click at [926, 334] on div at bounding box center [951, 278] width 345 height 211
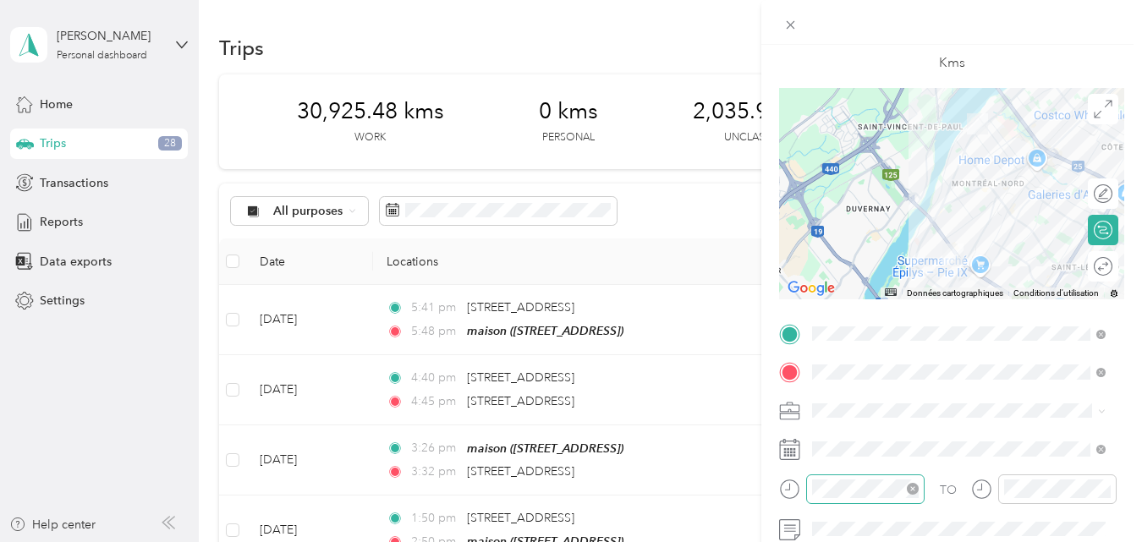
scroll to position [169, 0]
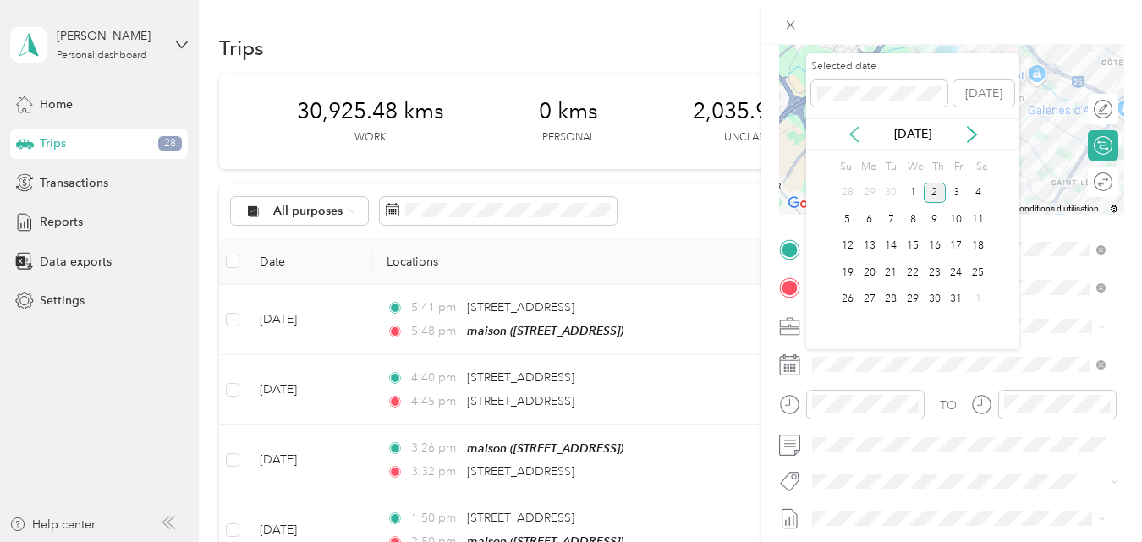
click at [856, 132] on icon at bounding box center [854, 134] width 17 height 17
click at [935, 272] on div "25" at bounding box center [934, 272] width 22 height 21
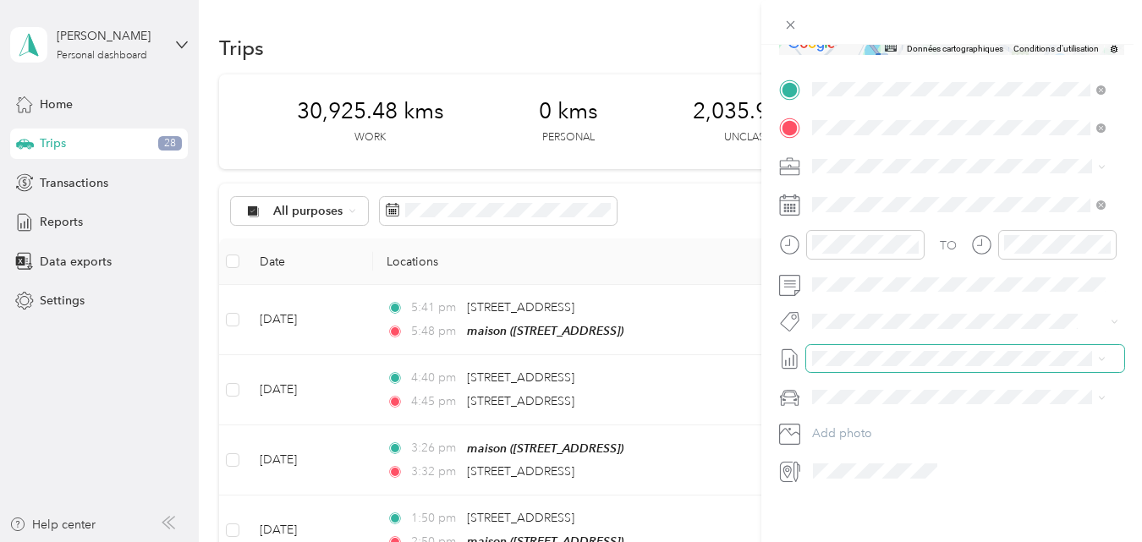
scroll to position [338, 0]
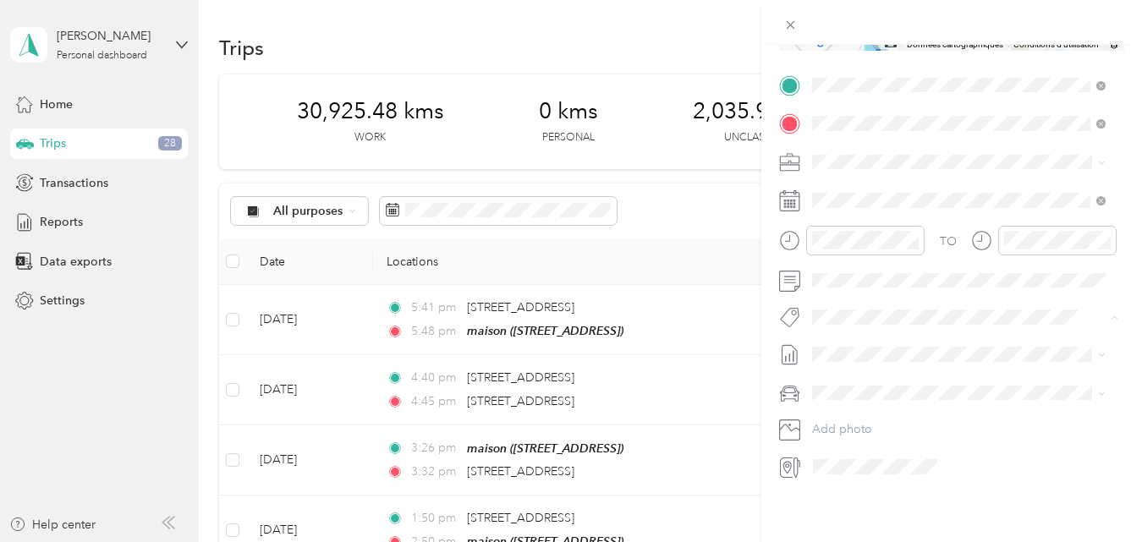
click at [851, 407] on button "Fab Team - R" at bounding box center [860, 407] width 85 height 21
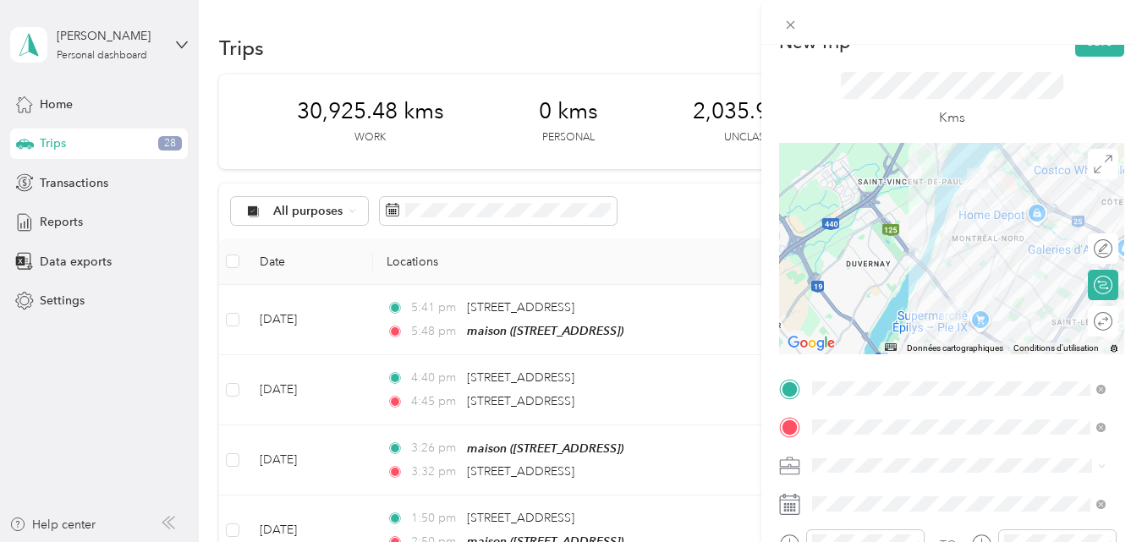
scroll to position [0, 0]
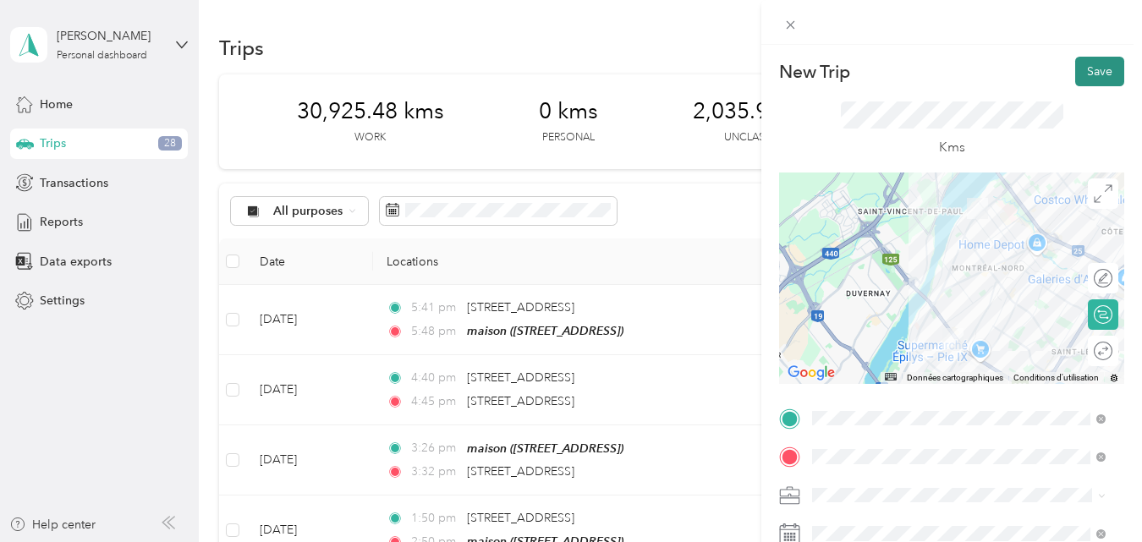
click at [1082, 70] on button "Save" at bounding box center [1099, 72] width 49 height 30
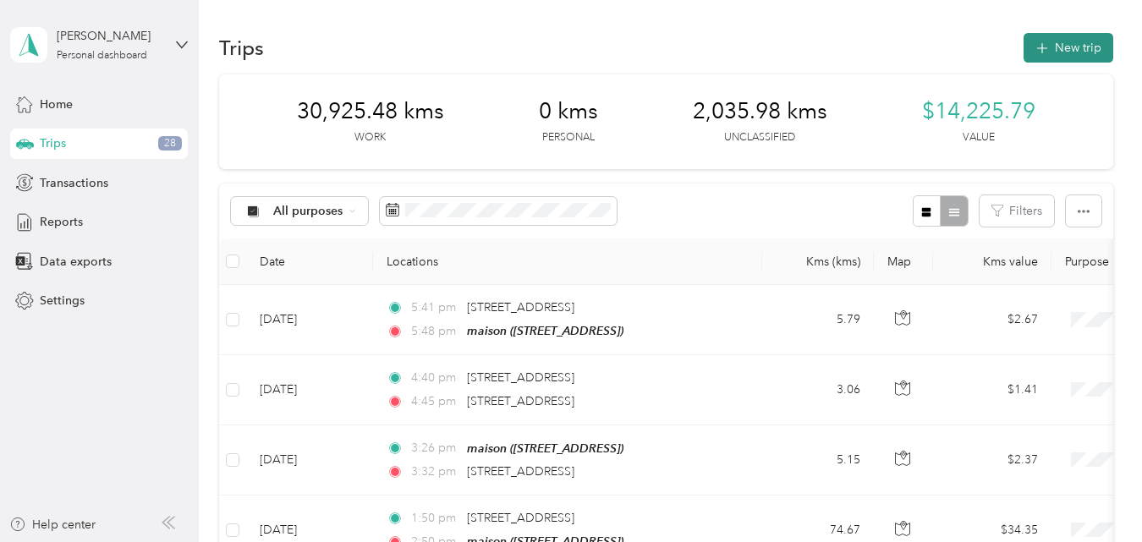
click at [1058, 42] on button "New trip" at bounding box center [1068, 48] width 90 height 30
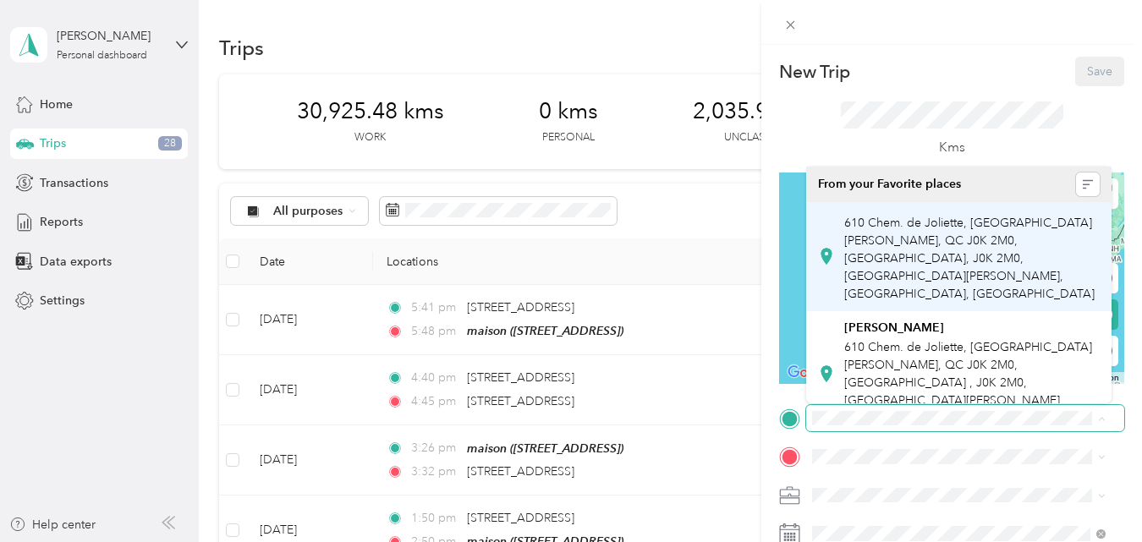
scroll to position [0, 23]
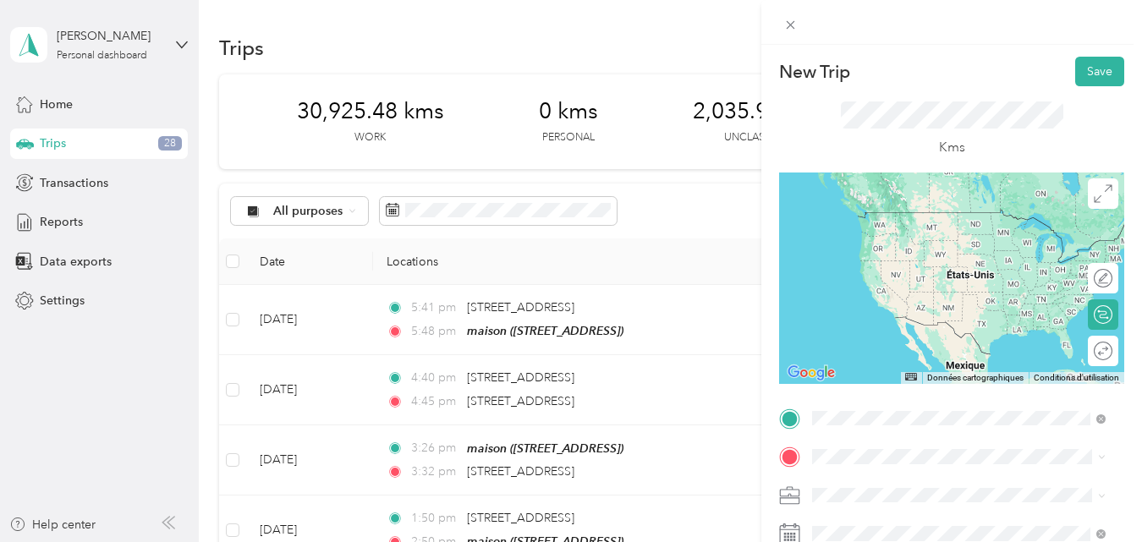
click at [943, 220] on span "[STREET_ADDRESS]" at bounding box center [897, 212] width 107 height 15
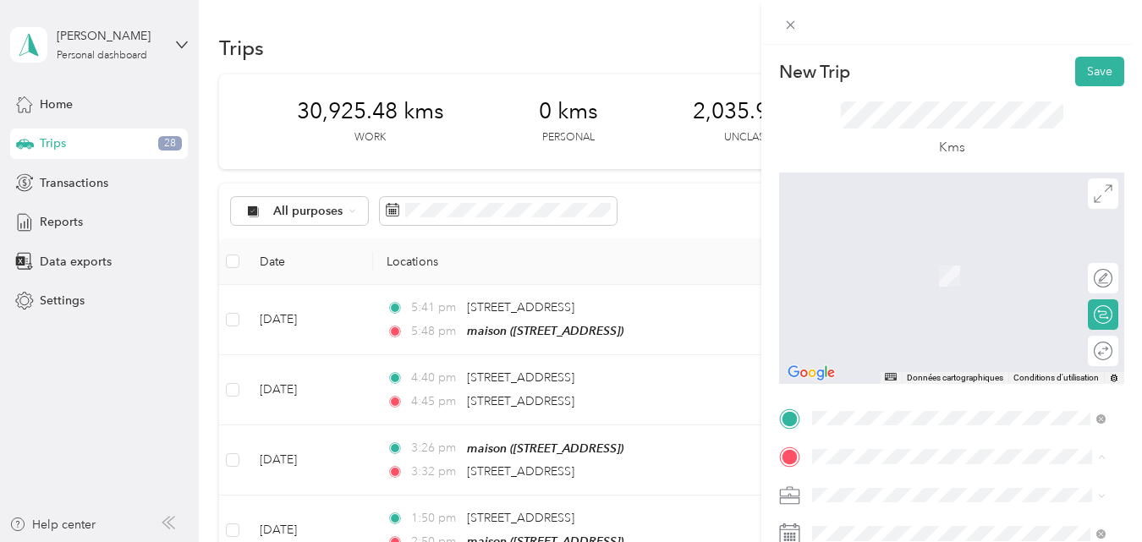
click at [888, 483] on div "maison [STREET_ADDRESS]" at bounding box center [897, 501] width 107 height 36
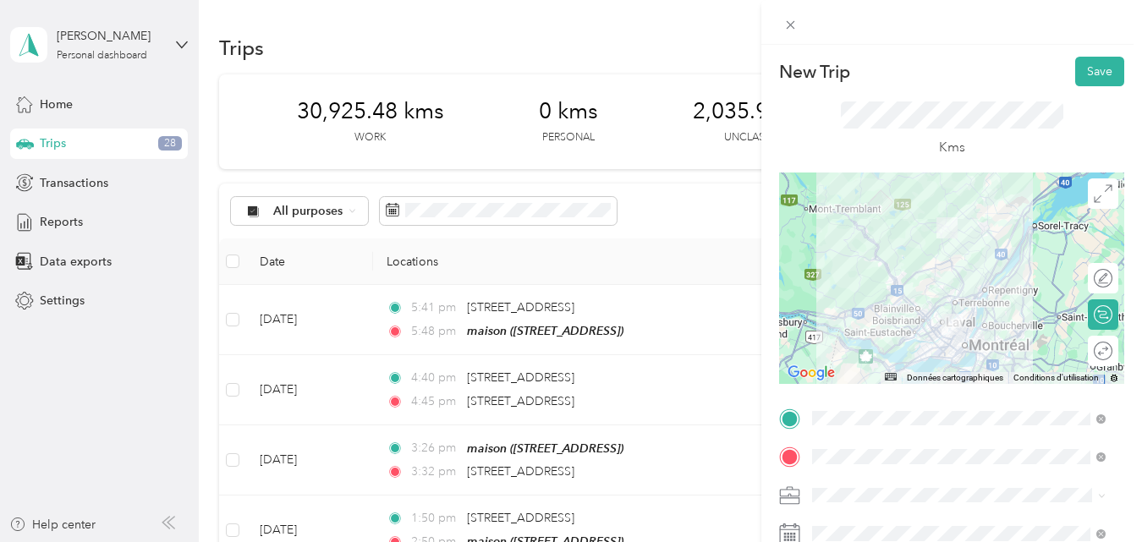
click at [968, 301] on div at bounding box center [951, 278] width 345 height 211
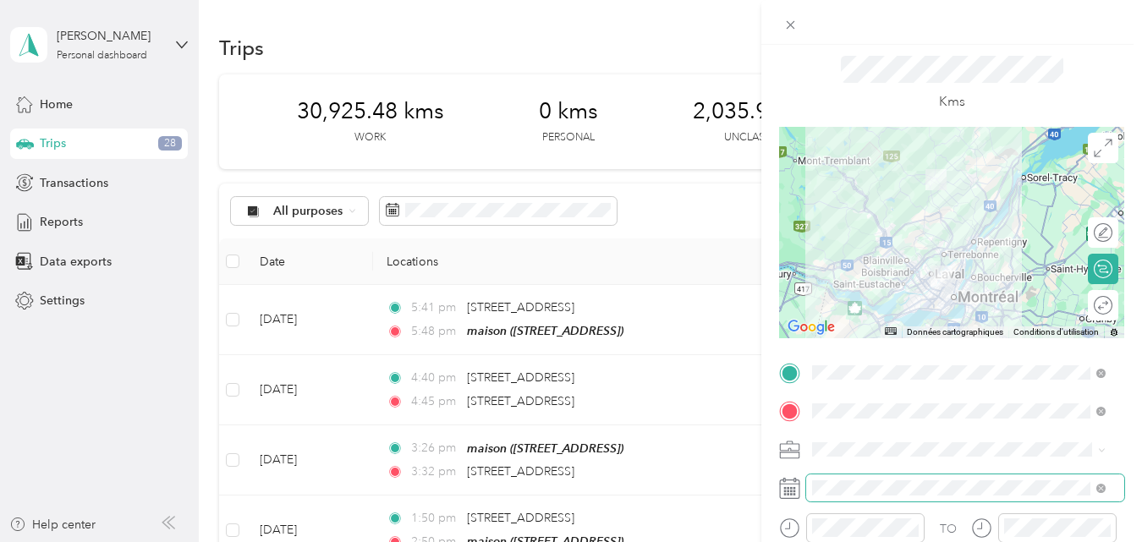
scroll to position [85, 0]
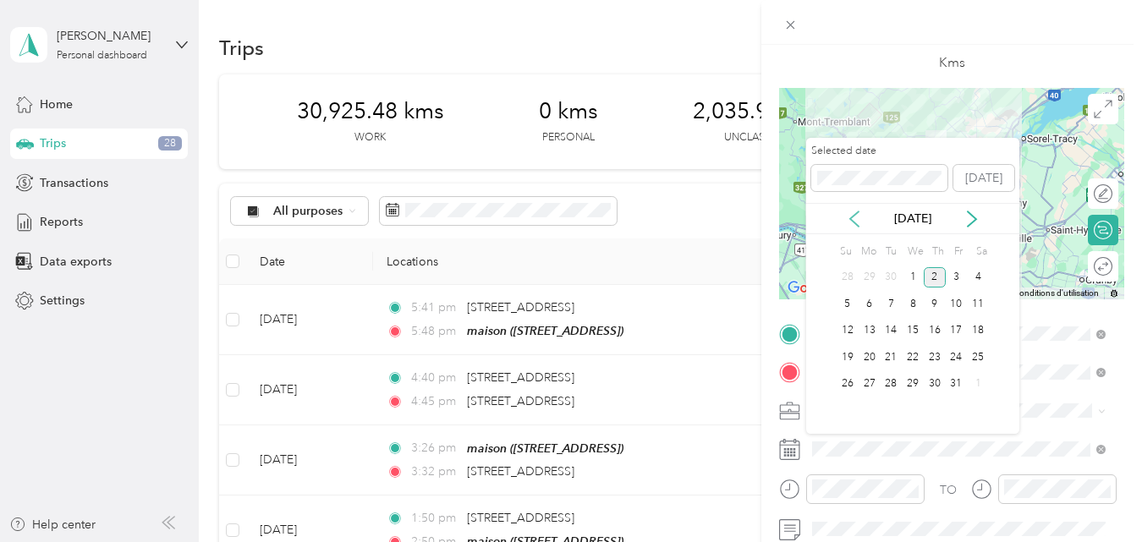
click at [853, 219] on icon at bounding box center [854, 219] width 17 height 17
click at [931, 359] on div "25" at bounding box center [934, 357] width 22 height 21
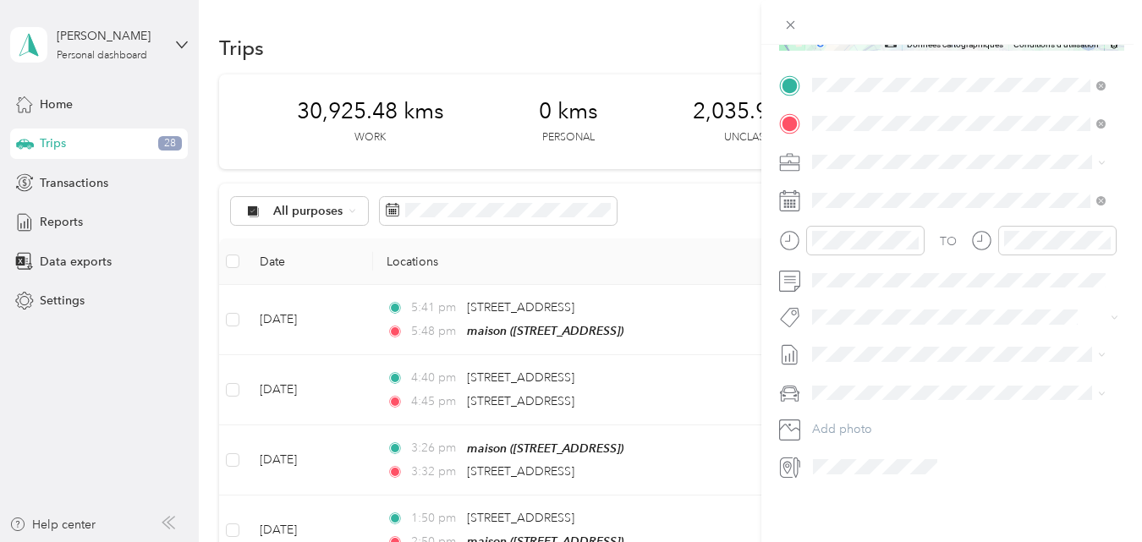
scroll to position [338, 0]
click at [863, 407] on button "Fab Team - R" at bounding box center [860, 397] width 85 height 21
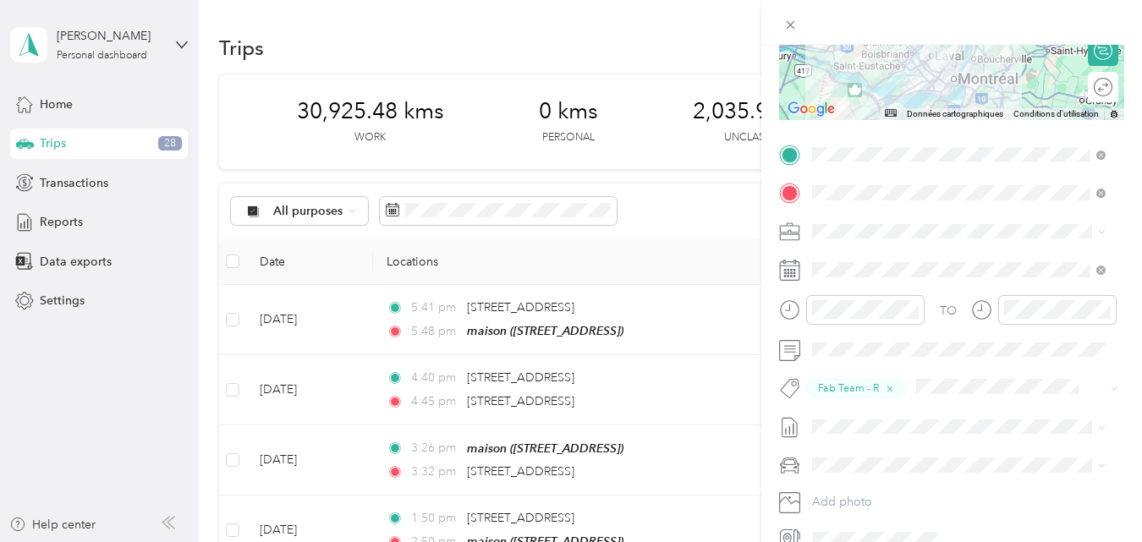
scroll to position [0, 0]
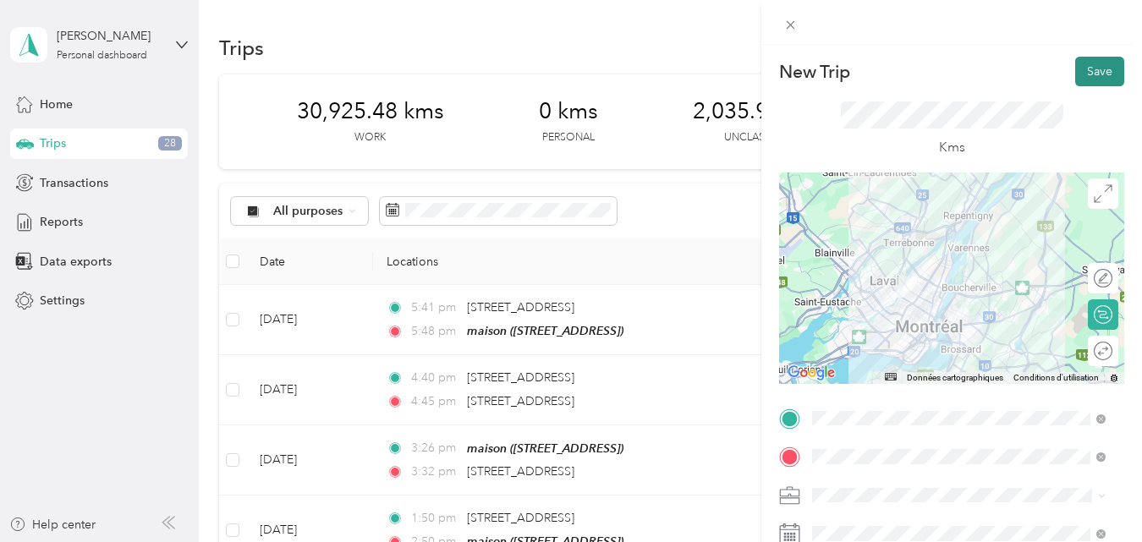
click at [1077, 69] on button "Save" at bounding box center [1099, 72] width 49 height 30
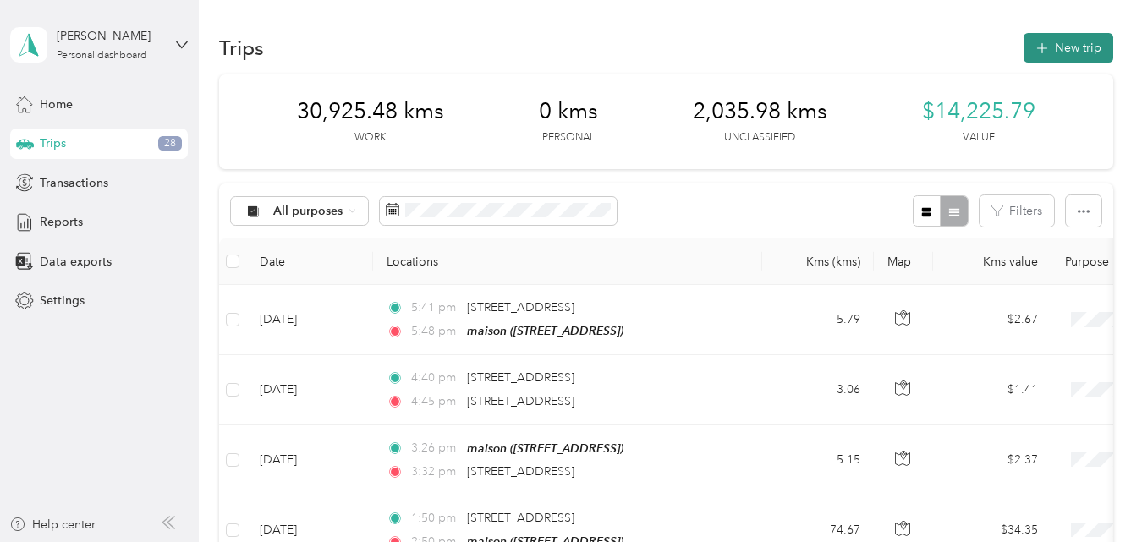
click at [1081, 44] on button "New trip" at bounding box center [1068, 48] width 90 height 30
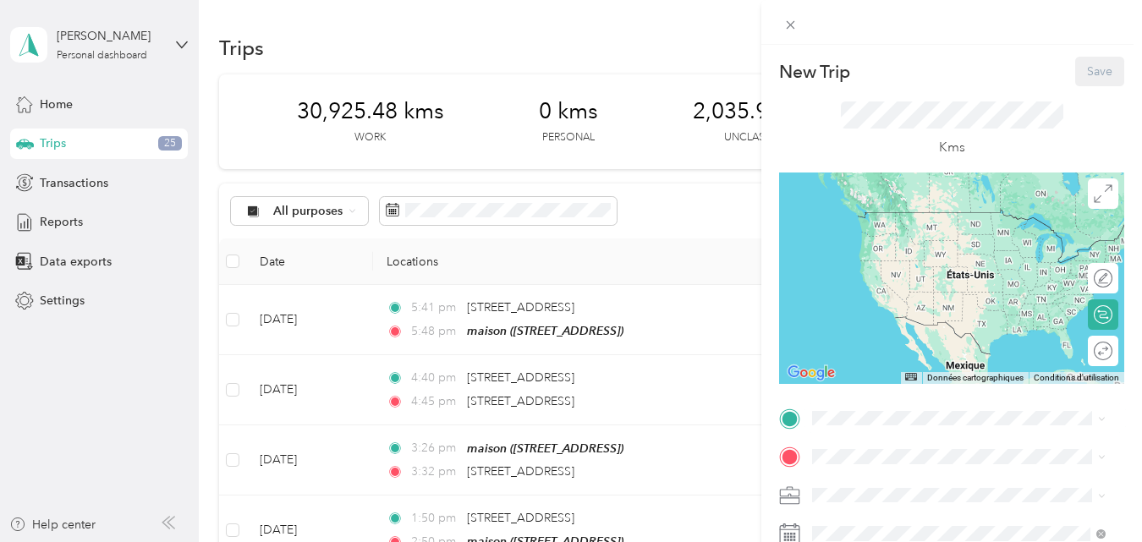
click at [868, 438] on div "maison [STREET_ADDRESS]" at bounding box center [897, 456] width 107 height 36
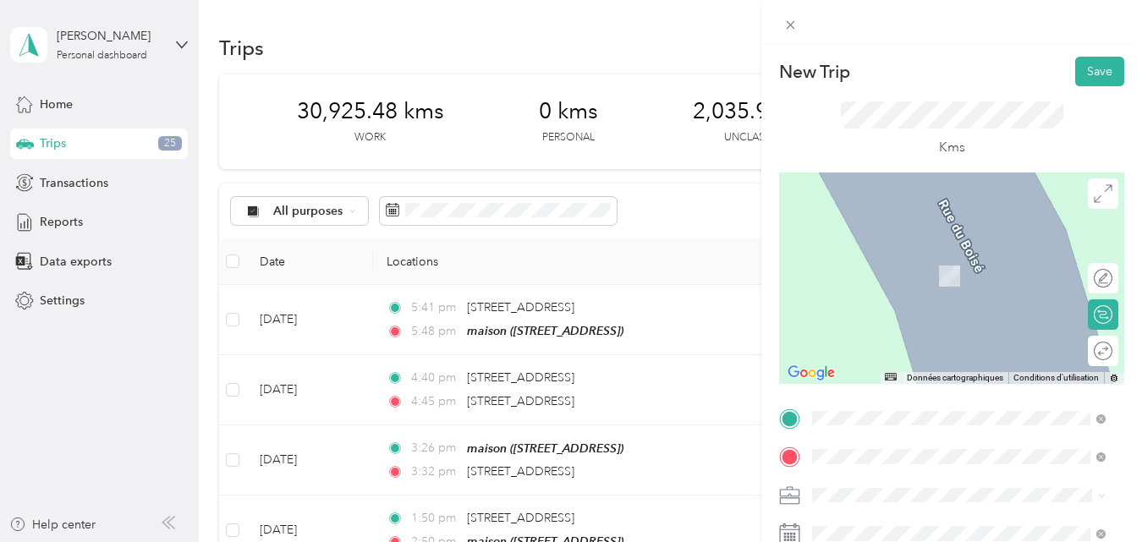
click at [938, 259] on span "[STREET_ADDRESS][PERSON_NAME]" at bounding box center [944, 251] width 201 height 15
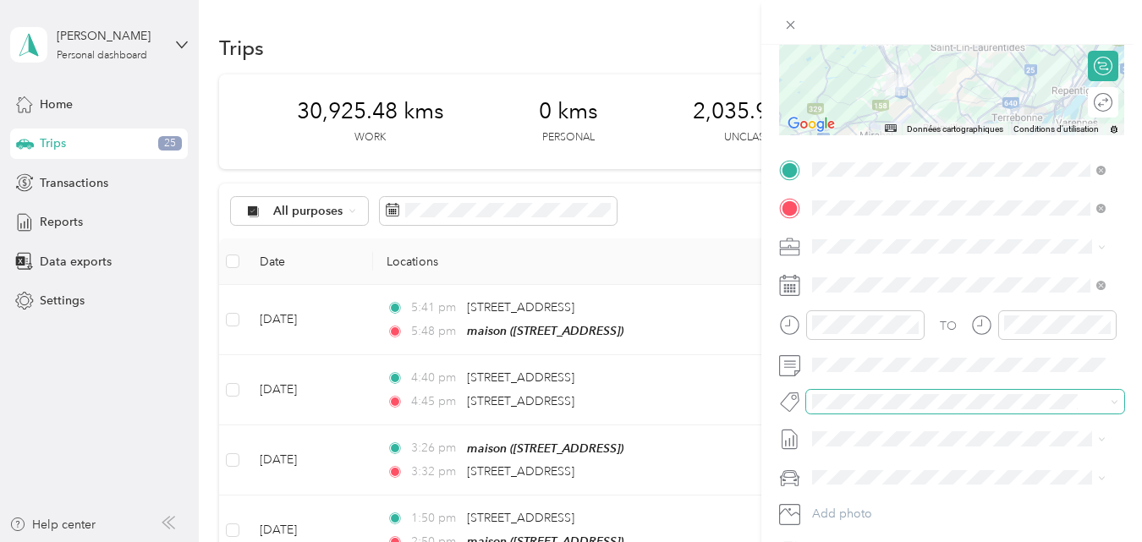
scroll to position [254, 0]
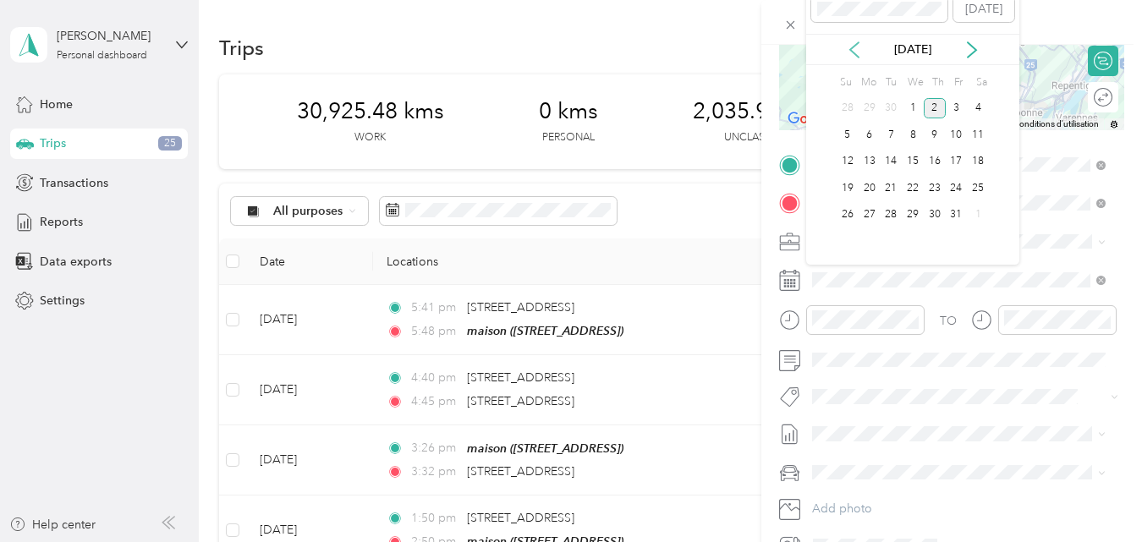
click at [853, 50] on icon at bounding box center [854, 49] width 17 height 17
click at [956, 189] on div "26" at bounding box center [956, 188] width 22 height 21
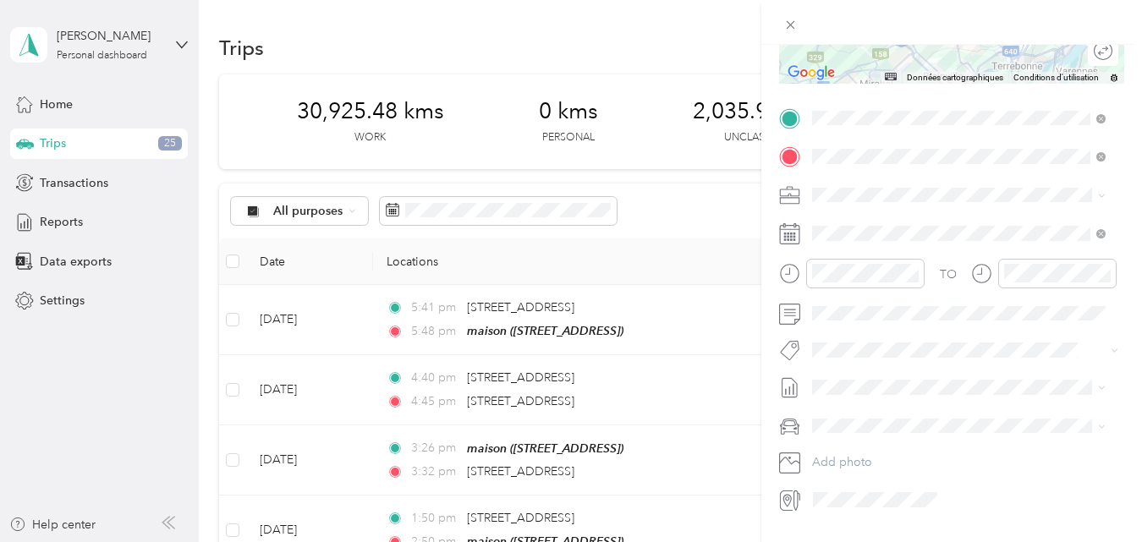
scroll to position [338, 0]
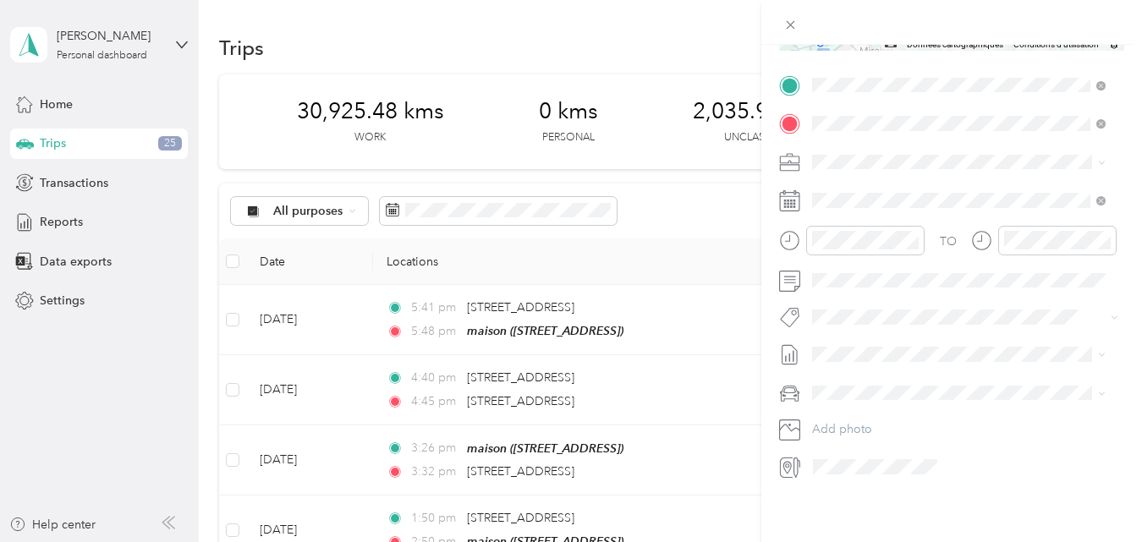
click at [883, 339] on span "Fab Beiersdorf" at bounding box center [864, 340] width 68 height 15
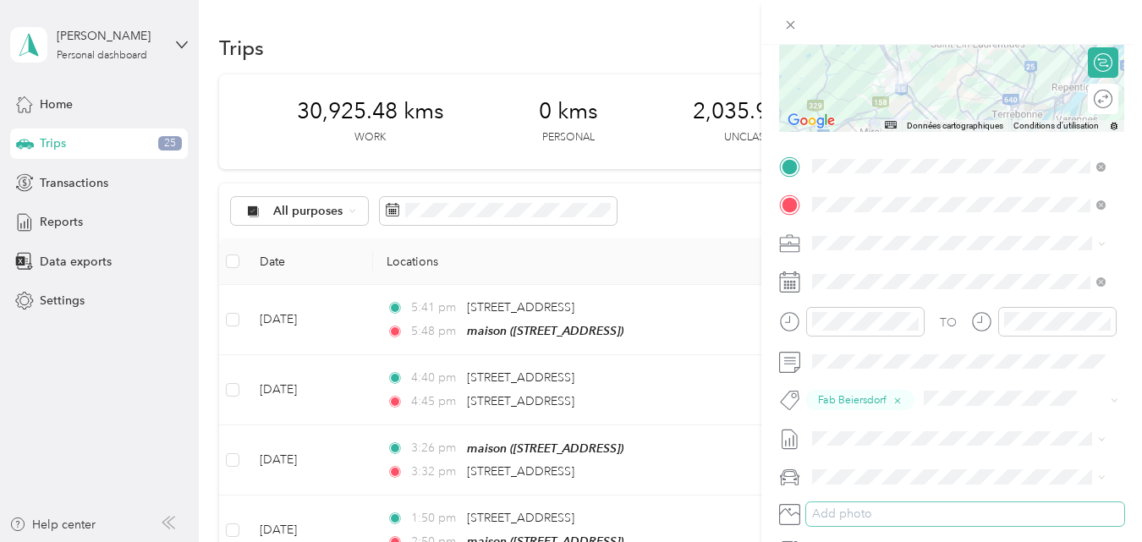
scroll to position [0, 0]
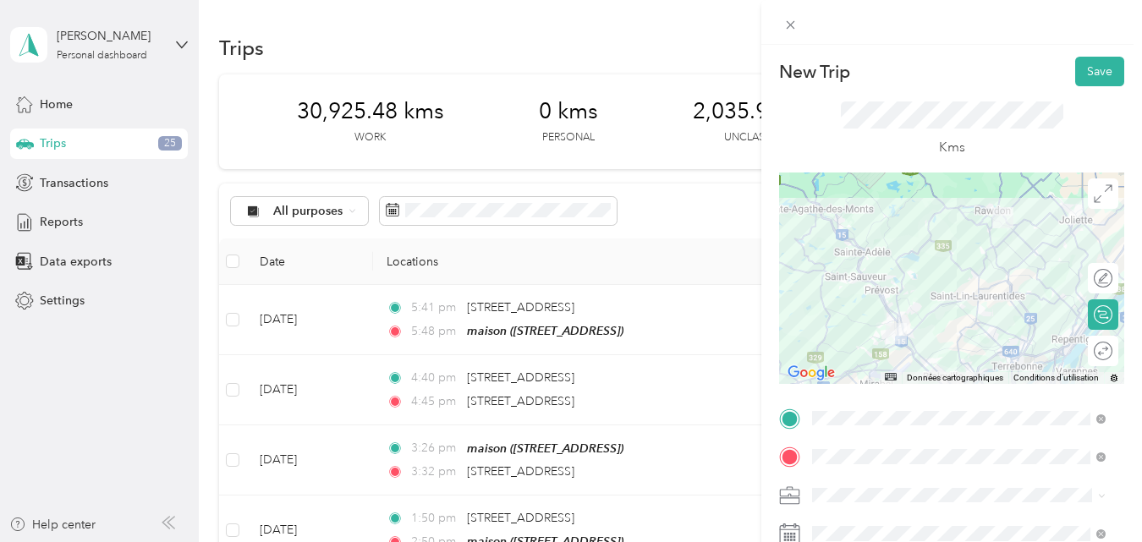
click at [1015, 305] on div at bounding box center [951, 278] width 345 height 211
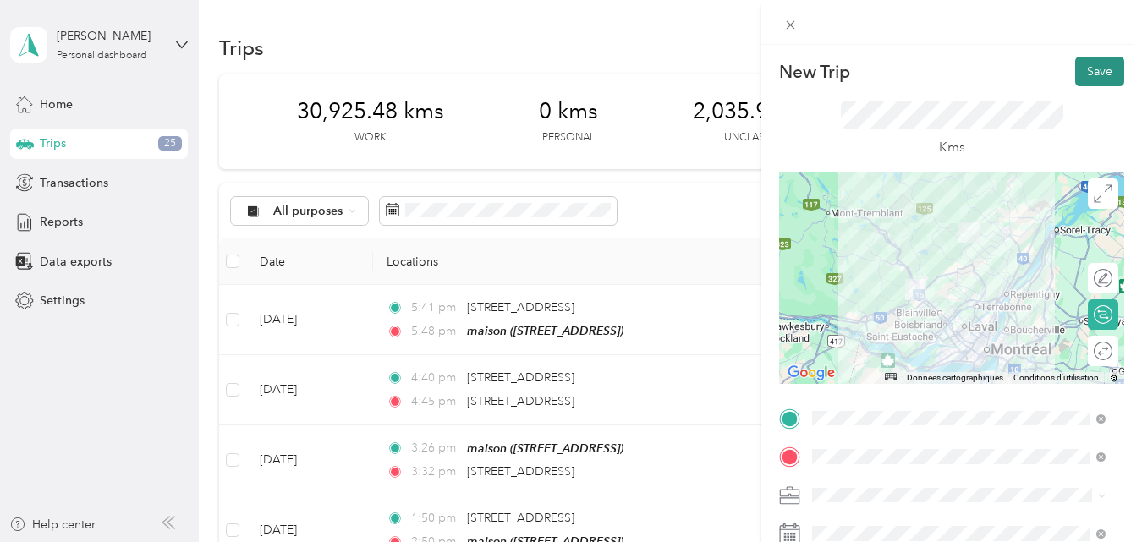
click at [1085, 73] on button "Save" at bounding box center [1099, 72] width 49 height 30
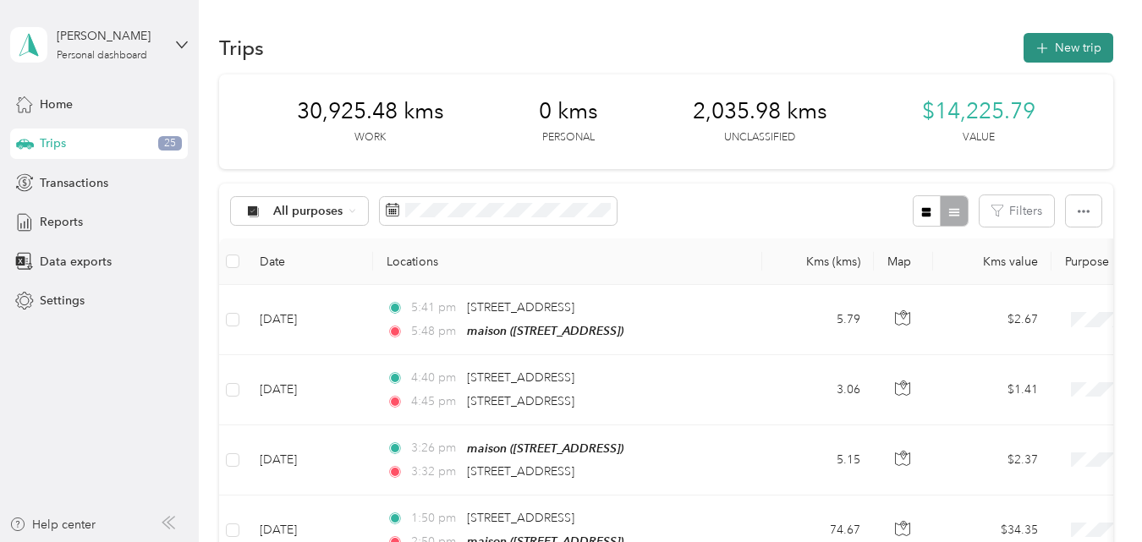
click at [1052, 42] on button "New trip" at bounding box center [1068, 48] width 90 height 30
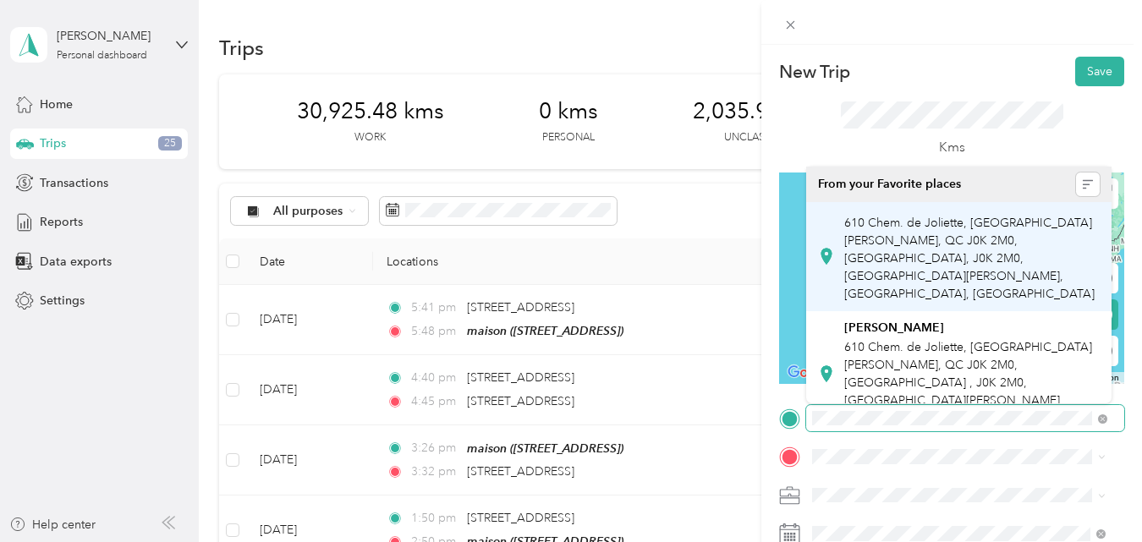
scroll to position [0, 8]
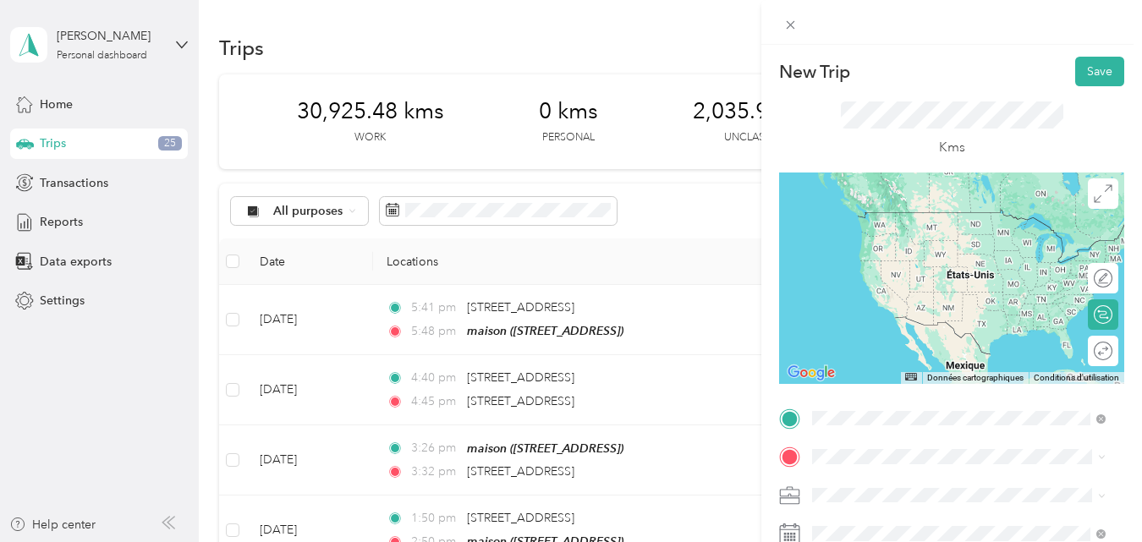
click at [974, 204] on div "[STREET_ADDRESS][PERSON_NAME]" at bounding box center [959, 213] width 282 height 23
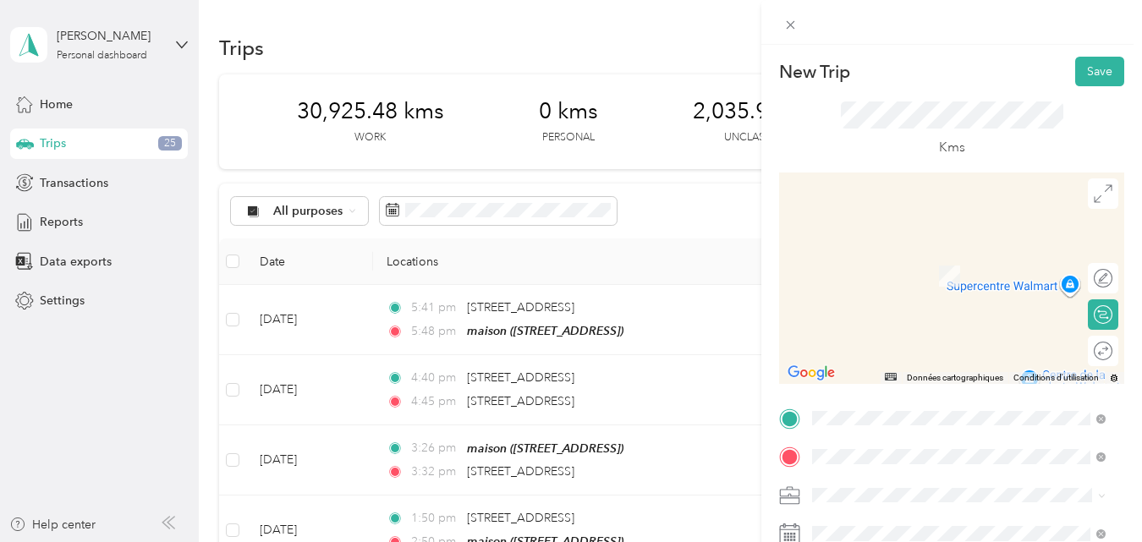
scroll to position [0, 0]
click at [880, 253] on span "[STREET_ADDRESS][PERSON_NAME]" at bounding box center [944, 251] width 201 height 15
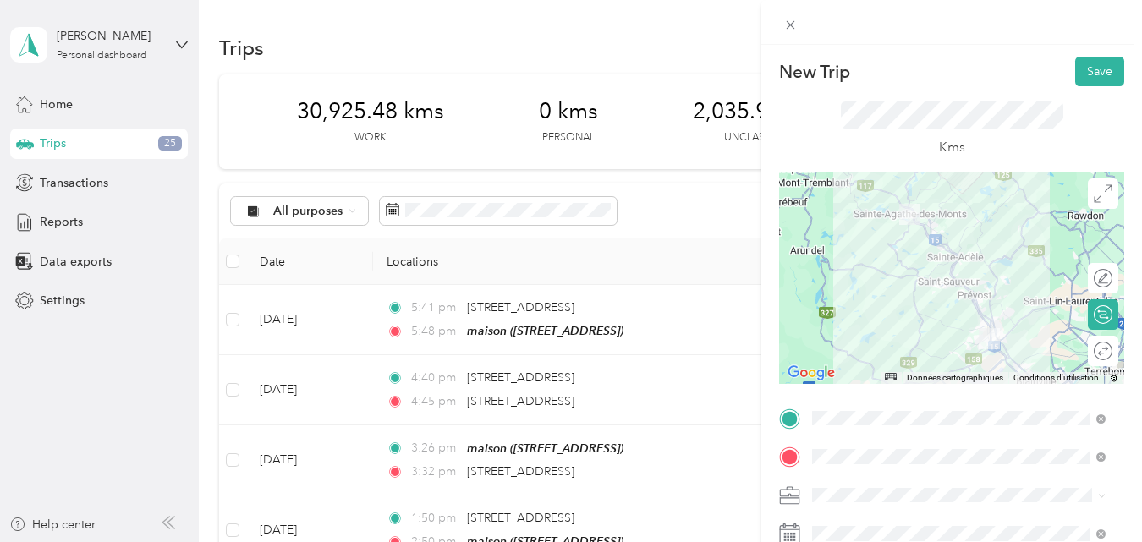
scroll to position [169, 0]
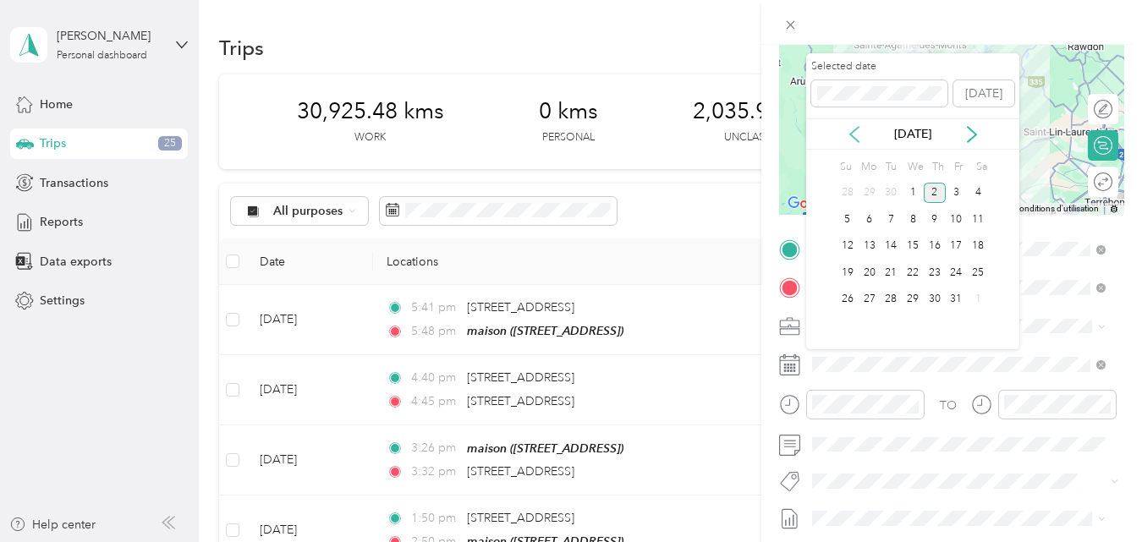
click at [856, 135] on icon at bounding box center [854, 134] width 17 height 17
click at [959, 271] on div "26" at bounding box center [956, 272] width 22 height 21
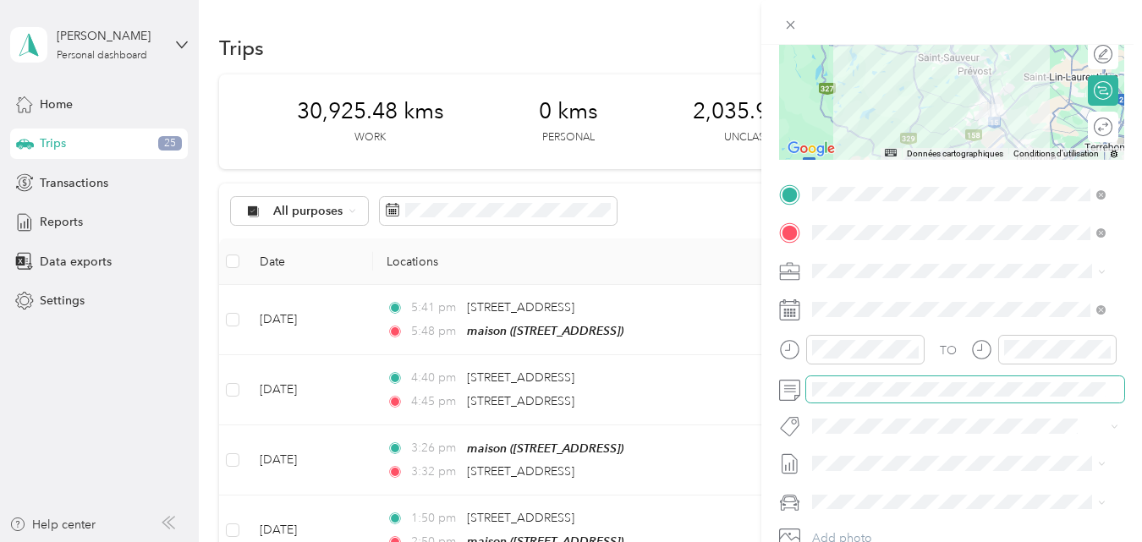
scroll to position [254, 0]
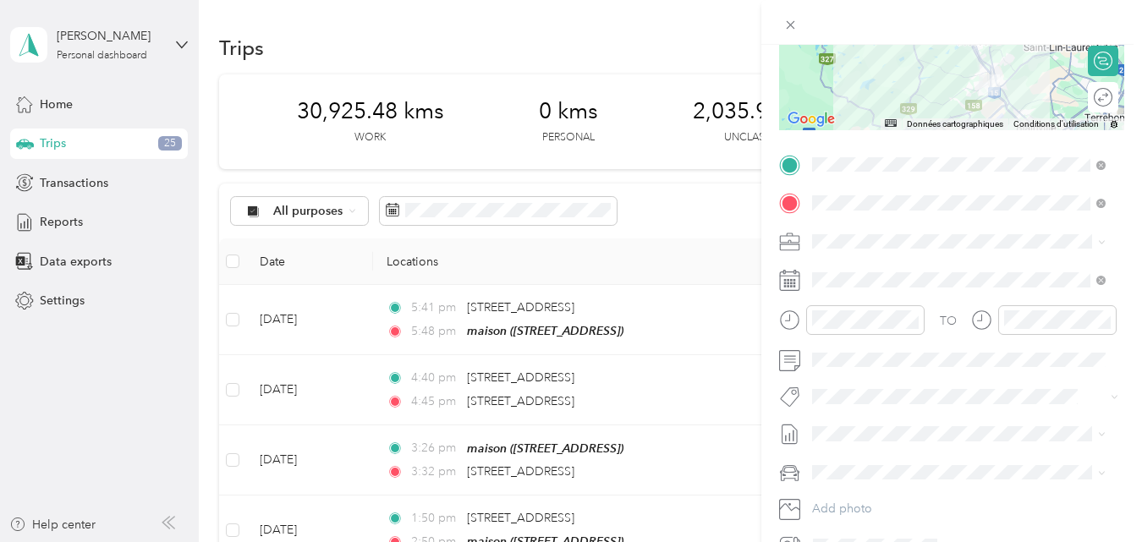
click at [885, 423] on span "Fab Beiersdorf" at bounding box center [864, 422] width 68 height 15
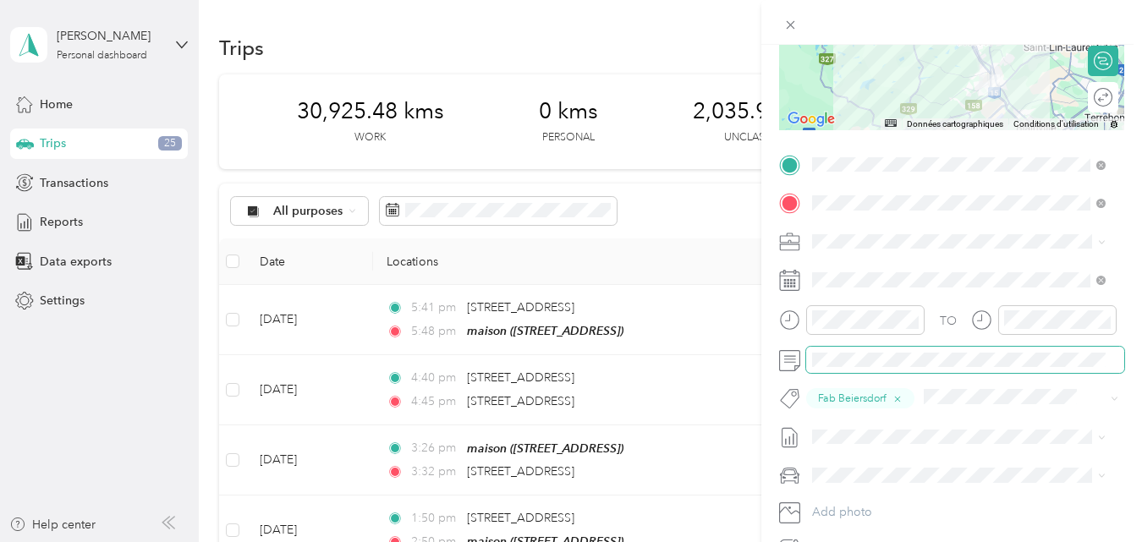
scroll to position [0, 0]
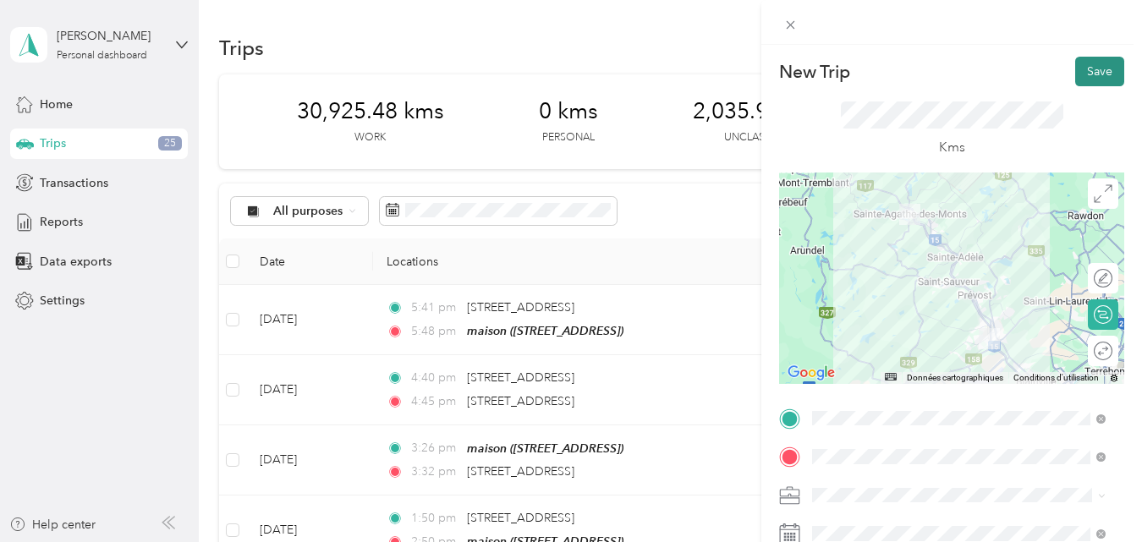
click at [1082, 69] on button "Save" at bounding box center [1099, 72] width 49 height 30
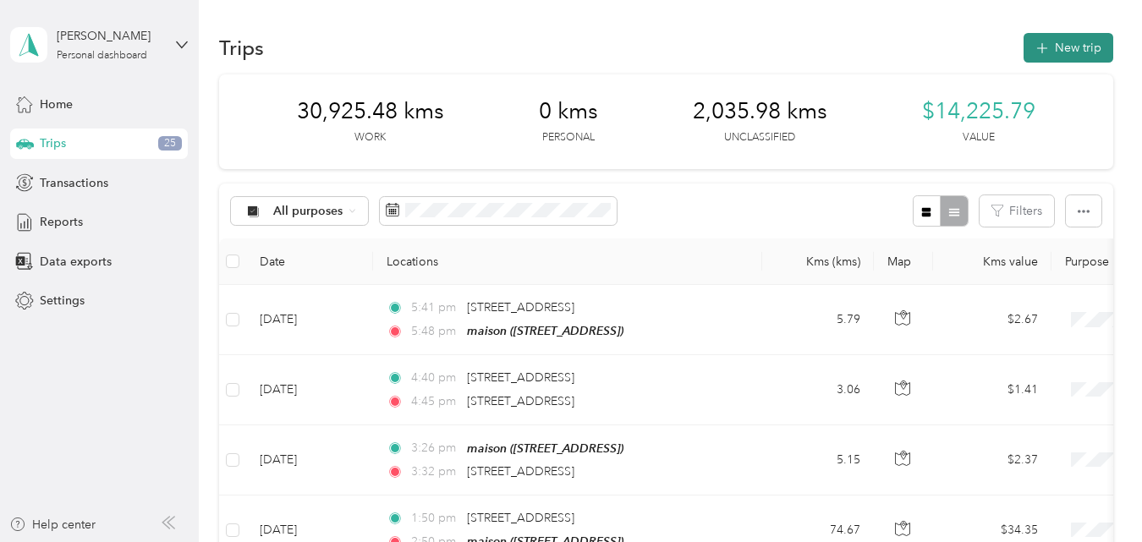
click at [1074, 41] on button "New trip" at bounding box center [1068, 48] width 90 height 30
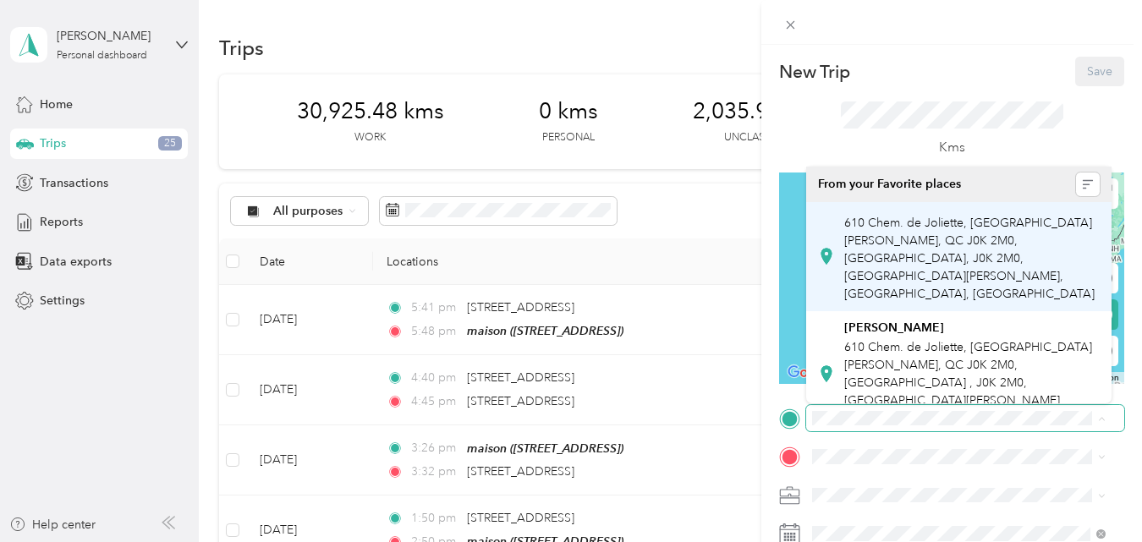
scroll to position [0, 88]
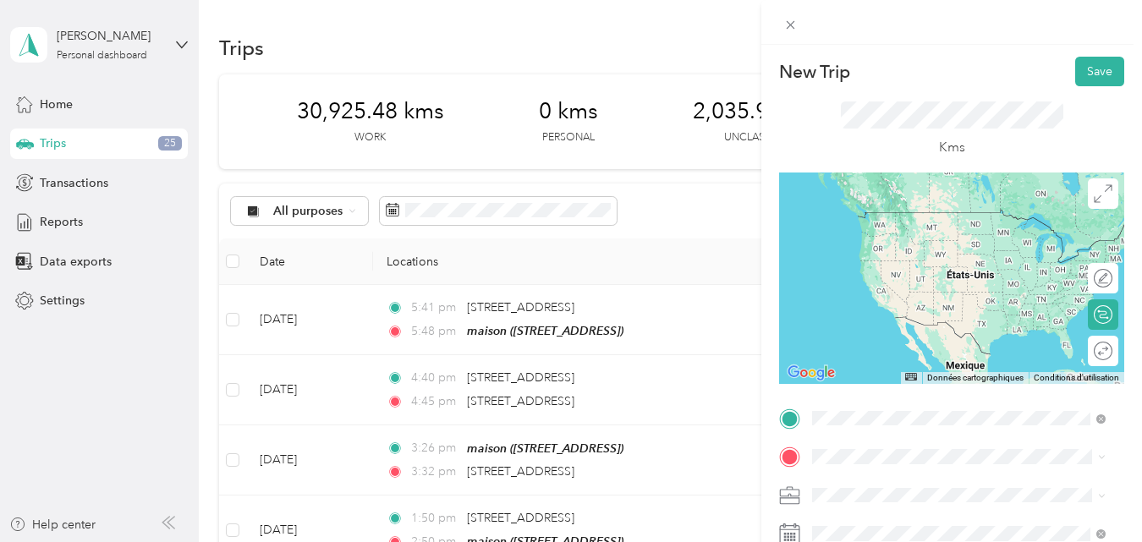
click at [928, 214] on span "[STREET_ADDRESS][PERSON_NAME]" at bounding box center [944, 212] width 201 height 15
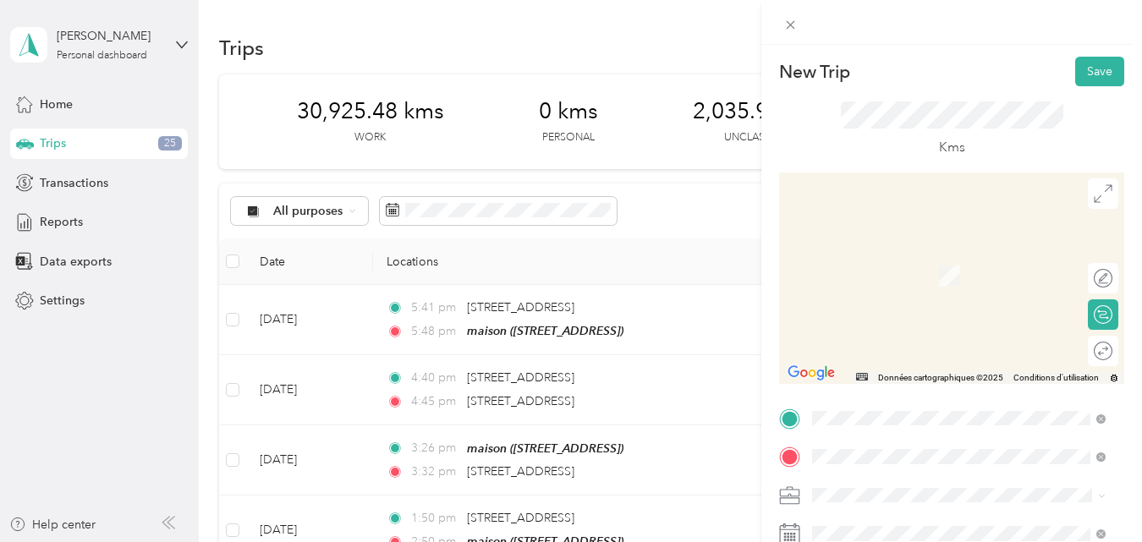
scroll to position [0, 0]
click at [928, 275] on span "[STREET_ADDRESS]" at bounding box center [897, 268] width 107 height 15
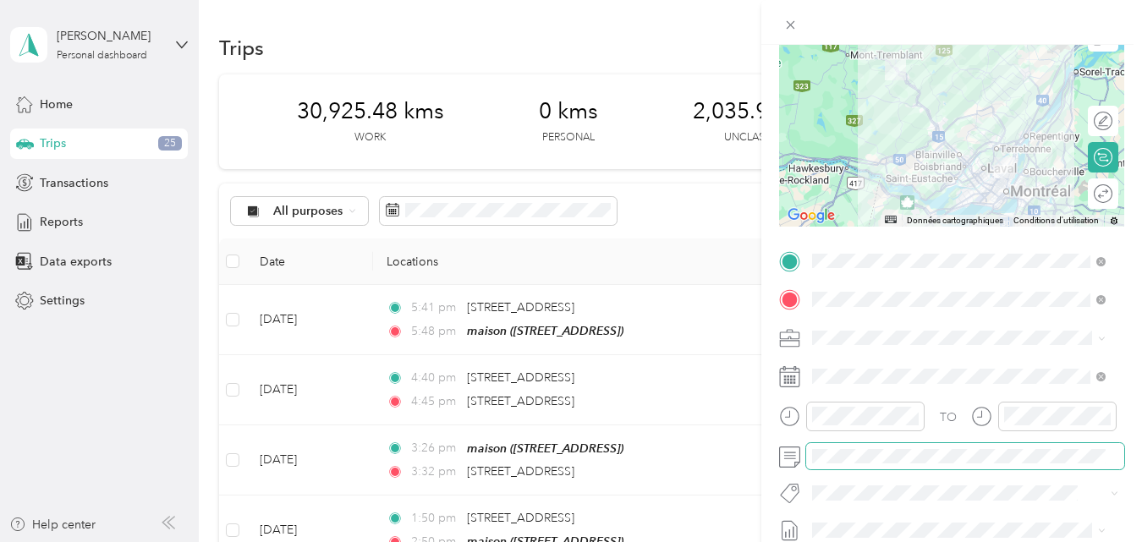
scroll to position [169, 0]
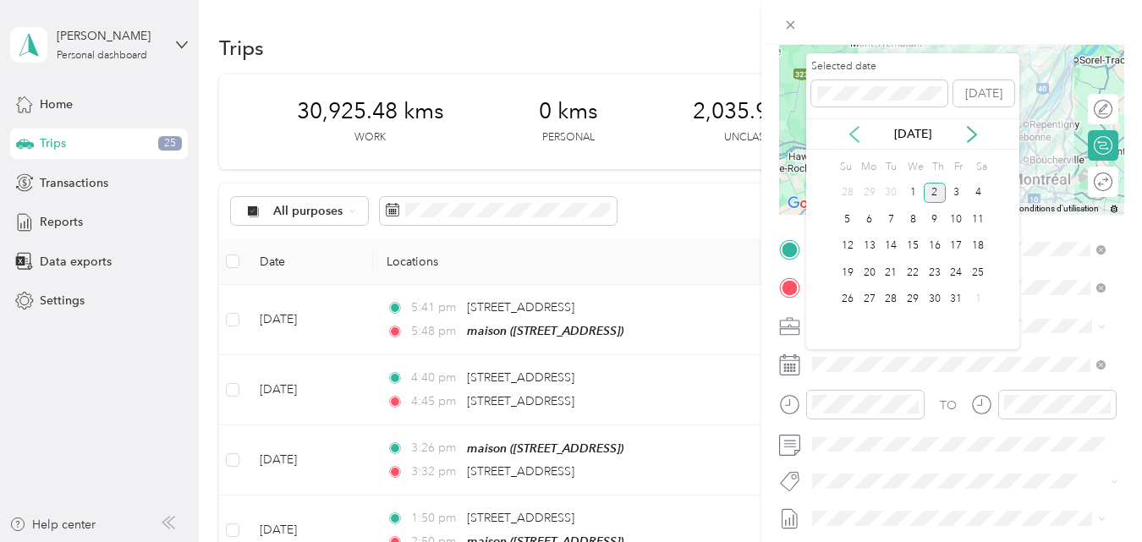
click at [853, 132] on icon at bounding box center [854, 134] width 17 height 17
click at [956, 272] on div "26" at bounding box center [956, 272] width 22 height 21
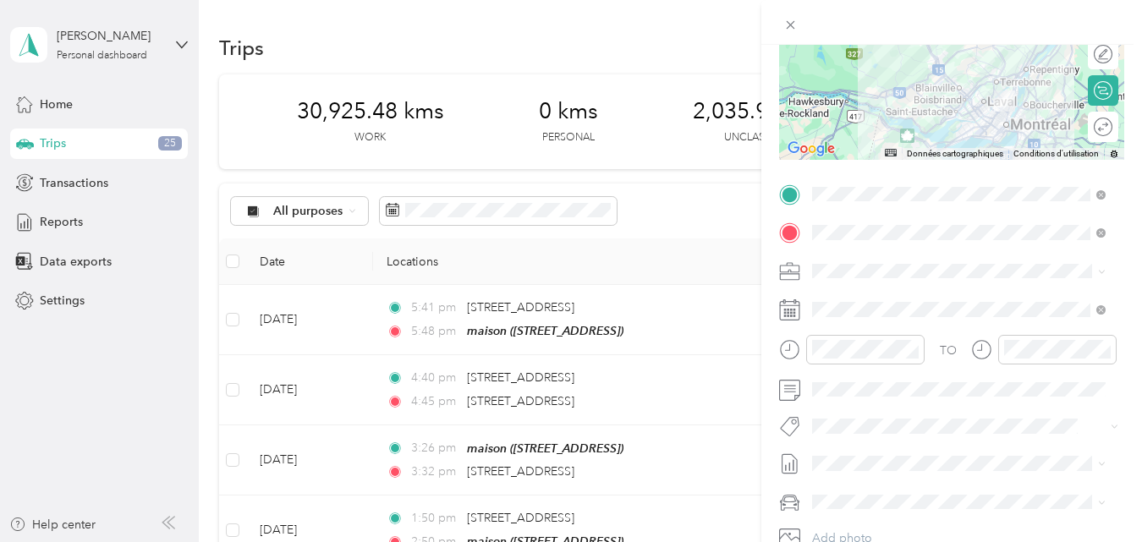
scroll to position [254, 0]
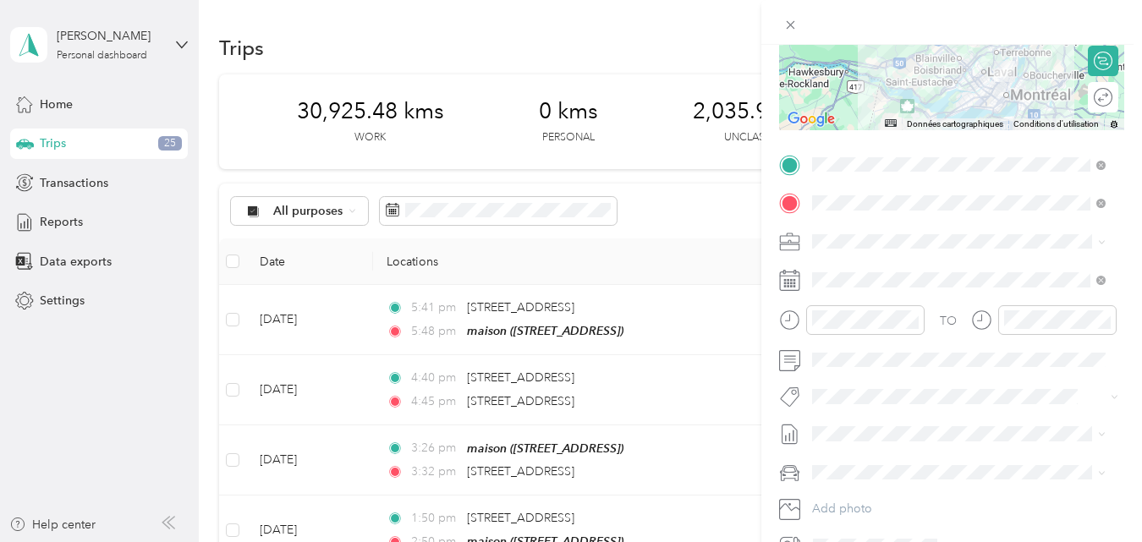
click at [860, 491] on button "Fab Team - R" at bounding box center [860, 486] width 85 height 21
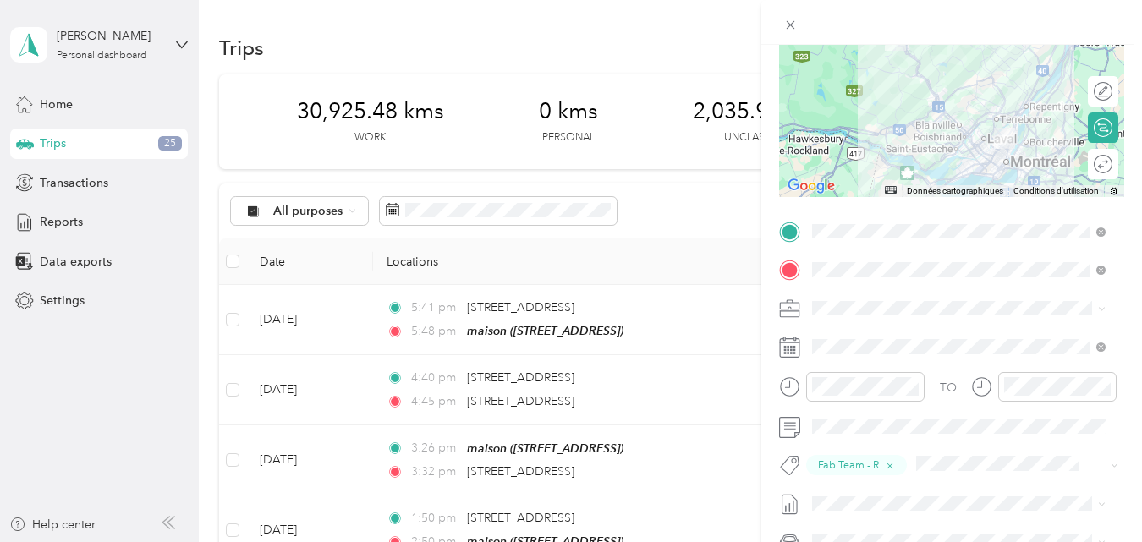
scroll to position [0, 0]
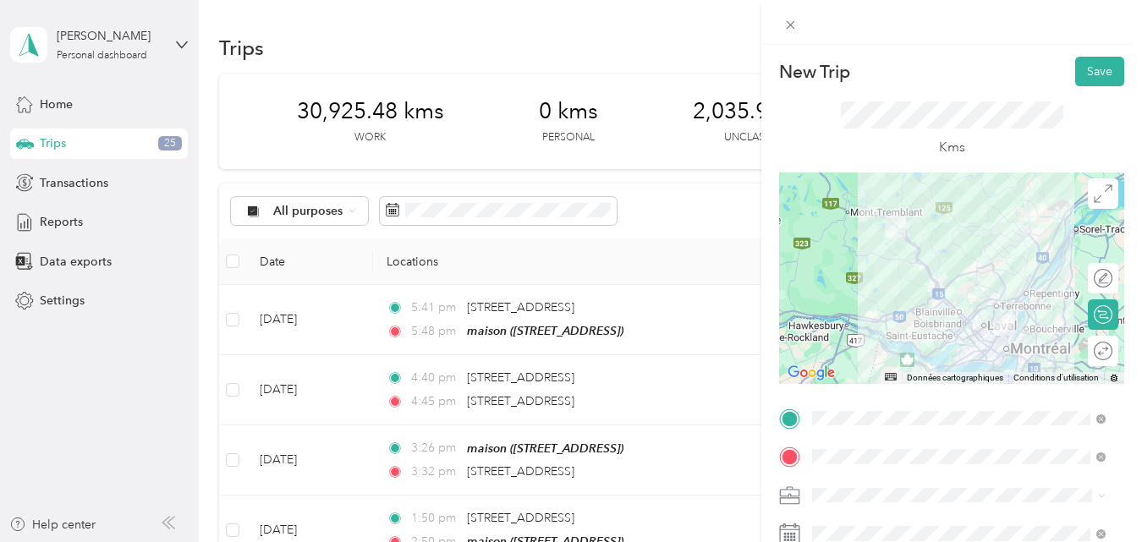
click at [1007, 302] on div at bounding box center [951, 278] width 345 height 211
click at [1088, 72] on button "Save" at bounding box center [1099, 72] width 49 height 30
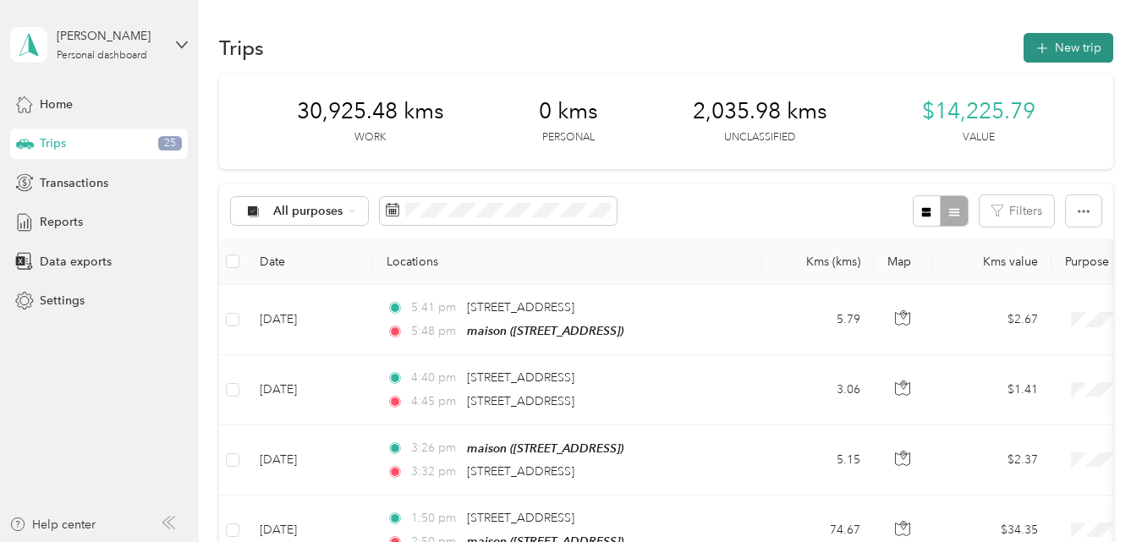
click at [1062, 47] on button "New trip" at bounding box center [1068, 48] width 90 height 30
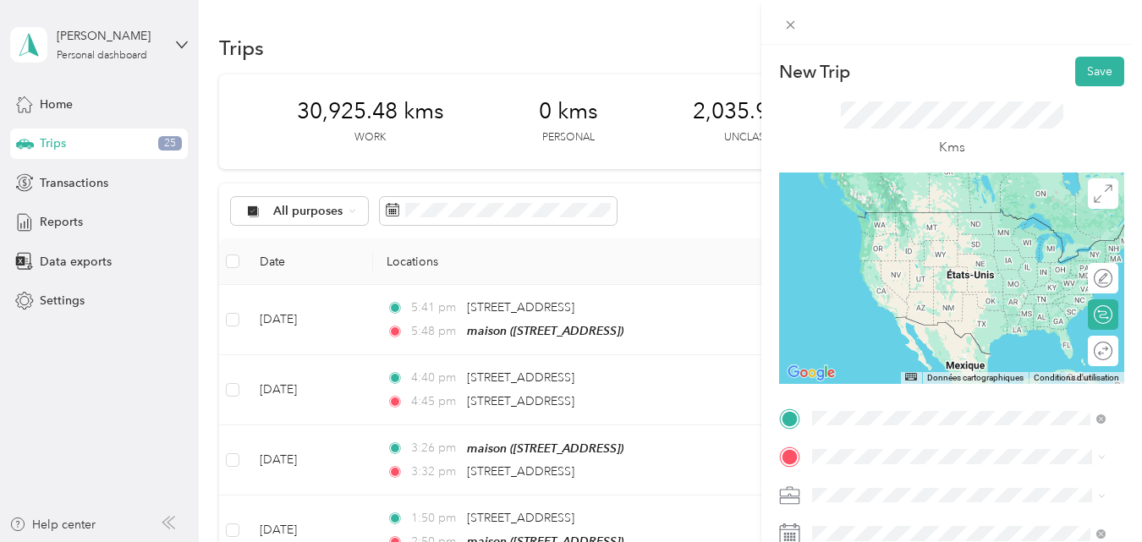
click at [893, 233] on span "[STREET_ADDRESS]" at bounding box center [897, 229] width 107 height 15
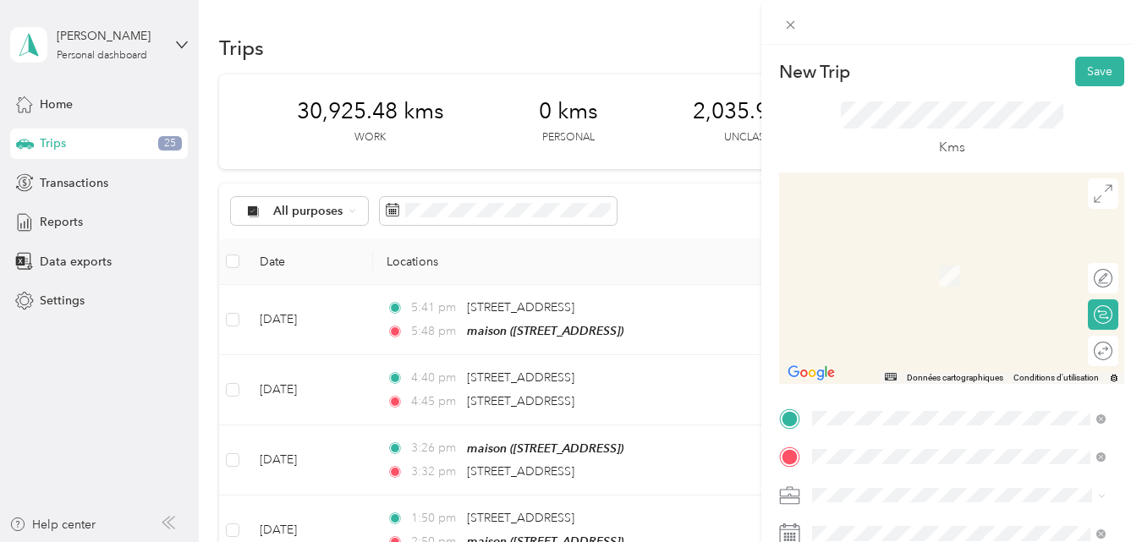
click at [917, 258] on span "[STREET_ADDRESS][PERSON_NAME][PERSON_NAME]" at bounding box center [972, 259] width 256 height 30
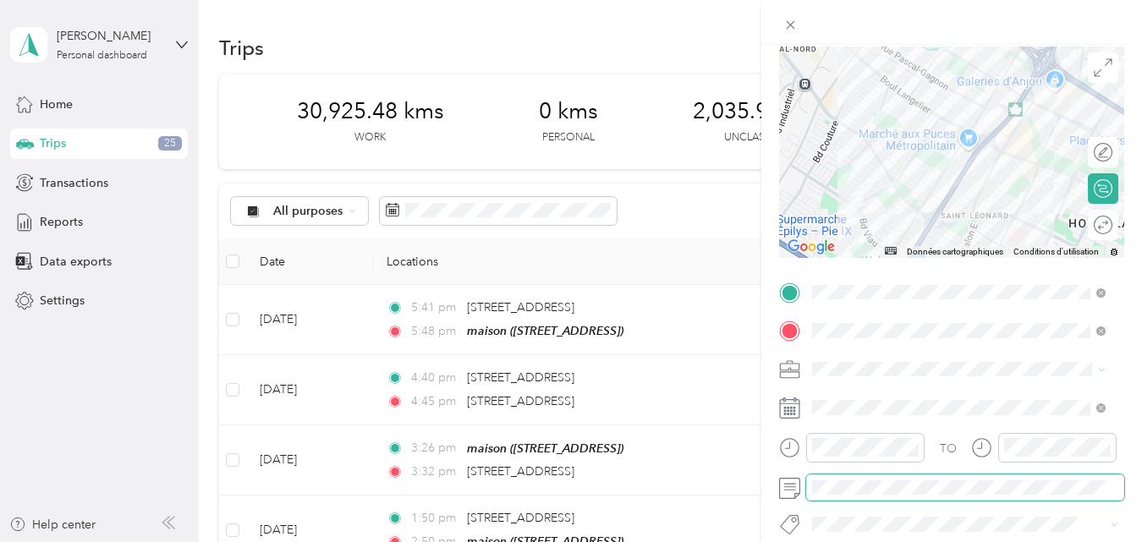
scroll to position [169, 0]
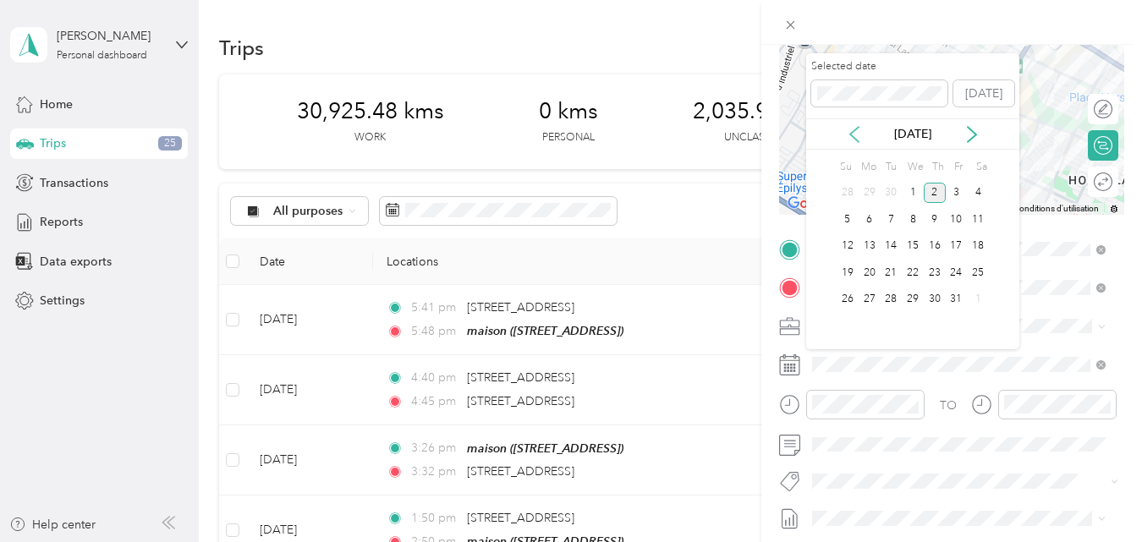
click at [854, 134] on icon at bounding box center [854, 134] width 17 height 17
click at [955, 271] on div "26" at bounding box center [956, 272] width 22 height 21
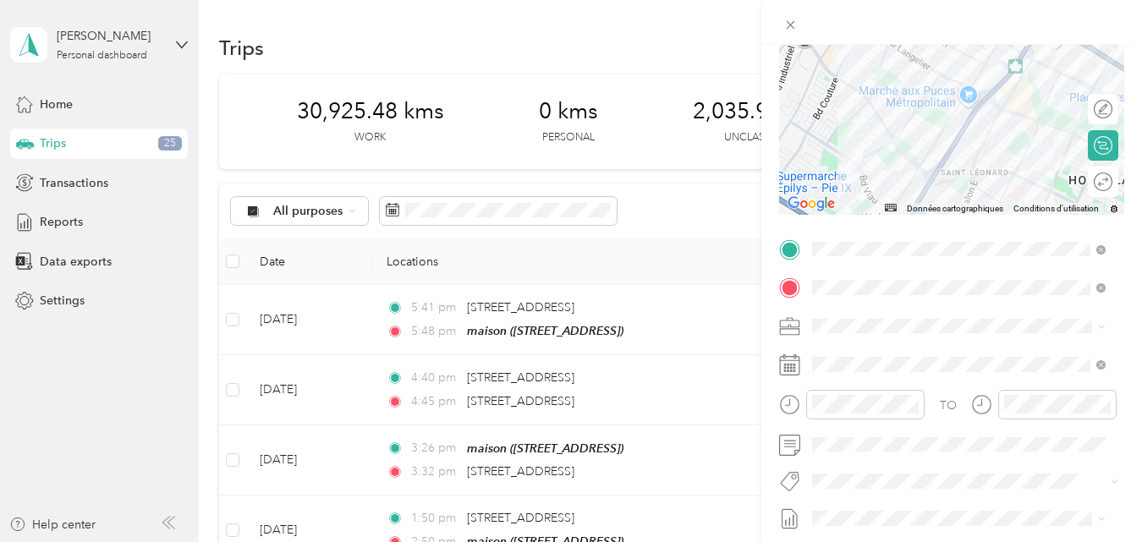
click at [878, 451] on button "Fab Team - R" at bounding box center [860, 451] width 85 height 21
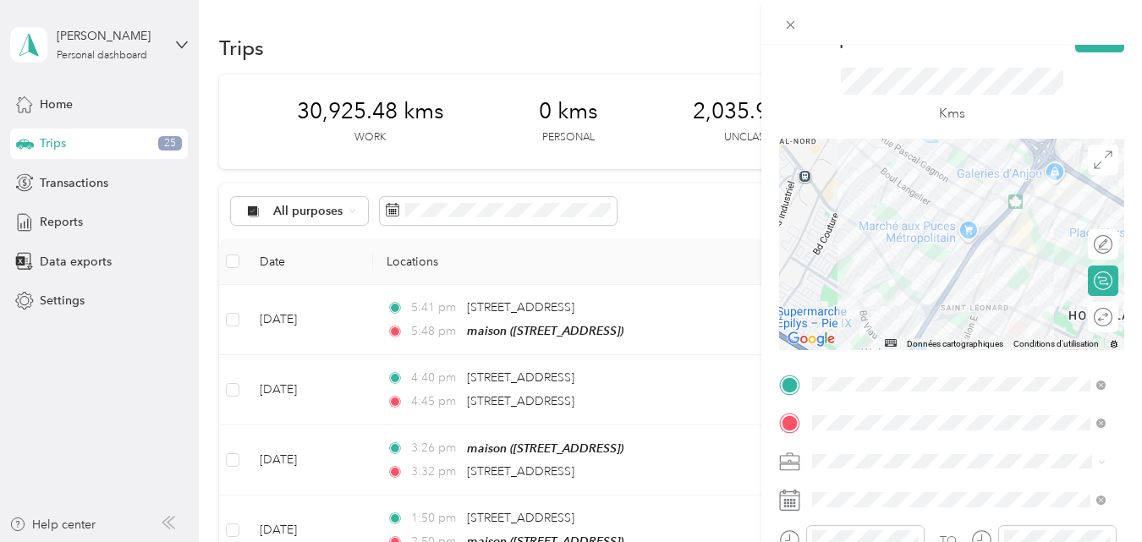
scroll to position [0, 0]
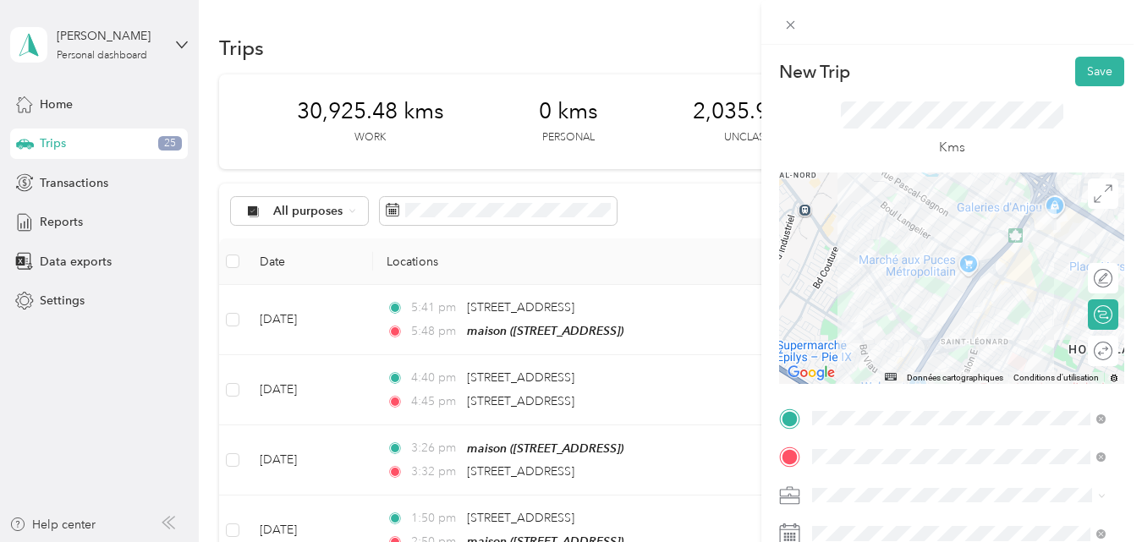
click at [1021, 285] on div at bounding box center [951, 278] width 345 height 211
click at [951, 252] on div at bounding box center [951, 278] width 345 height 211
click at [951, 304] on div at bounding box center [951, 278] width 345 height 211
click at [1093, 66] on button "Save" at bounding box center [1099, 72] width 49 height 30
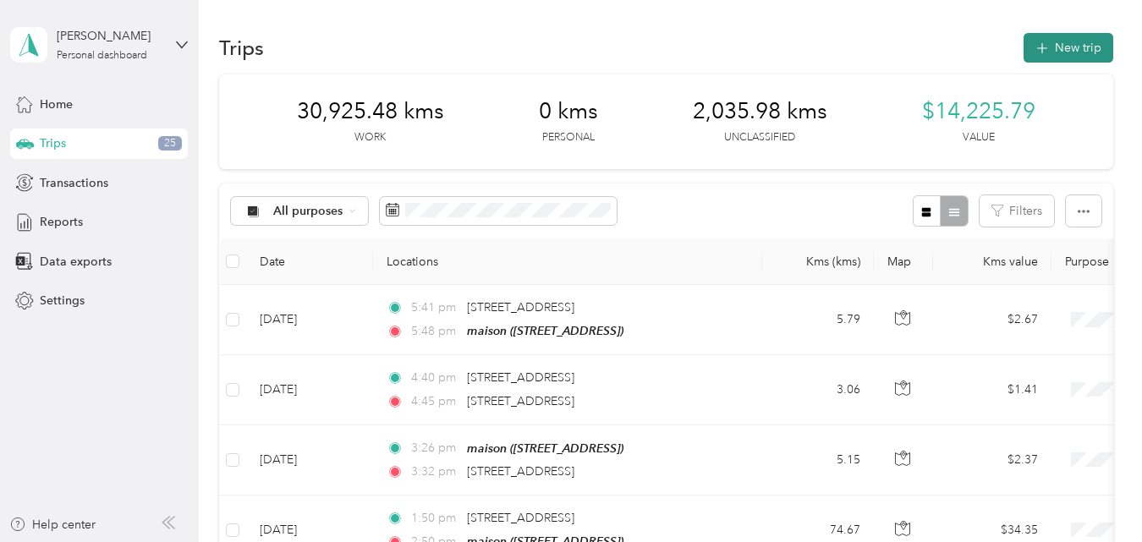
click at [1059, 47] on button "New trip" at bounding box center [1068, 48] width 90 height 30
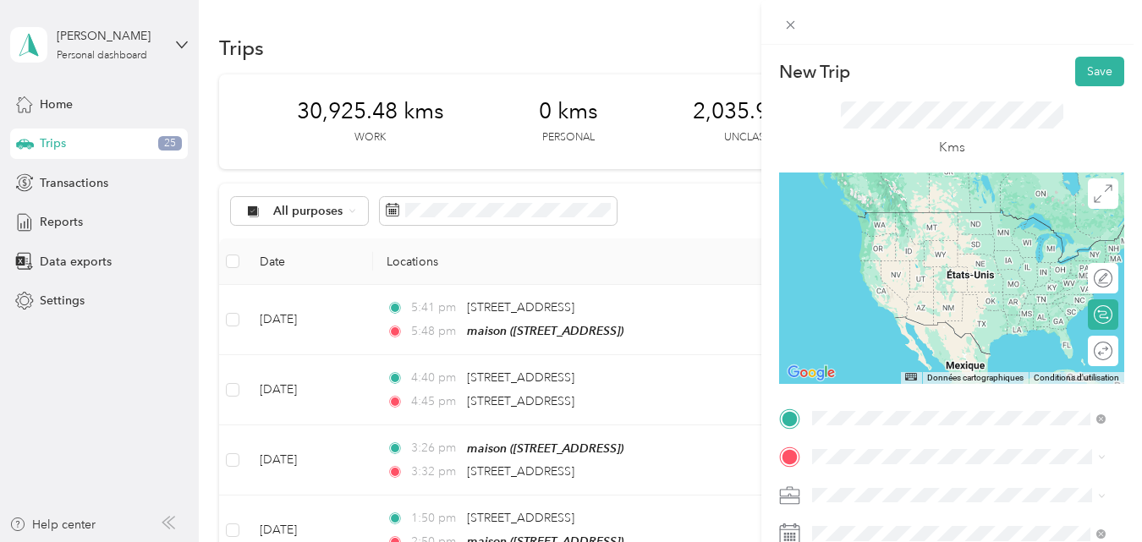
click at [924, 208] on span "[STREET_ADDRESS][PERSON_NAME][PERSON_NAME]" at bounding box center [972, 220] width 256 height 30
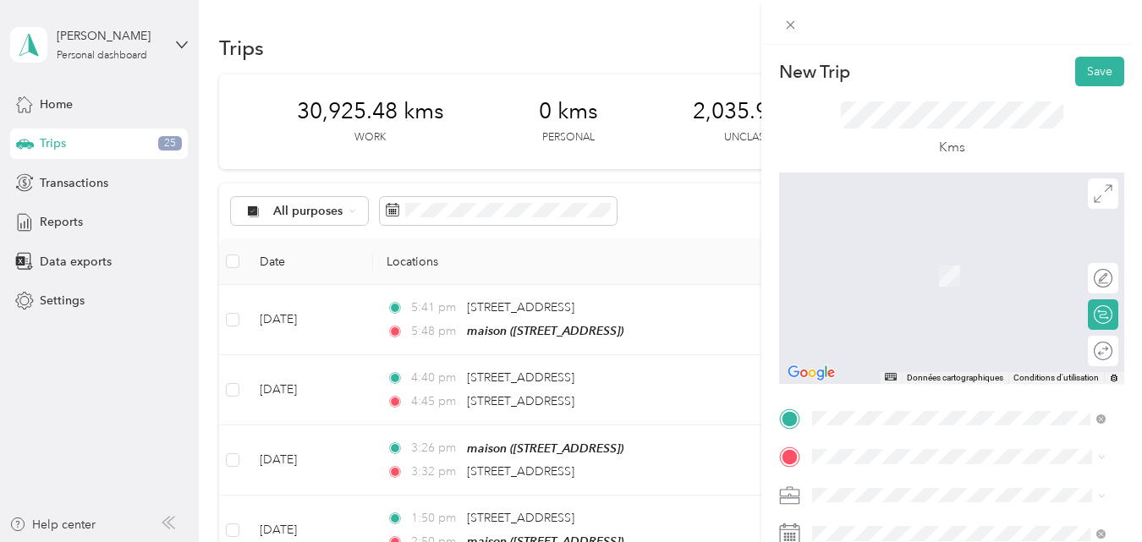
click at [916, 251] on span "[STREET_ADDRESS][PERSON_NAME]" at bounding box center [944, 248] width 201 height 15
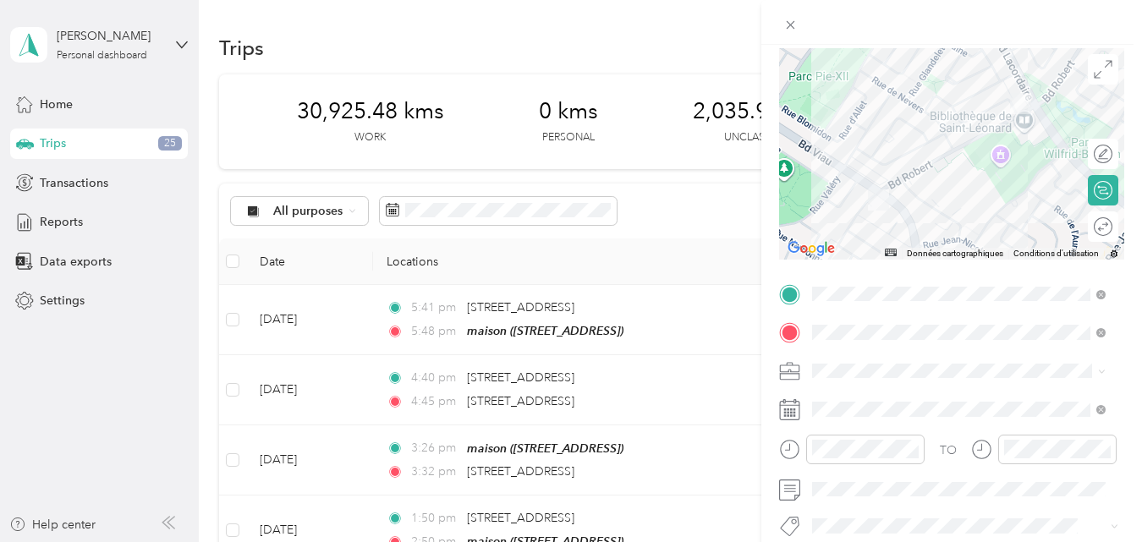
scroll to position [169, 0]
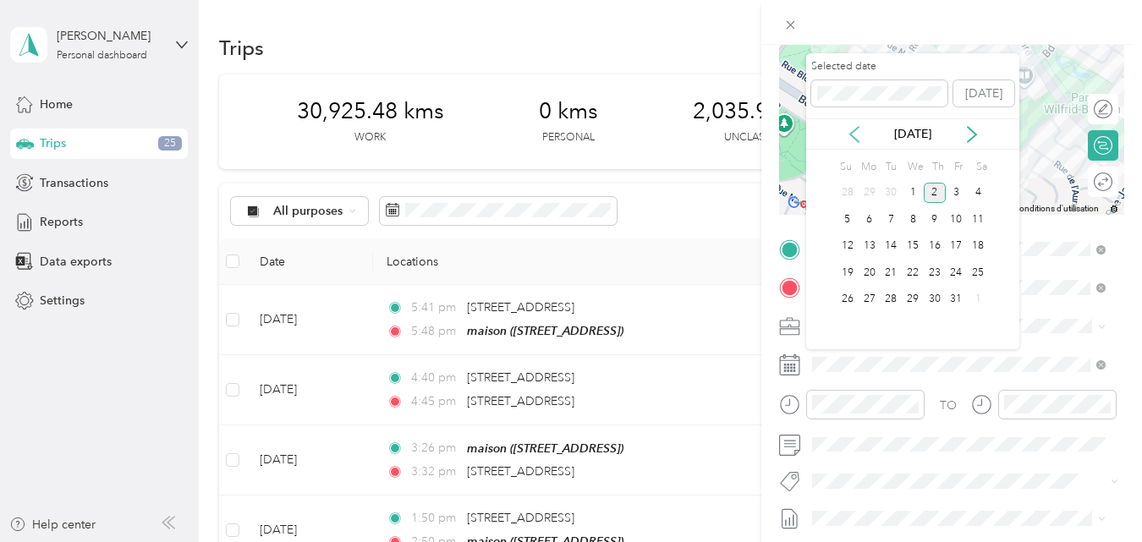
click at [856, 135] on icon at bounding box center [854, 134] width 17 height 17
click at [955, 277] on div "26" at bounding box center [956, 272] width 22 height 21
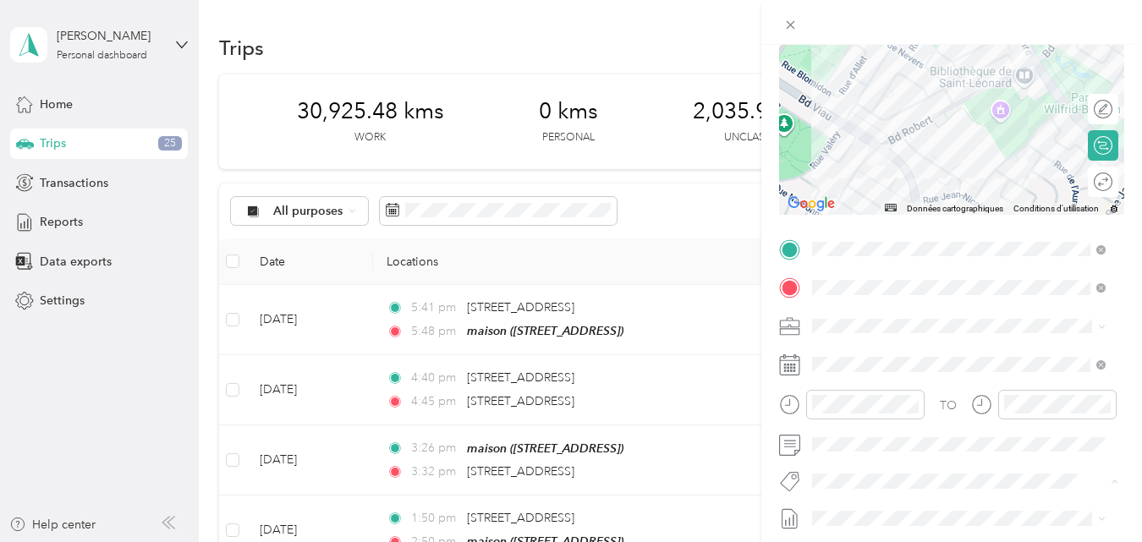
click at [846, 416] on span "Fab Team - C" at bounding box center [861, 419] width 63 height 15
click at [891, 483] on icon "button" at bounding box center [890, 484] width 11 height 11
click at [861, 452] on button "Fab Team - R" at bounding box center [860, 446] width 85 height 21
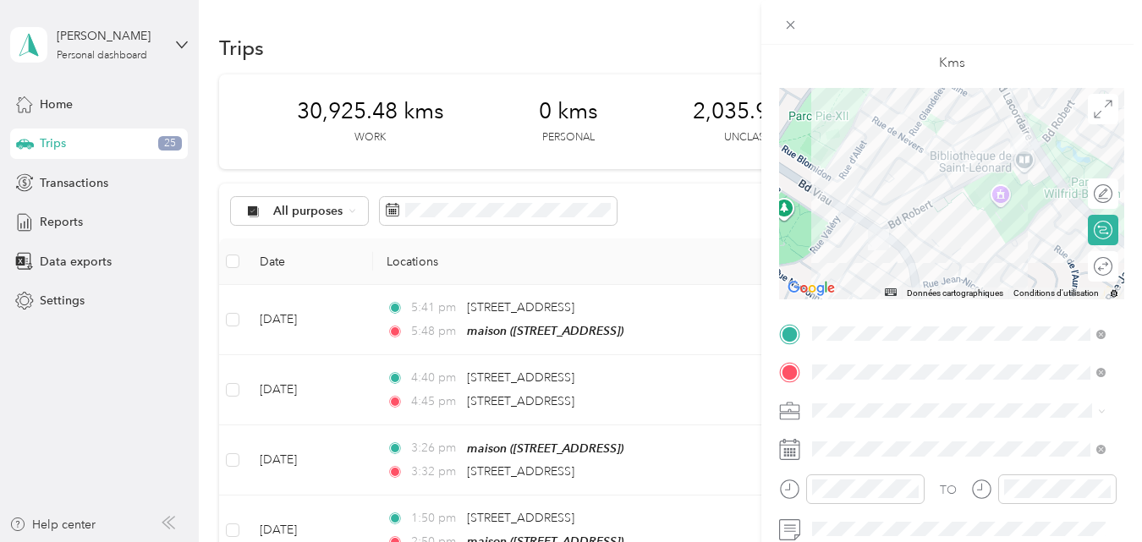
scroll to position [0, 0]
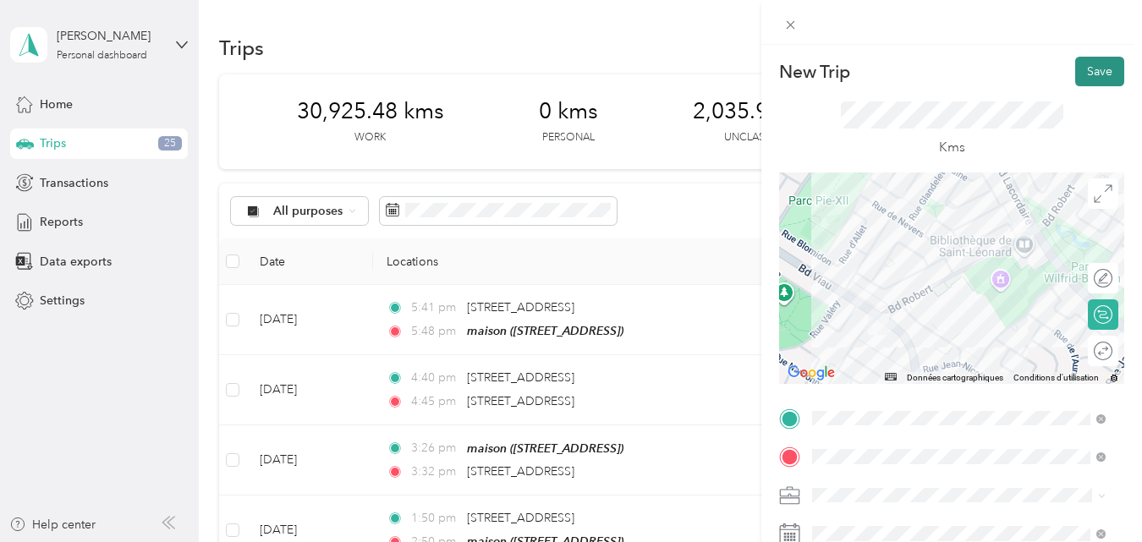
click at [1087, 69] on button "Save" at bounding box center [1099, 72] width 49 height 30
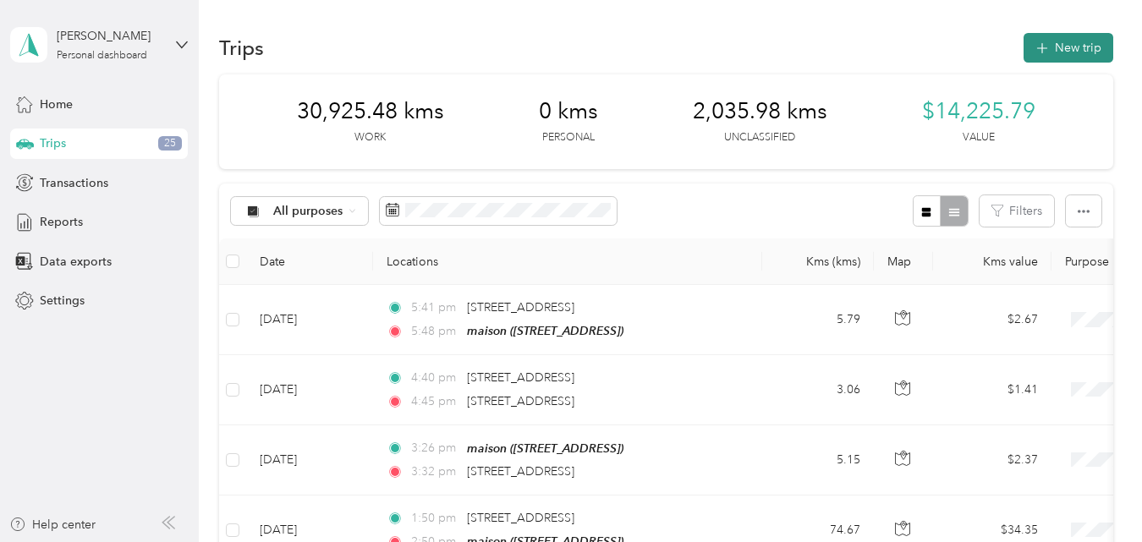
click at [1060, 47] on button "New trip" at bounding box center [1068, 48] width 90 height 30
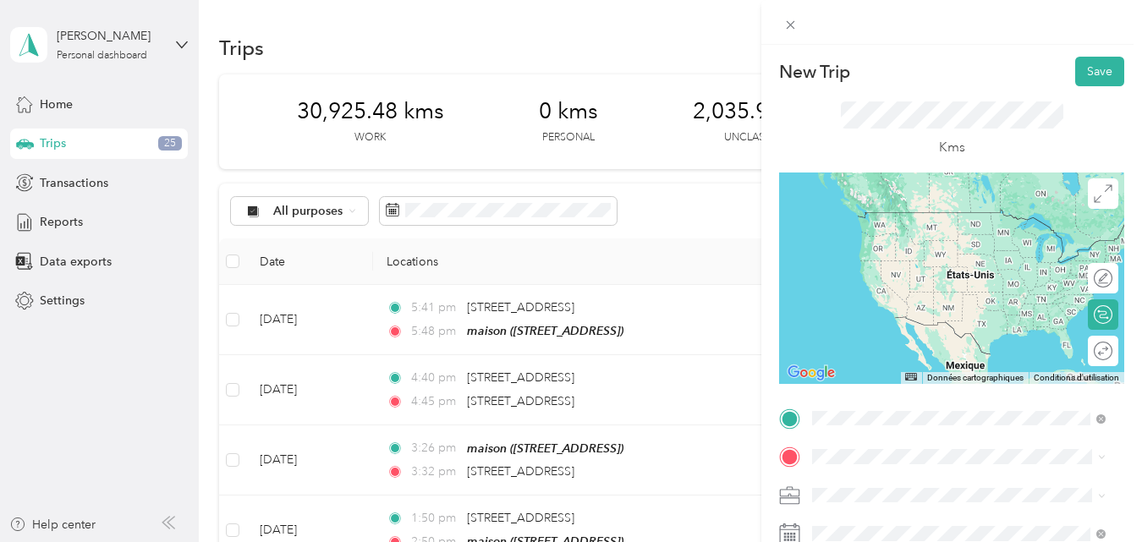
click at [932, 215] on span "[STREET_ADDRESS][PERSON_NAME]" at bounding box center [944, 212] width 201 height 15
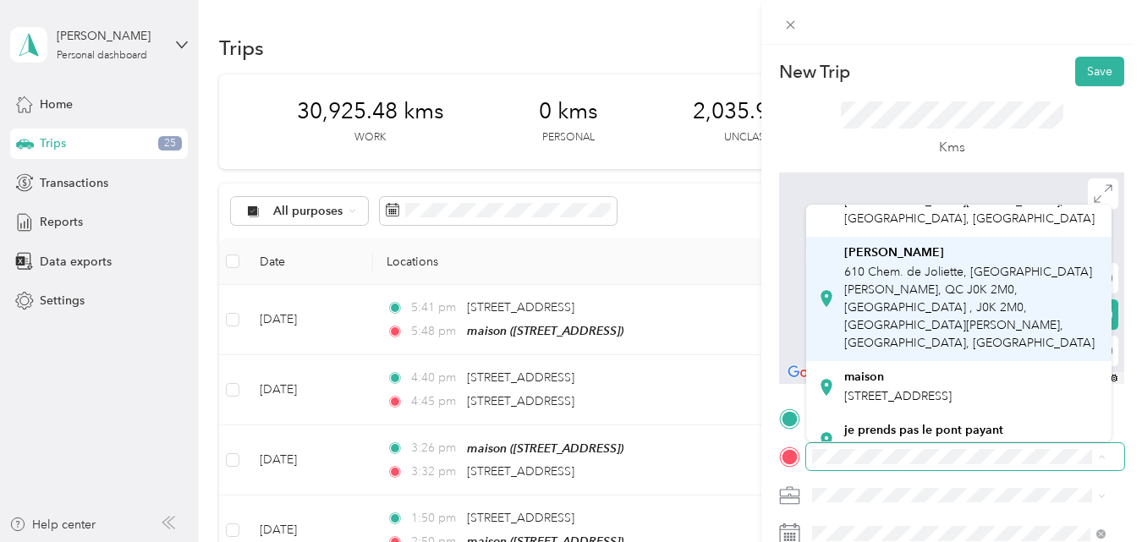
scroll to position [122, 0]
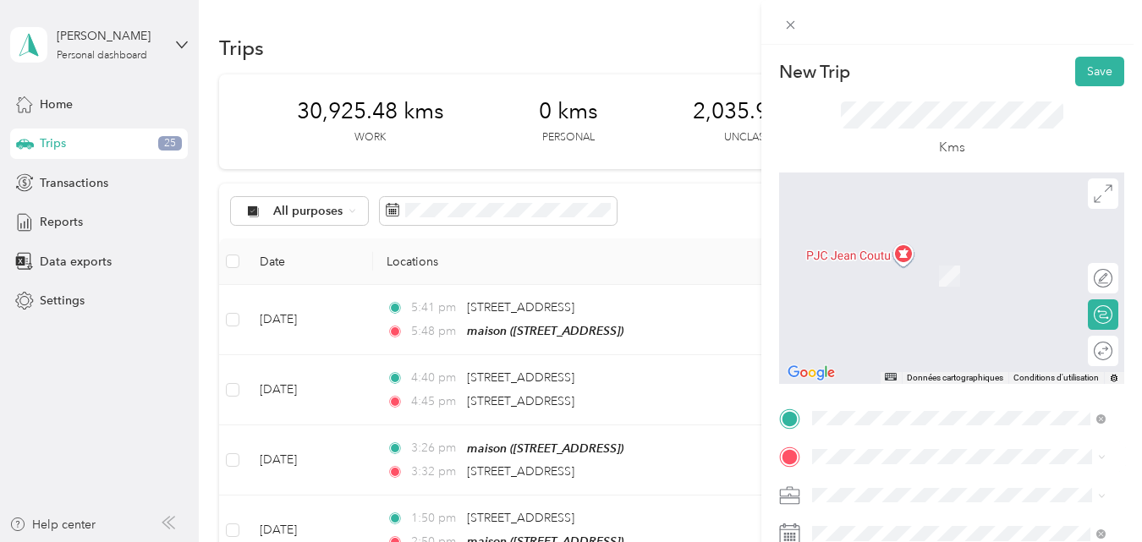
click at [879, 360] on div "maison [STREET_ADDRESS]" at bounding box center [897, 378] width 107 height 36
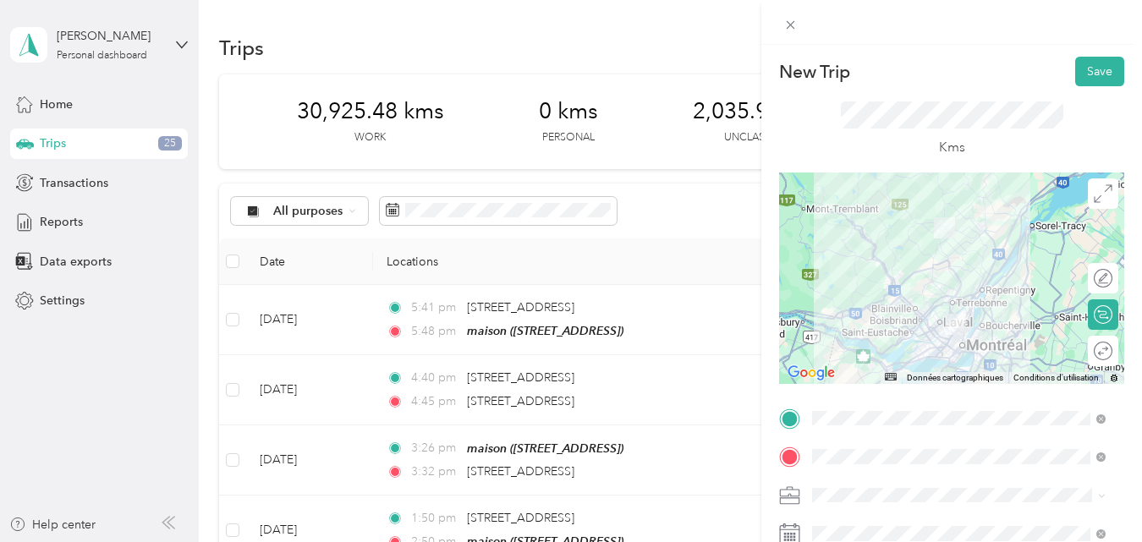
click at [965, 298] on div at bounding box center [951, 278] width 345 height 211
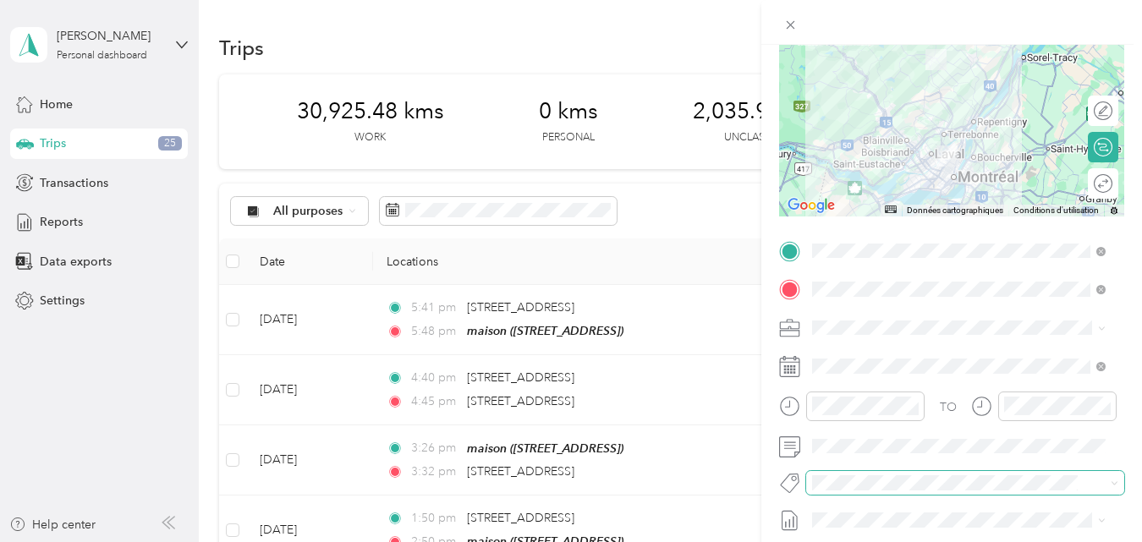
scroll to position [169, 0]
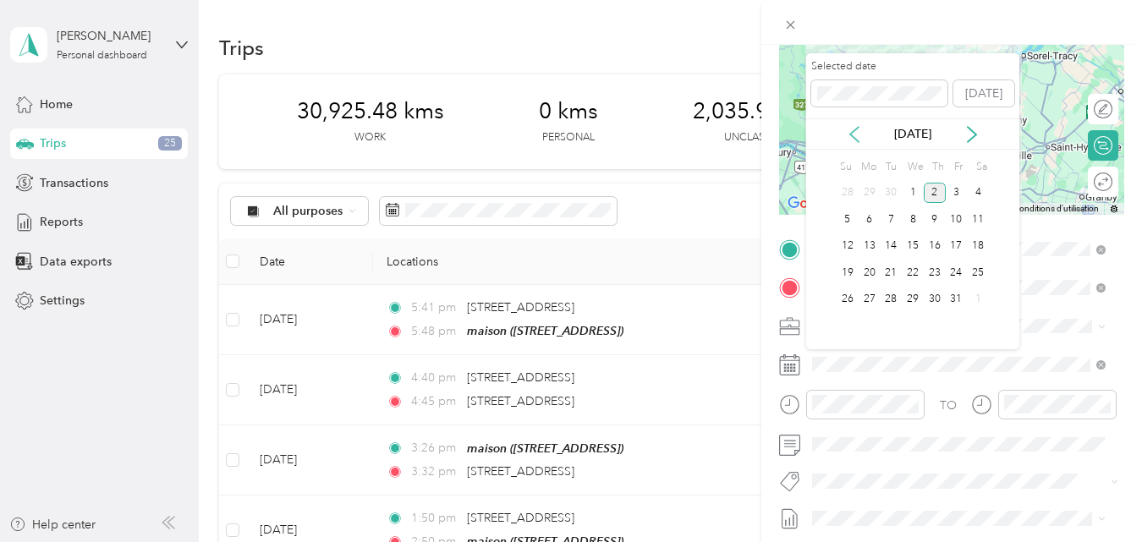
click at [852, 134] on icon at bounding box center [854, 134] width 17 height 17
click at [956, 271] on div "26" at bounding box center [956, 272] width 22 height 21
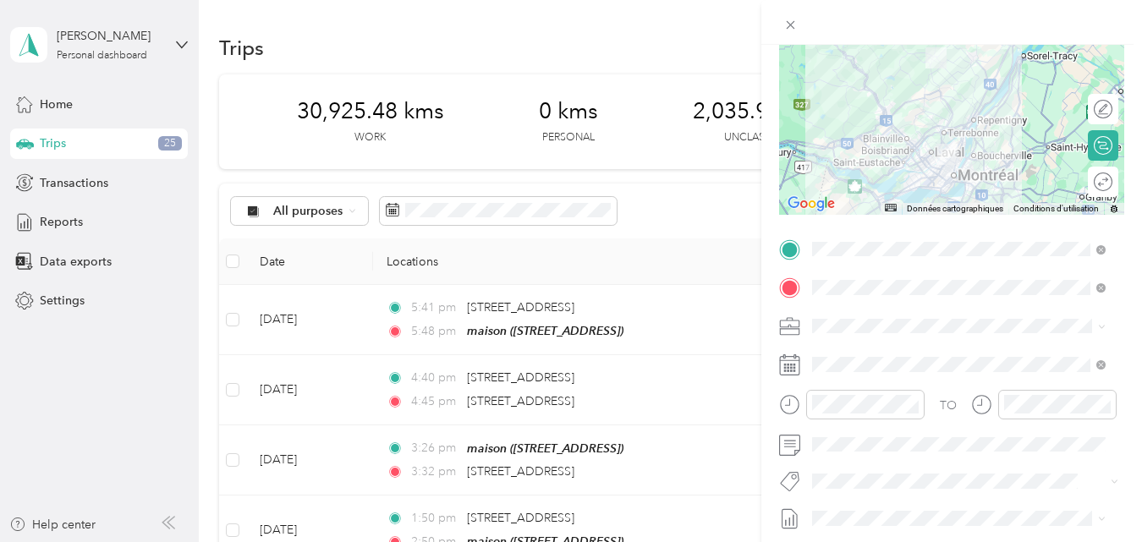
scroll to position [254, 0]
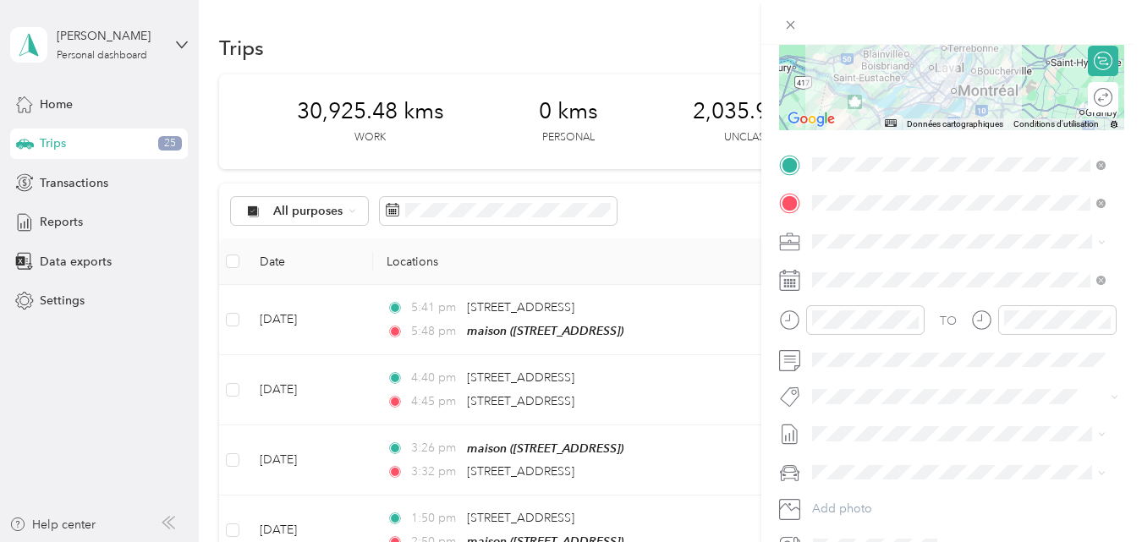
click at [859, 490] on span "Fab Team - R" at bounding box center [860, 491] width 61 height 15
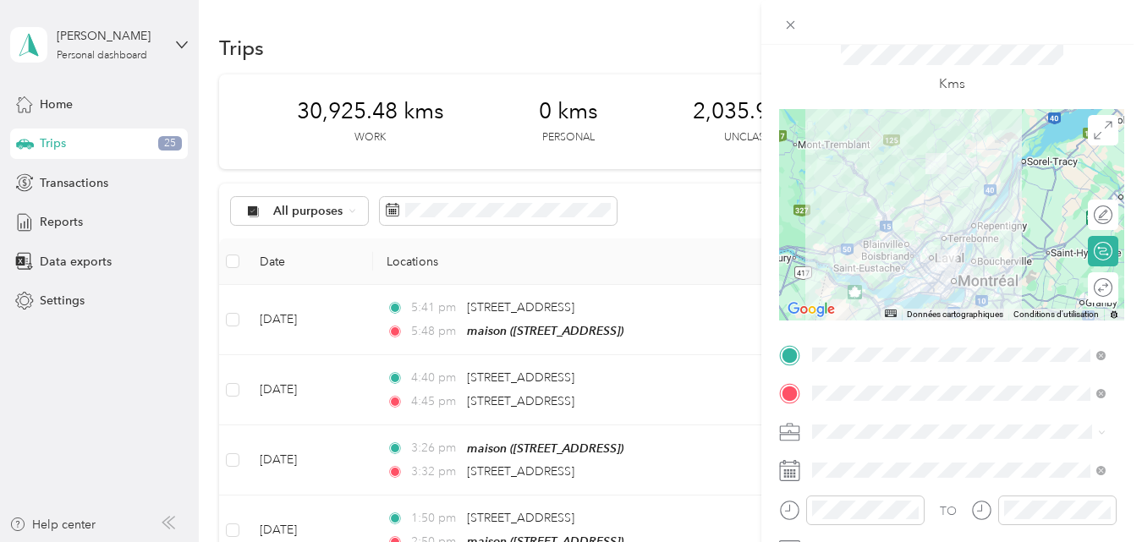
scroll to position [0, 0]
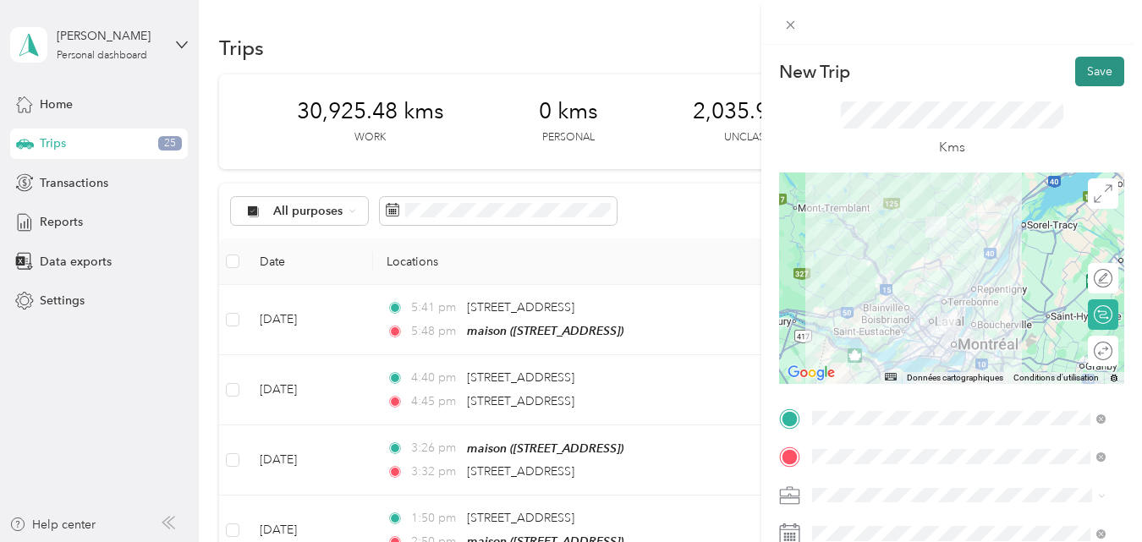
click at [1078, 71] on button "Save" at bounding box center [1099, 72] width 49 height 30
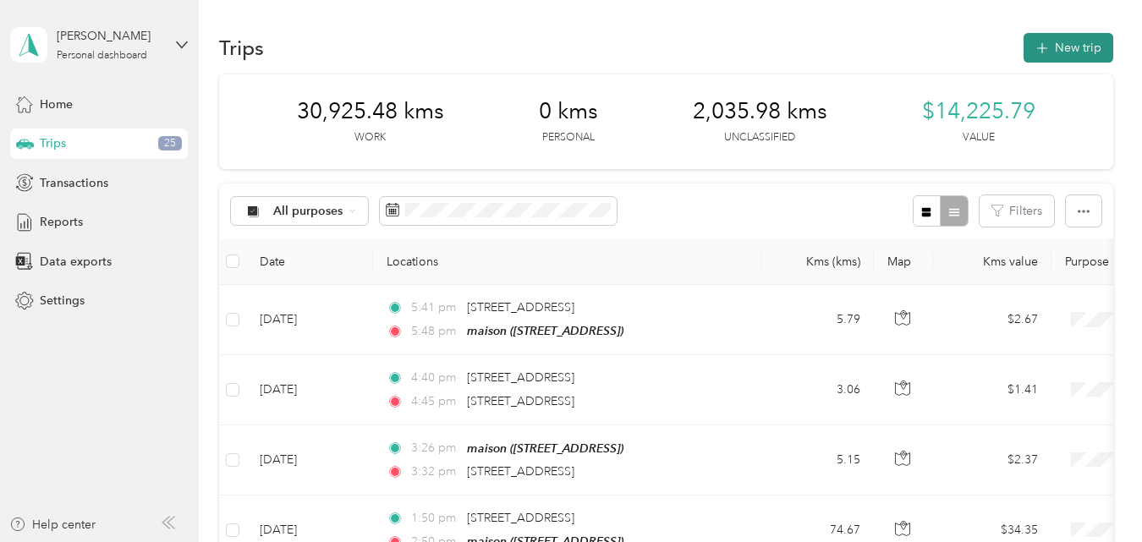
click at [1075, 48] on button "New trip" at bounding box center [1068, 48] width 90 height 30
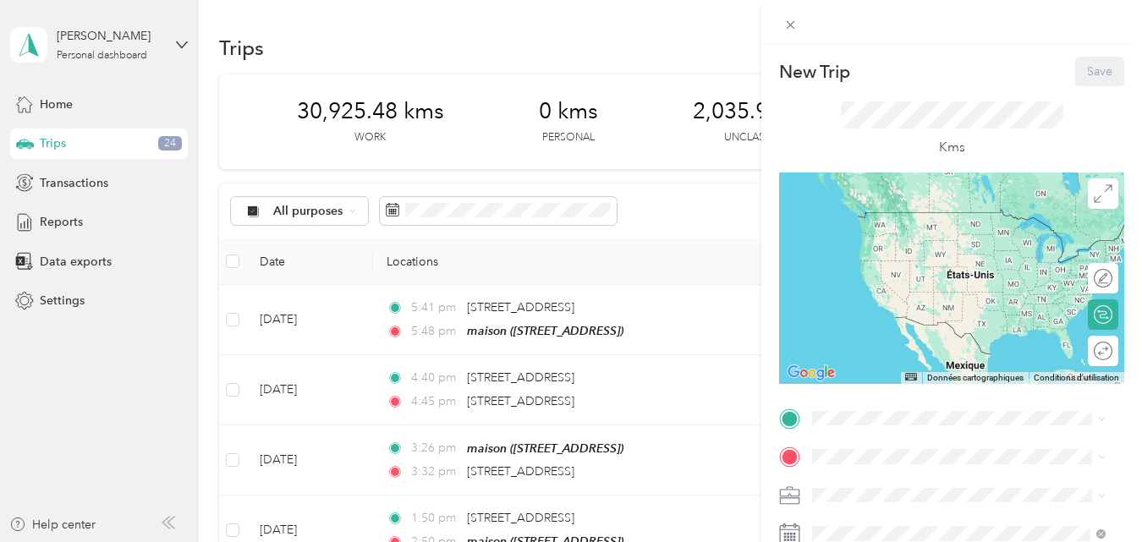
click at [870, 441] on div "maison [STREET_ADDRESS]" at bounding box center [897, 459] width 107 height 36
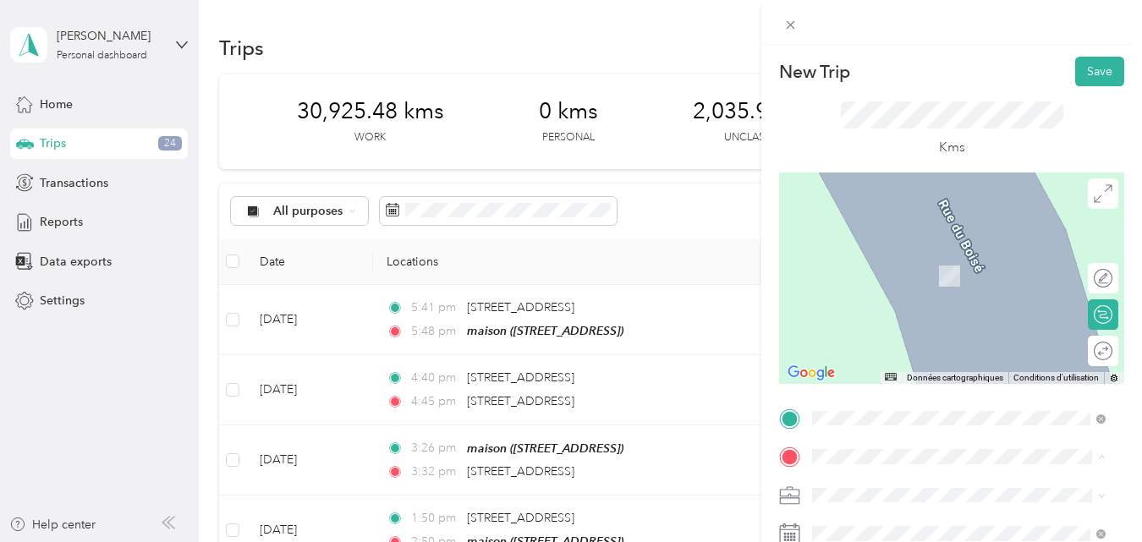
click at [895, 255] on span "[STREET_ADDRESS][PERSON_NAME][PERSON_NAME]" at bounding box center [972, 259] width 256 height 30
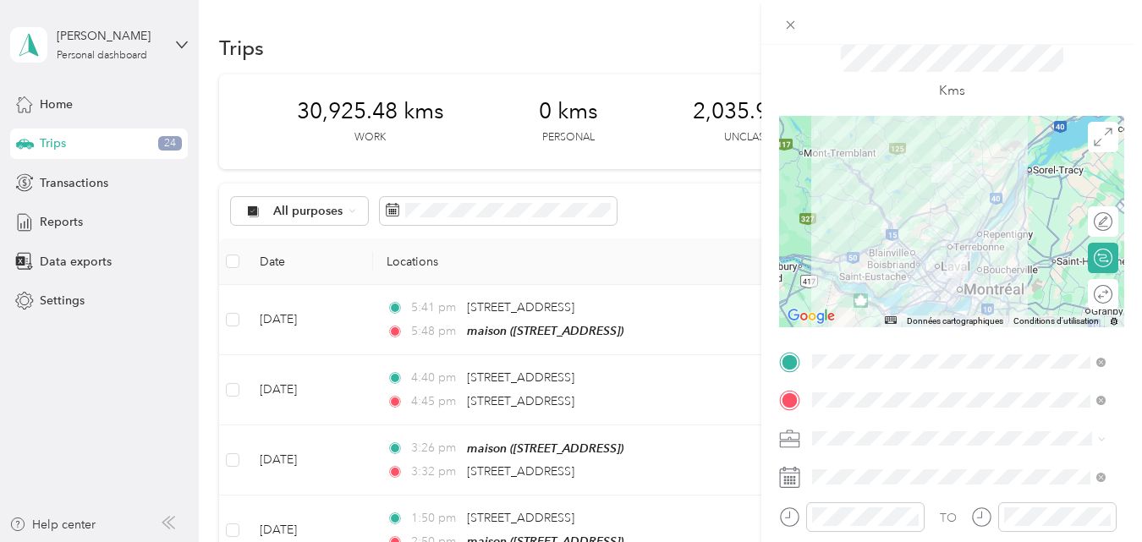
scroll to position [169, 0]
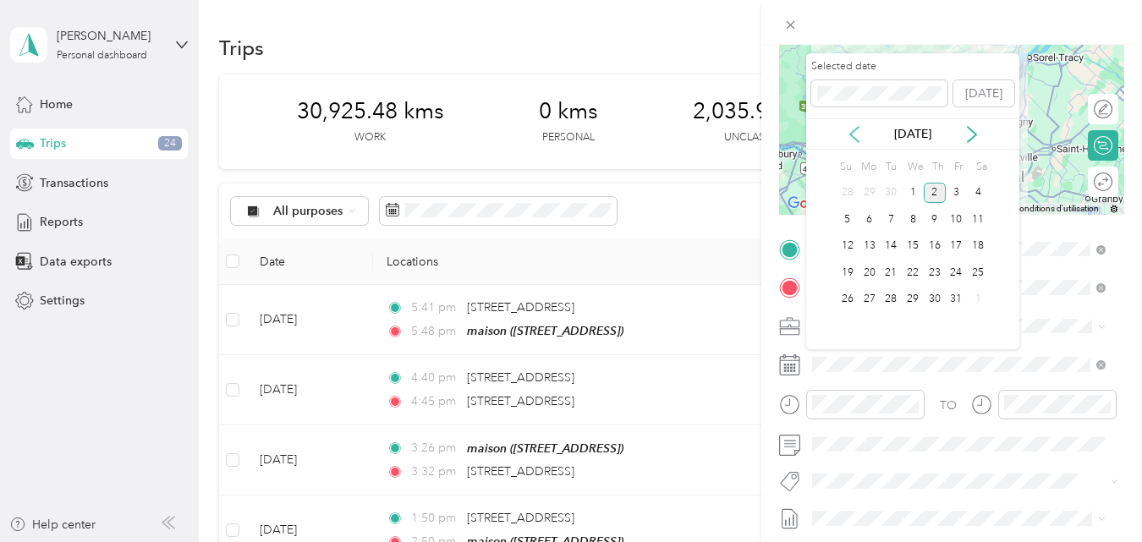
click at [851, 134] on icon at bounding box center [854, 134] width 8 height 15
click at [866, 298] on div "29" at bounding box center [869, 299] width 22 height 21
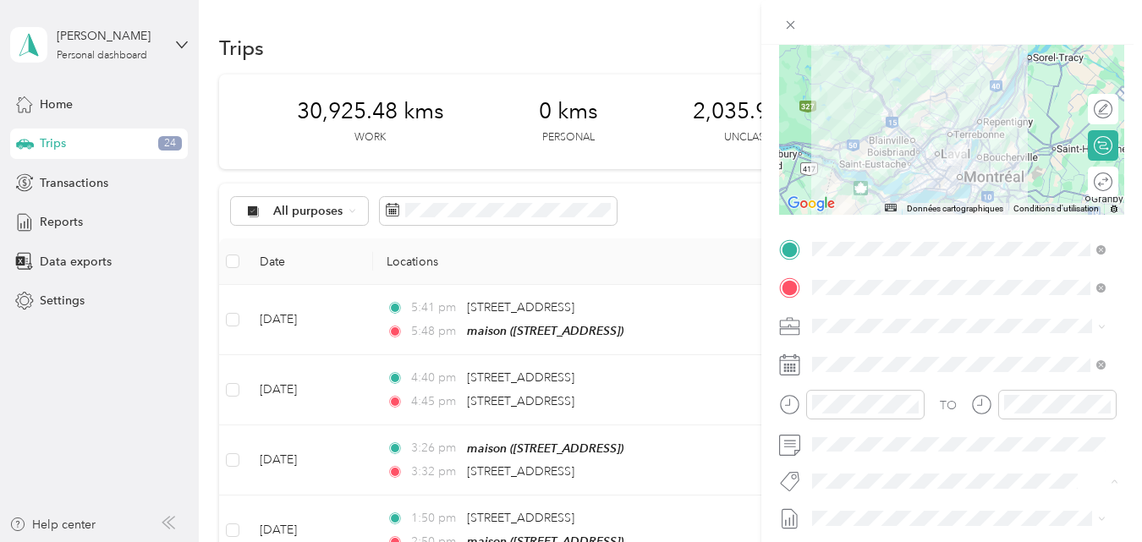
click at [877, 382] on span "Fab Beiersdorf" at bounding box center [864, 386] width 68 height 15
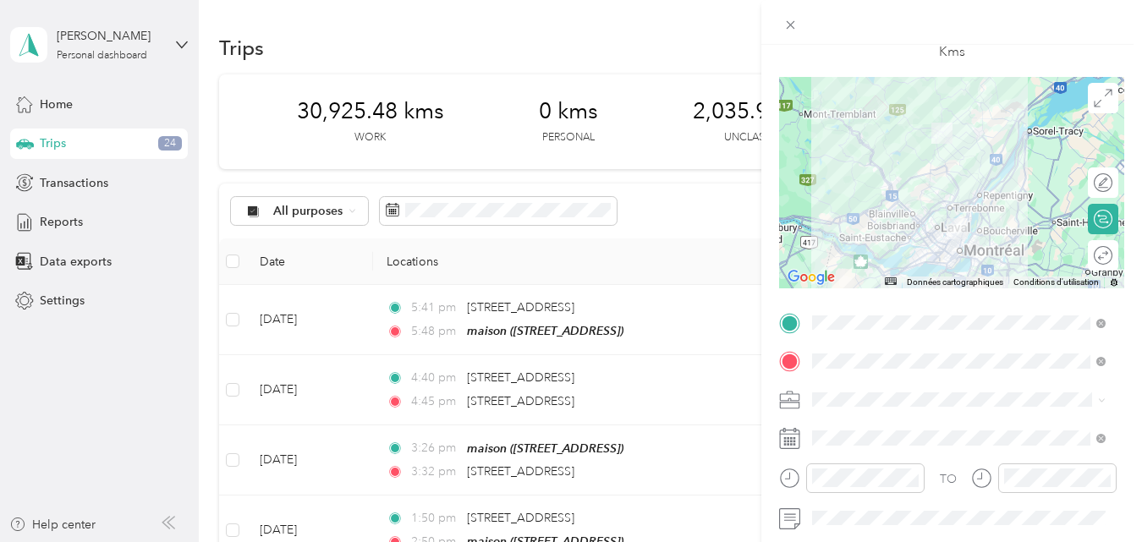
scroll to position [0, 0]
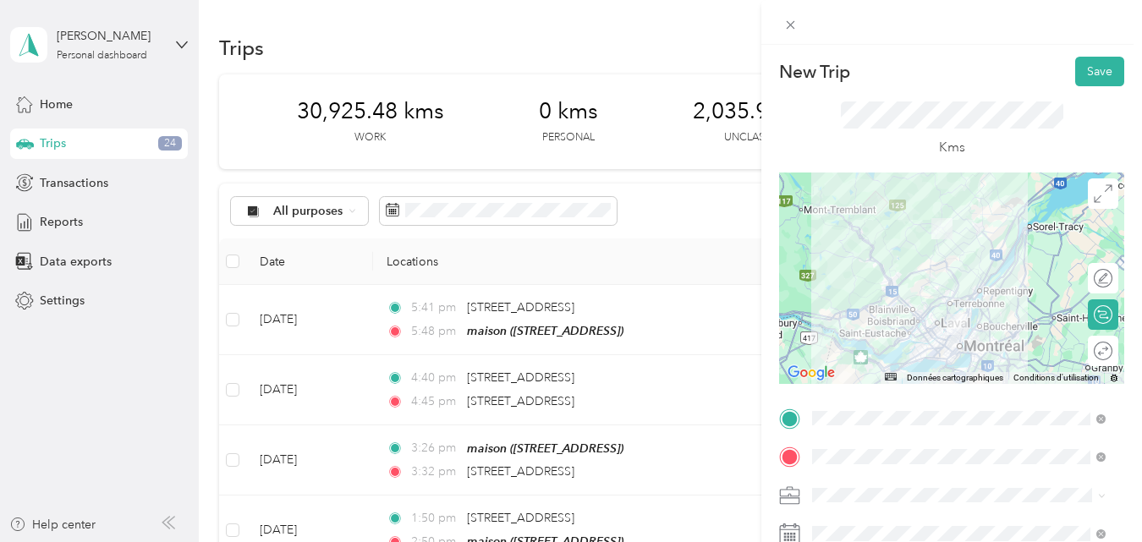
click at [961, 302] on div at bounding box center [951, 278] width 345 height 211
click at [1086, 71] on button "Save" at bounding box center [1099, 72] width 49 height 30
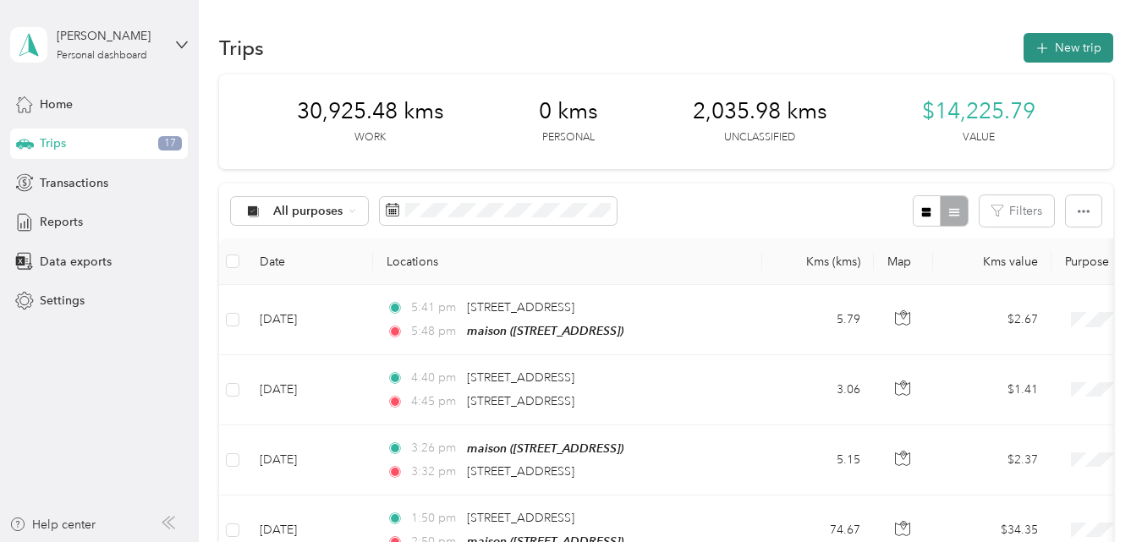
click at [1068, 43] on button "New trip" at bounding box center [1068, 48] width 90 height 30
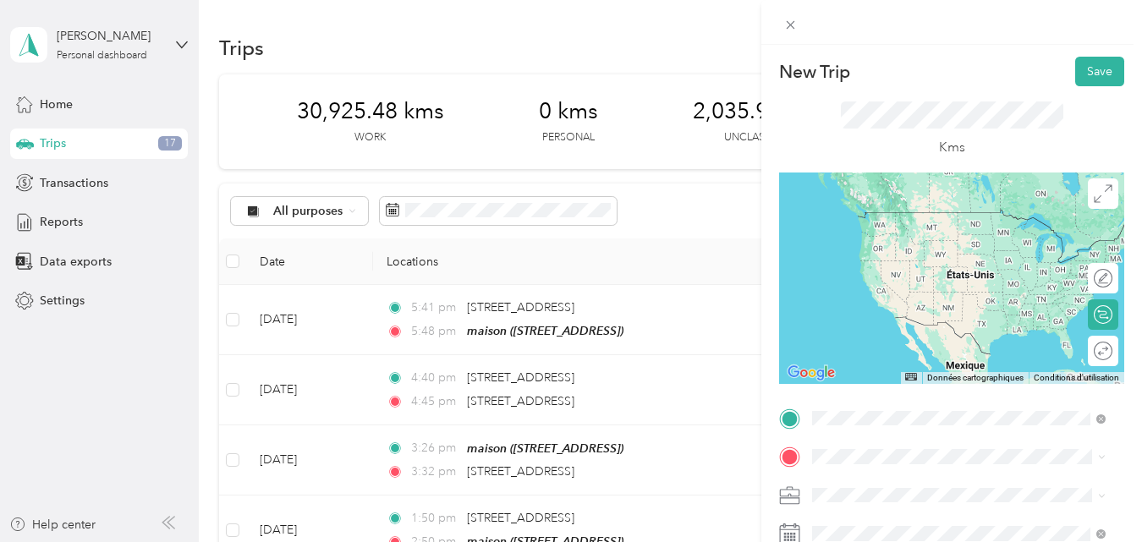
click at [892, 218] on span "[STREET_ADDRESS][PERSON_NAME]" at bounding box center [944, 212] width 201 height 15
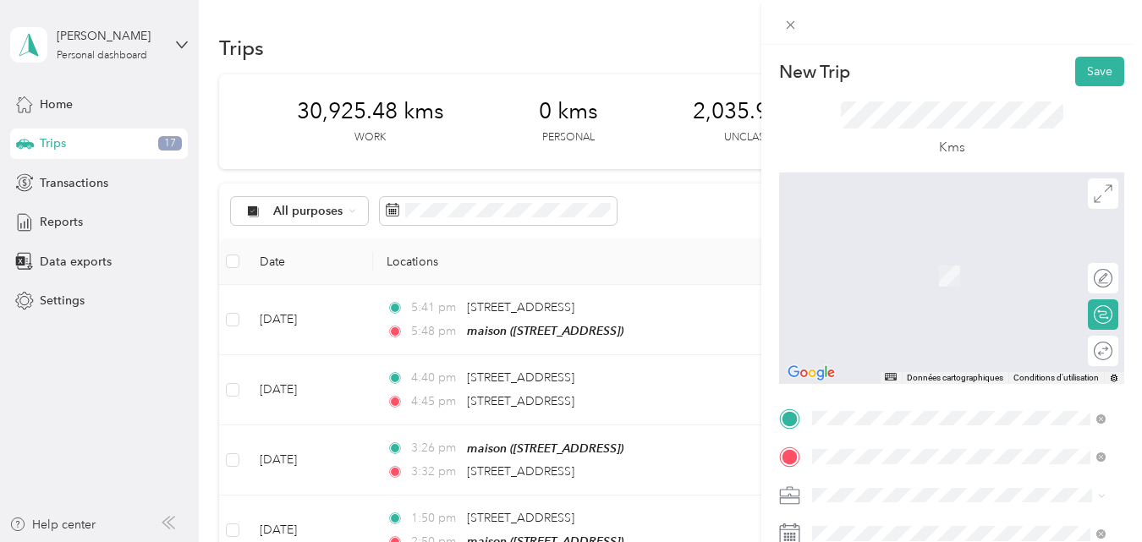
click at [919, 324] on span "[STREET_ADDRESS][PERSON_NAME]" at bounding box center [944, 316] width 201 height 15
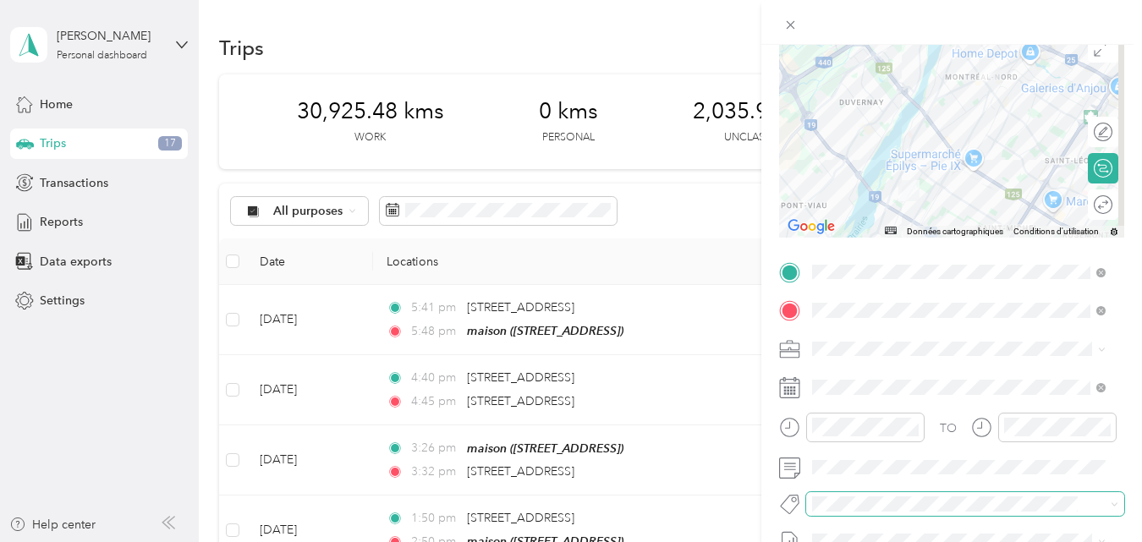
scroll to position [169, 0]
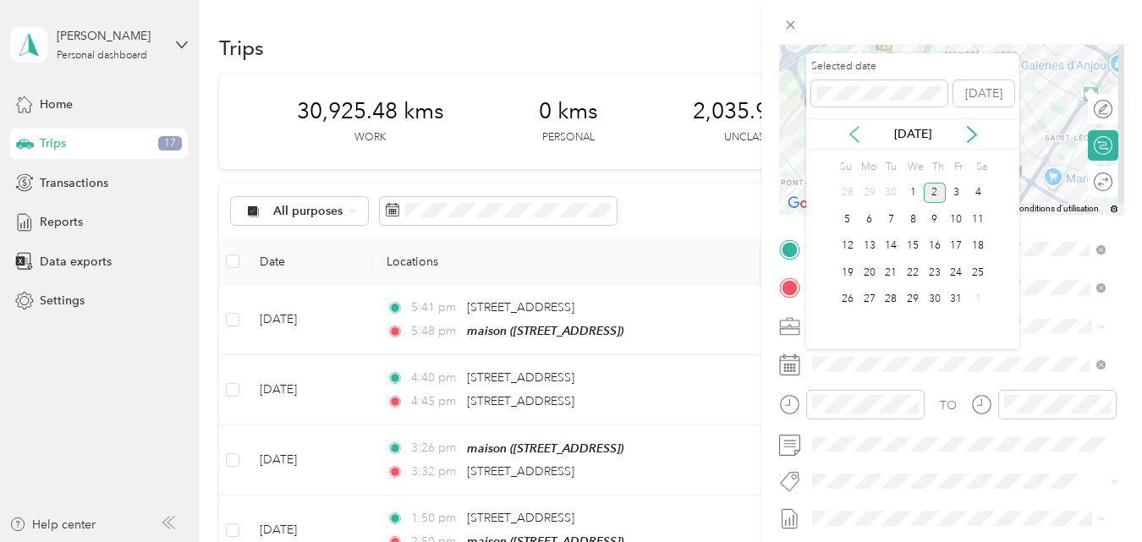
click at [854, 132] on icon at bounding box center [854, 134] width 17 height 17
click at [868, 298] on div "29" at bounding box center [869, 299] width 22 height 21
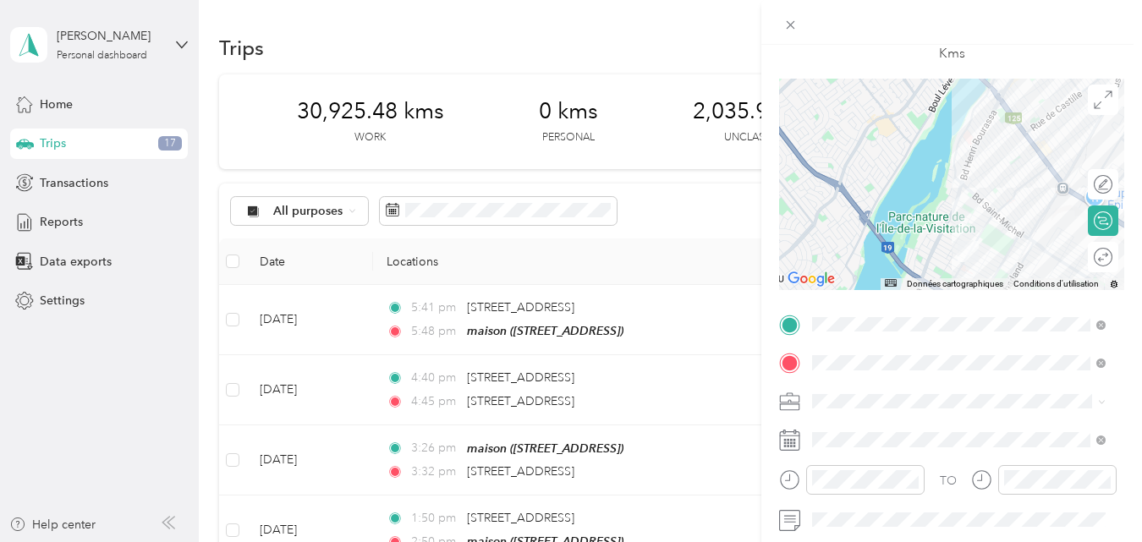
scroll to position [0, 0]
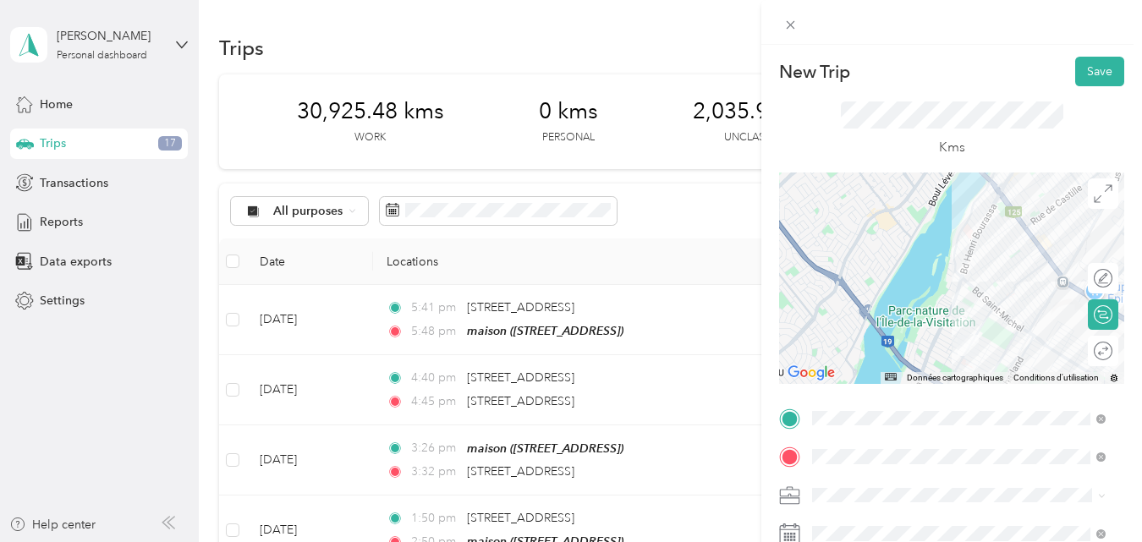
click at [1008, 282] on div at bounding box center [951, 278] width 345 height 211
click at [1011, 283] on div at bounding box center [951, 278] width 345 height 211
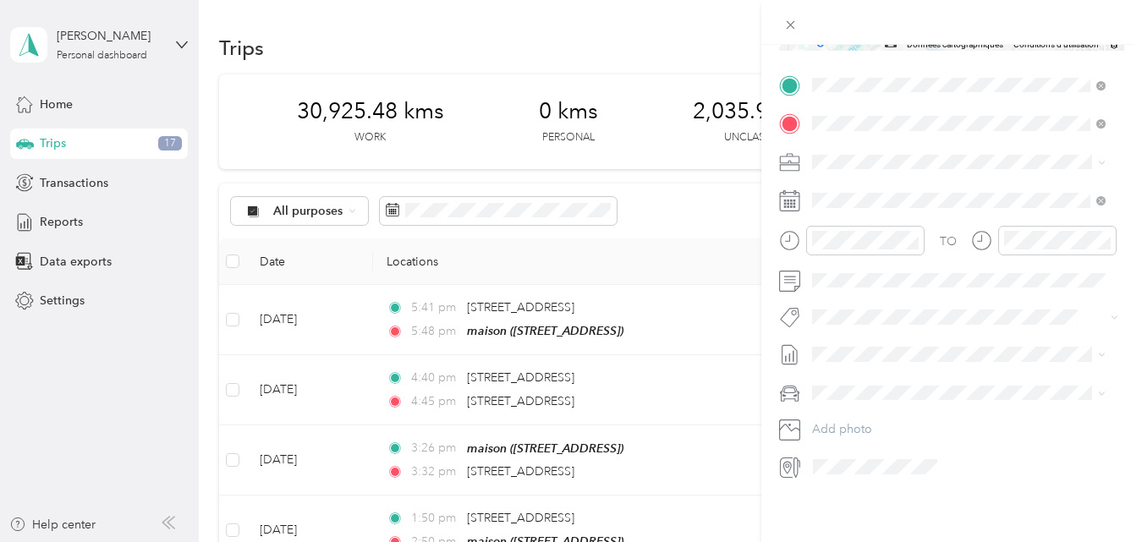
scroll to position [346, 0]
click at [876, 332] on span "Fab Beiersdorf" at bounding box center [864, 334] width 68 height 15
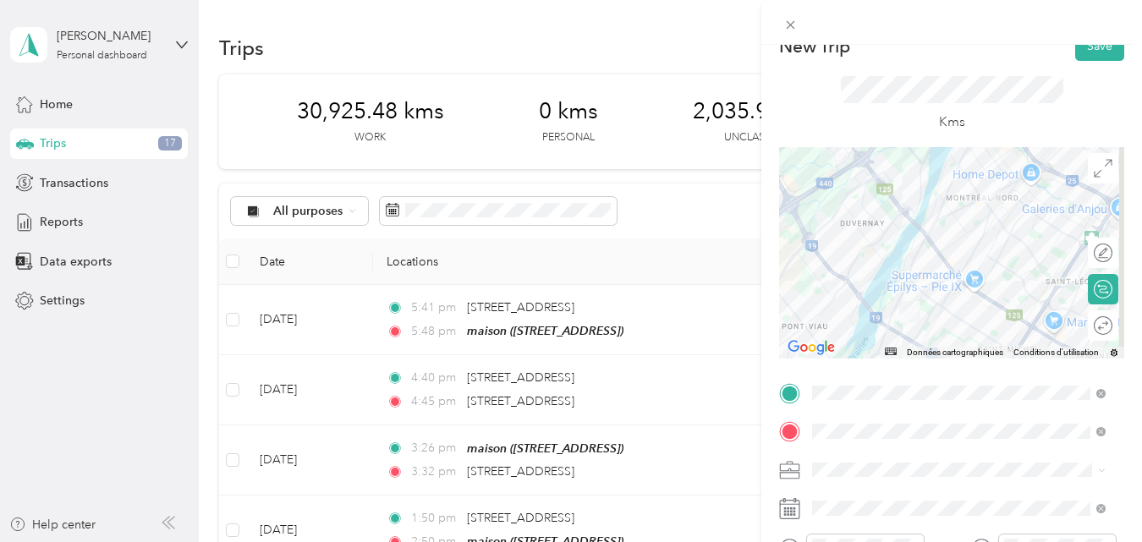
scroll to position [0, 0]
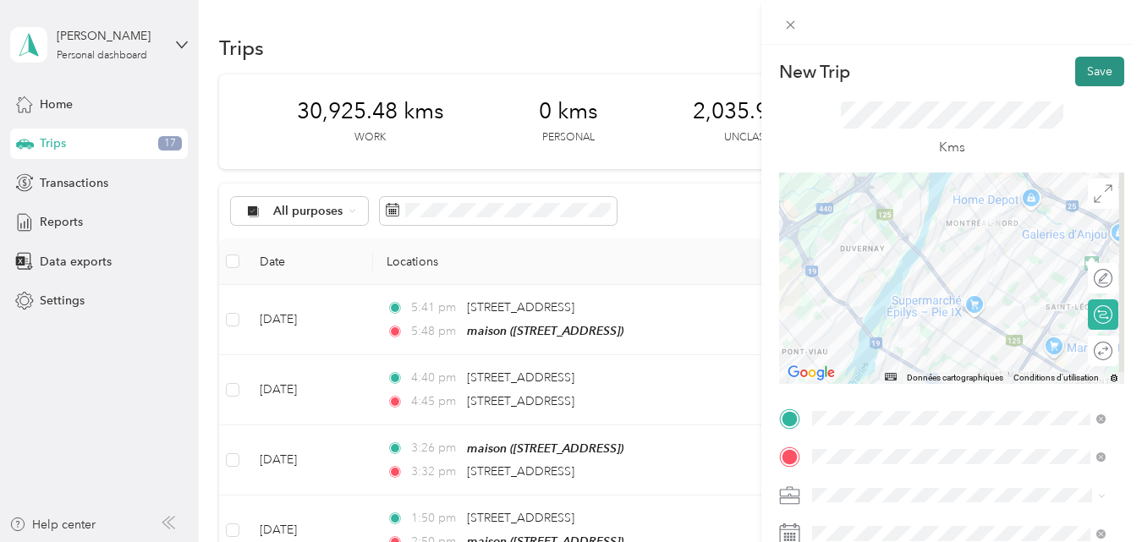
click at [1091, 72] on button "Save" at bounding box center [1099, 72] width 49 height 30
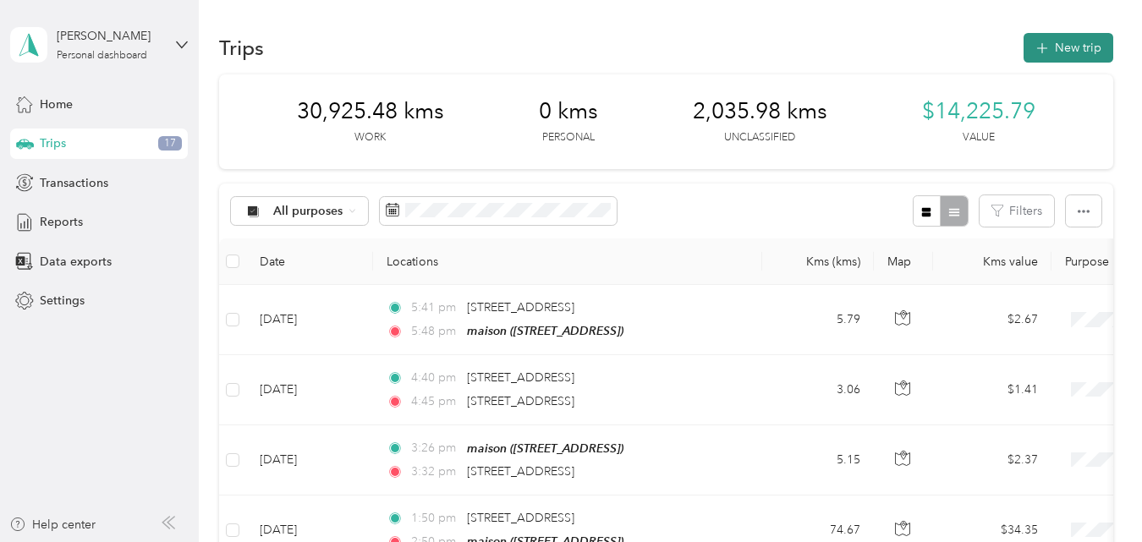
click at [1056, 43] on button "New trip" at bounding box center [1068, 48] width 90 height 30
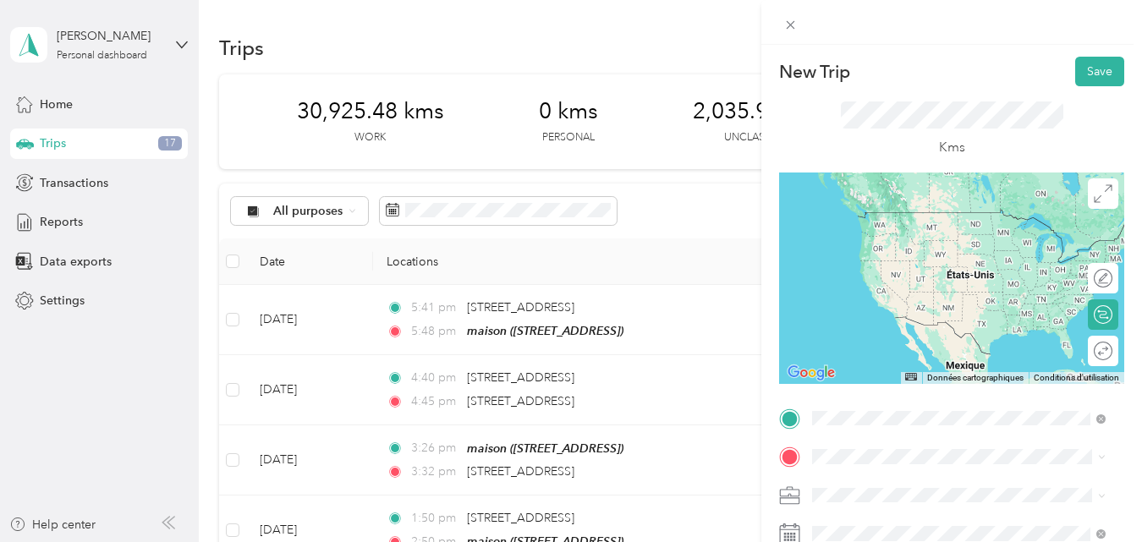
click at [999, 285] on span "[STREET_ADDRESS][PERSON_NAME]" at bounding box center [944, 277] width 201 height 15
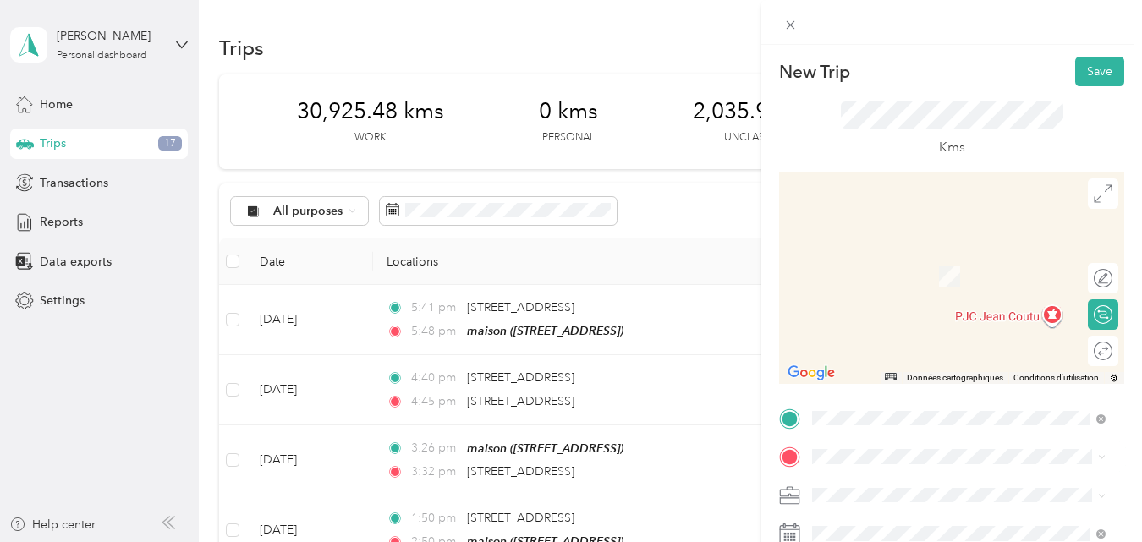
click at [867, 478] on strong "maison" at bounding box center [864, 485] width 40 height 15
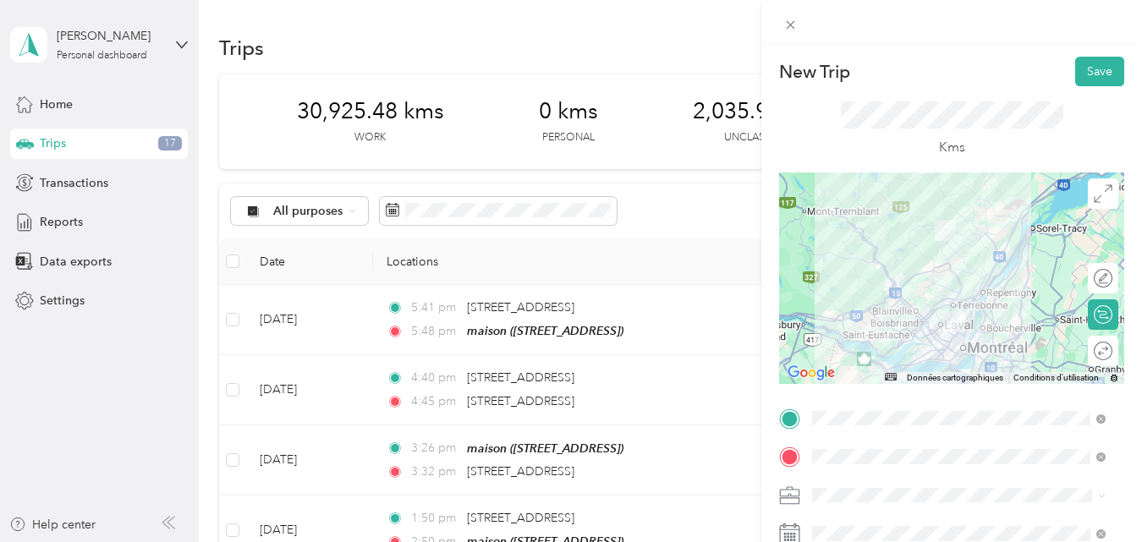
click at [964, 304] on div at bounding box center [951, 278] width 345 height 211
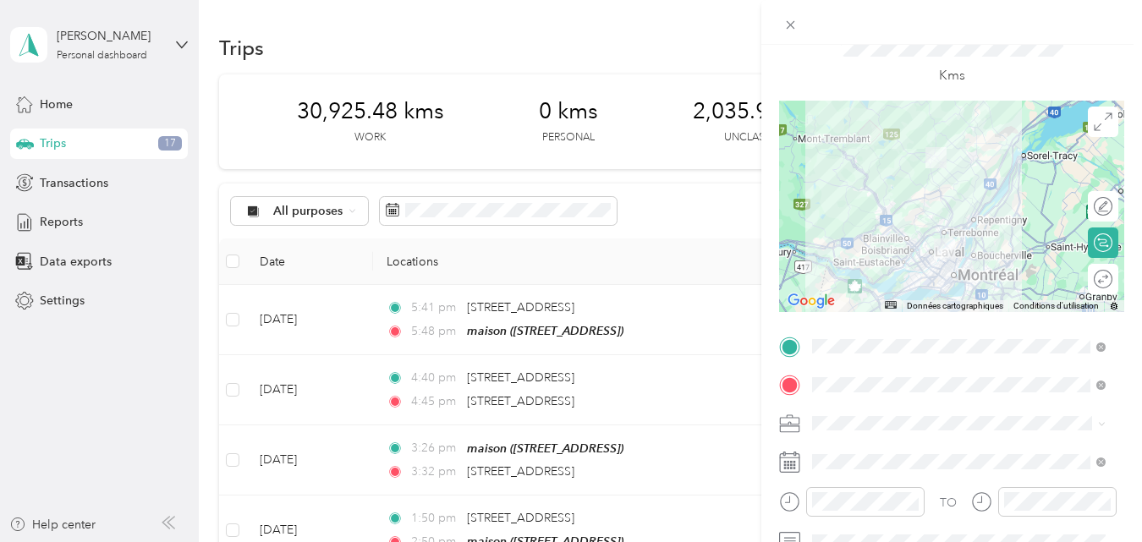
scroll to position [169, 0]
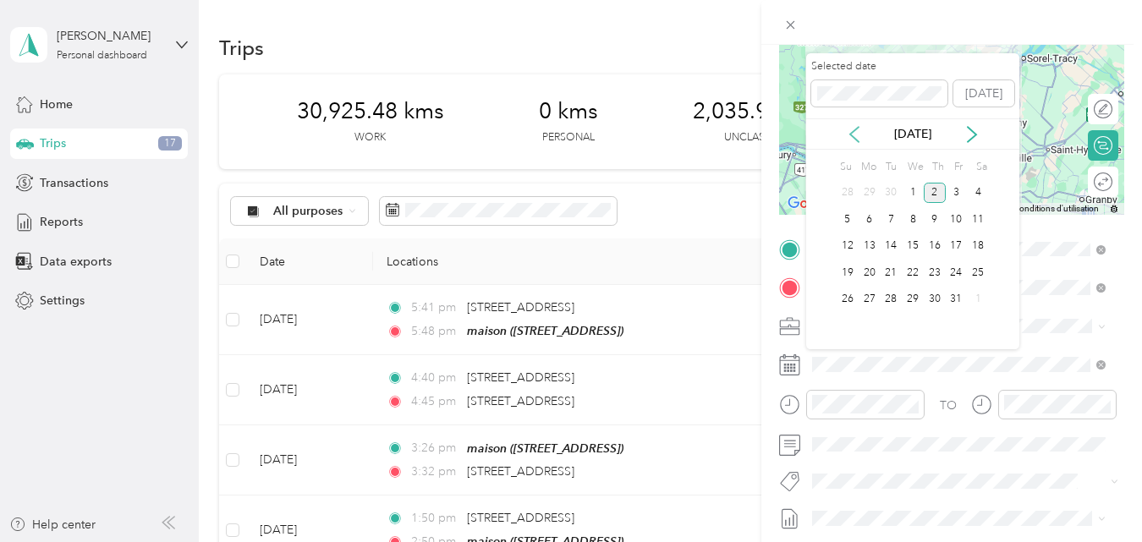
click at [852, 137] on icon at bounding box center [854, 134] width 8 height 15
click at [870, 298] on div "29" at bounding box center [869, 299] width 22 height 21
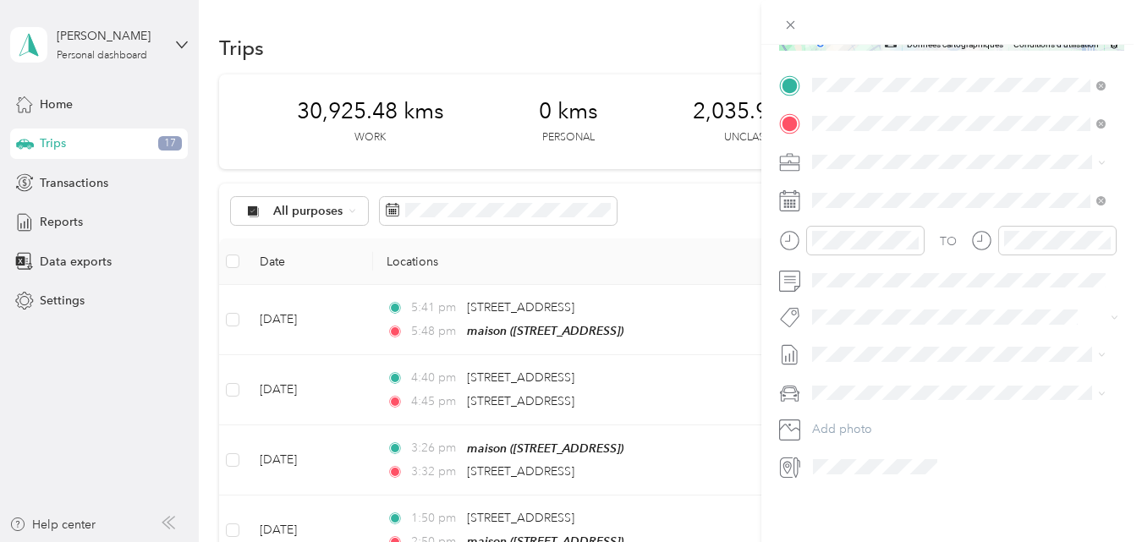
scroll to position [346, 0]
click at [870, 397] on span "Fab Team - R" at bounding box center [860, 399] width 61 height 15
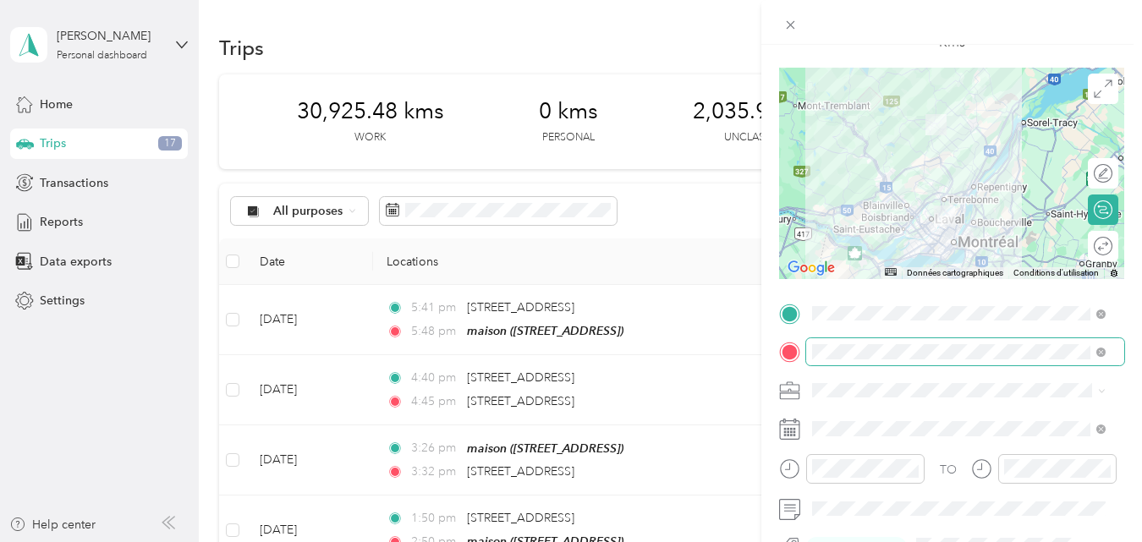
scroll to position [0, 0]
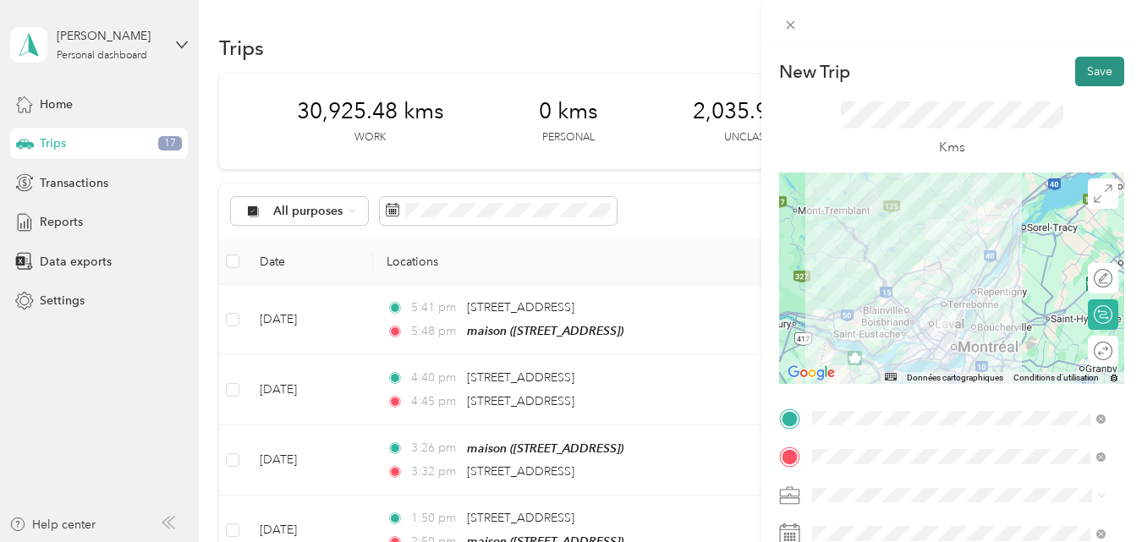
click at [1092, 68] on button "Save" at bounding box center [1099, 72] width 49 height 30
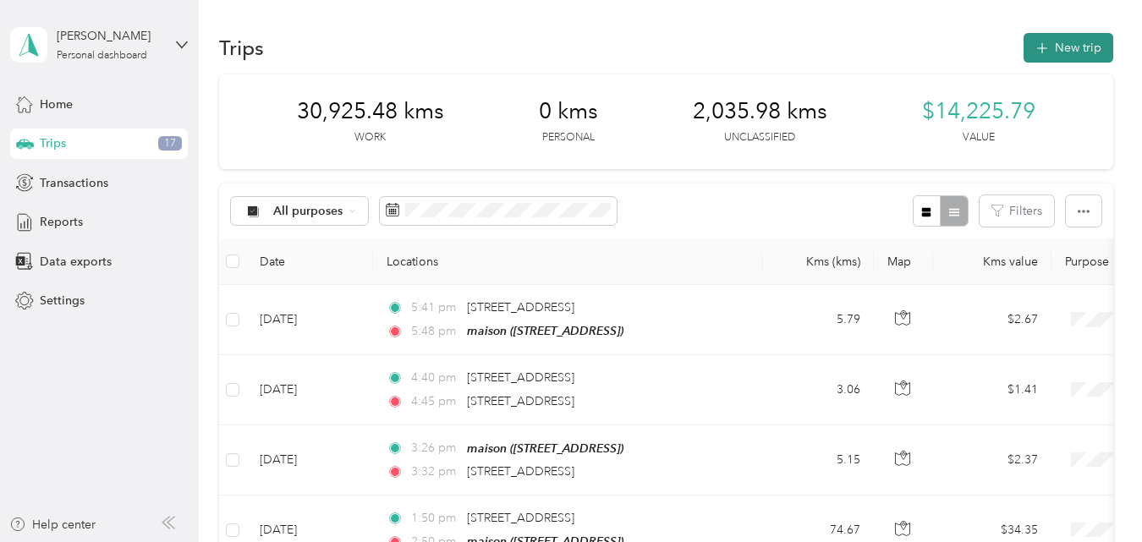
click at [1071, 48] on button "New trip" at bounding box center [1068, 48] width 90 height 30
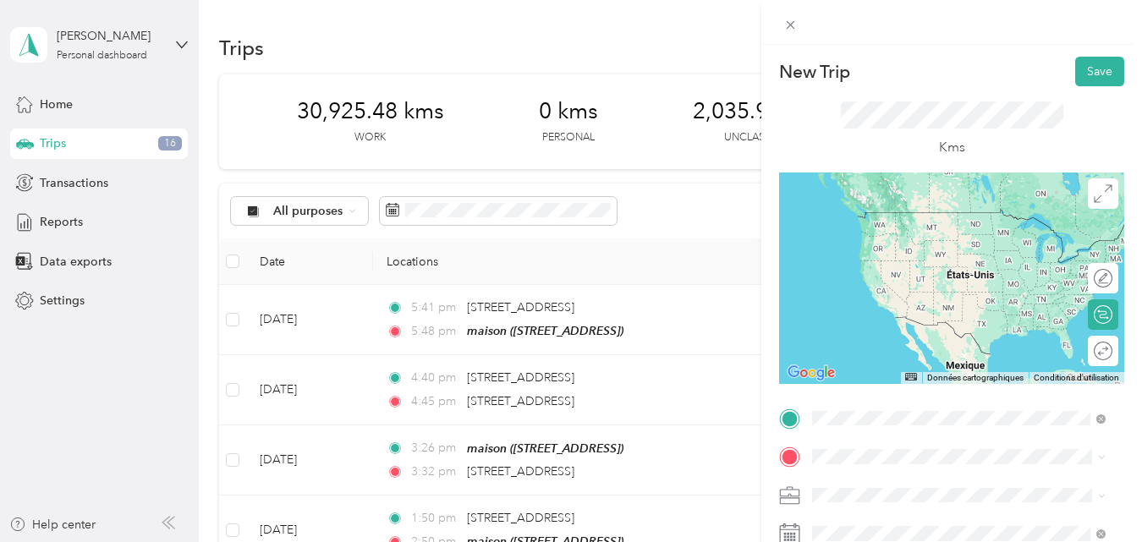
click at [901, 233] on span "[STREET_ADDRESS][PERSON_NAME]" at bounding box center [944, 229] width 201 height 15
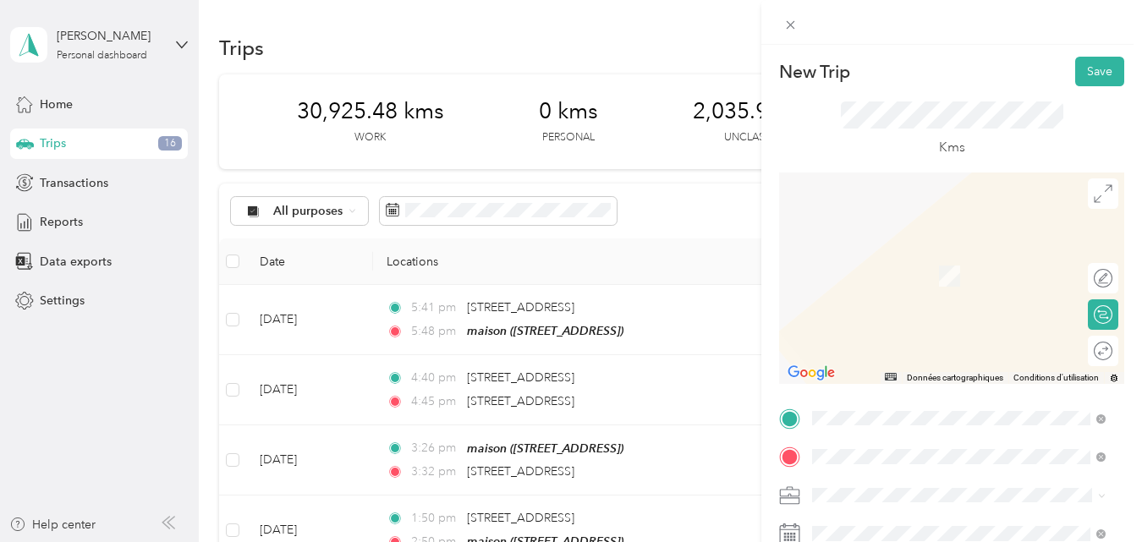
click at [932, 249] on span "[STREET_ADDRESS]" at bounding box center [897, 251] width 107 height 15
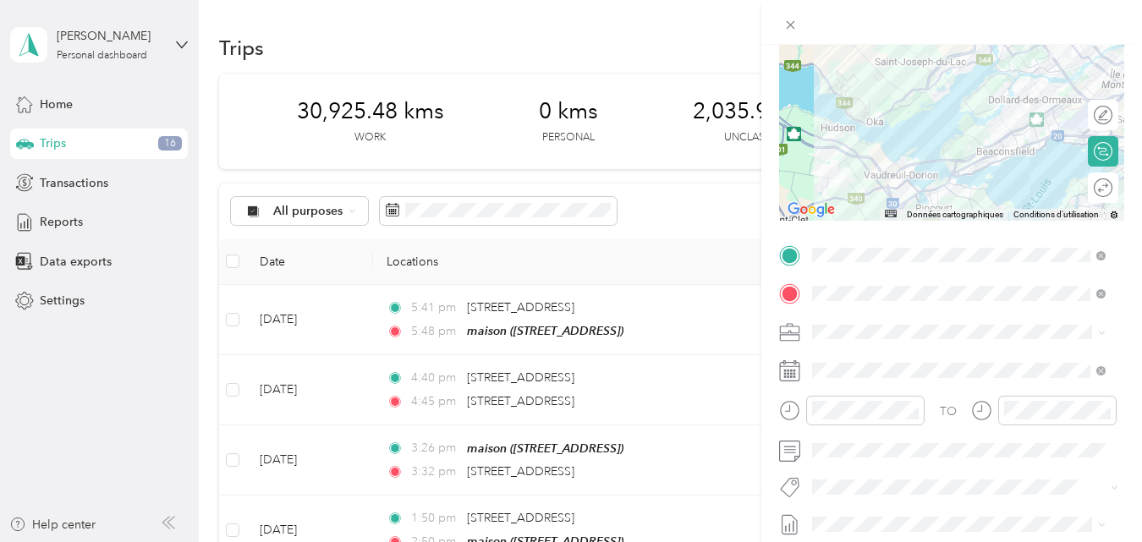
scroll to position [169, 0]
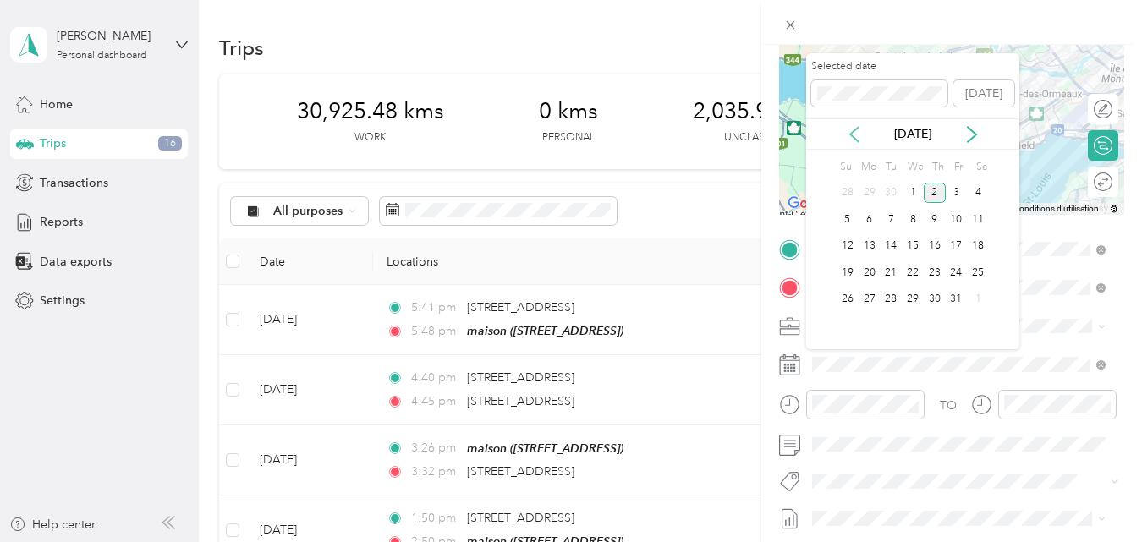
click at [855, 136] on icon at bounding box center [854, 134] width 17 height 17
click at [887, 298] on div "30" at bounding box center [890, 299] width 22 height 21
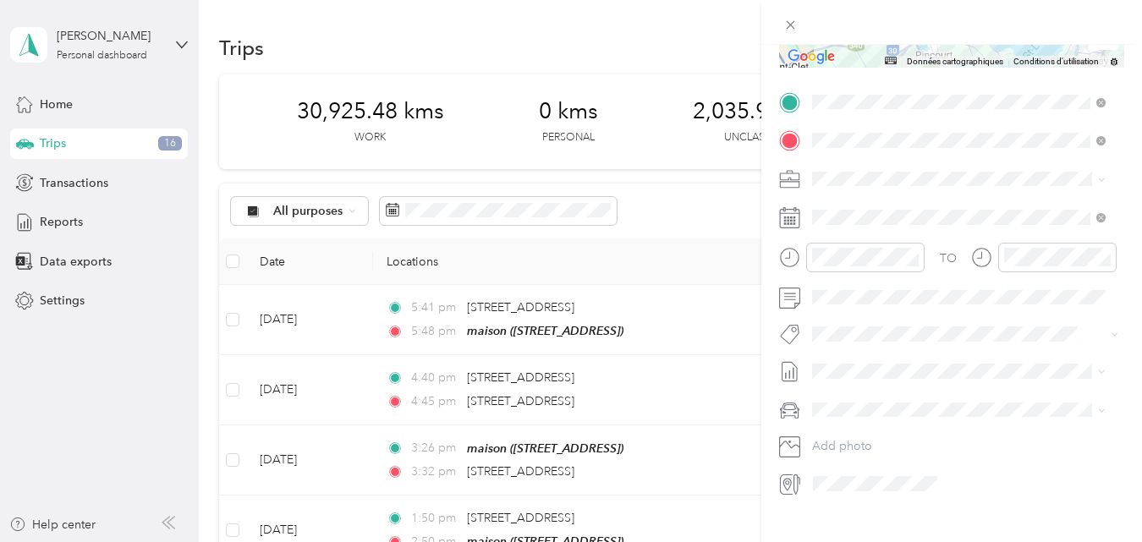
scroll to position [346, 0]
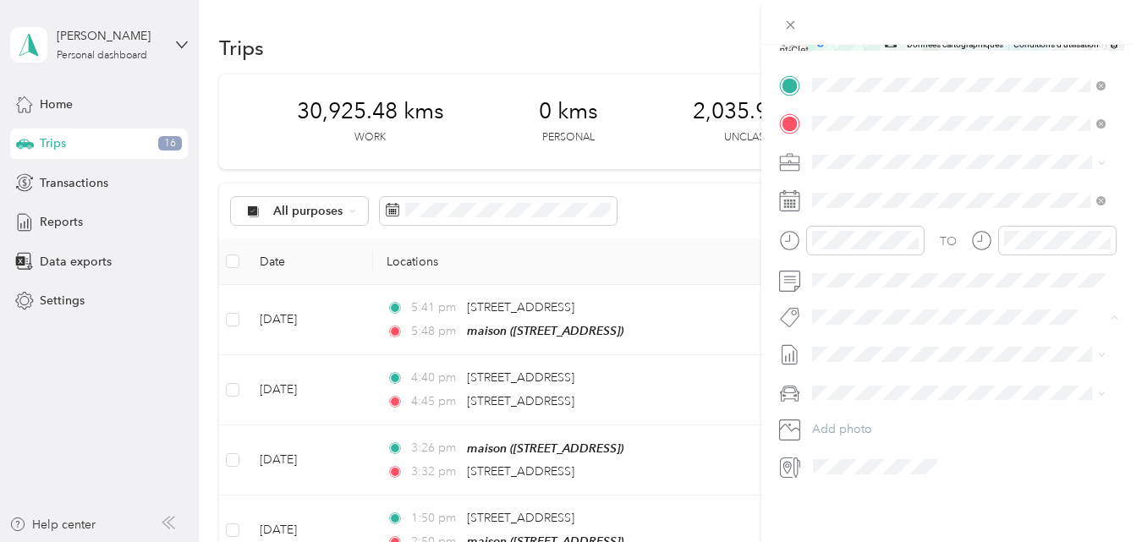
click at [846, 401] on button "Fab Team - R" at bounding box center [860, 399] width 85 height 21
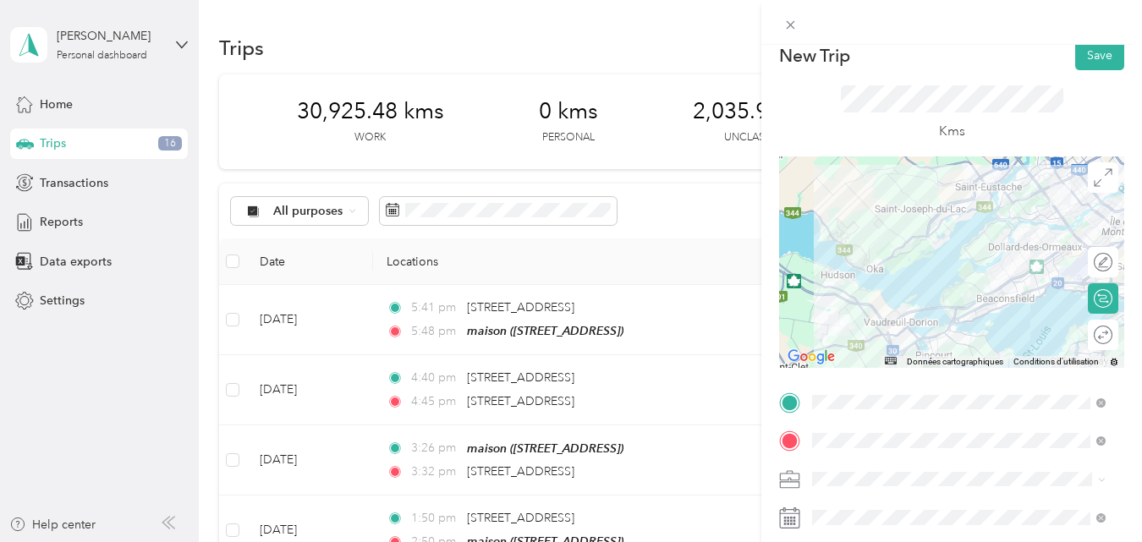
scroll to position [0, 0]
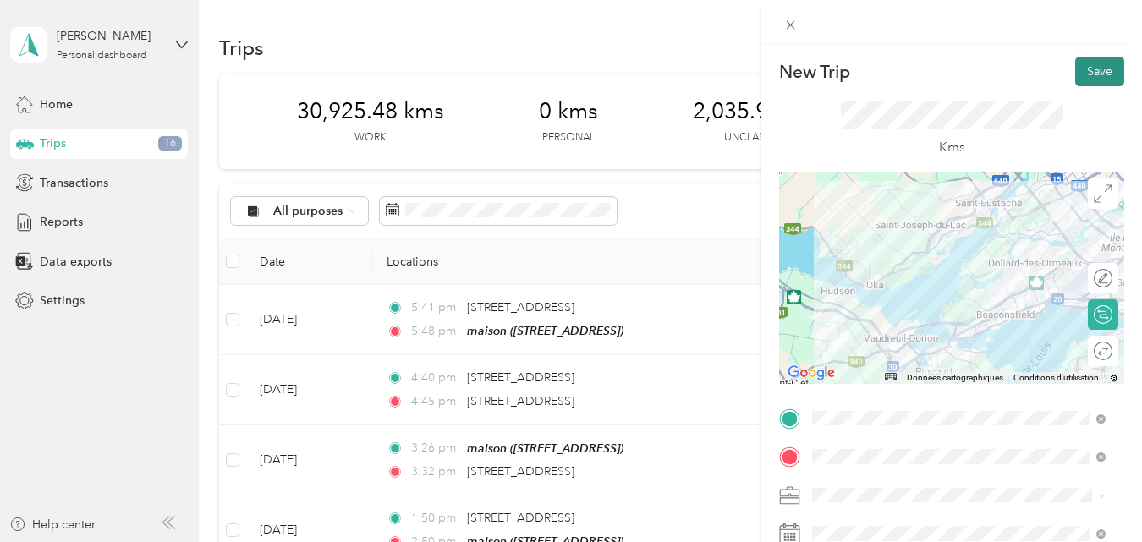
click at [1091, 71] on button "Save" at bounding box center [1099, 72] width 49 height 30
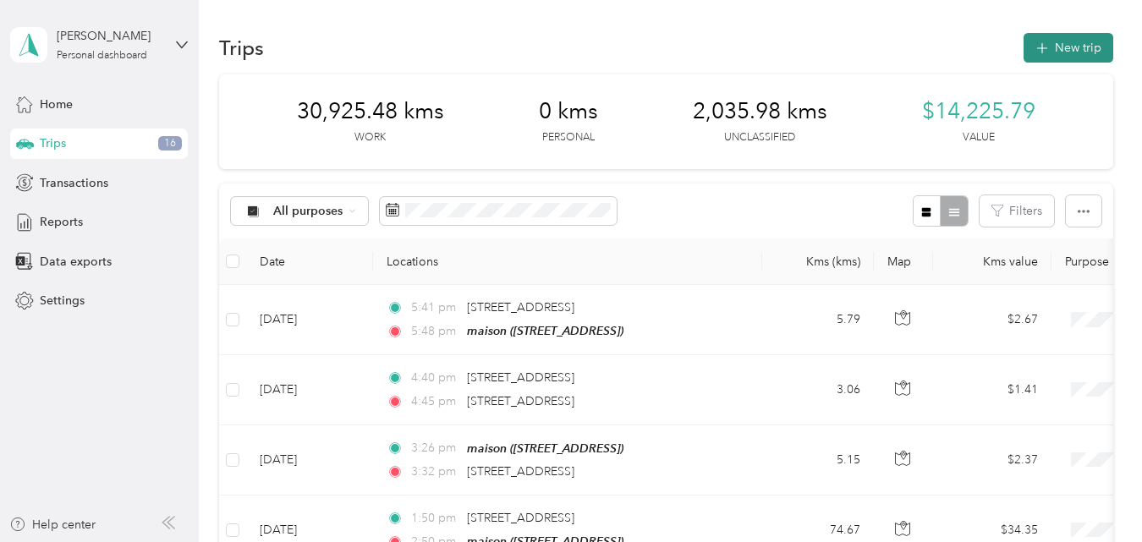
click at [1076, 42] on button "New trip" at bounding box center [1068, 48] width 90 height 30
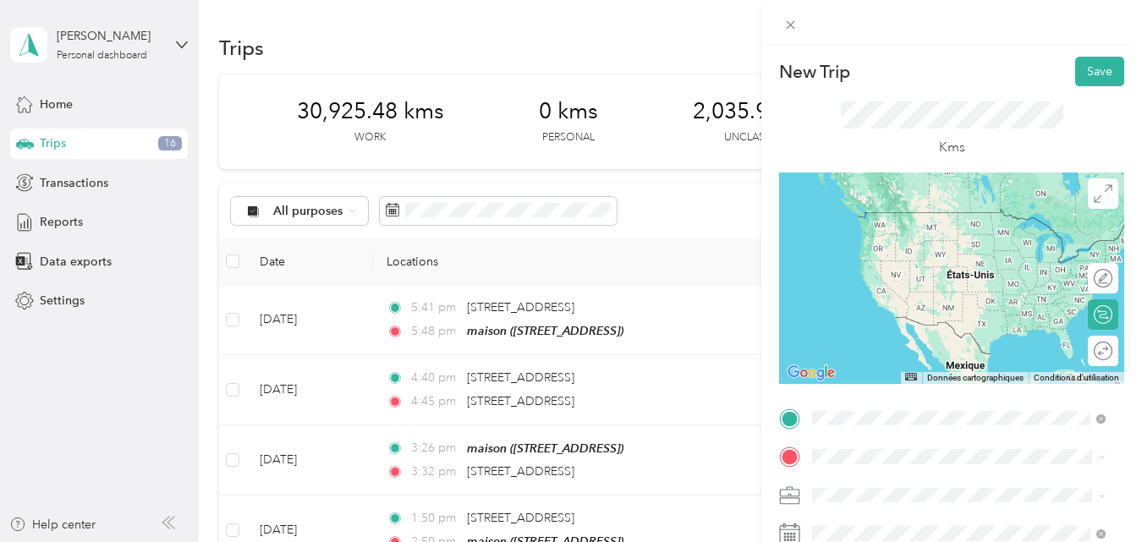
click at [908, 210] on span "[STREET_ADDRESS]" at bounding box center [897, 212] width 107 height 15
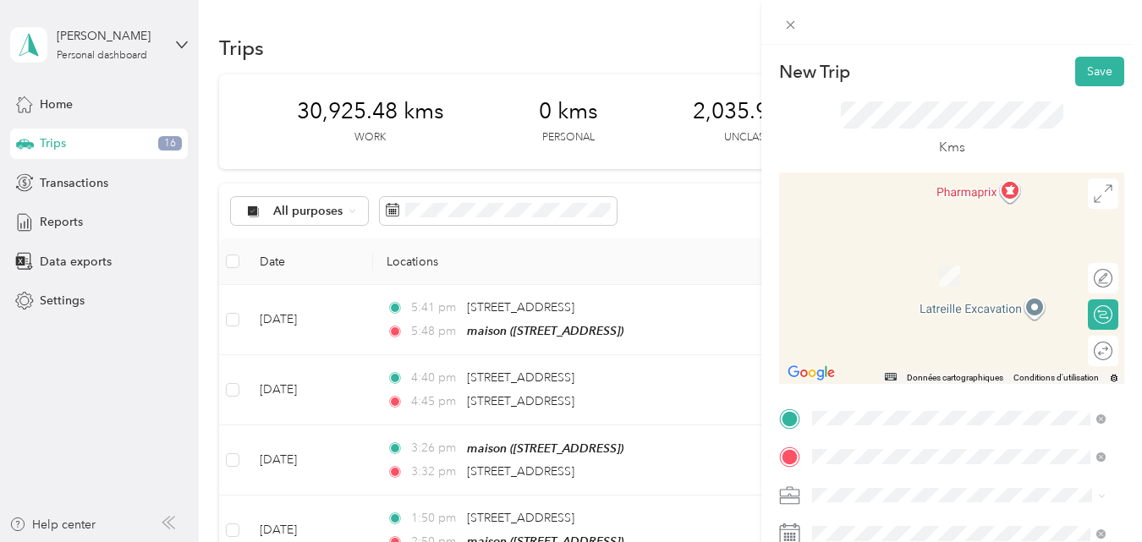
click at [994, 273] on span "[STREET_ADDRESS][PERSON_NAME]" at bounding box center [944, 268] width 201 height 15
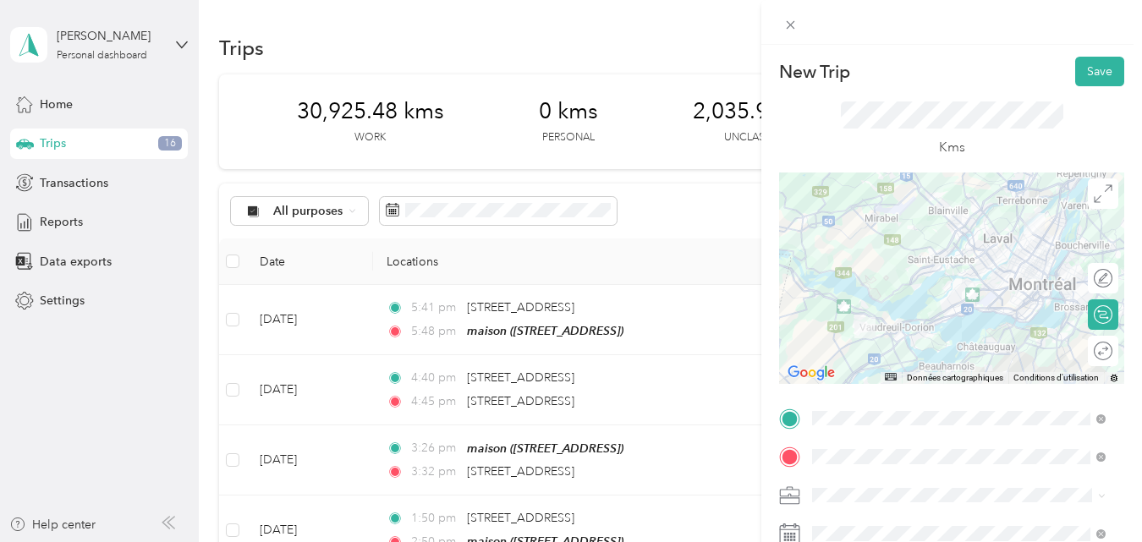
click at [1024, 299] on div at bounding box center [951, 278] width 345 height 211
click at [968, 271] on div at bounding box center [951, 278] width 345 height 211
click at [1021, 307] on div at bounding box center [951, 278] width 345 height 211
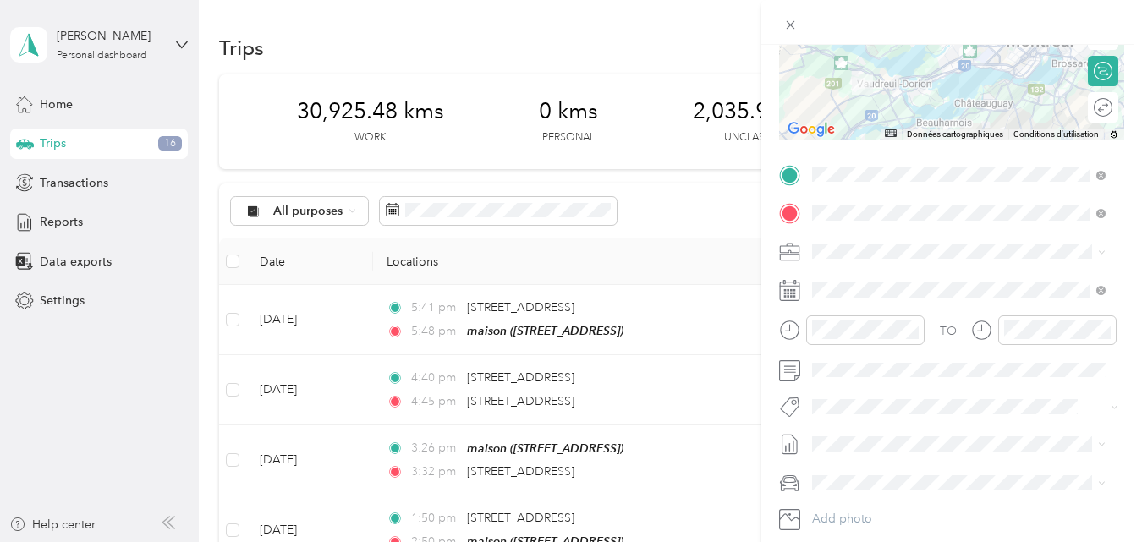
scroll to position [254, 0]
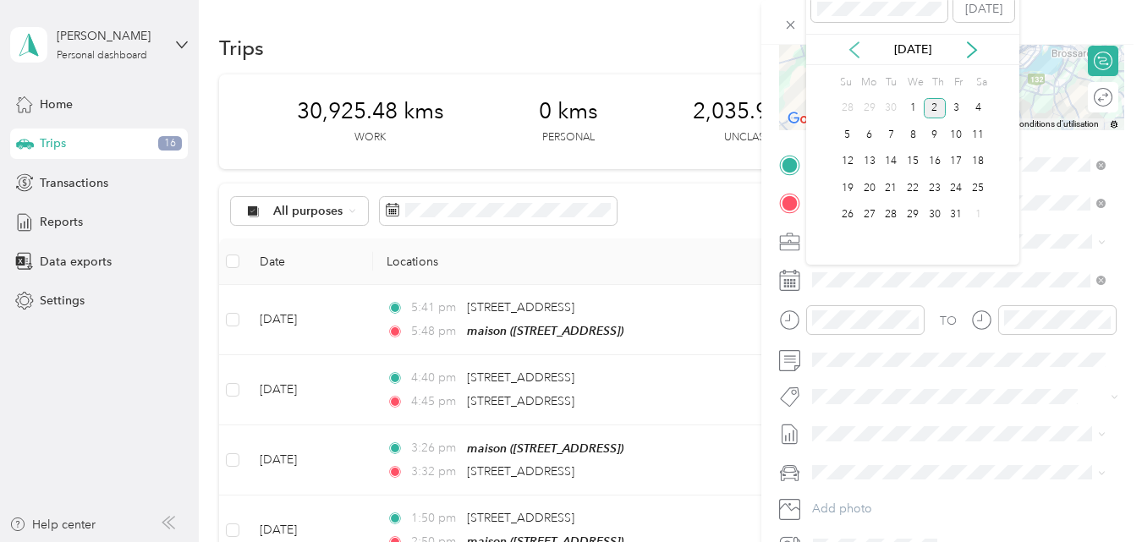
click at [856, 50] on icon at bounding box center [854, 49] width 17 height 17
click at [890, 210] on div "30" at bounding box center [890, 215] width 22 height 21
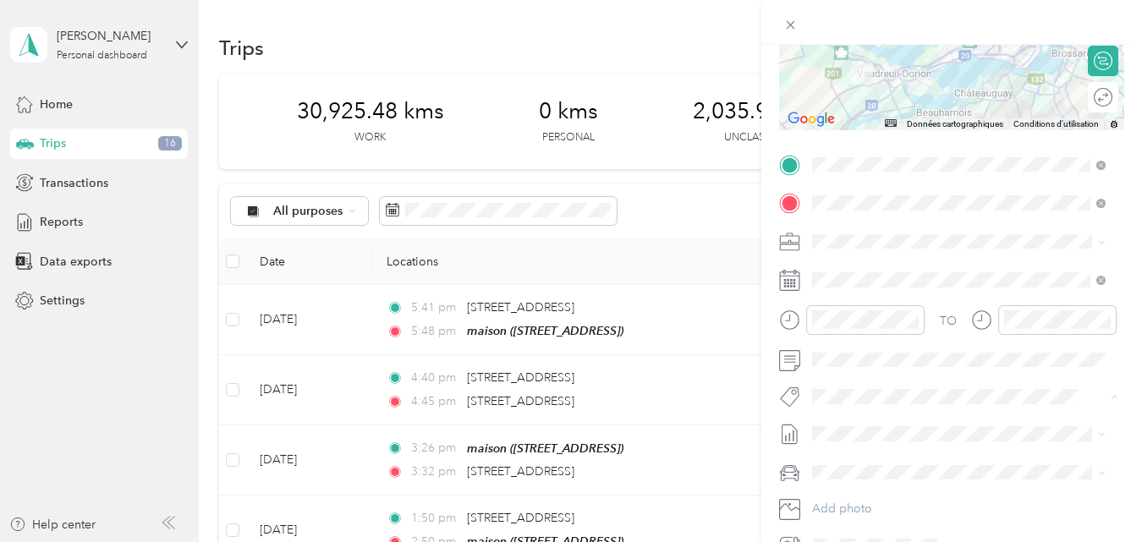
click at [869, 489] on span "Fab Team - R" at bounding box center [860, 492] width 61 height 15
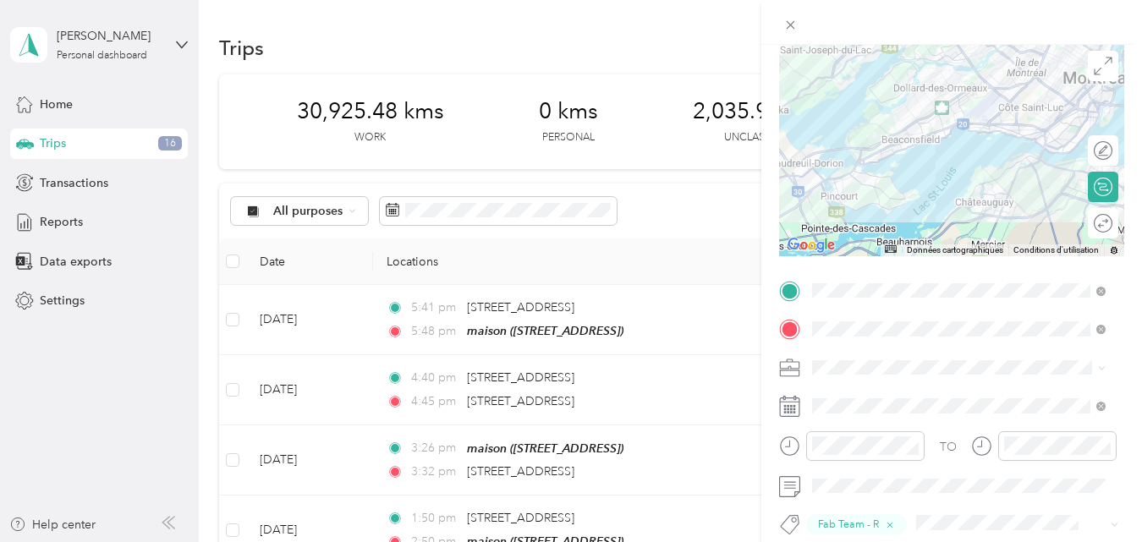
scroll to position [0, 0]
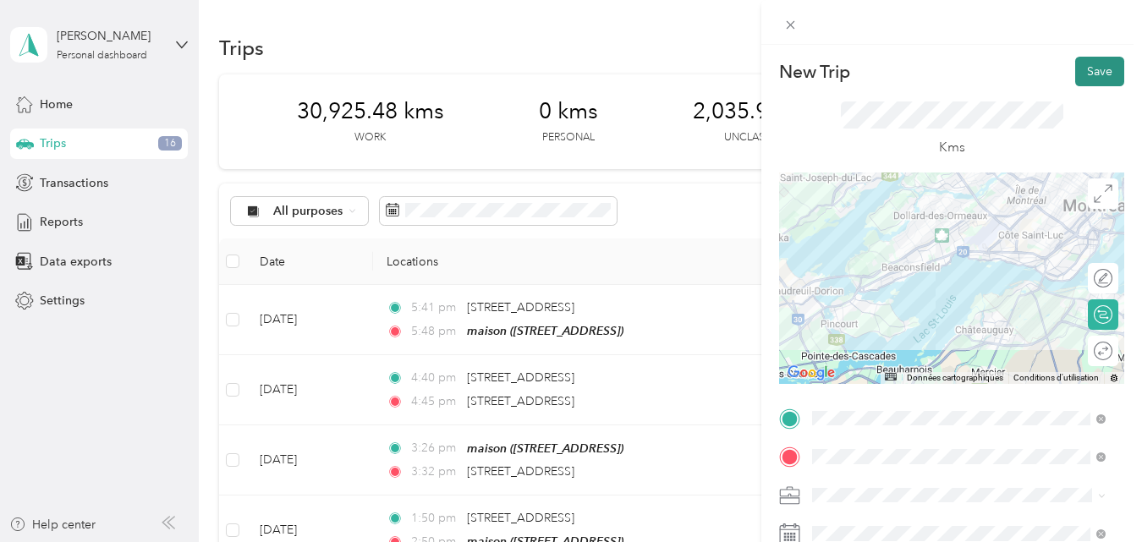
click at [1091, 68] on button "Save" at bounding box center [1099, 72] width 49 height 30
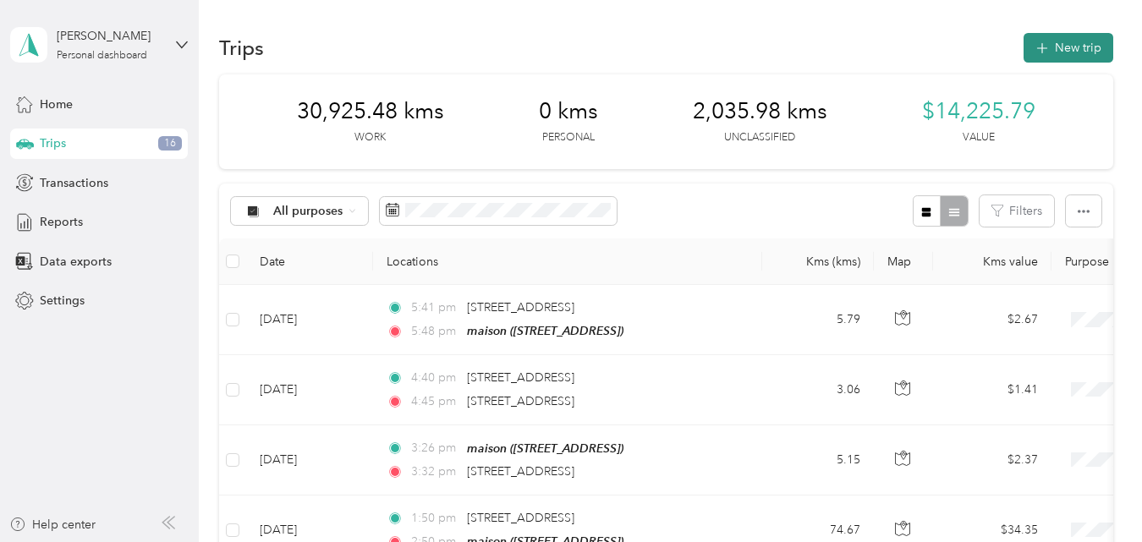
click at [1061, 52] on button "New trip" at bounding box center [1068, 48] width 90 height 30
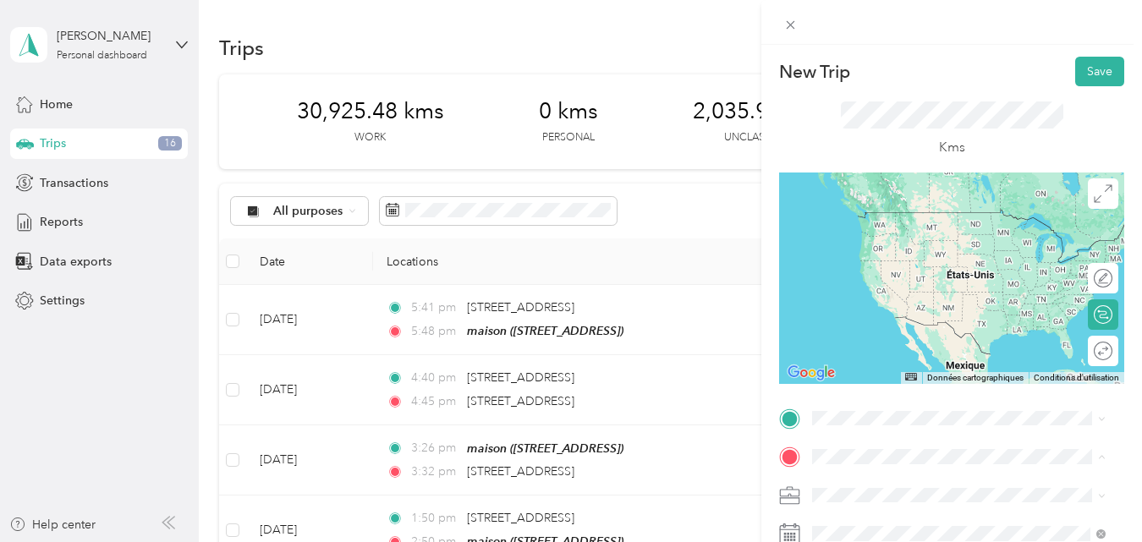
click at [872, 483] on div "maison [STREET_ADDRESS]" at bounding box center [897, 501] width 107 height 36
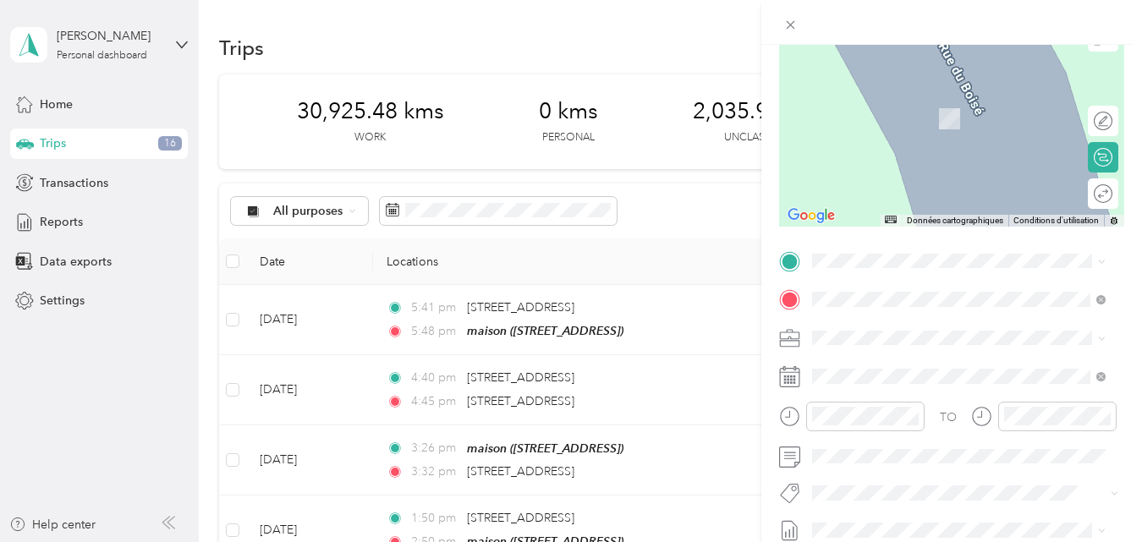
scroll to position [169, 0]
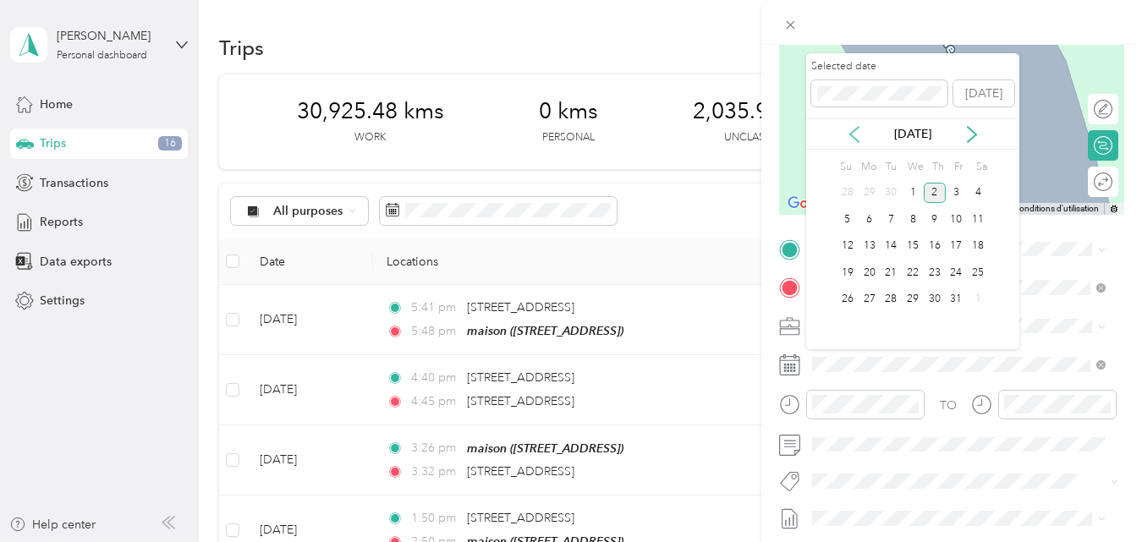
click at [852, 131] on icon at bounding box center [854, 134] width 8 height 15
click at [890, 296] on div "30" at bounding box center [890, 299] width 22 height 21
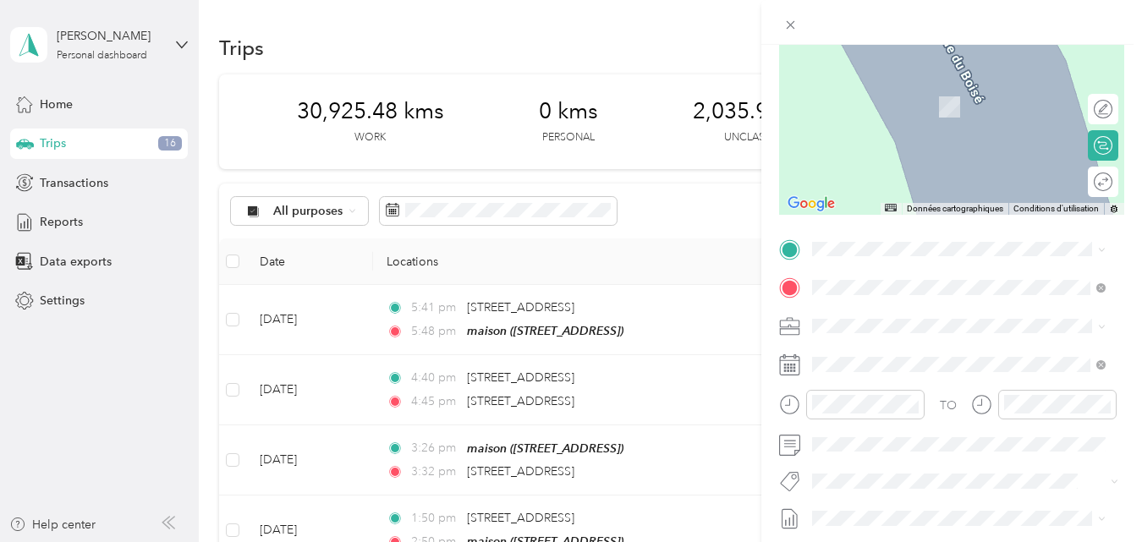
click at [841, 452] on button "Fab Team - R" at bounding box center [860, 451] width 85 height 21
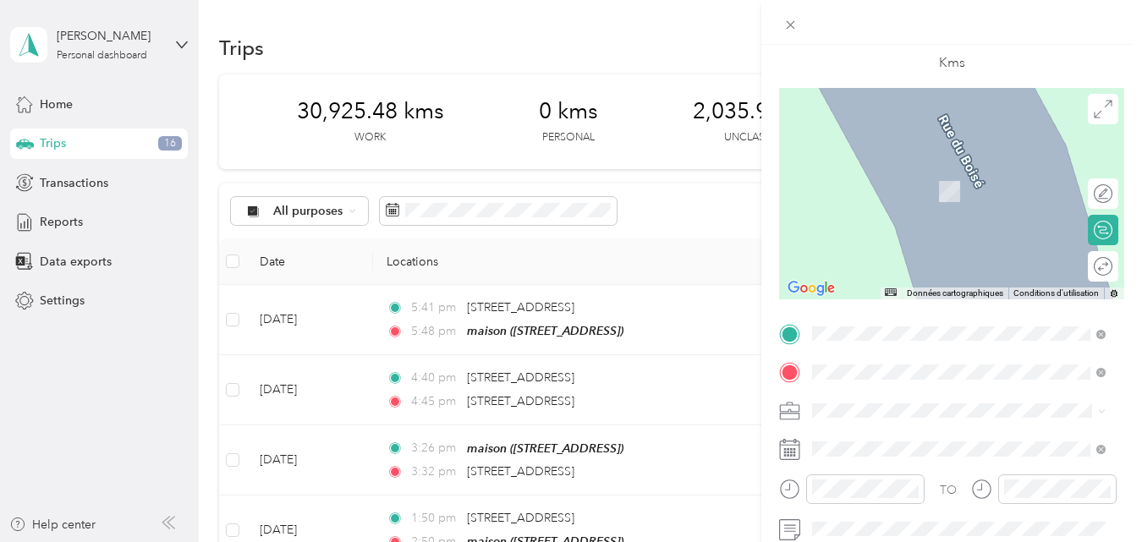
scroll to position [0, 0]
click at [977, 138] on span "[STREET_ADDRESS][PERSON_NAME]" at bounding box center [944, 145] width 201 height 15
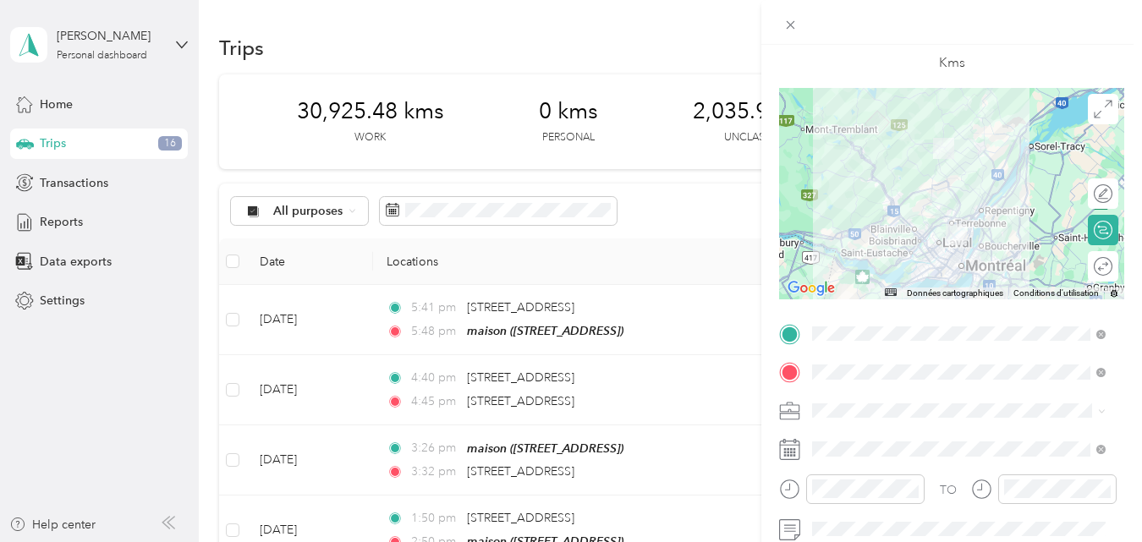
click at [962, 216] on div at bounding box center [951, 193] width 345 height 211
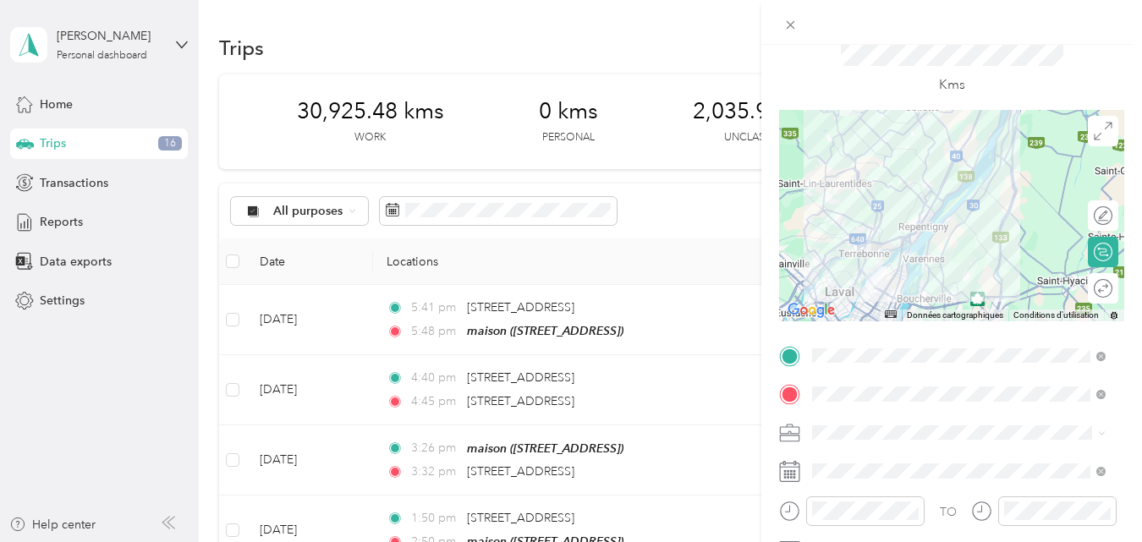
scroll to position [13, 0]
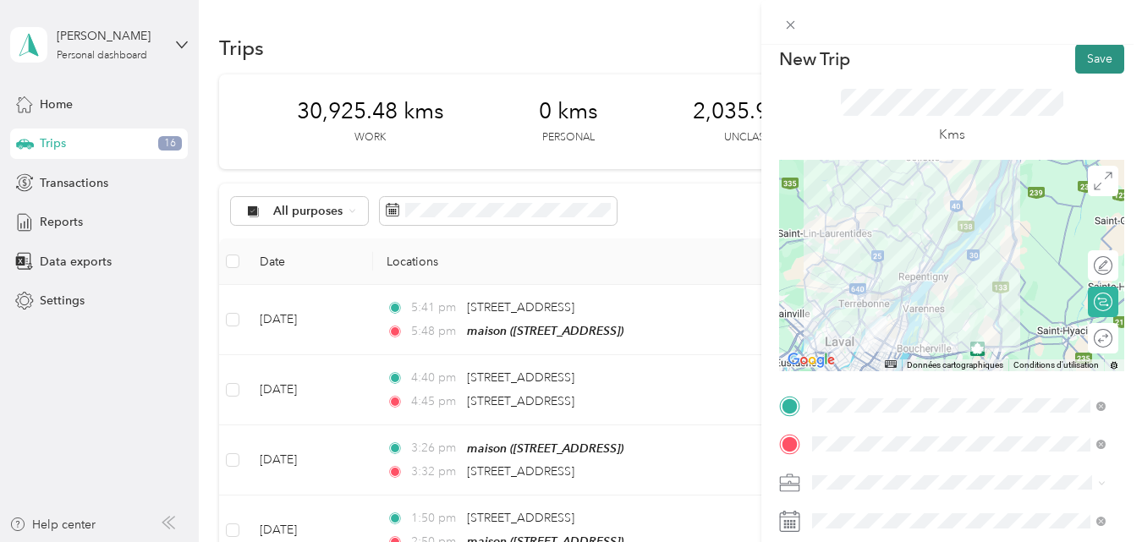
click at [1081, 55] on button "Save" at bounding box center [1099, 59] width 49 height 30
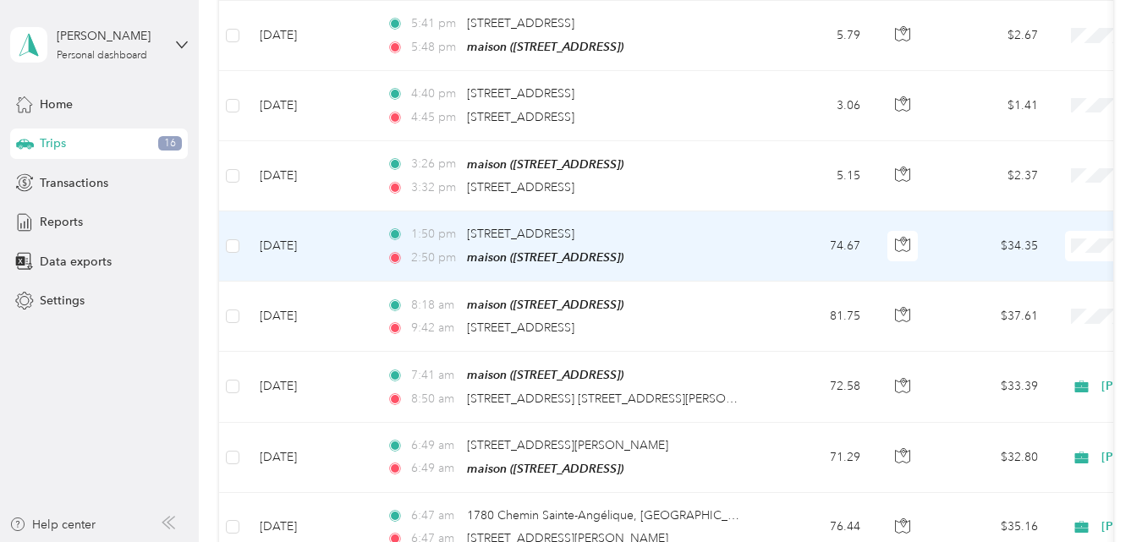
scroll to position [0, 0]
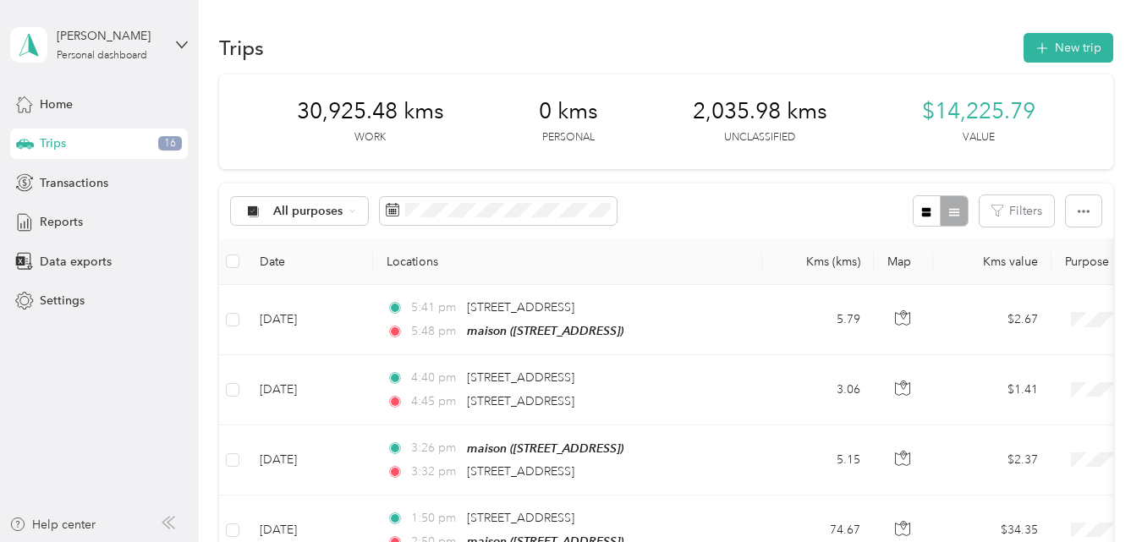
click at [52, 142] on span "Trips" at bounding box center [53, 143] width 26 height 18
click at [53, 102] on span "Home" at bounding box center [56, 105] width 33 height 18
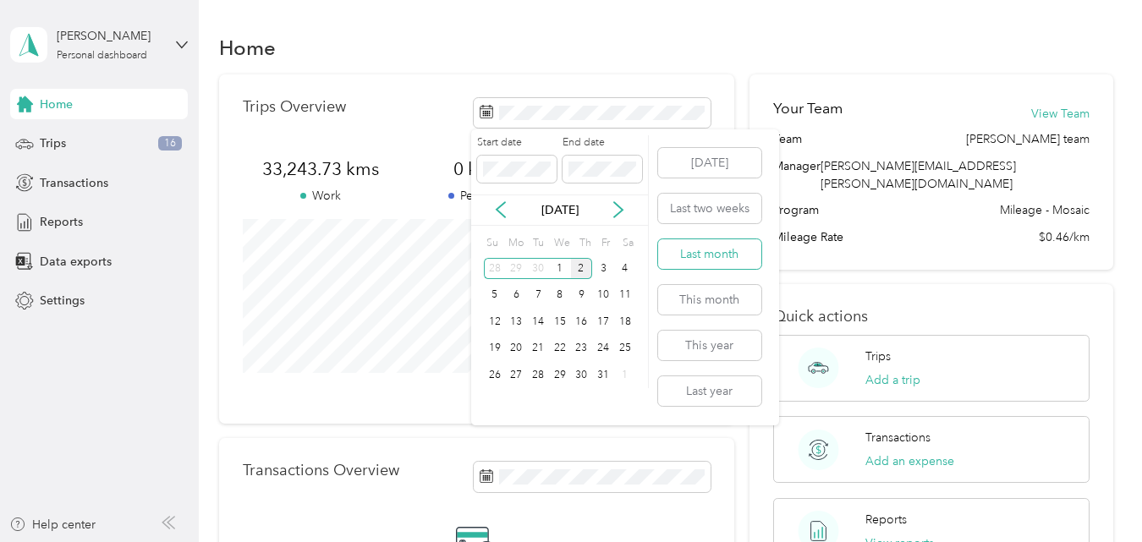
click at [697, 255] on button "Last month" at bounding box center [709, 254] width 103 height 30
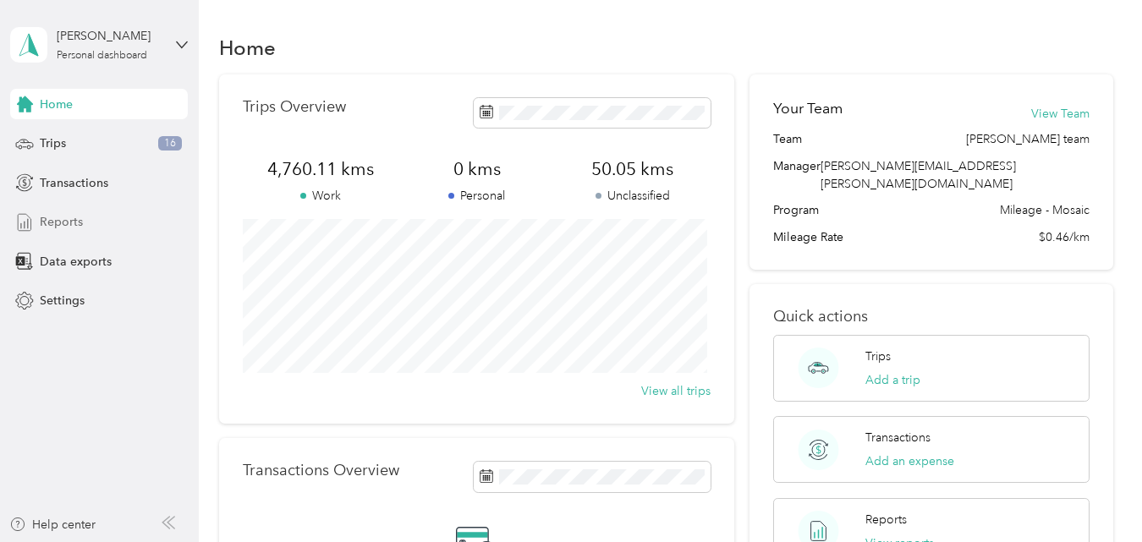
click at [61, 222] on span "Reports" at bounding box center [61, 222] width 43 height 18
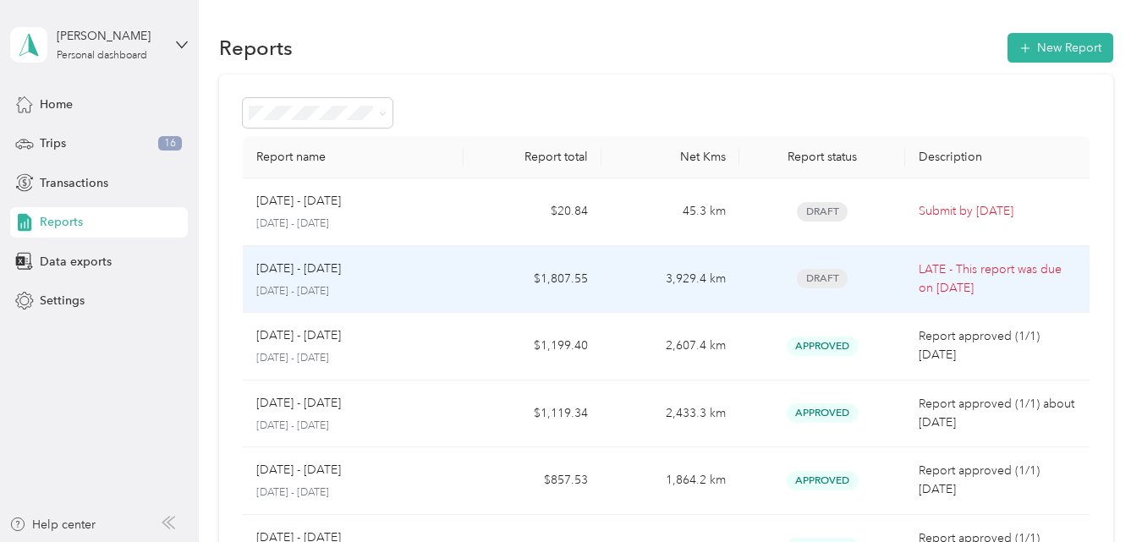
click at [391, 272] on div "[DATE] - [DATE]" at bounding box center [353, 269] width 194 height 19
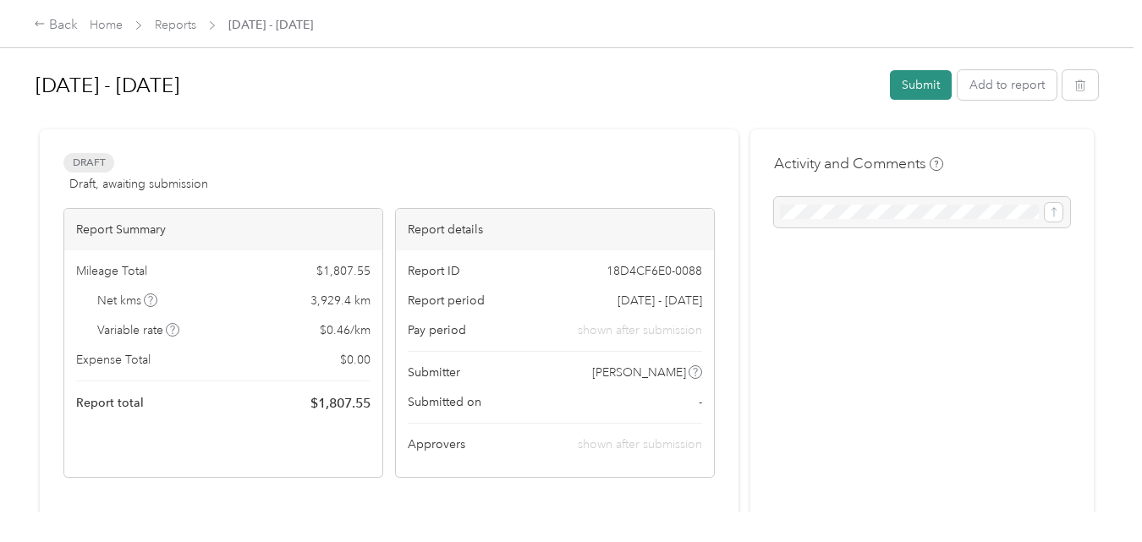
click at [908, 85] on button "Submit" at bounding box center [921, 85] width 62 height 30
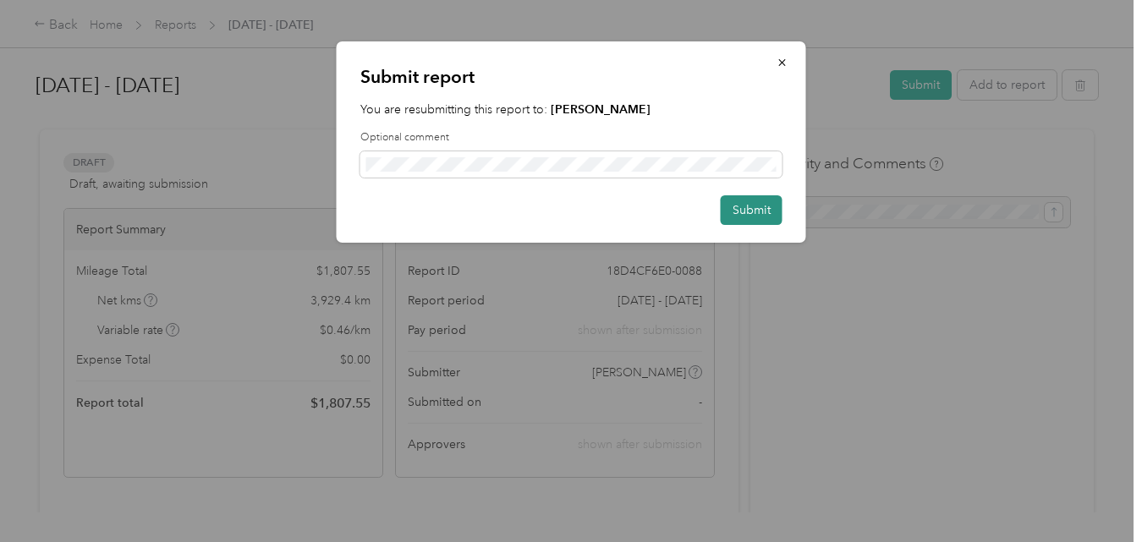
click at [754, 210] on button "Submit" at bounding box center [751, 210] width 62 height 30
